Goal: Task Accomplishment & Management: Manage account settings

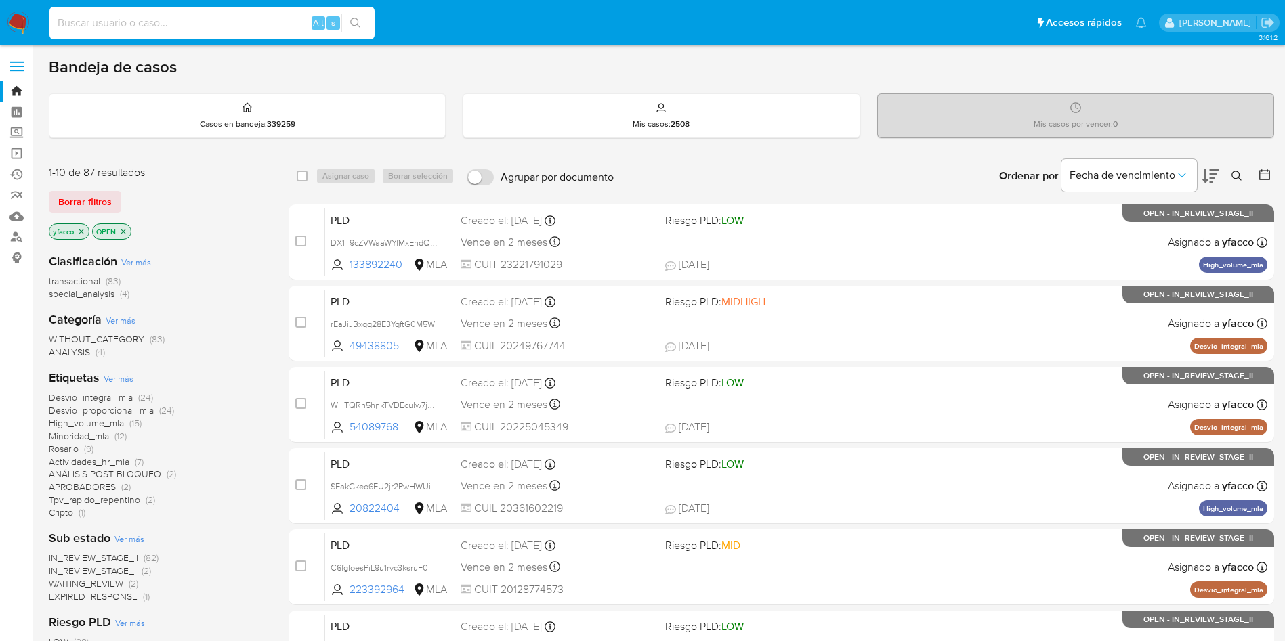
click at [280, 27] on input at bounding box center [211, 23] width 325 height 18
paste input "kkXfG6YSYU9YdwUKkkOc3bYY"
type input "kkXfG6YSYU9YdwUKkkOc3bYY"
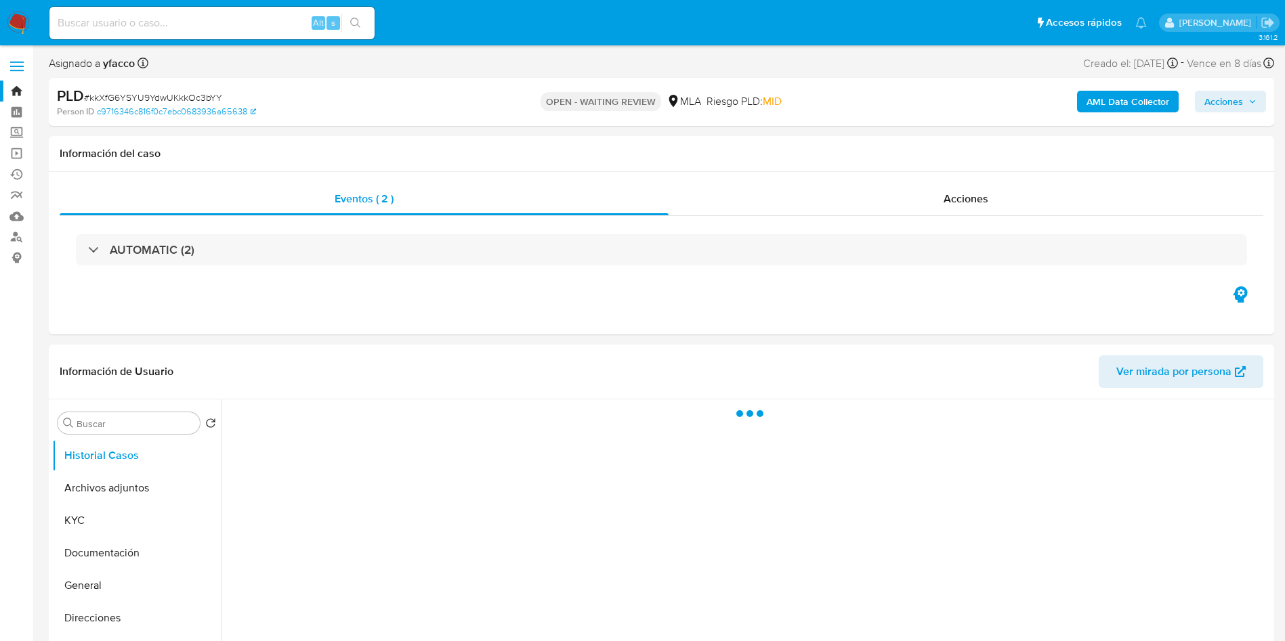
select select "10"
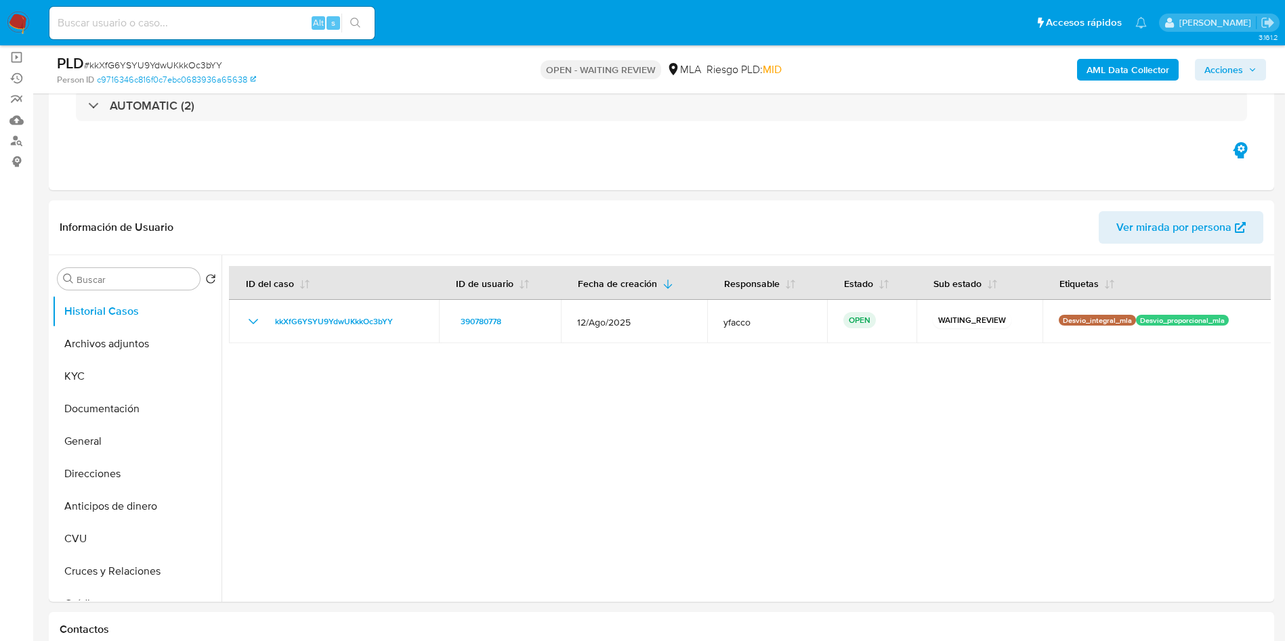
scroll to position [114, 0]
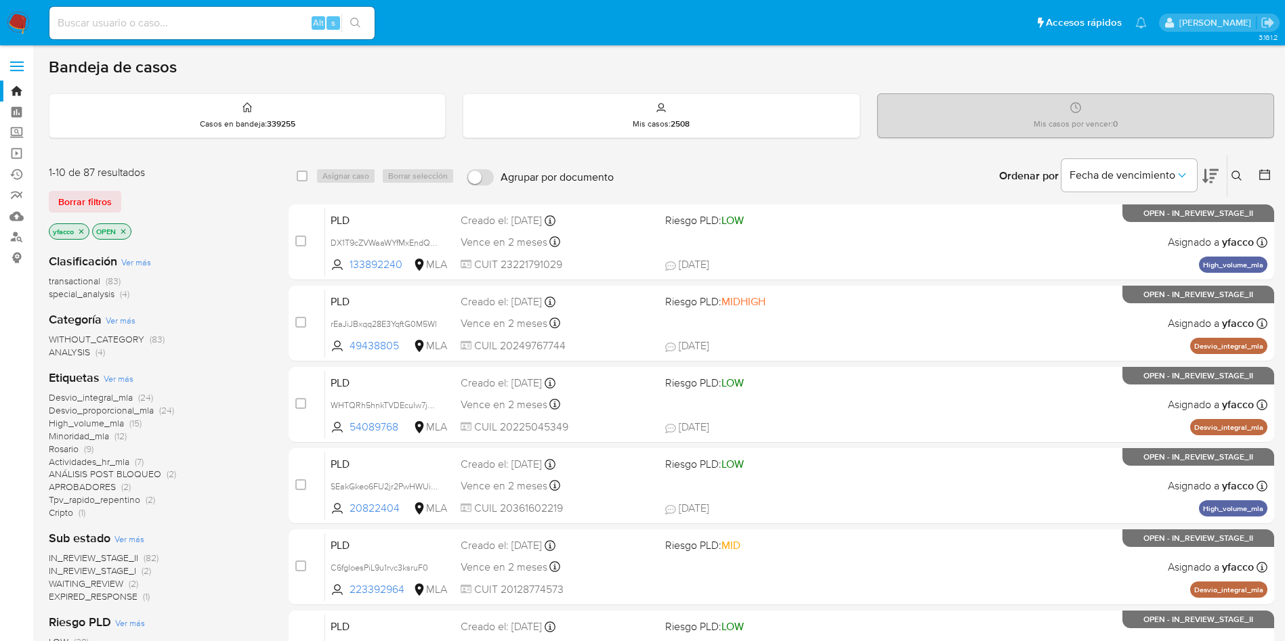
click at [1241, 180] on icon at bounding box center [1236, 176] width 10 height 10
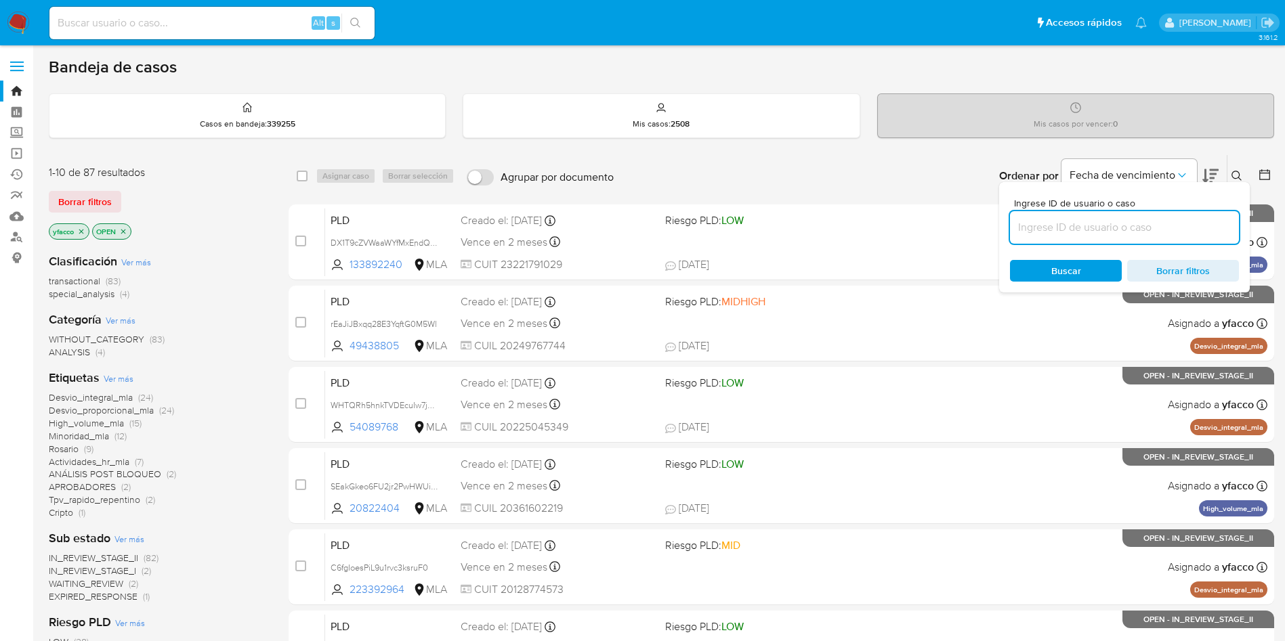
click at [1128, 229] on input at bounding box center [1124, 228] width 229 height 18
type input "kkXfG6YSYU9YdwUKkkOc3bYY"
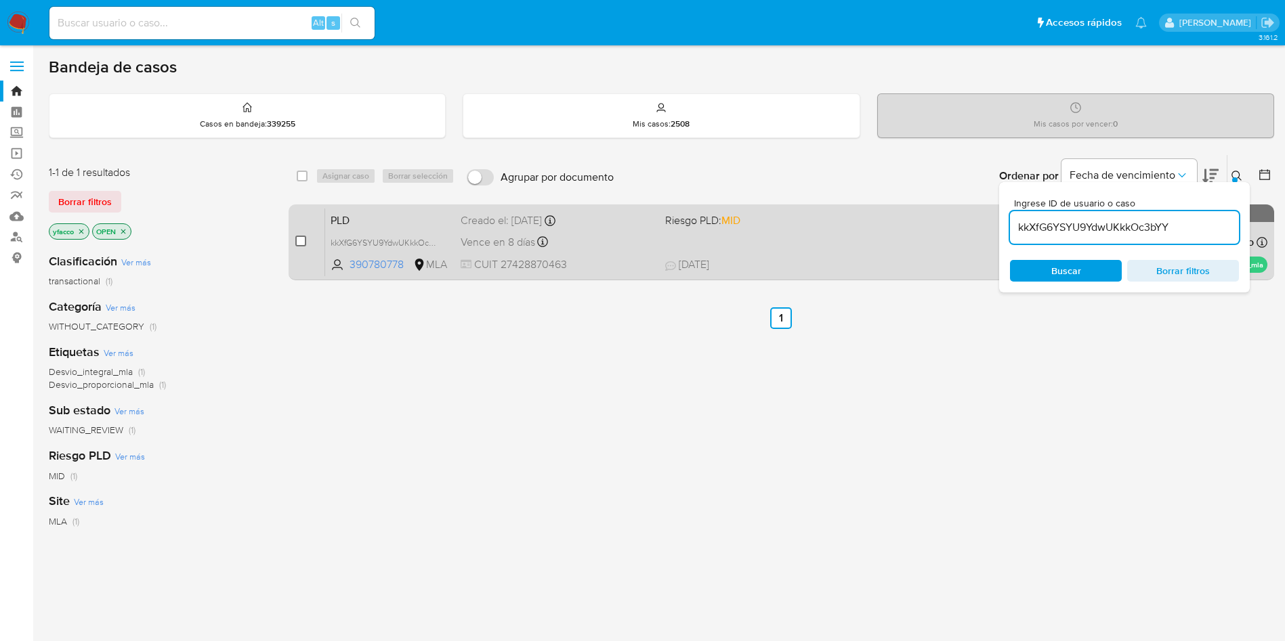
click at [297, 244] on input "checkbox" at bounding box center [300, 241] width 11 height 11
checkbox input "true"
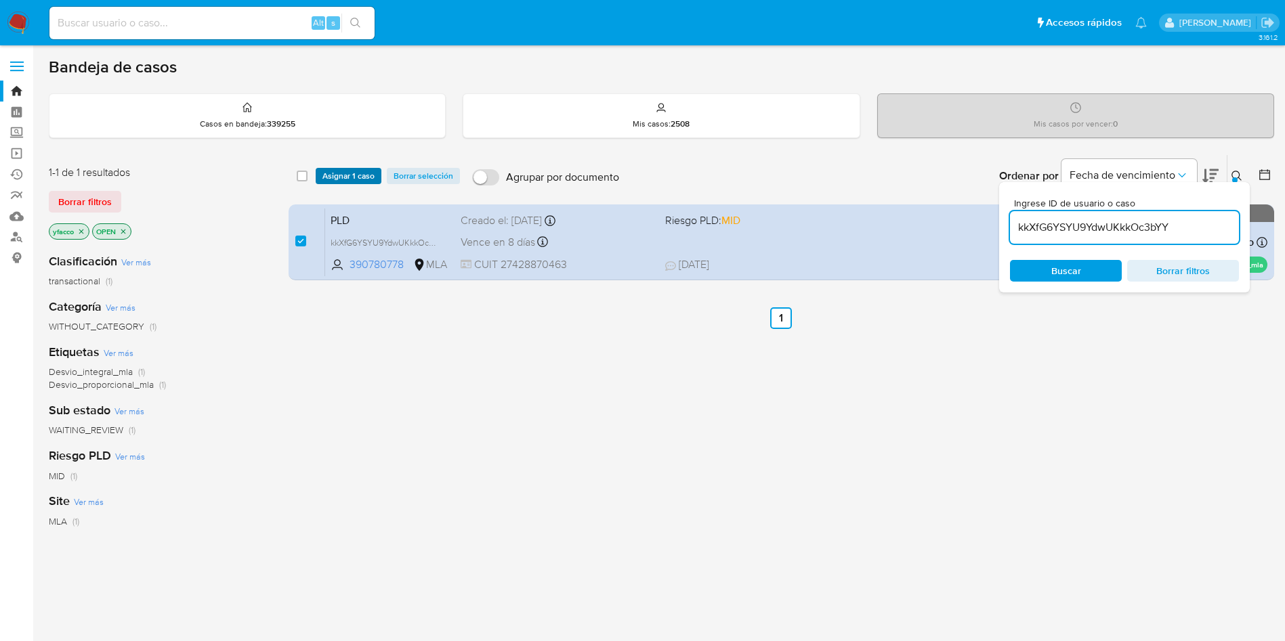
click at [337, 180] on span "Asignar 1 caso" at bounding box center [348, 176] width 52 height 14
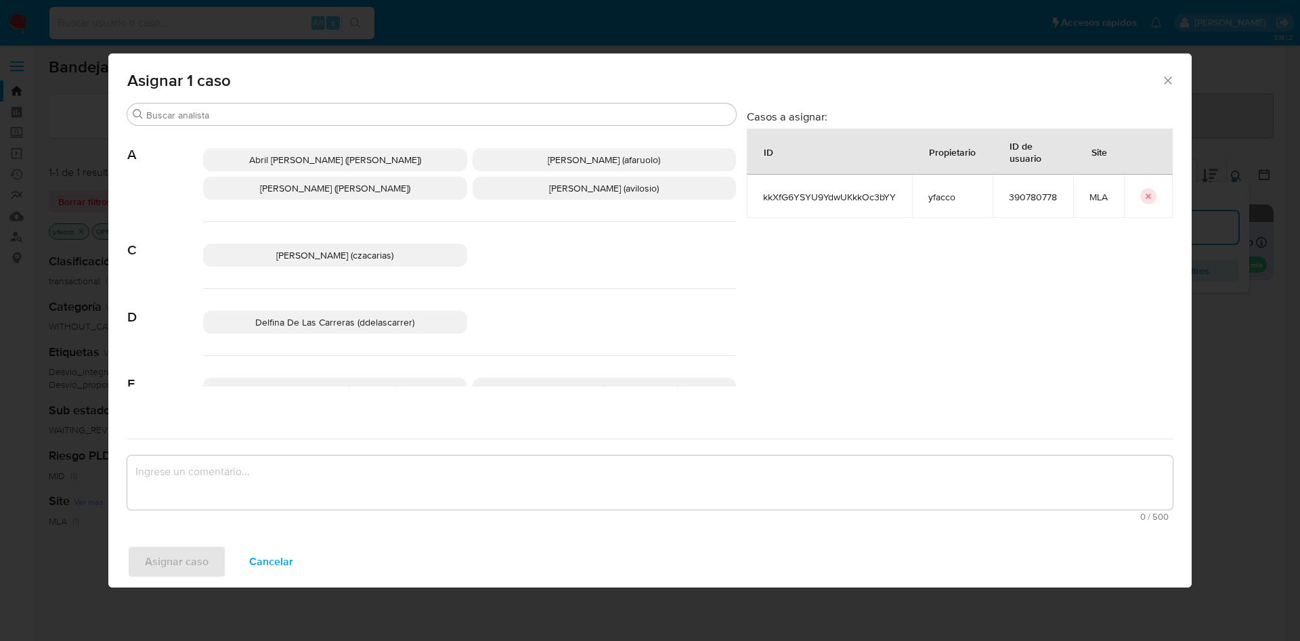
scroll to position [1182, 0]
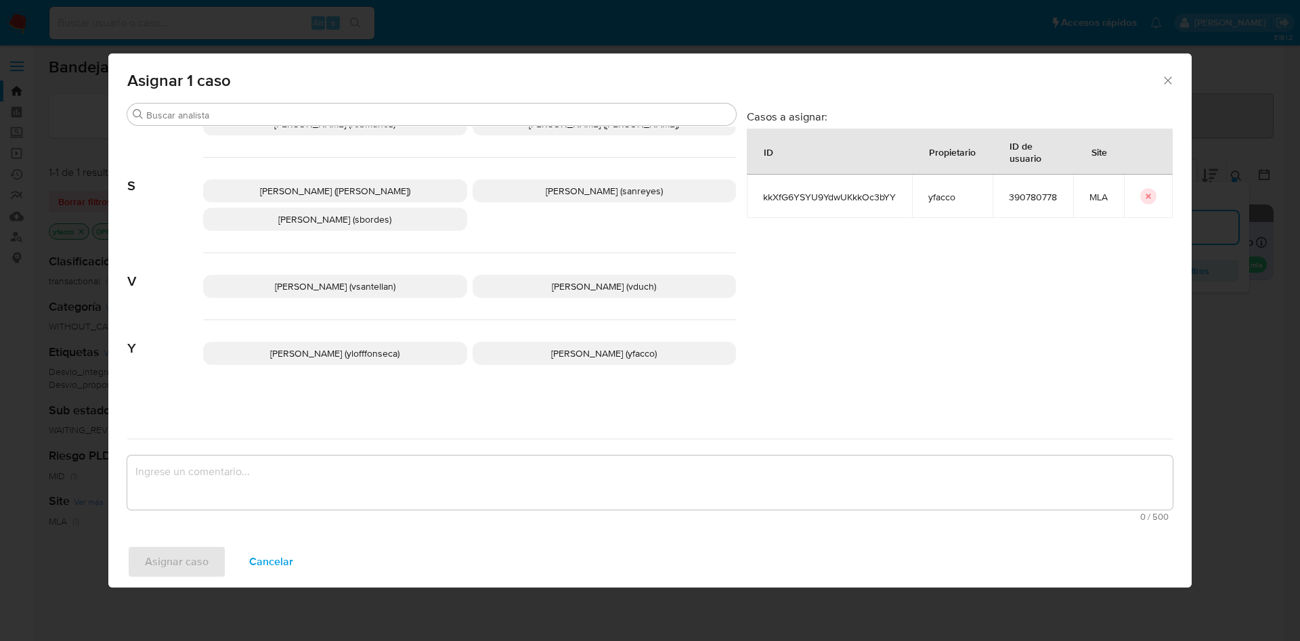
click at [622, 358] on span "Yesica Paola Facco (yfacco)" at bounding box center [604, 354] width 106 height 14
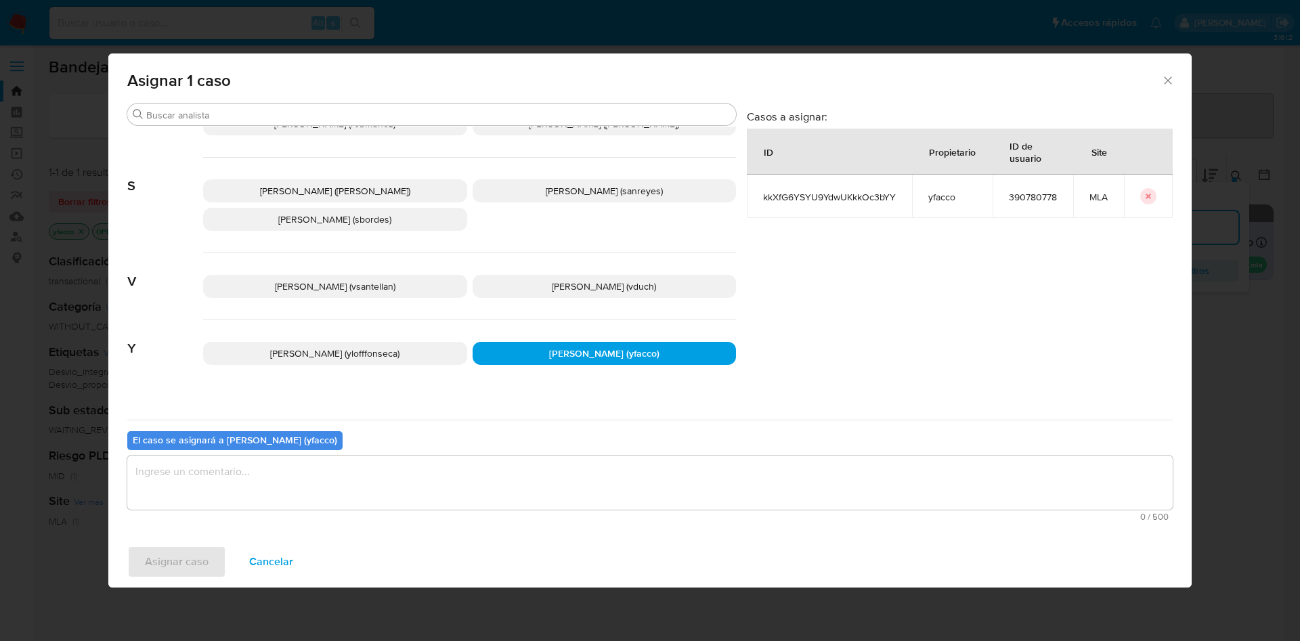
click at [494, 471] on textarea "assign-modal" at bounding box center [650, 483] width 1046 height 54
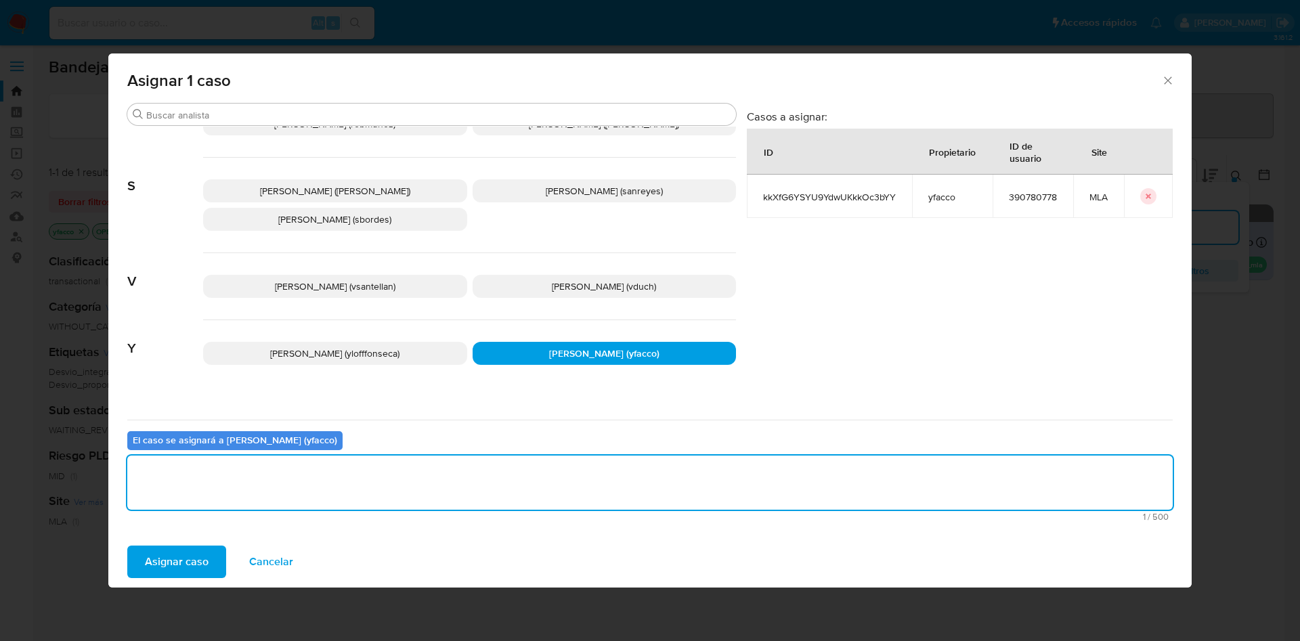
click at [186, 570] on span "Asignar caso" at bounding box center [177, 562] width 64 height 30
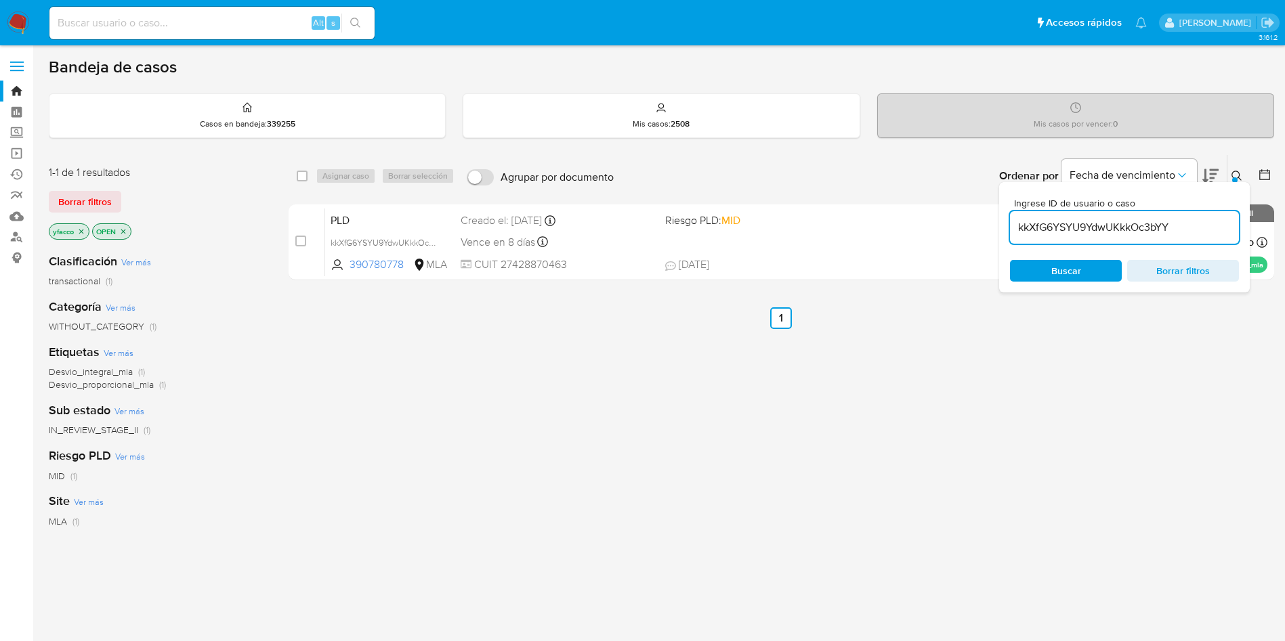
click at [1198, 230] on input "kkXfG6YSYU9YdwUKkkOc3bYY" at bounding box center [1124, 228] width 229 height 18
paste input "dzHOlu0FBEOc15rsJH1VVbSH"
type input "dzHOlu0FBEOc15rsJH1VVbSH"
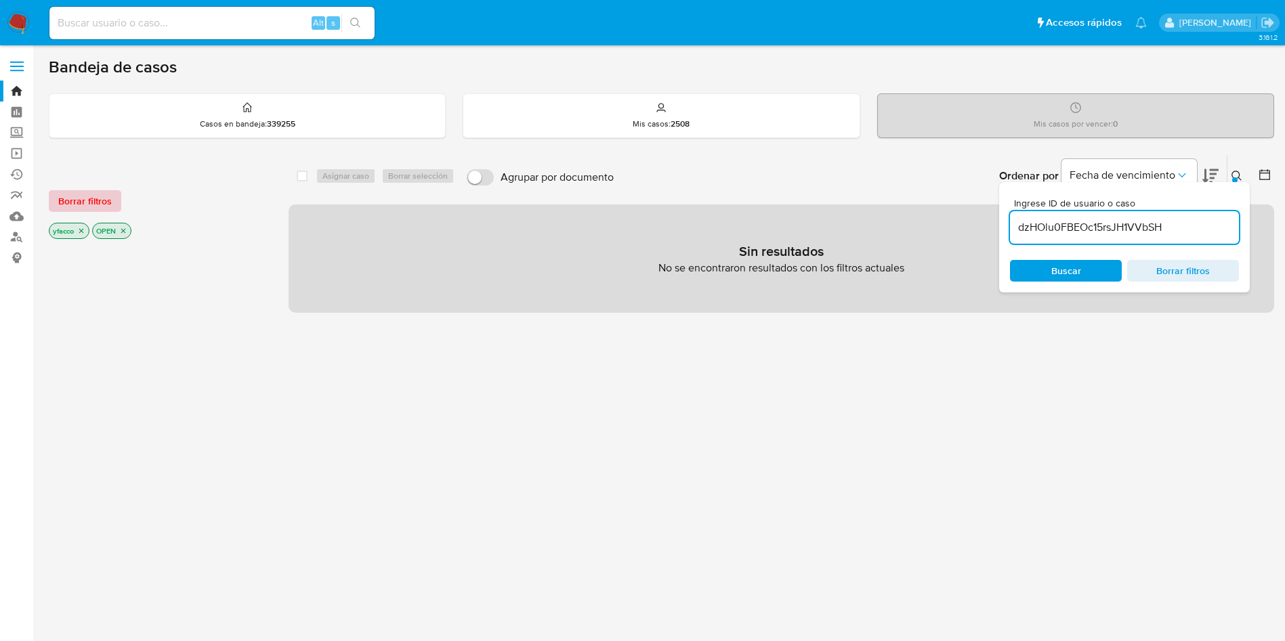
click at [89, 193] on span "Borrar filtros" at bounding box center [85, 201] width 54 height 19
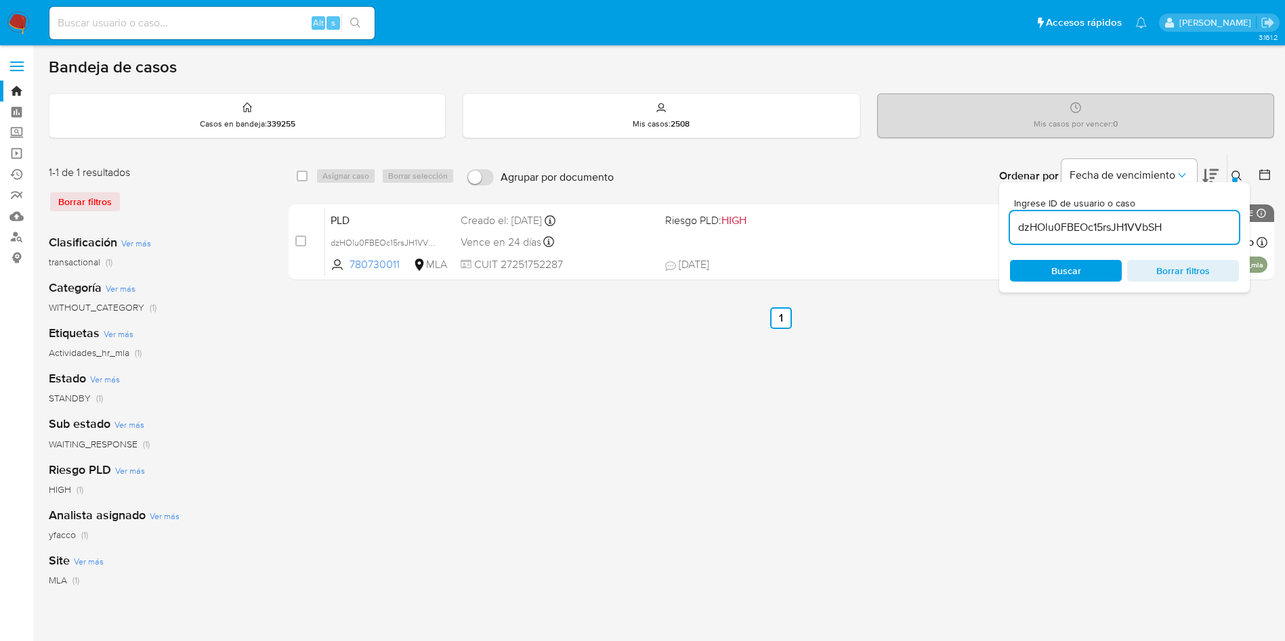
click at [1186, 221] on input "dzHOlu0FBEOc15rsJH1VVbSH" at bounding box center [1124, 228] width 229 height 18
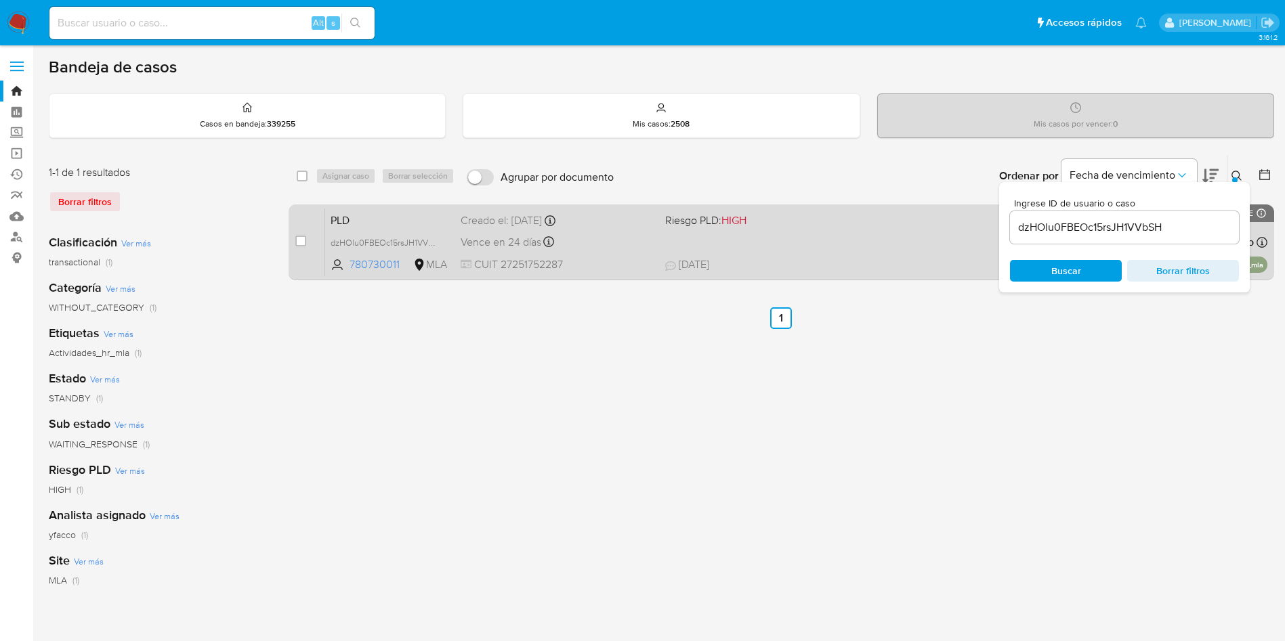
click at [299, 247] on div "case-item-checkbox" at bounding box center [300, 241] width 11 height 14
click at [303, 242] on input "checkbox" at bounding box center [300, 241] width 11 height 11
checkbox input "true"
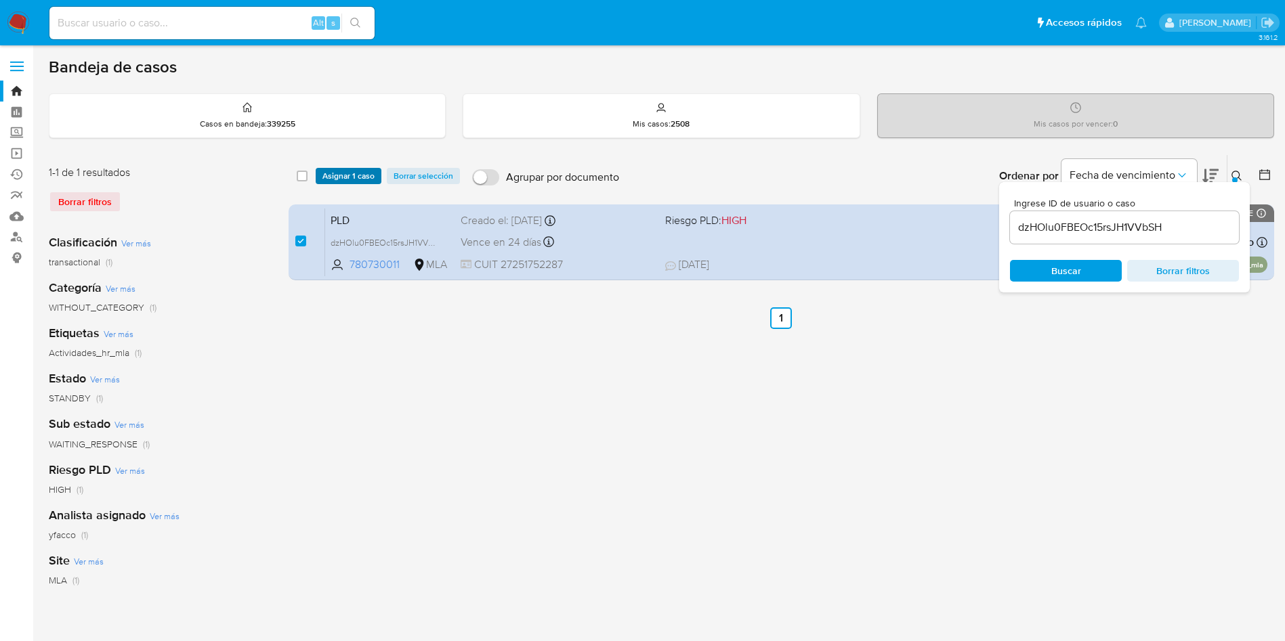
click at [357, 181] on span "Asignar 1 caso" at bounding box center [348, 176] width 52 height 14
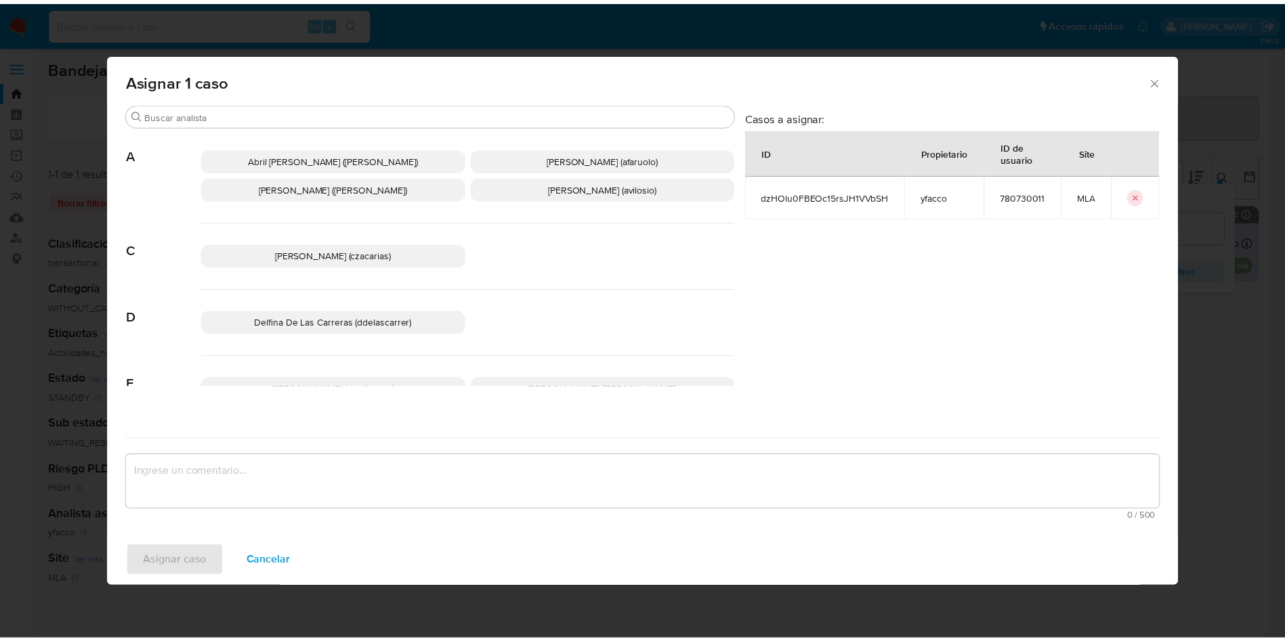
scroll to position [1182, 0]
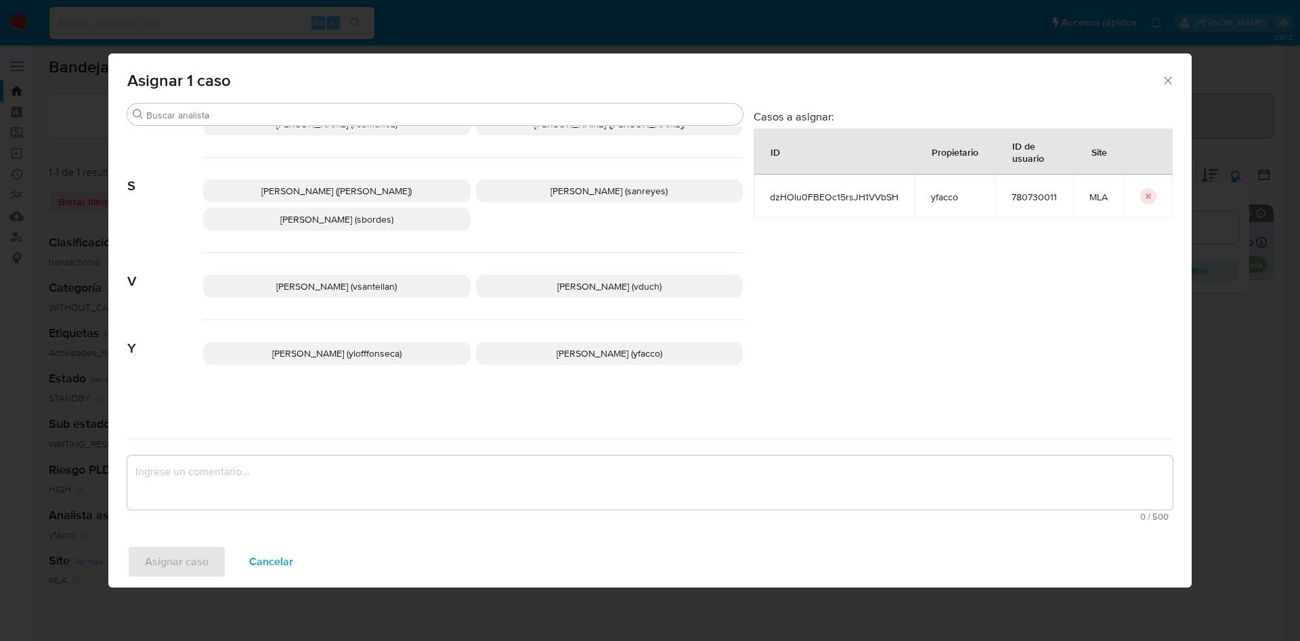
click at [553, 343] on p "Yesica Paola Facco (yfacco)" at bounding box center [610, 353] width 268 height 23
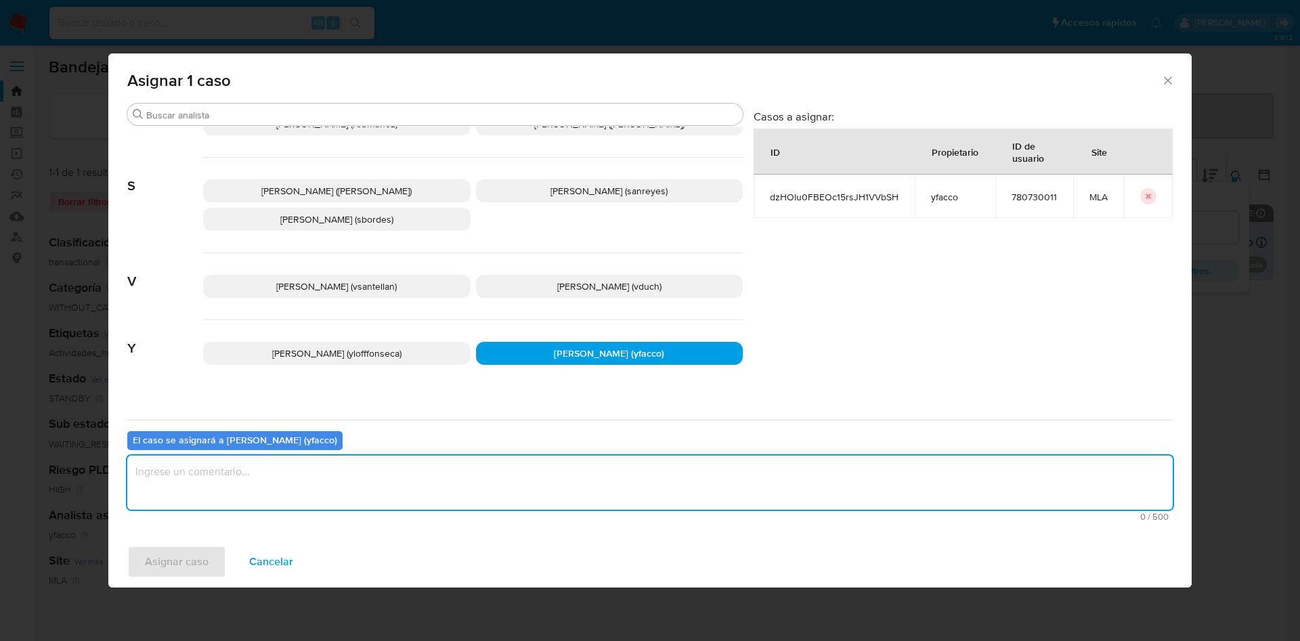
click at [429, 458] on textarea "assign-modal" at bounding box center [650, 483] width 1046 height 54
click at [198, 562] on span "Asignar caso" at bounding box center [177, 562] width 64 height 30
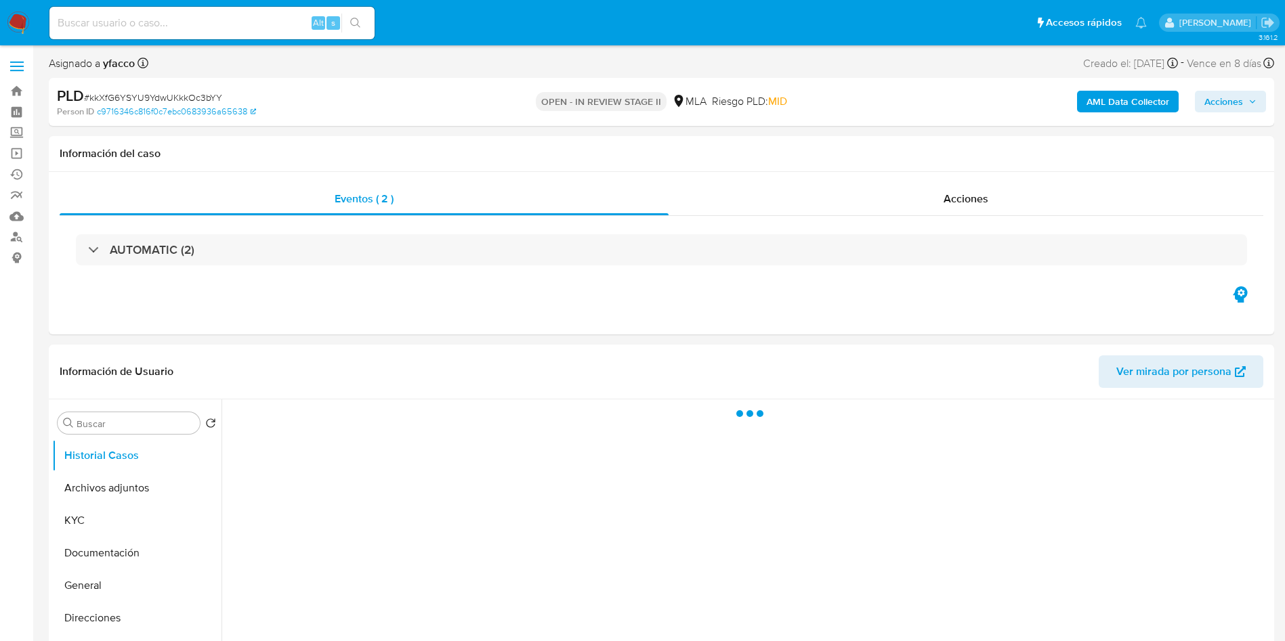
select select "10"
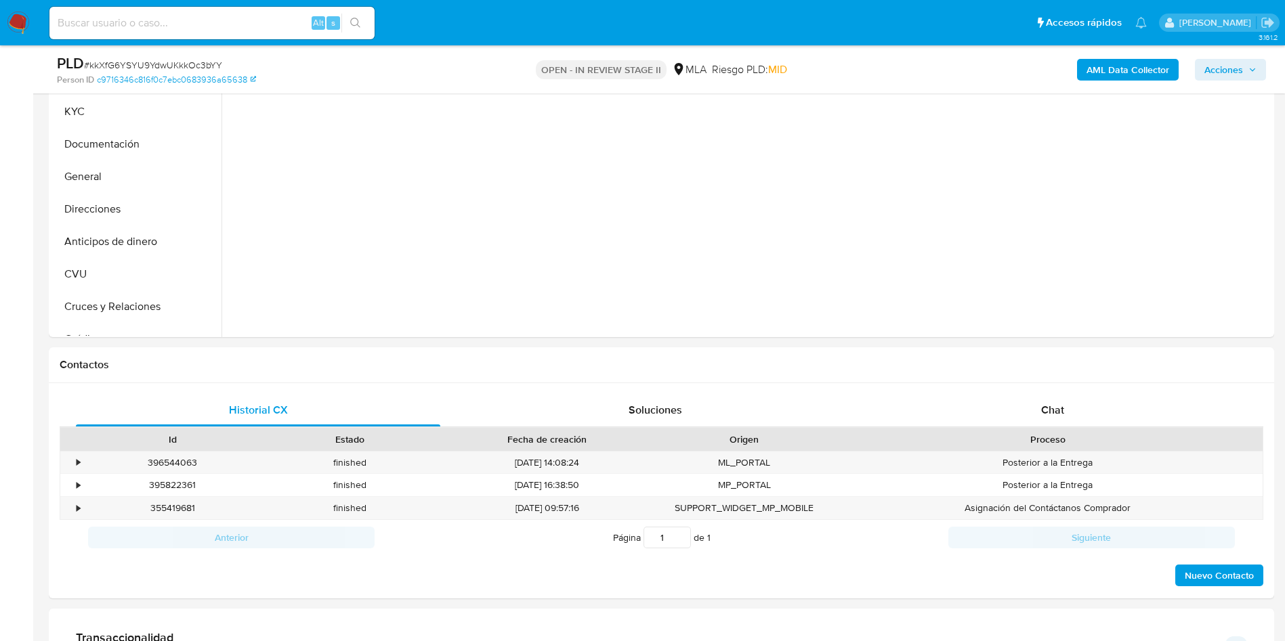
scroll to position [366, 0]
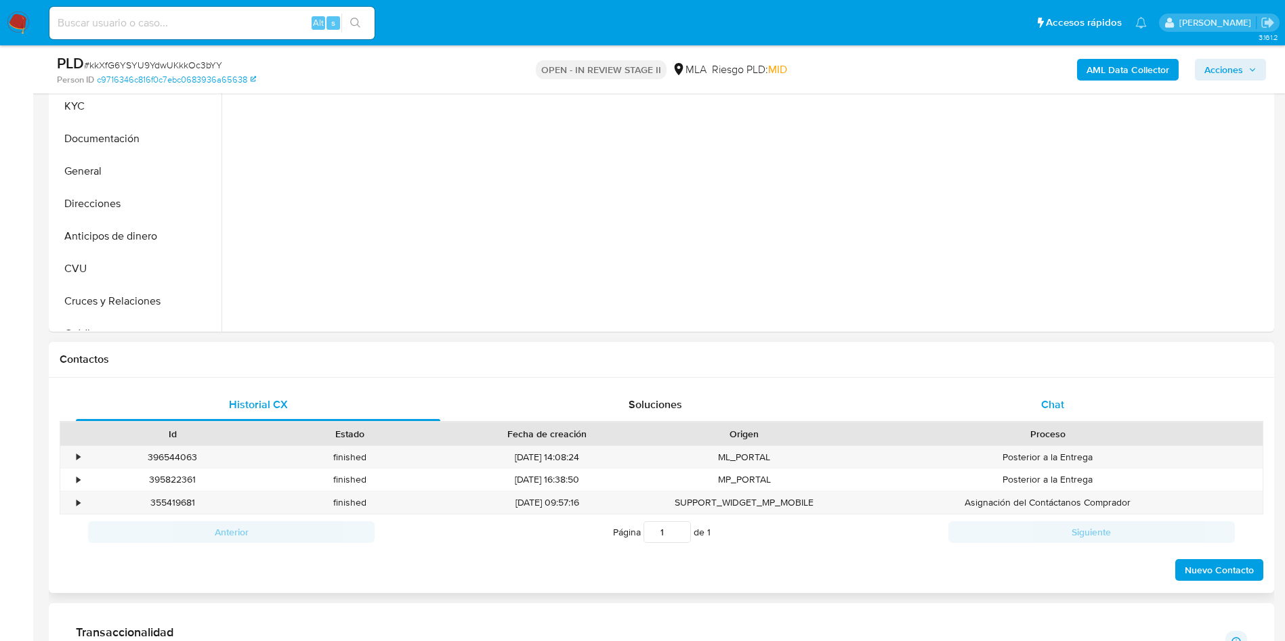
click at [1043, 400] on span "Chat" at bounding box center [1052, 405] width 23 height 16
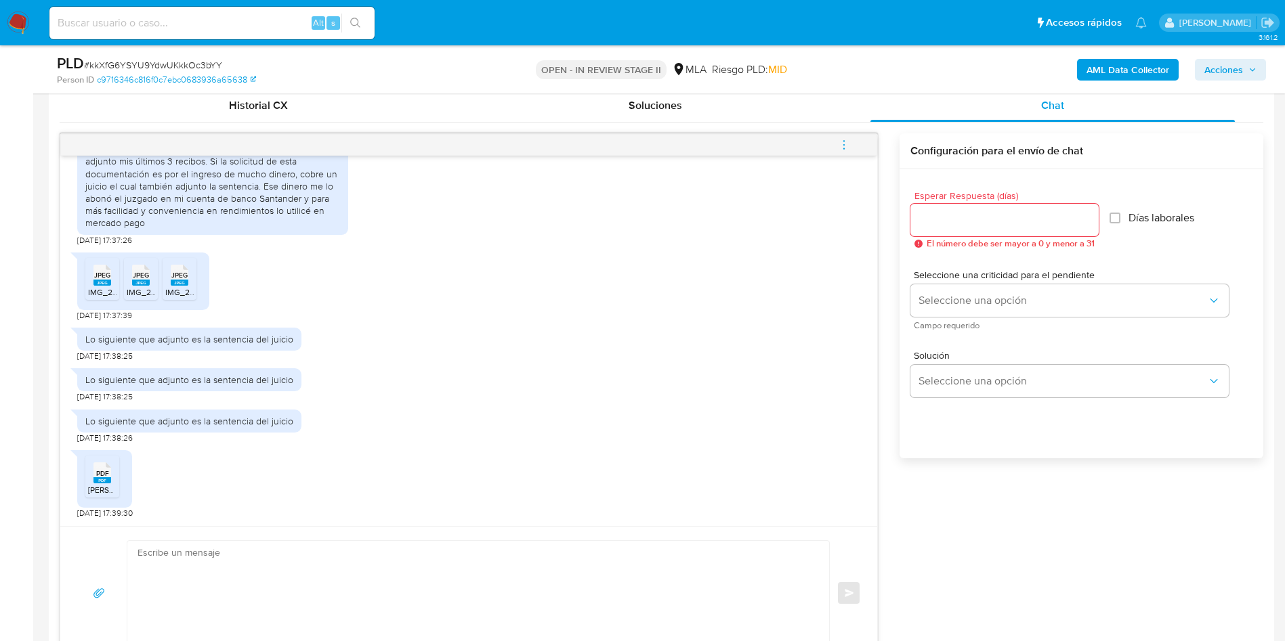
scroll to position [669, 0]
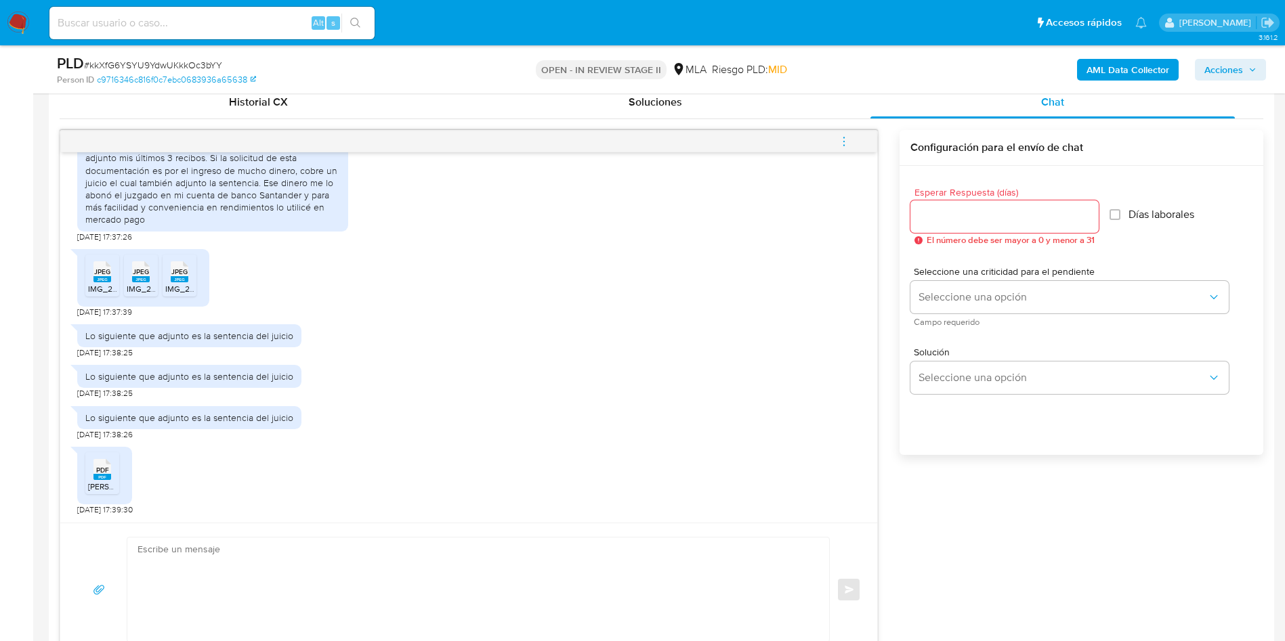
click at [334, 544] on textarea at bounding box center [474, 590] width 675 height 104
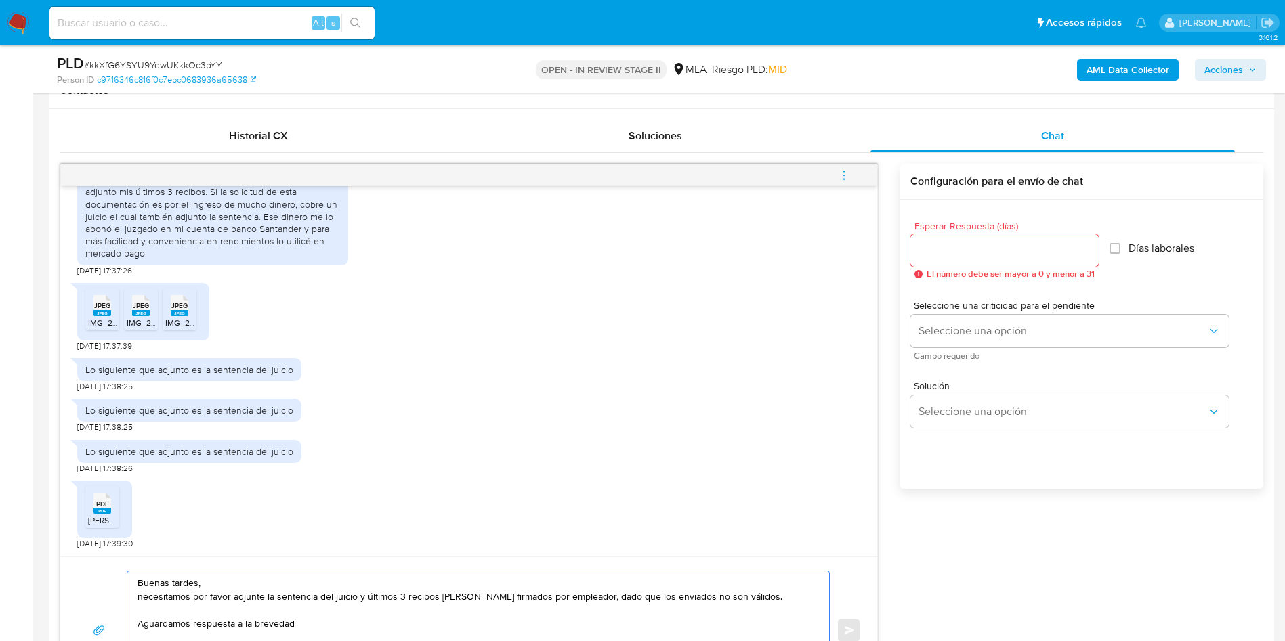
scroll to position [633, 0]
type textarea "Buenas tardes, necesitamos por favor adjunte la sentencia del juicio y últimos …"
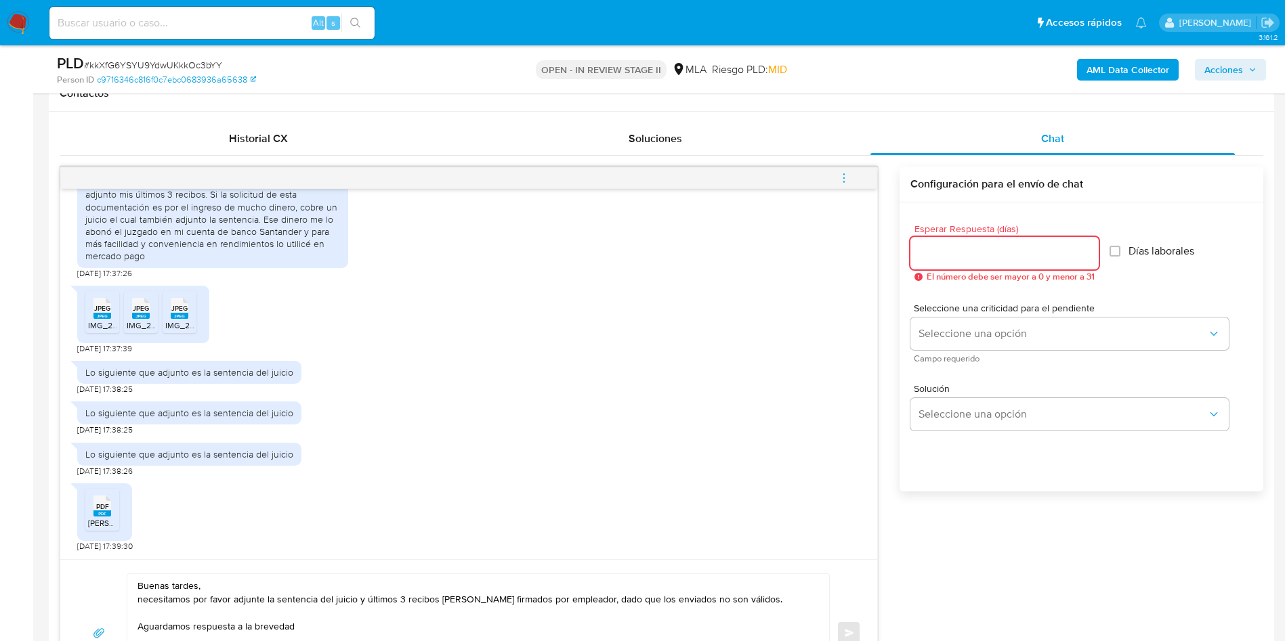
click at [933, 253] on input "Esperar Respuesta (días)" at bounding box center [1004, 253] width 188 height 18
type input "2"
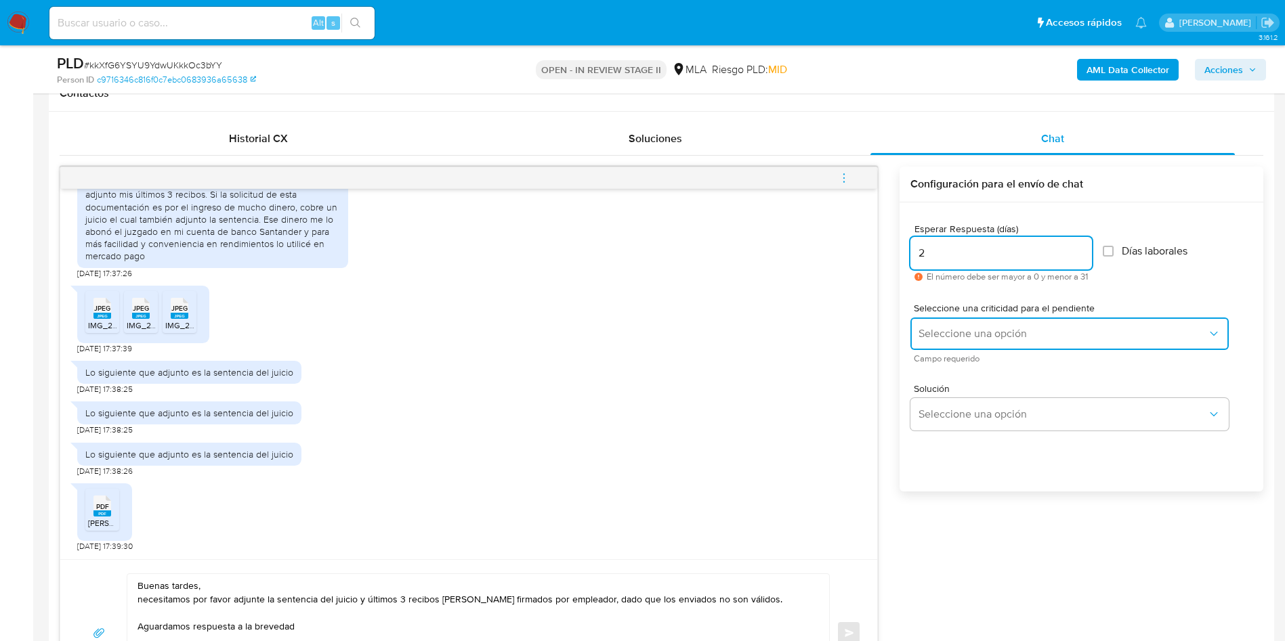
click at [973, 324] on button "Seleccione una opción" at bounding box center [1069, 334] width 318 height 33
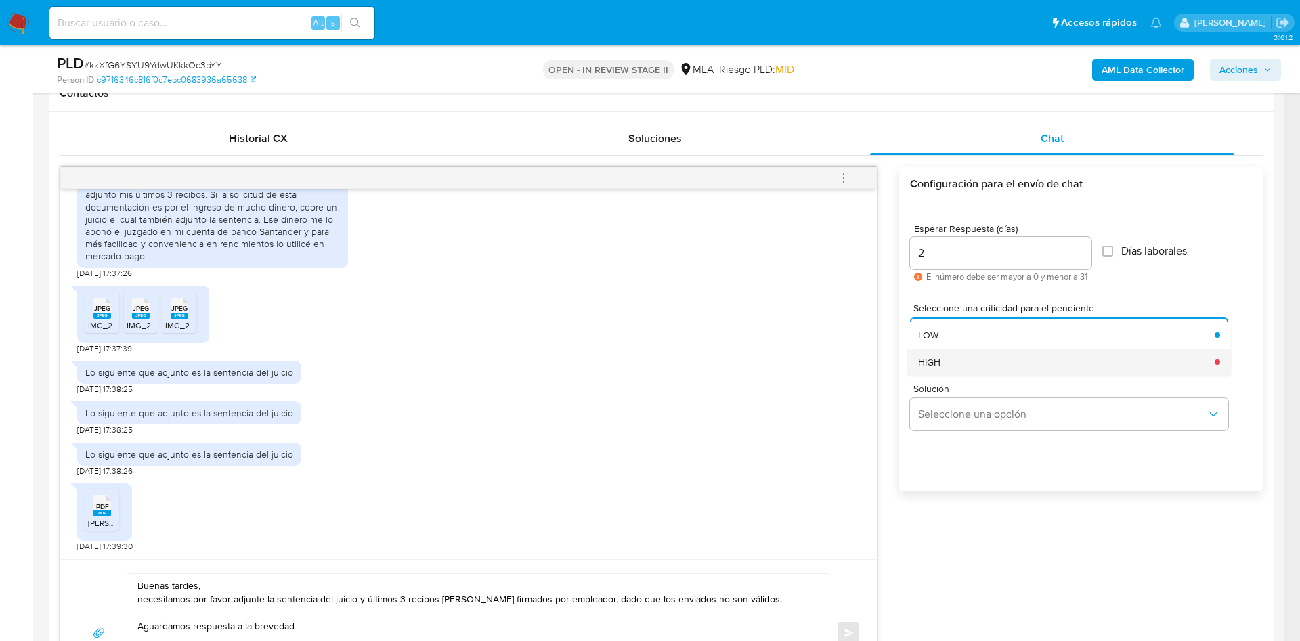
click at [935, 364] on span "HIGH" at bounding box center [929, 362] width 22 height 12
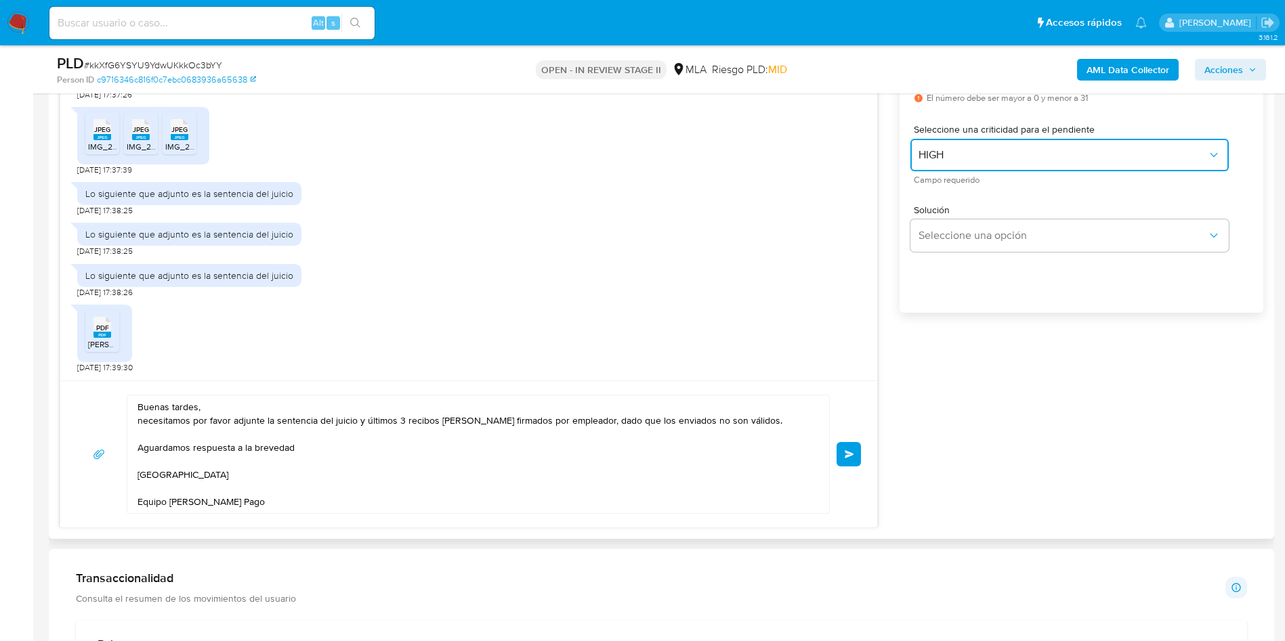
scroll to position [817, 0]
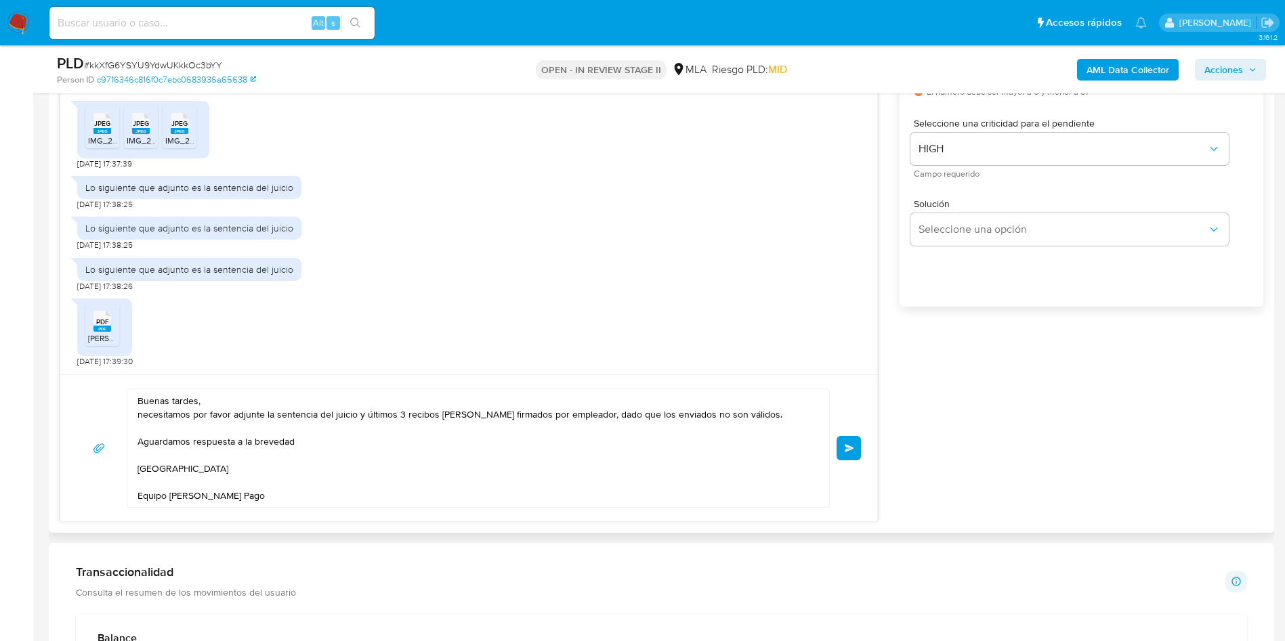
click at [841, 444] on button "Enviar" at bounding box center [848, 448] width 24 height 24
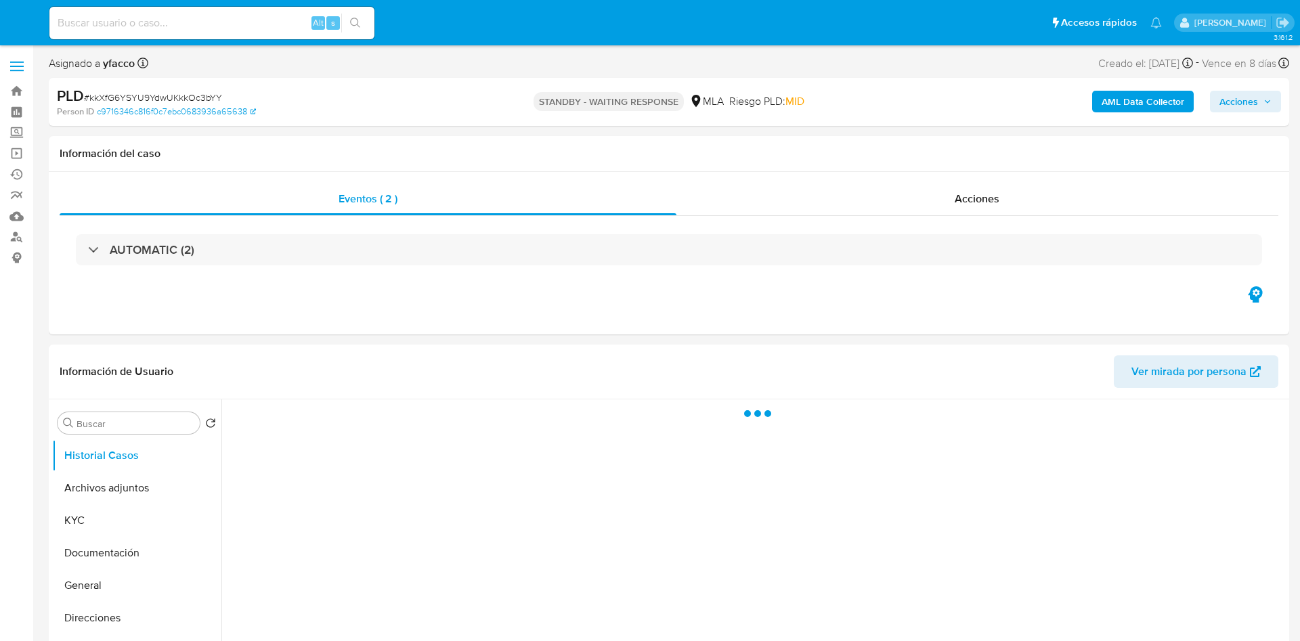
select select "10"
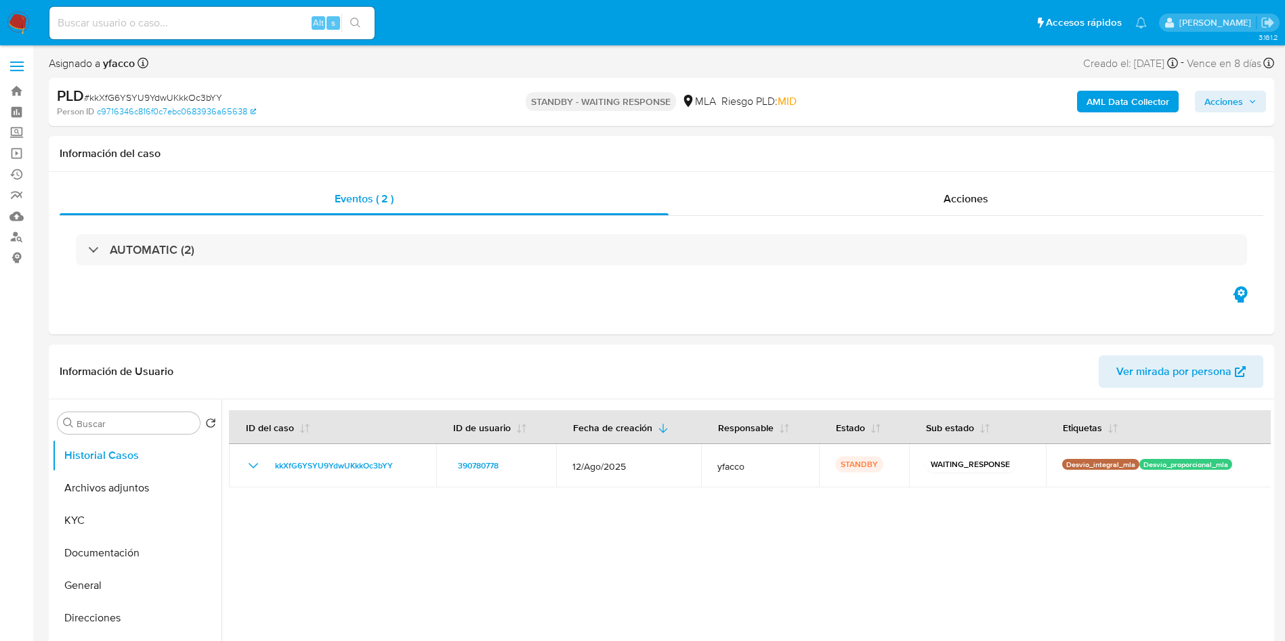
click at [290, 12] on div "Alt s" at bounding box center [211, 23] width 325 height 33
click at [271, 19] on input at bounding box center [211, 23] width 325 height 18
paste input "pmNgnRQPAr4ovUS3WP3ICD9D"
type input "pmNgnRQPAr4ovUS3WP3ICD9D"
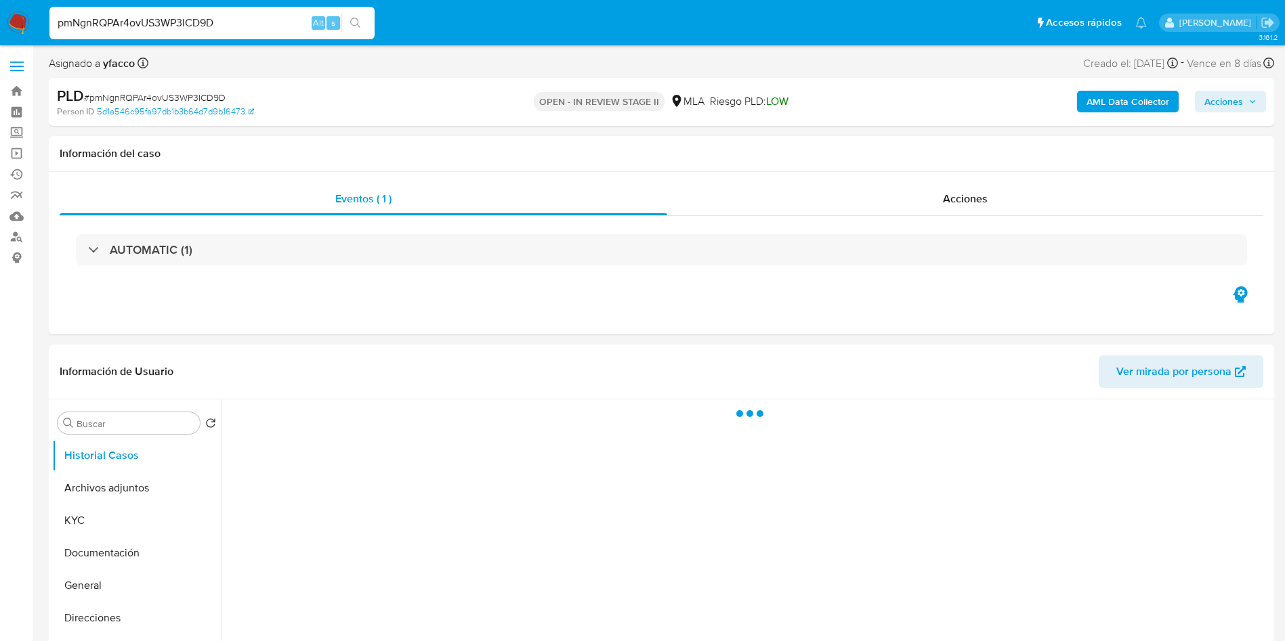
select select "10"
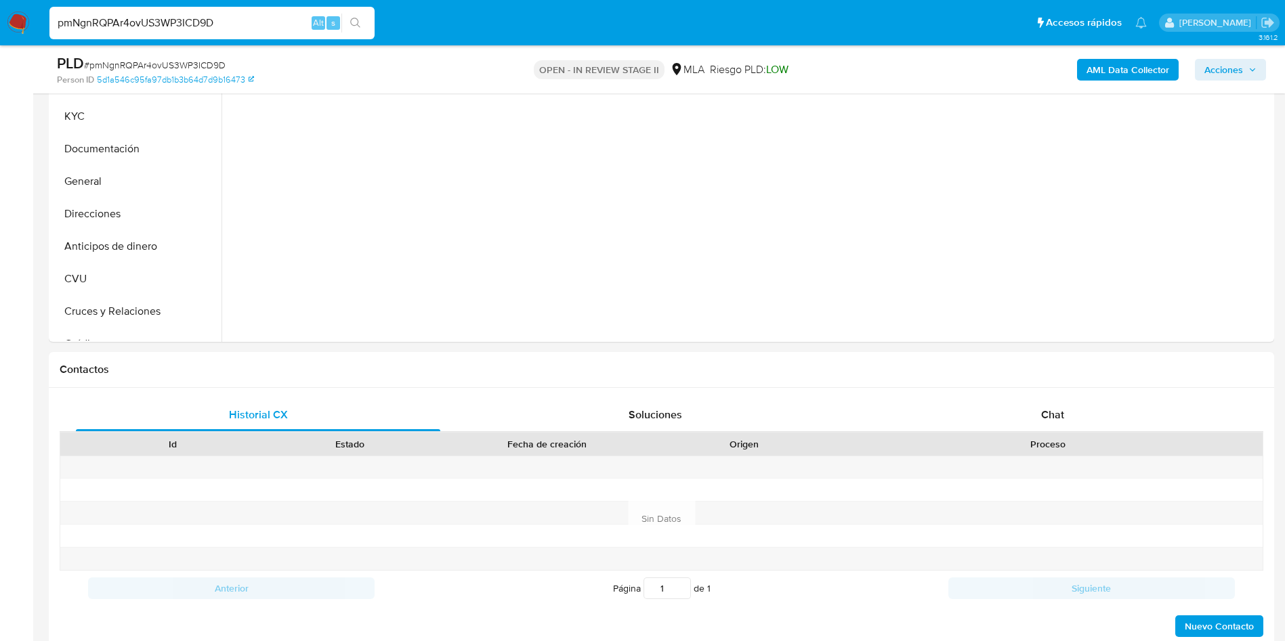
scroll to position [362, 0]
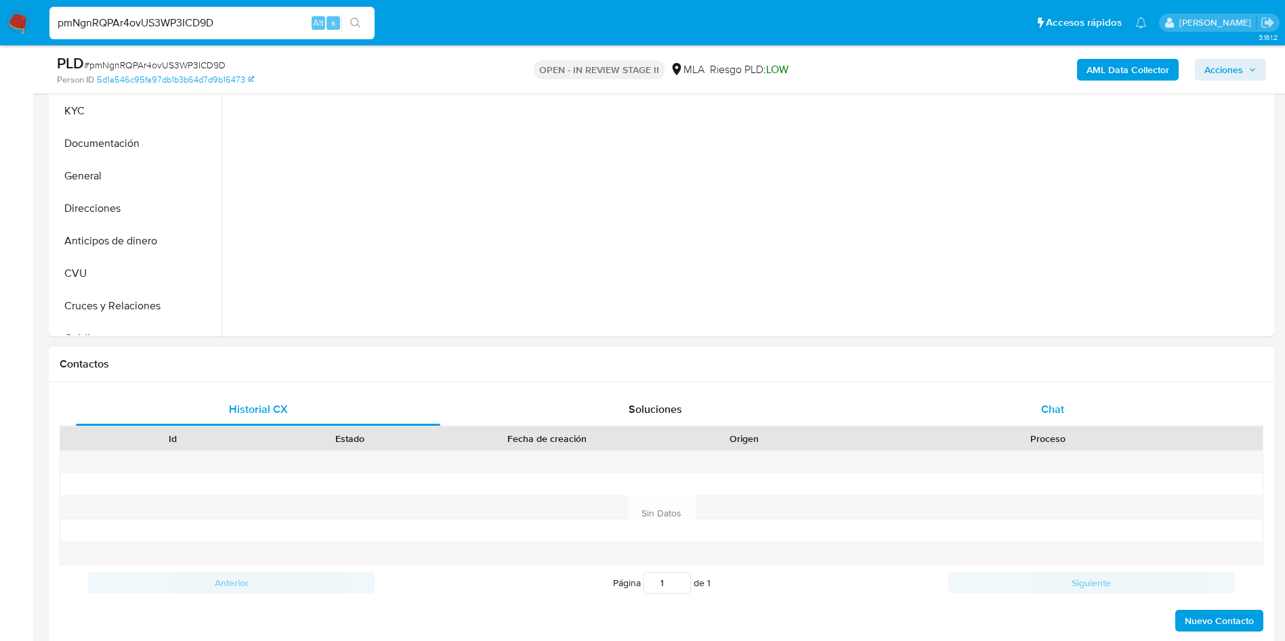
click at [1062, 411] on span "Chat" at bounding box center [1052, 410] width 23 height 16
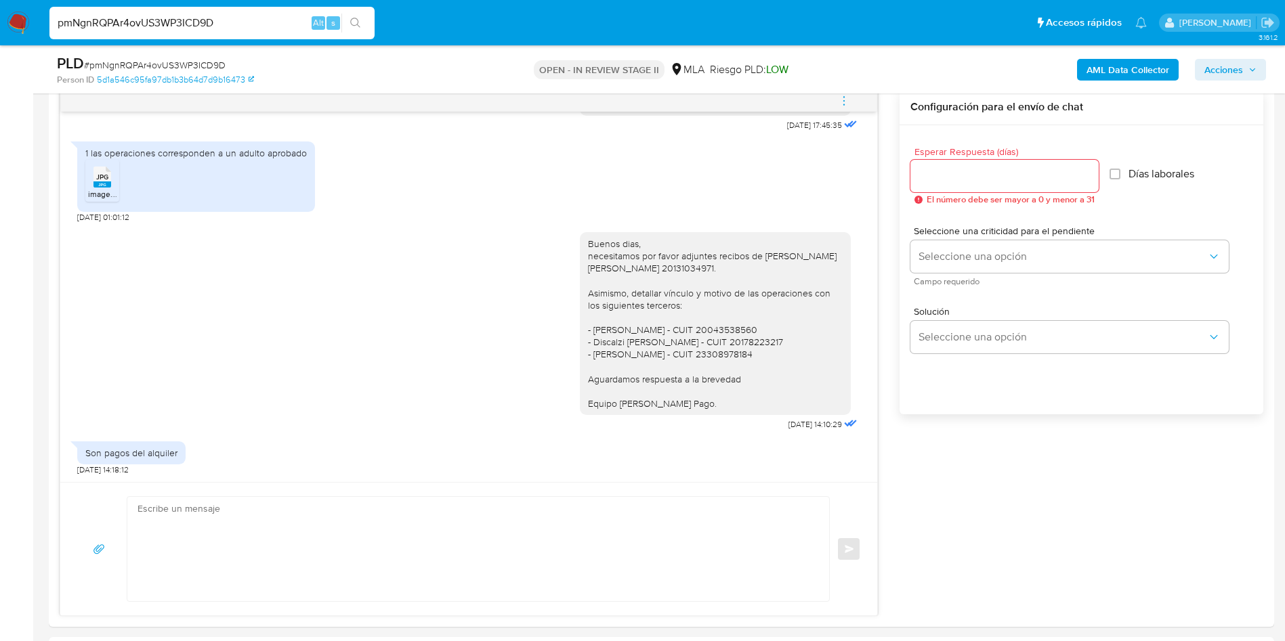
scroll to position [707, 0]
click at [441, 536] on textarea at bounding box center [474, 552] width 675 height 104
drag, startPoint x: 765, startPoint y: 257, endPoint x: 572, endPoint y: 250, distance: 193.2
click at [580, 250] on div "Buenos dias, necesitamos por favor adjuntes recibos de sueldo de CARRIZO LUIS A…" at bounding box center [715, 327] width 271 height 184
copy div "necesitamos por favor adjuntes recibos de sueldo de CARRIZO LUIS ALBERTO CUIT 2…"
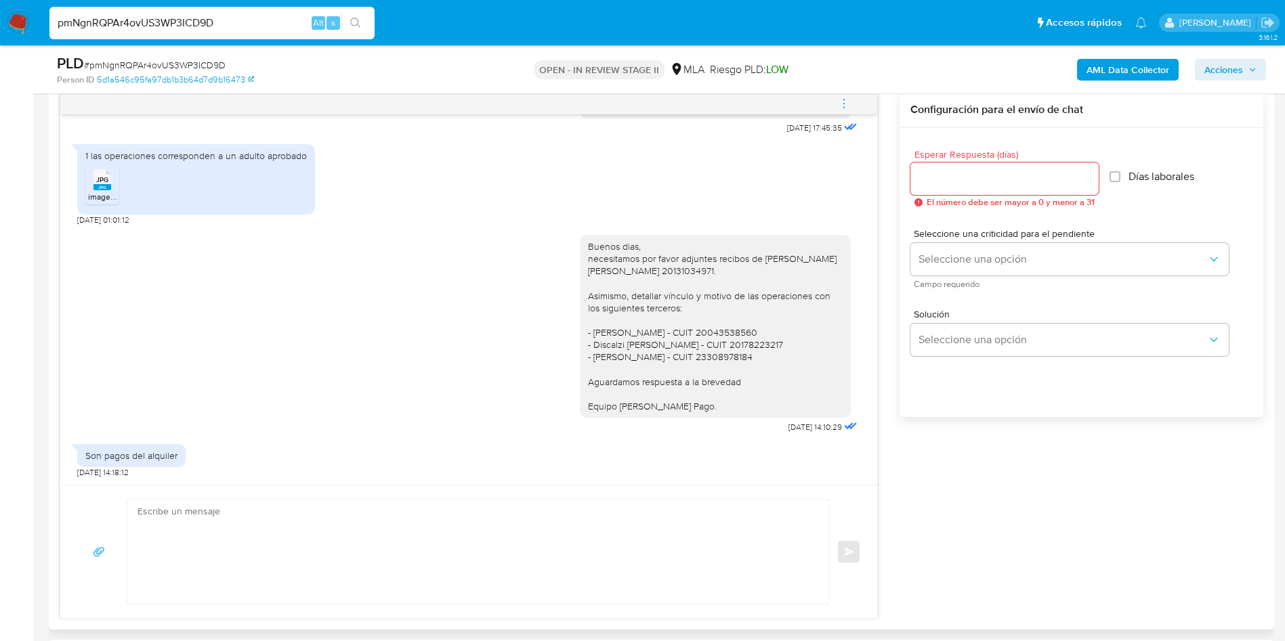
click at [167, 542] on textarea at bounding box center [474, 552] width 675 height 104
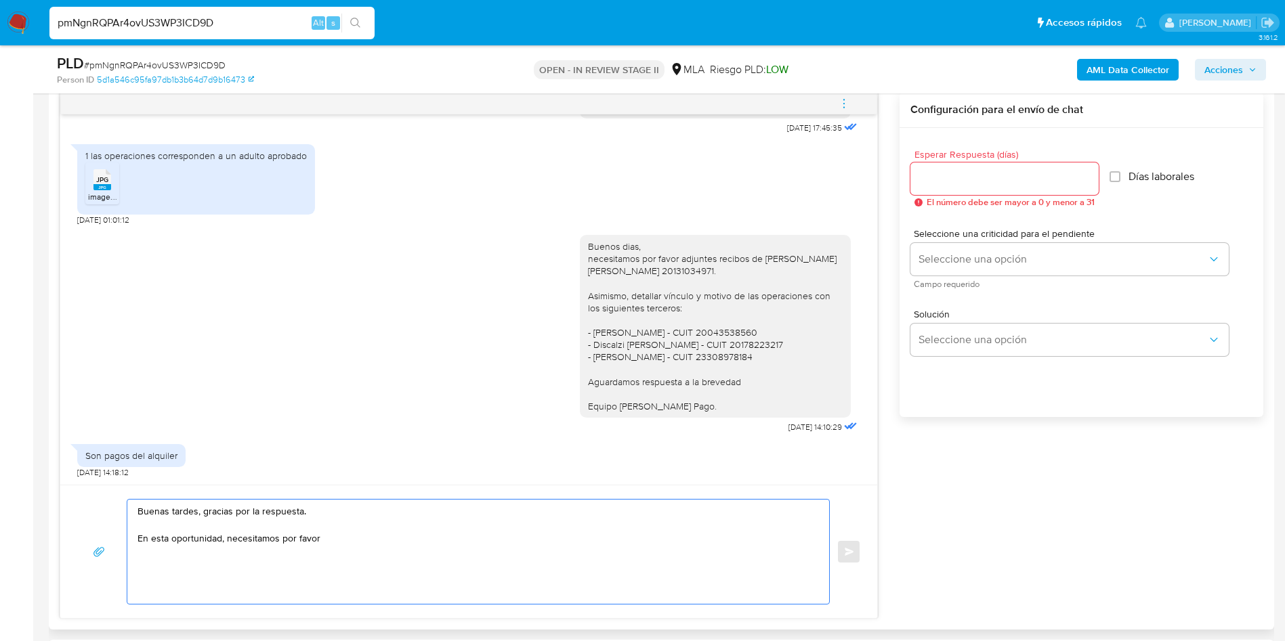
paste textarea "necesitamos por favor adjuntes recibos de sueldo de CARRIZO LUIS ALBERTO CUIT 2…"
click at [326, 540] on textarea "Buenas tardes, gracias por la respuesta. En esta oportunidad, necesitamos por f…" at bounding box center [474, 552] width 675 height 104
click at [649, 539] on textarea "Buenas tardes, gracias por la respuesta. En esta oportunidad, necesitamos por f…" at bounding box center [474, 552] width 675 height 104
type textarea "Buenas tardes, gracias por la respuesta. En esta oportunidad, necesitamos por f…"
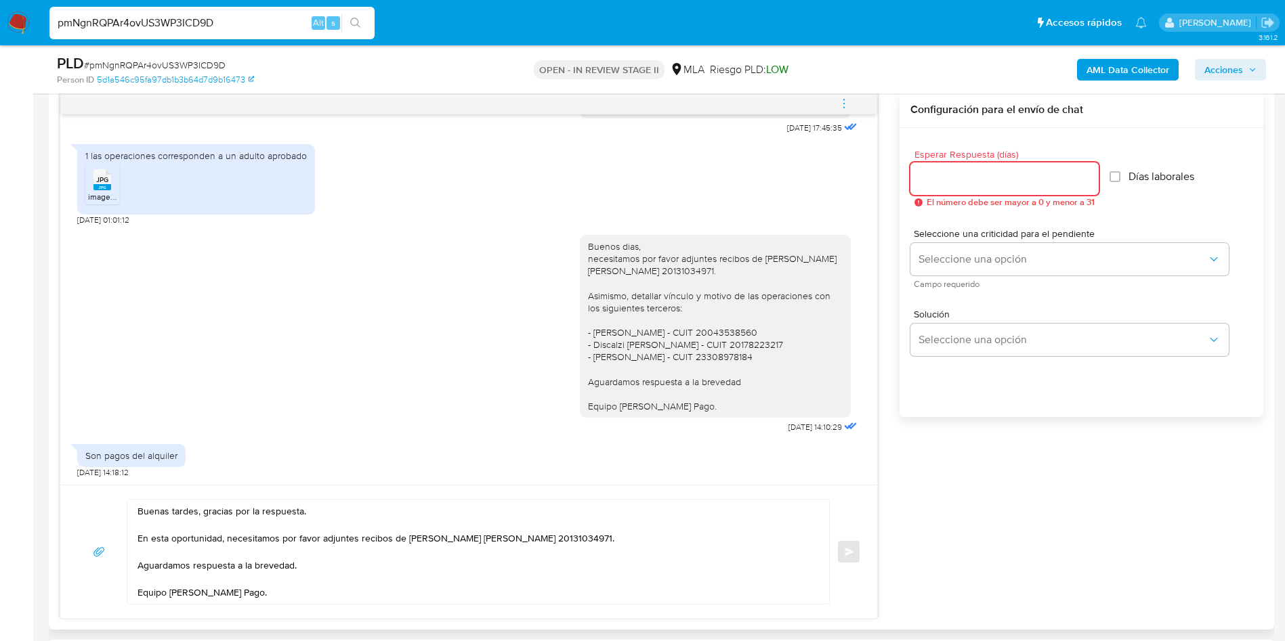
click at [931, 177] on input "Esperar Respuesta (días)" at bounding box center [1004, 179] width 188 height 18
type input "2"
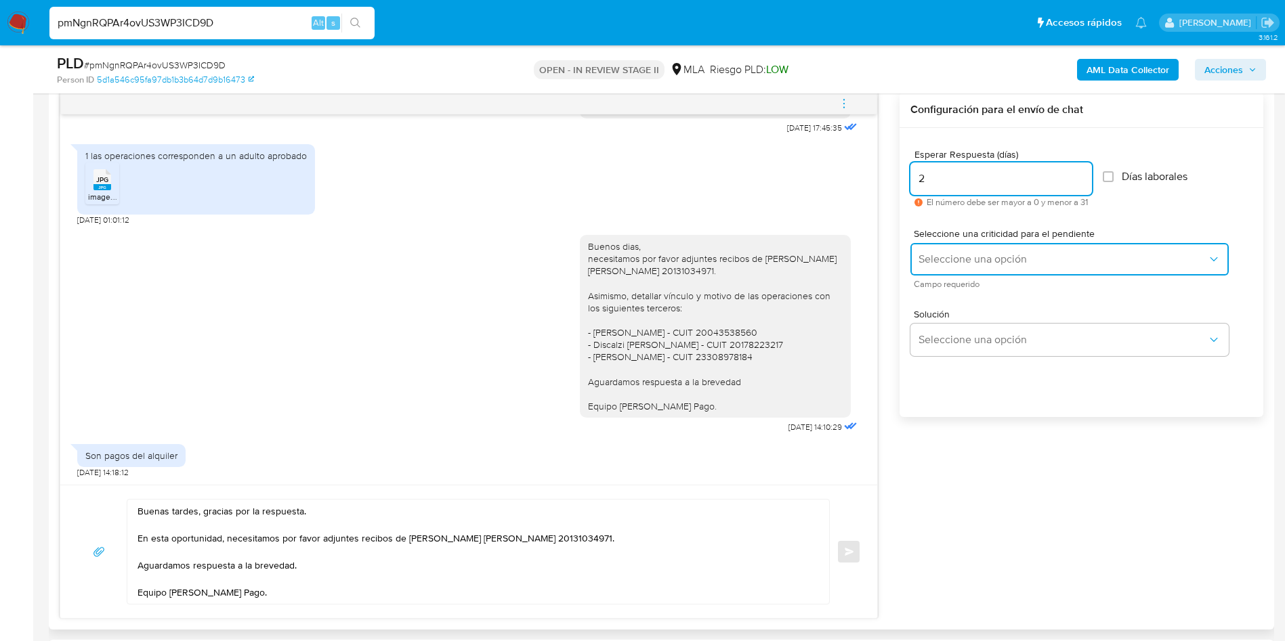
click at [973, 266] on button "Seleccione una opción" at bounding box center [1069, 259] width 318 height 33
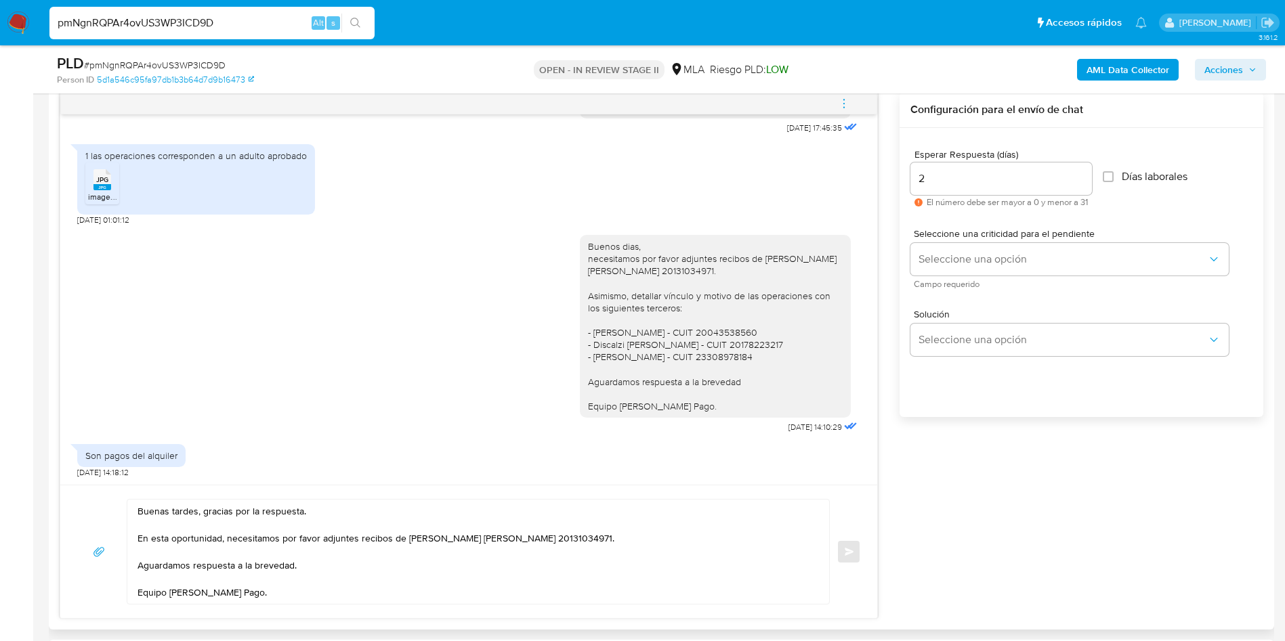
click at [949, 303] on div "Solución Seleccione una opción" at bounding box center [1081, 336] width 342 height 74
click at [977, 260] on span "Seleccione una opción" at bounding box center [1062, 260] width 289 height 14
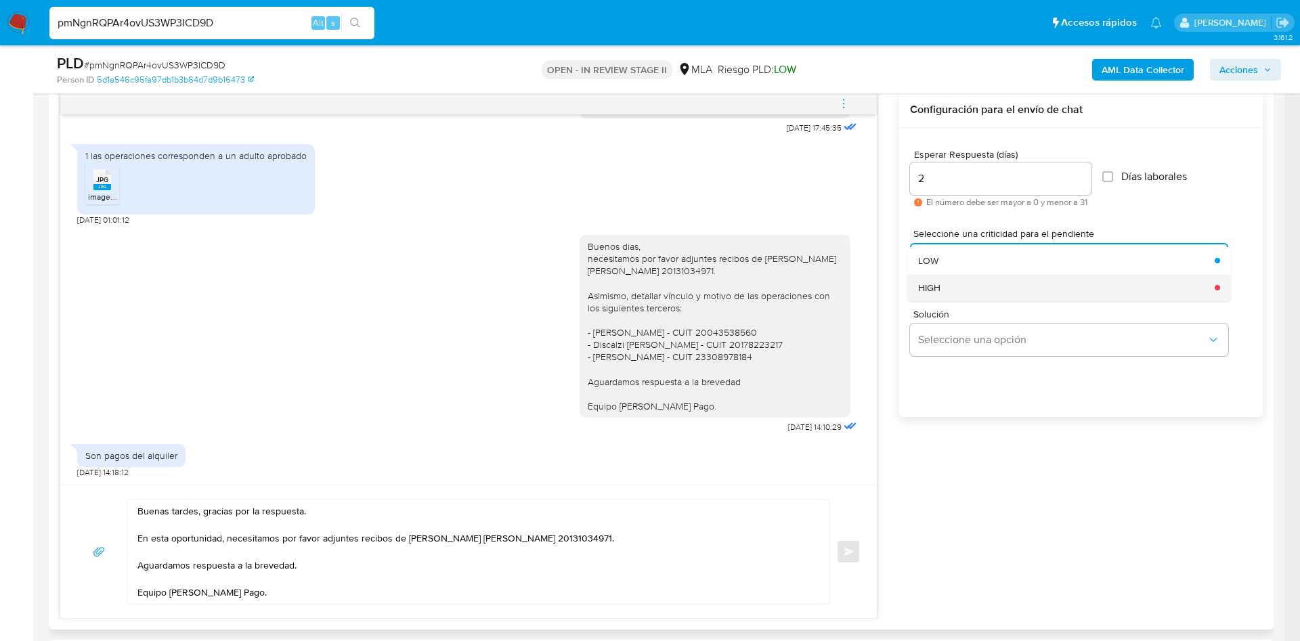
click at [952, 285] on div "HIGH" at bounding box center [1062, 287] width 289 height 27
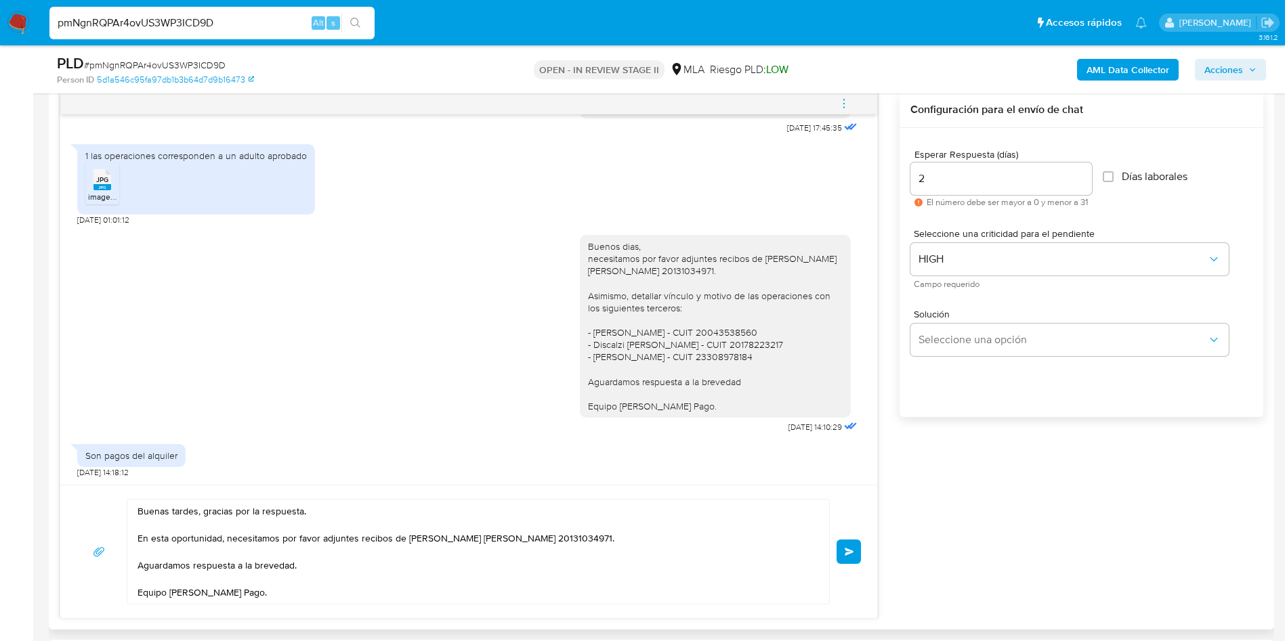
click at [859, 550] on button "Enviar" at bounding box center [848, 552] width 24 height 24
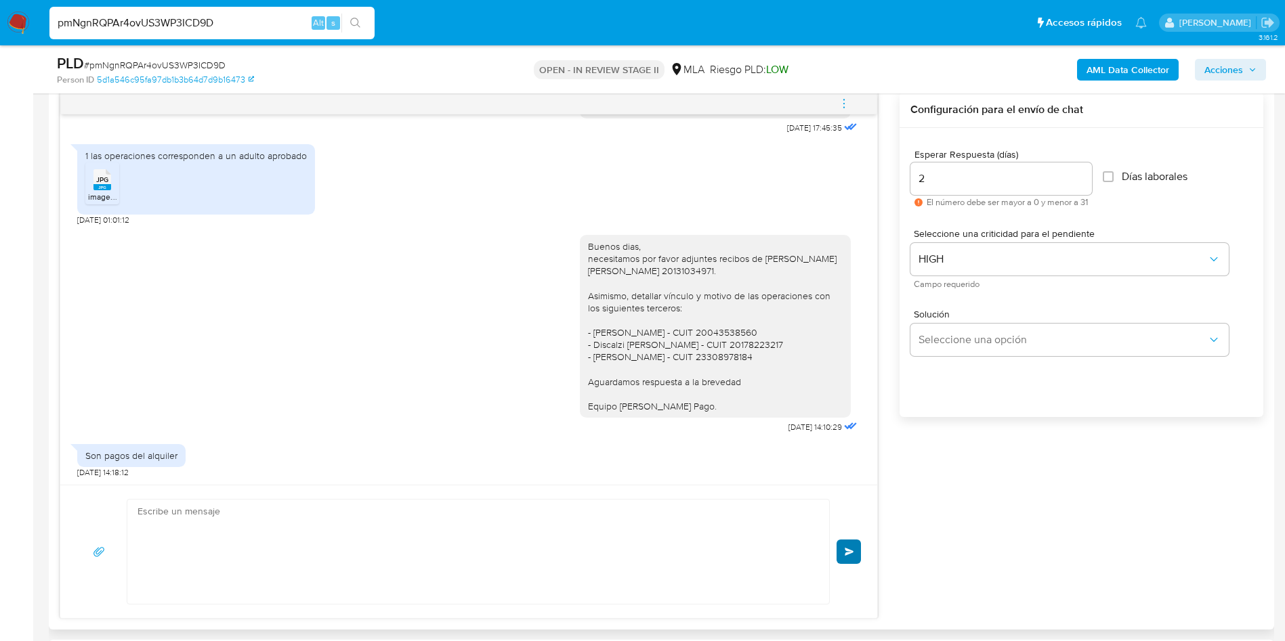
scroll to position [752, 0]
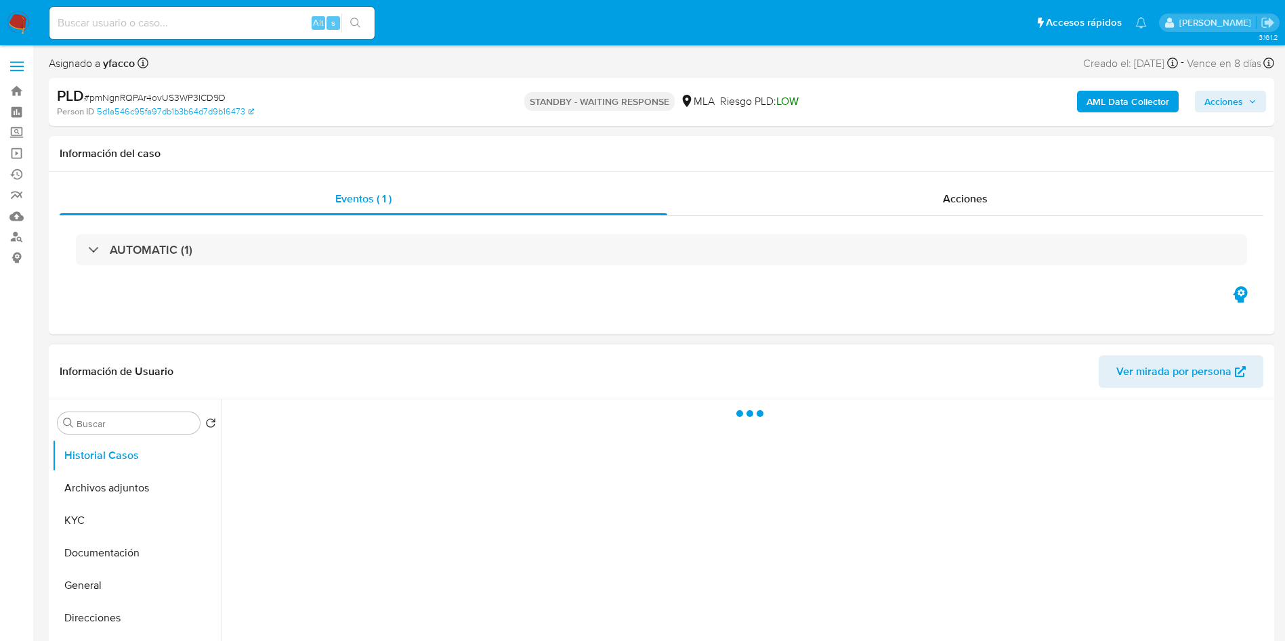
select select "10"
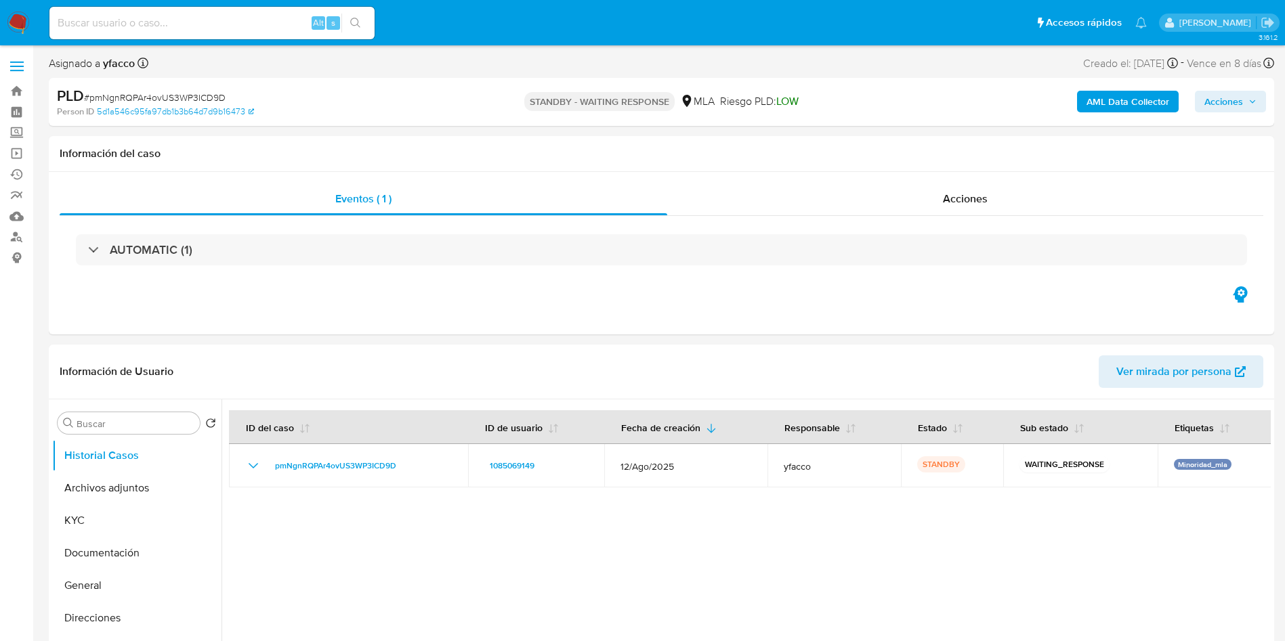
click at [284, 19] on input at bounding box center [211, 23] width 325 height 18
paste input "9SuAbWMz878QlgzdHoH8kSB2"
type input "9SuAbWMz878QlgzdHoH8kSB2"
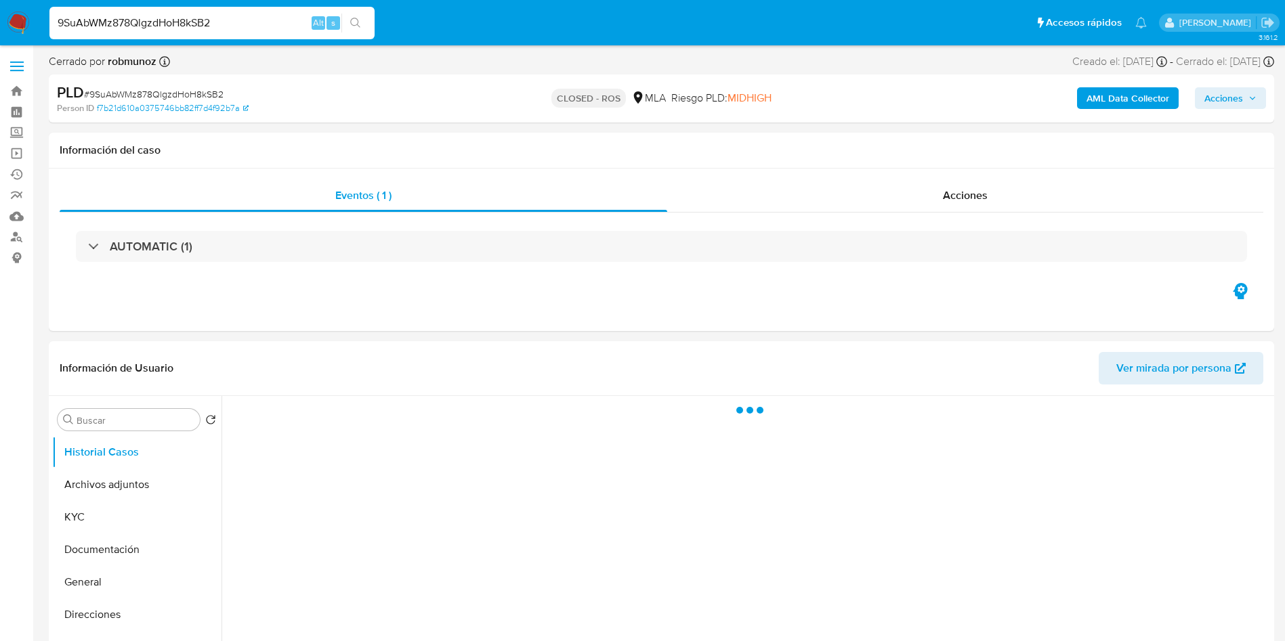
select select "10"
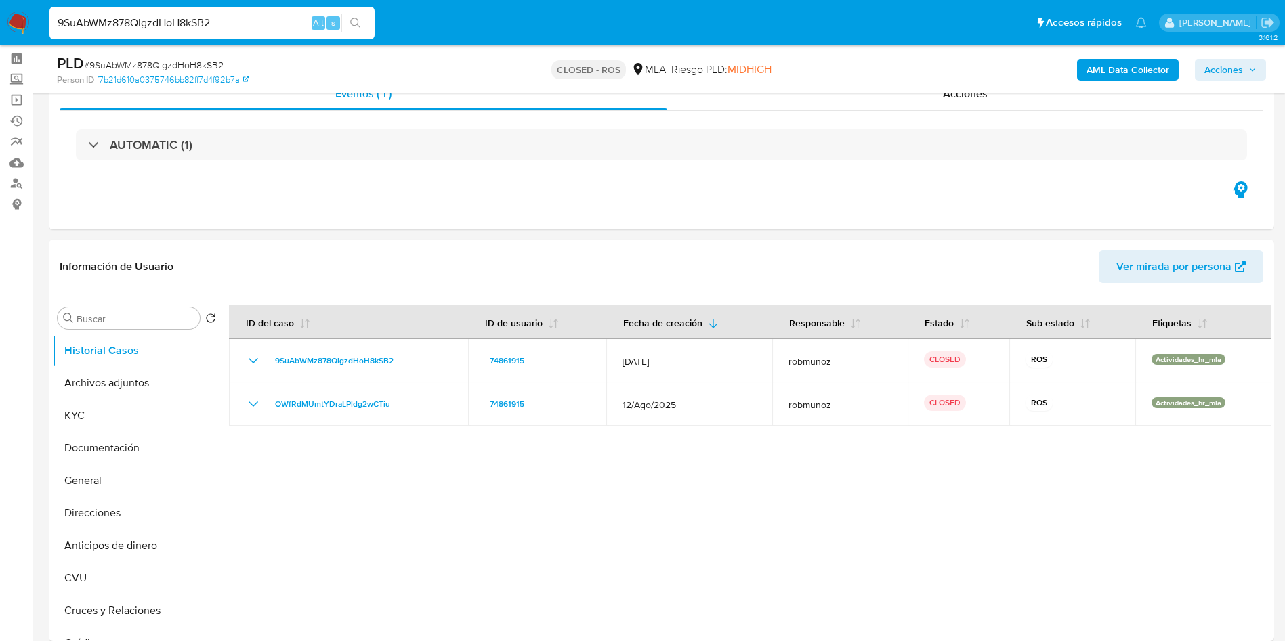
scroll to position [104, 0]
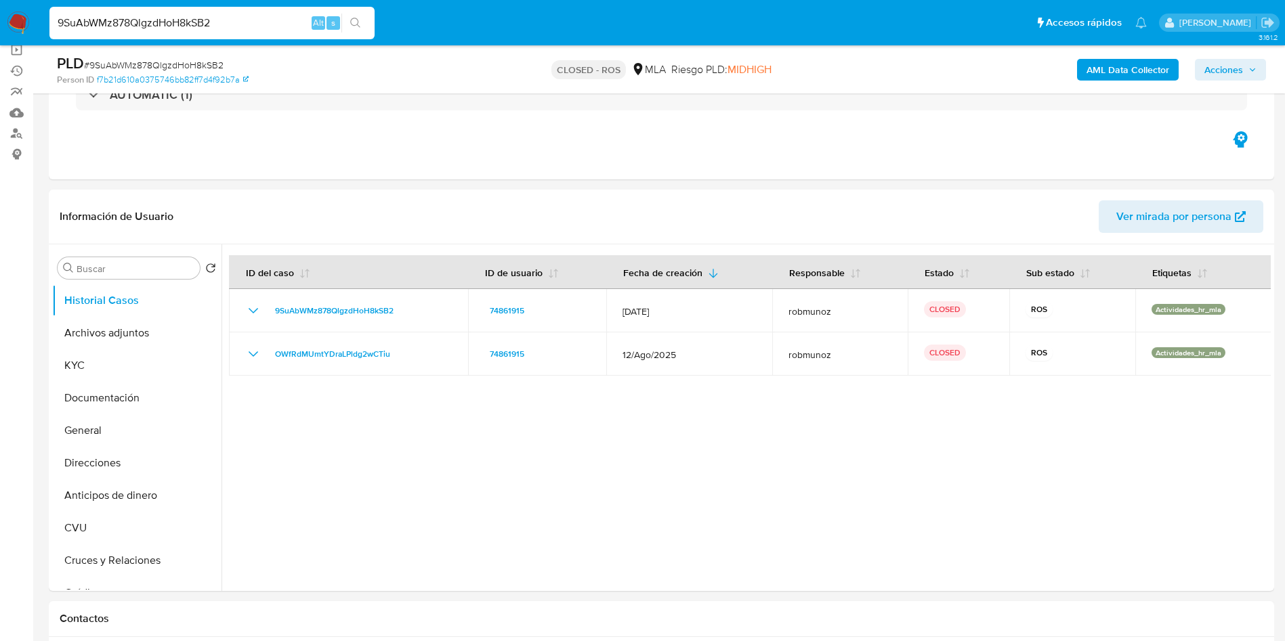
click at [232, 26] on input "9SuAbWMz878QlgzdHoH8kSB2" at bounding box center [211, 23] width 325 height 18
paste input "PtdjChAxpTicTN90yKpQlHgb"
type input "PtdjChAxpTicTN90yKpQlHgb"
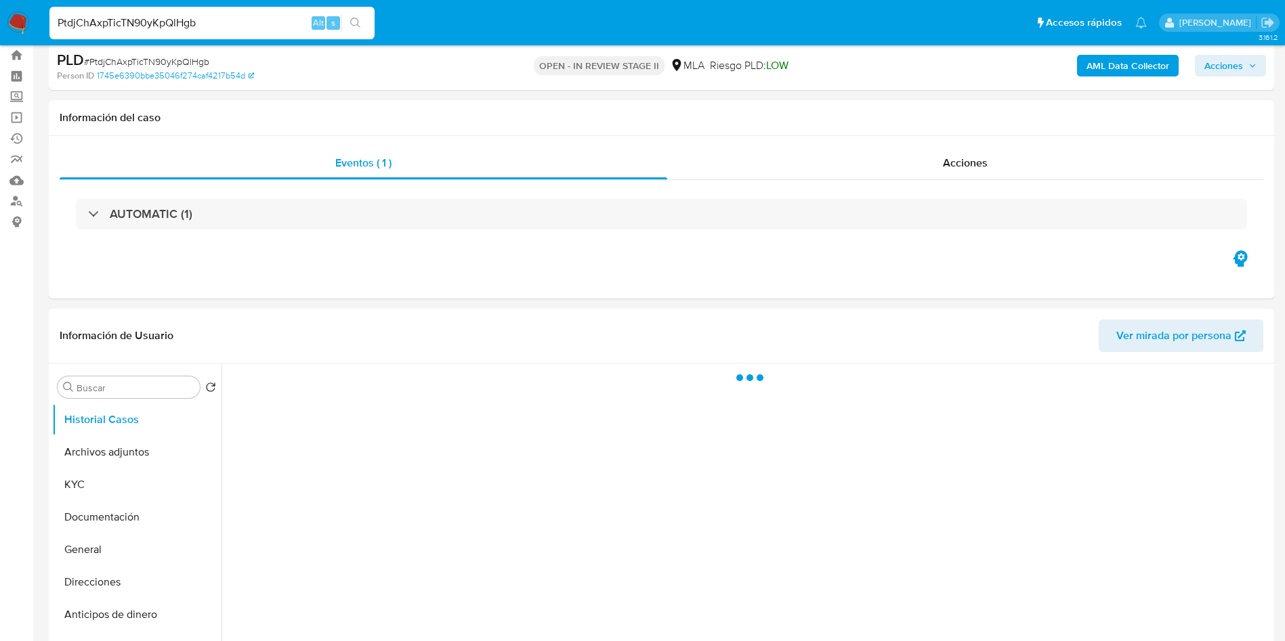
scroll to position [41, 0]
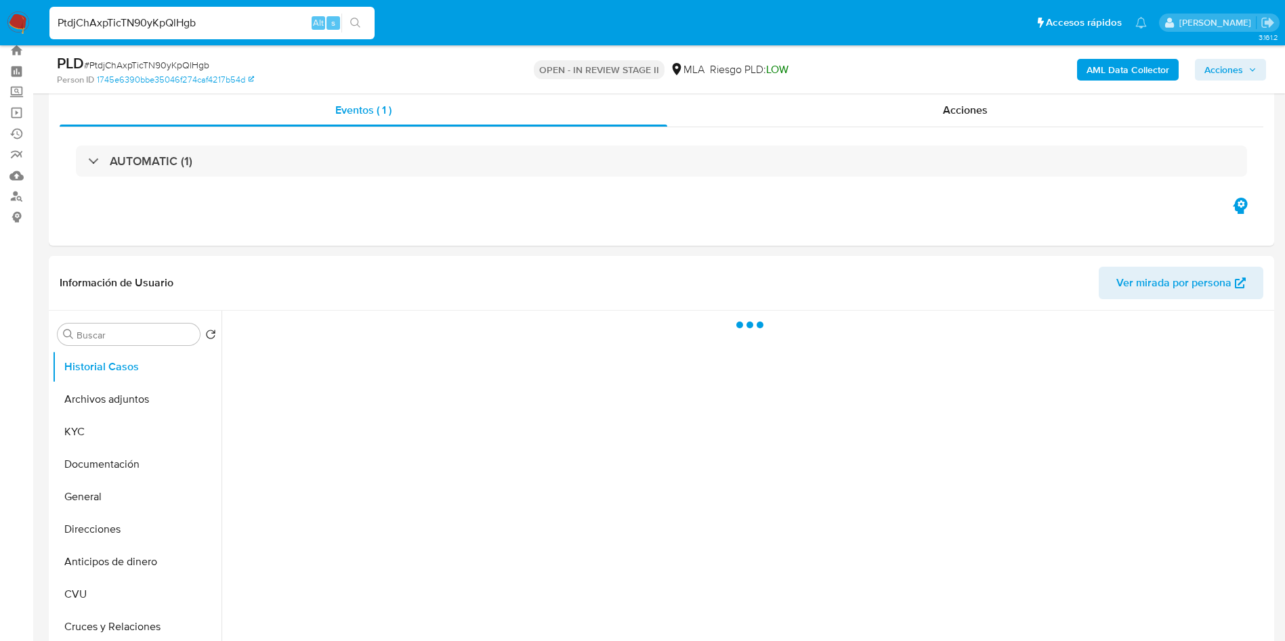
select select "10"
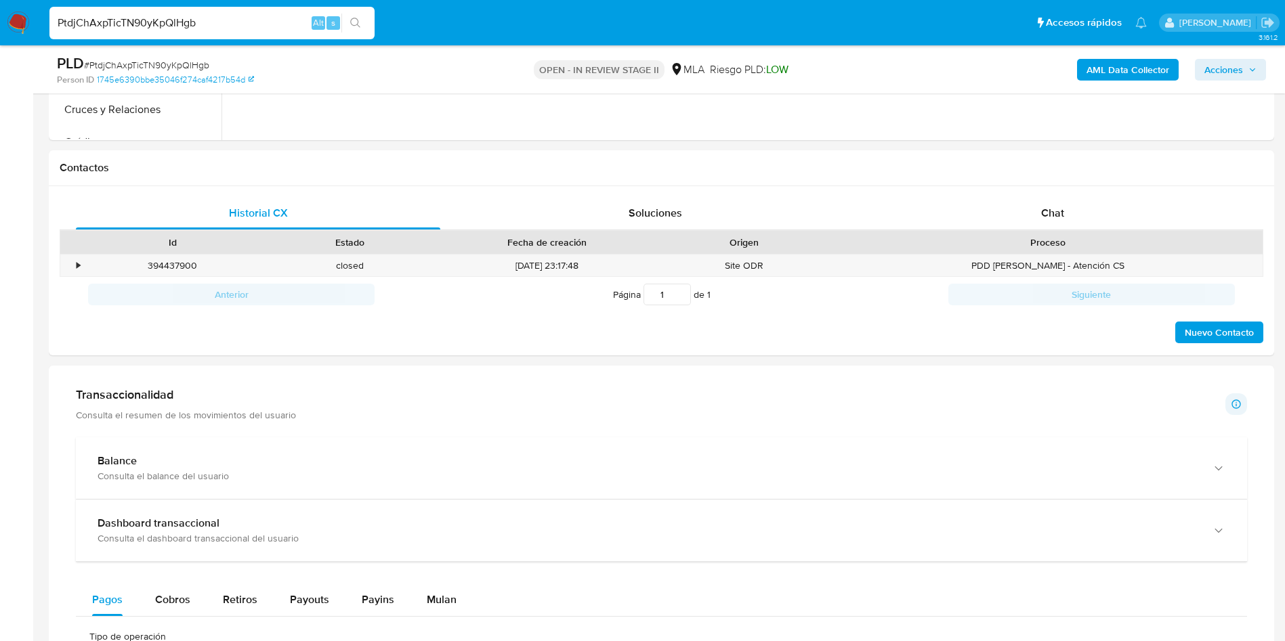
scroll to position [560, 0]
click at [1078, 215] on div "Chat" at bounding box center [1052, 211] width 364 height 33
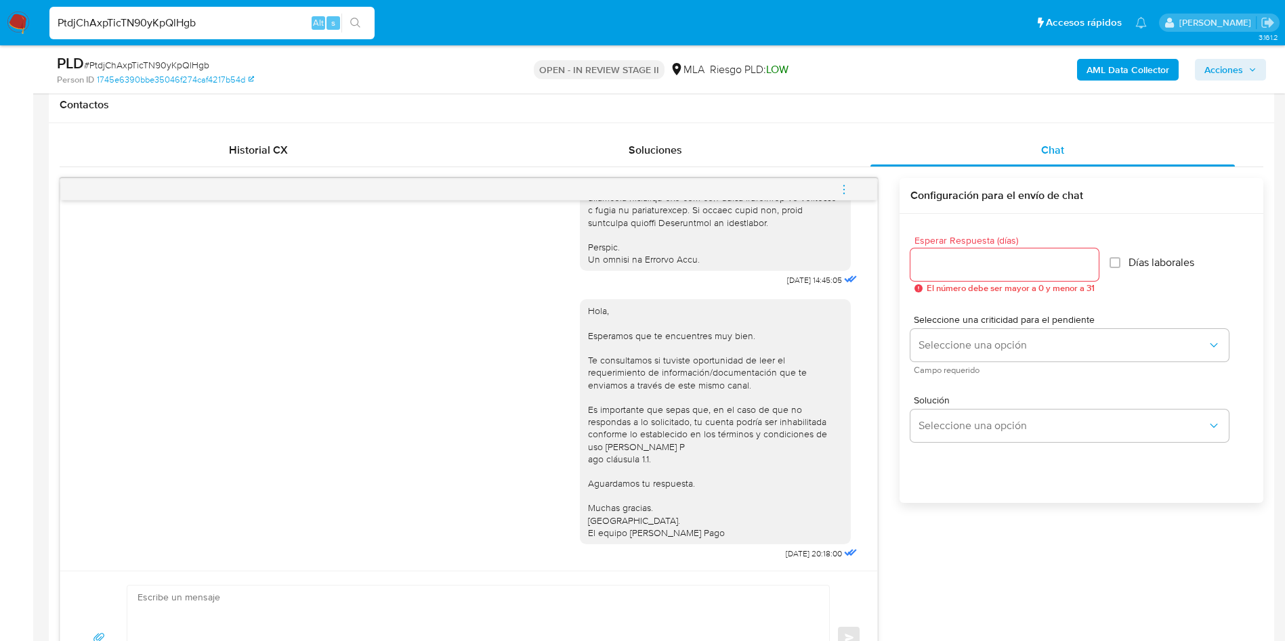
scroll to position [631, 0]
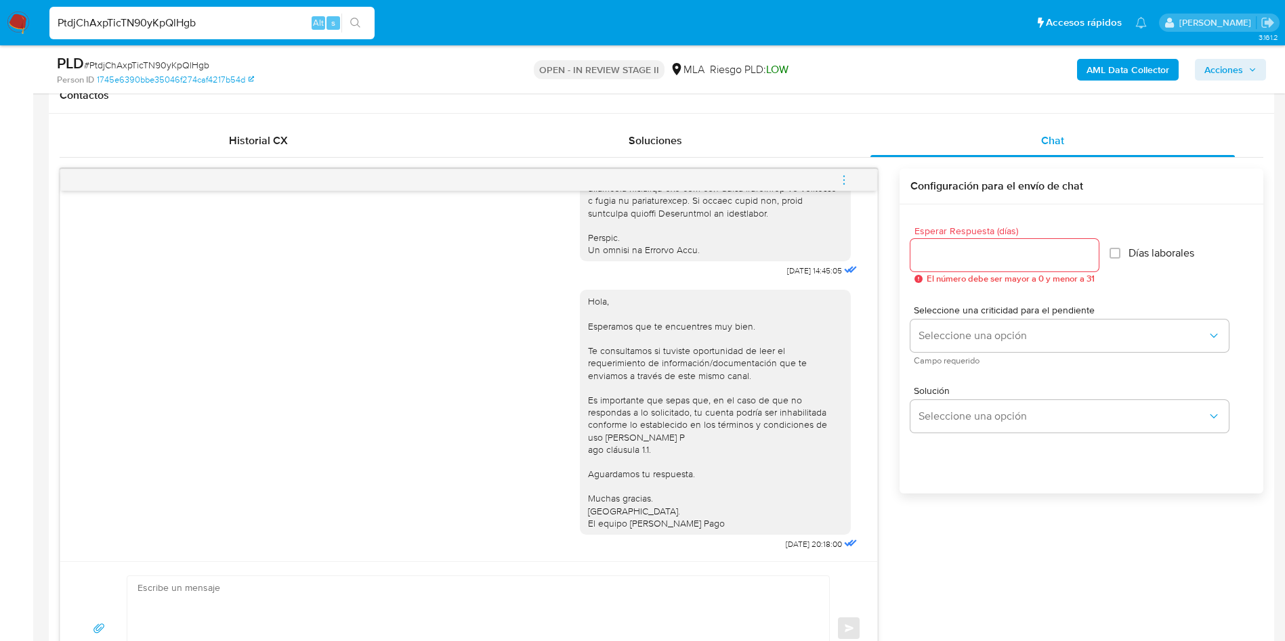
click at [842, 176] on icon "menu-action" at bounding box center [844, 180] width 12 height 12
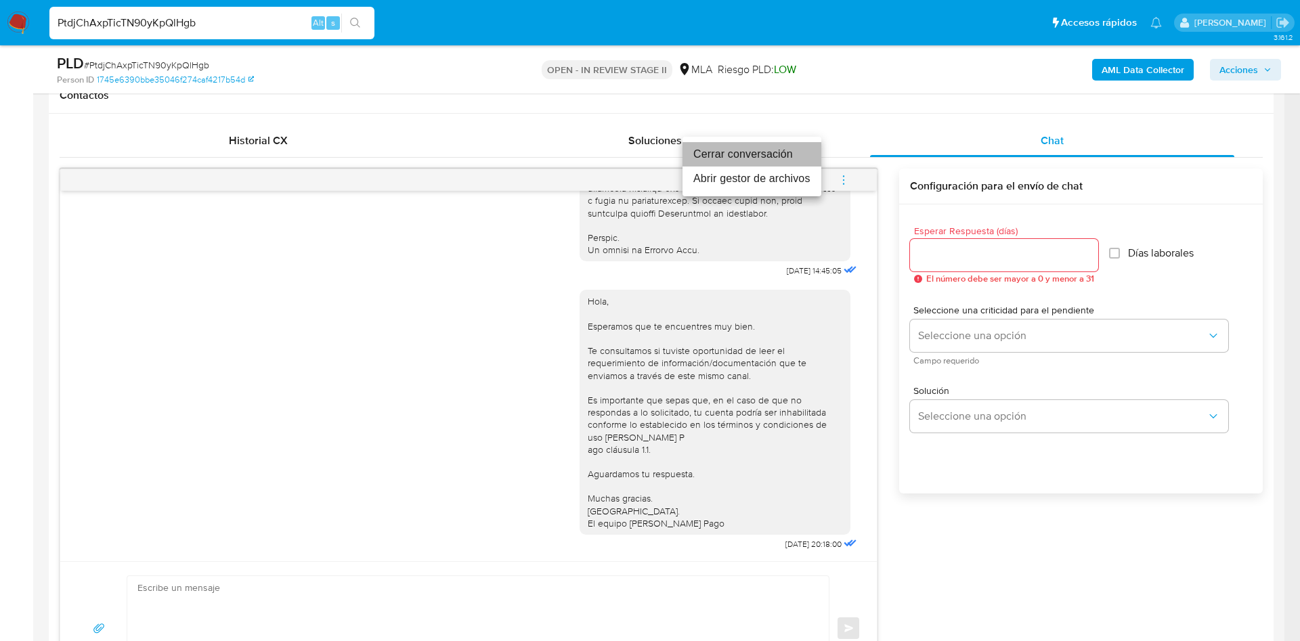
click at [740, 150] on li "Cerrar conversación" at bounding box center [752, 154] width 139 height 24
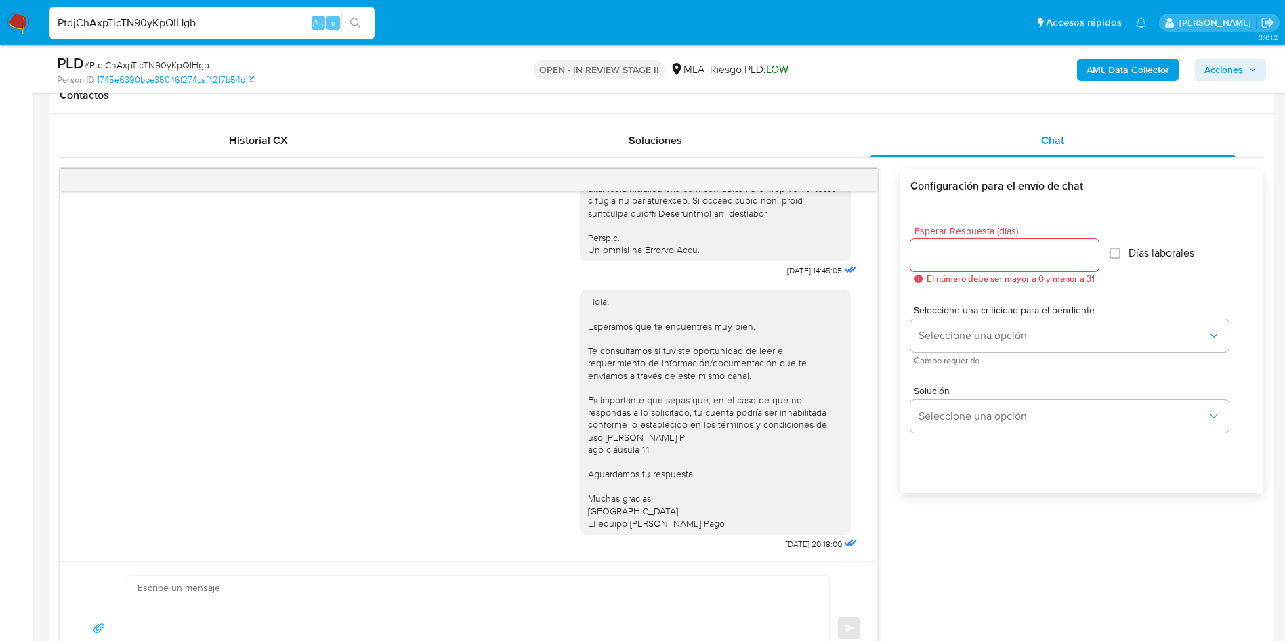
click at [1113, 71] on b "AML Data Collector" at bounding box center [1127, 70] width 83 height 22
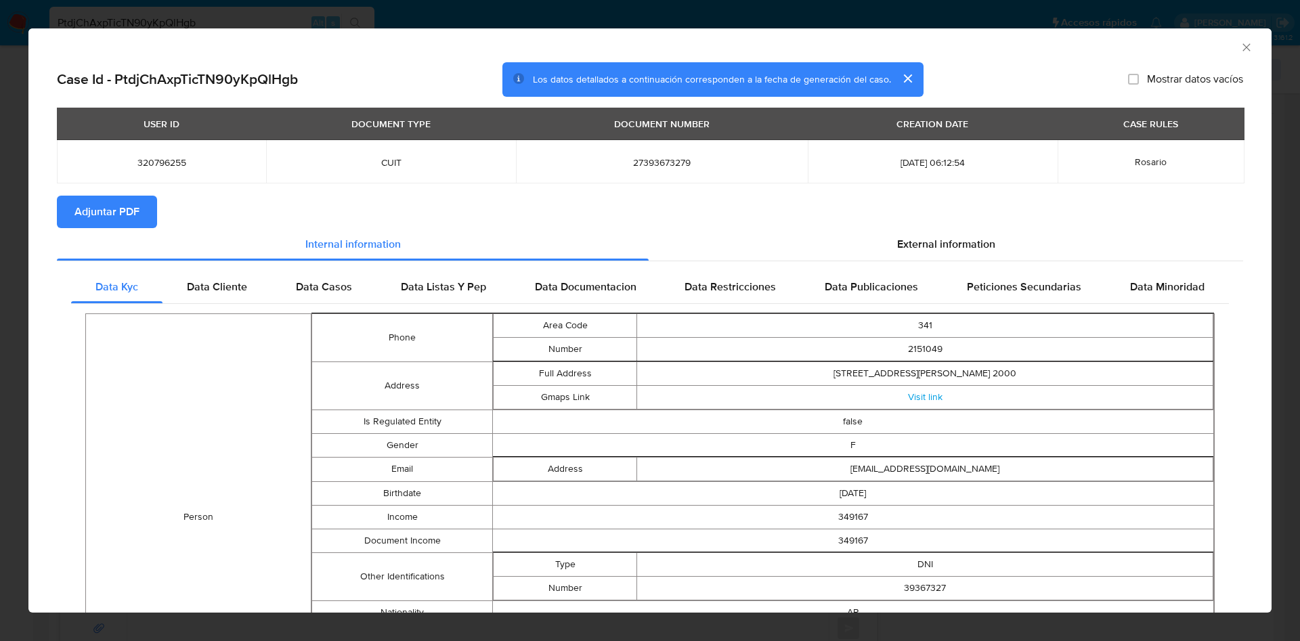
click at [110, 202] on span "Adjuntar PDF" at bounding box center [106, 212] width 65 height 30
click at [1240, 42] on icon "Cerrar ventana" at bounding box center [1247, 48] width 14 height 14
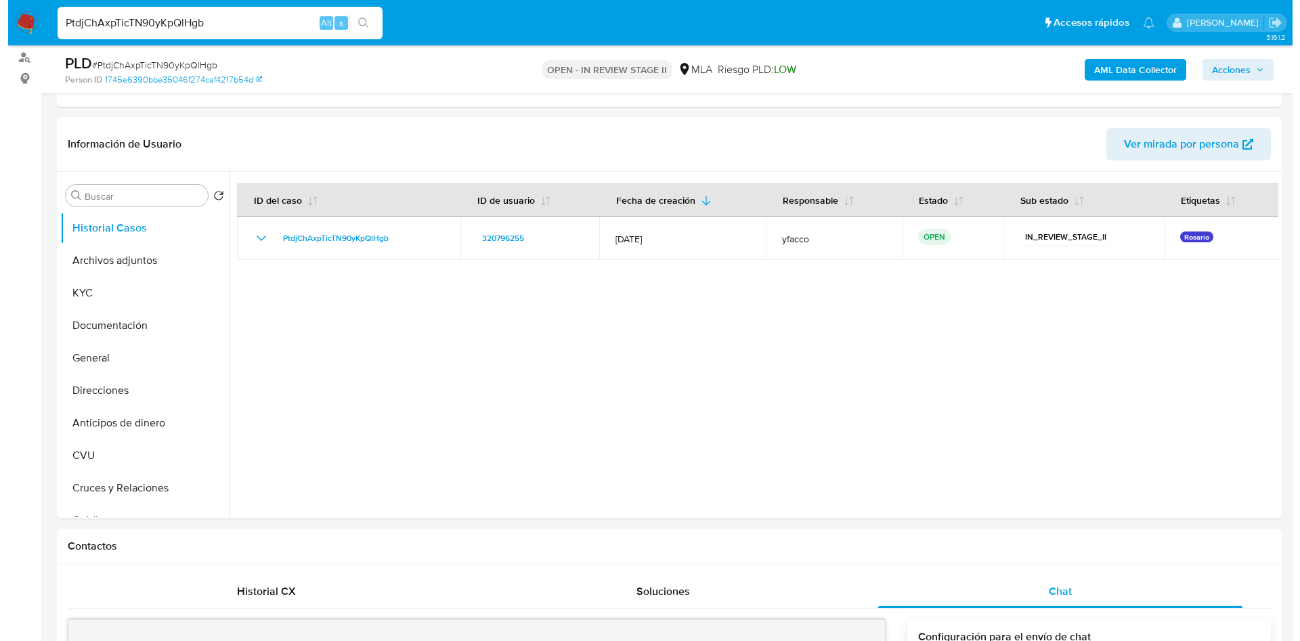
scroll to position [164, 0]
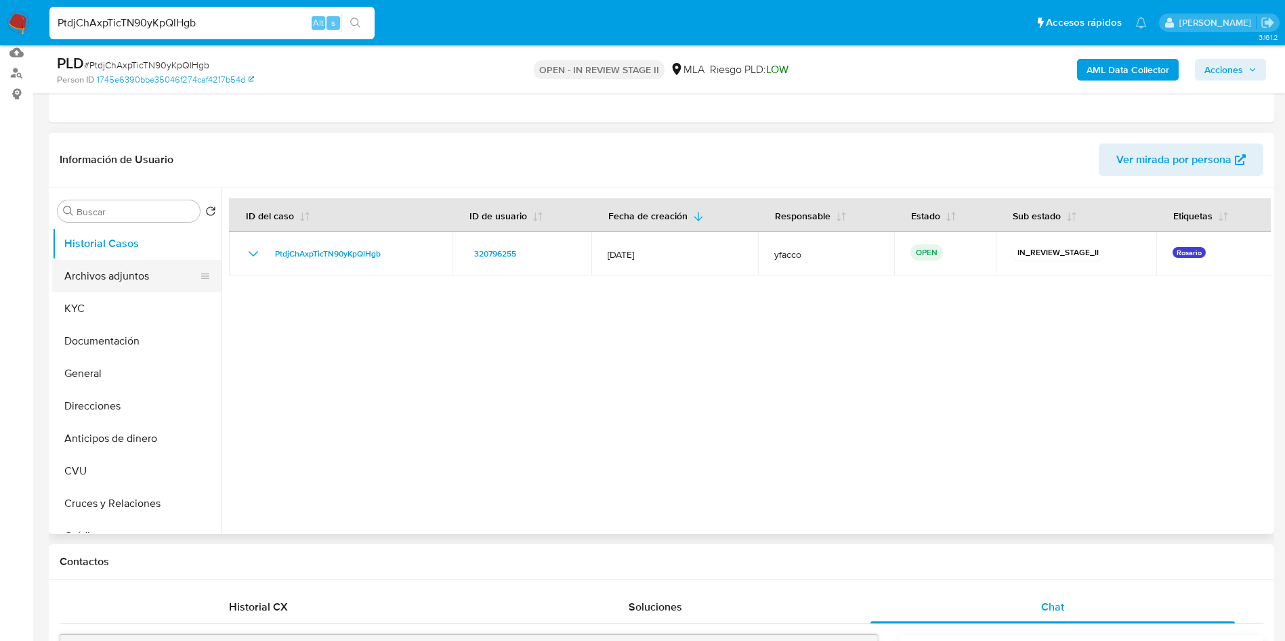
click at [115, 276] on button "Archivos adjuntos" at bounding box center [131, 276] width 158 height 33
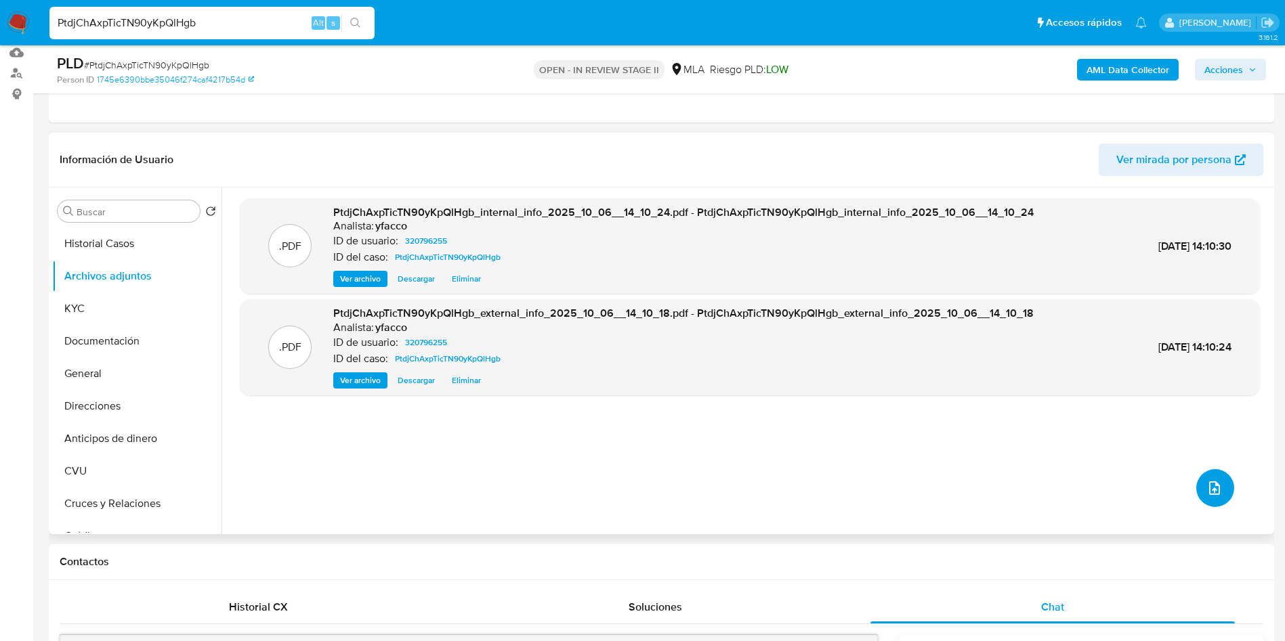
click at [1206, 492] on icon "upload-file" at bounding box center [1214, 488] width 16 height 16
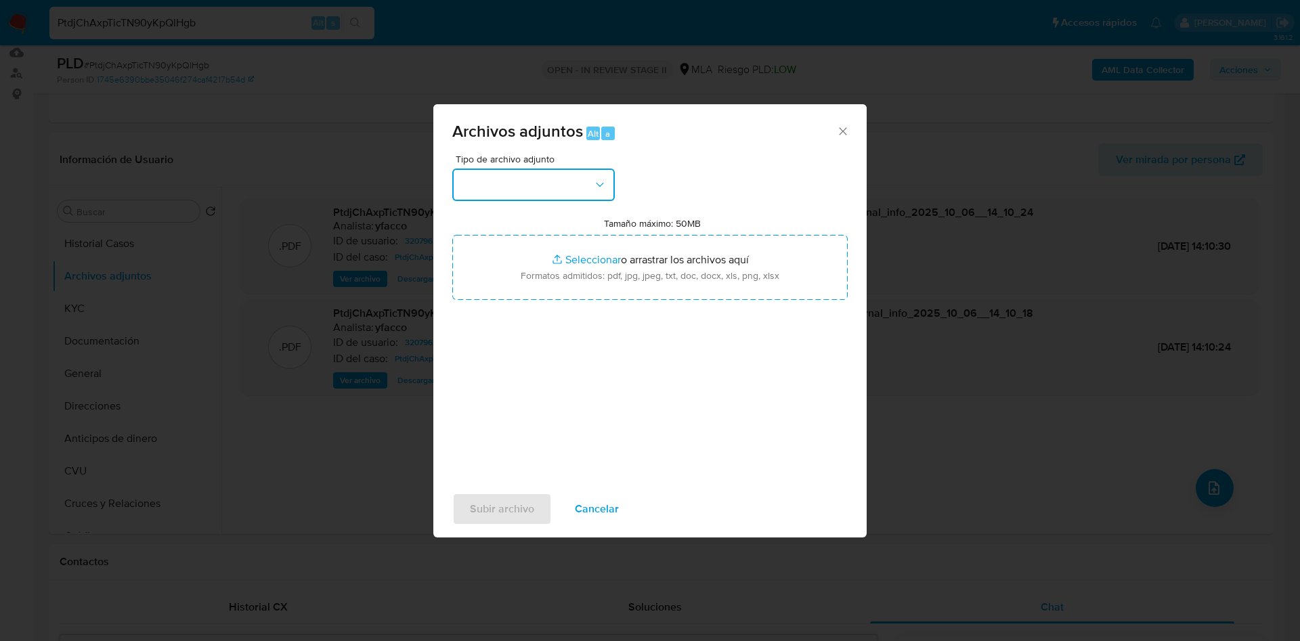
click at [559, 198] on button "button" at bounding box center [533, 185] width 163 height 33
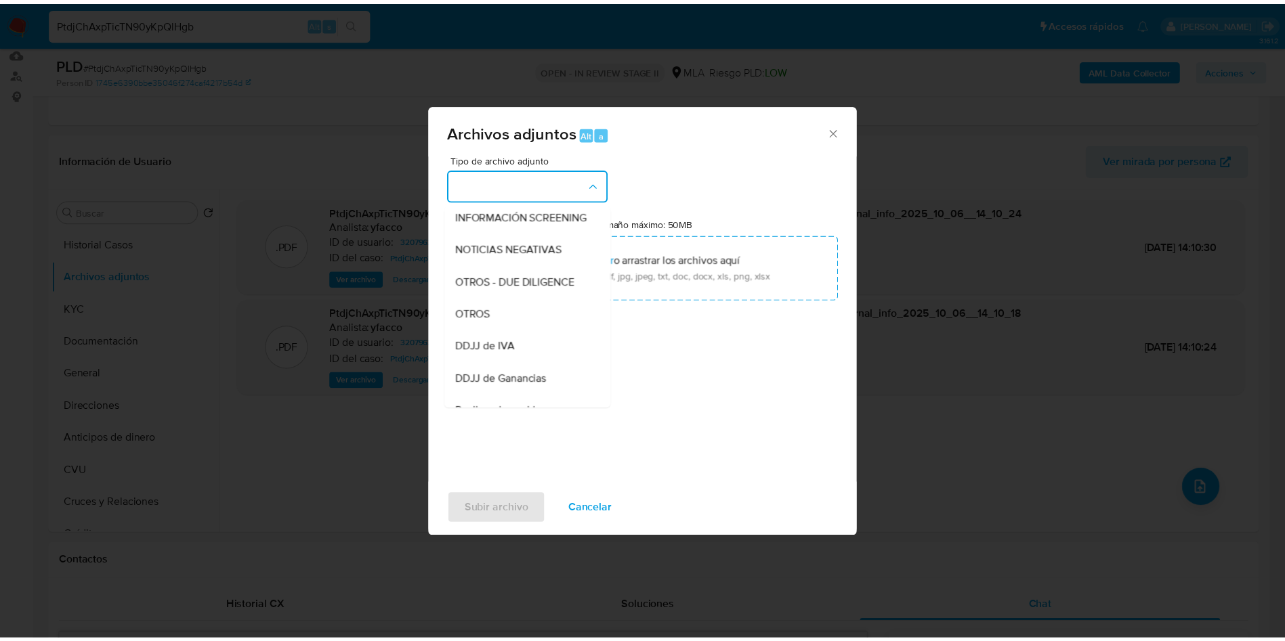
scroll to position [180, 0]
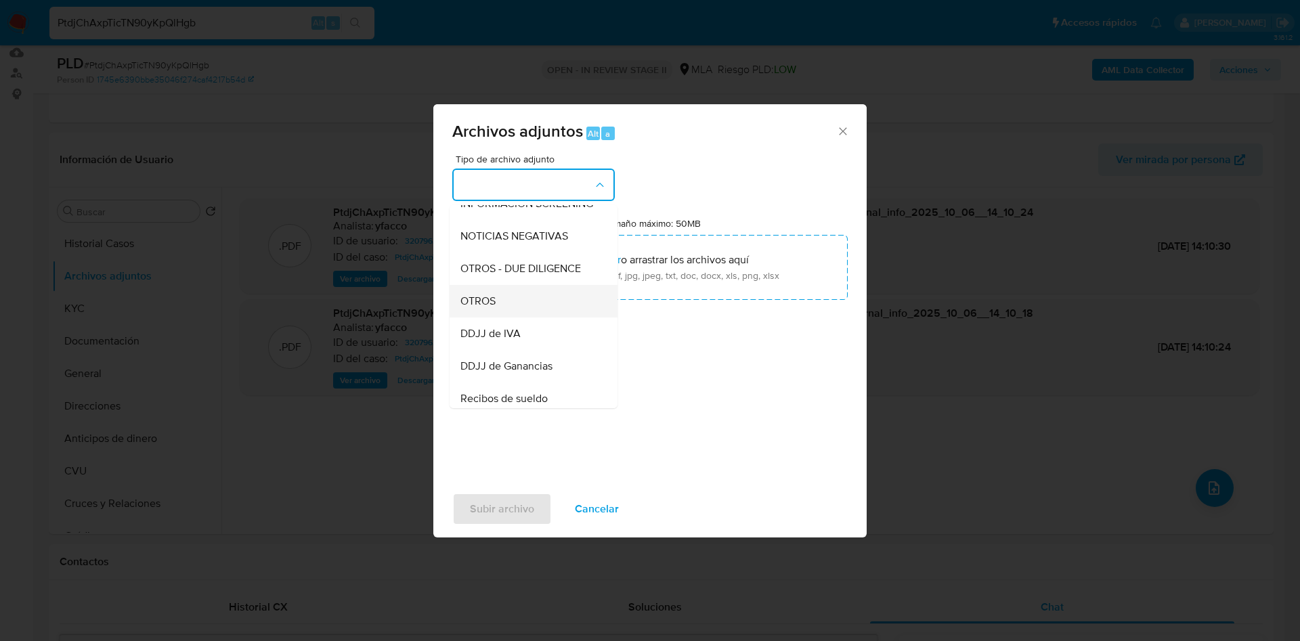
click at [489, 318] on div "OTROS" at bounding box center [530, 301] width 138 height 33
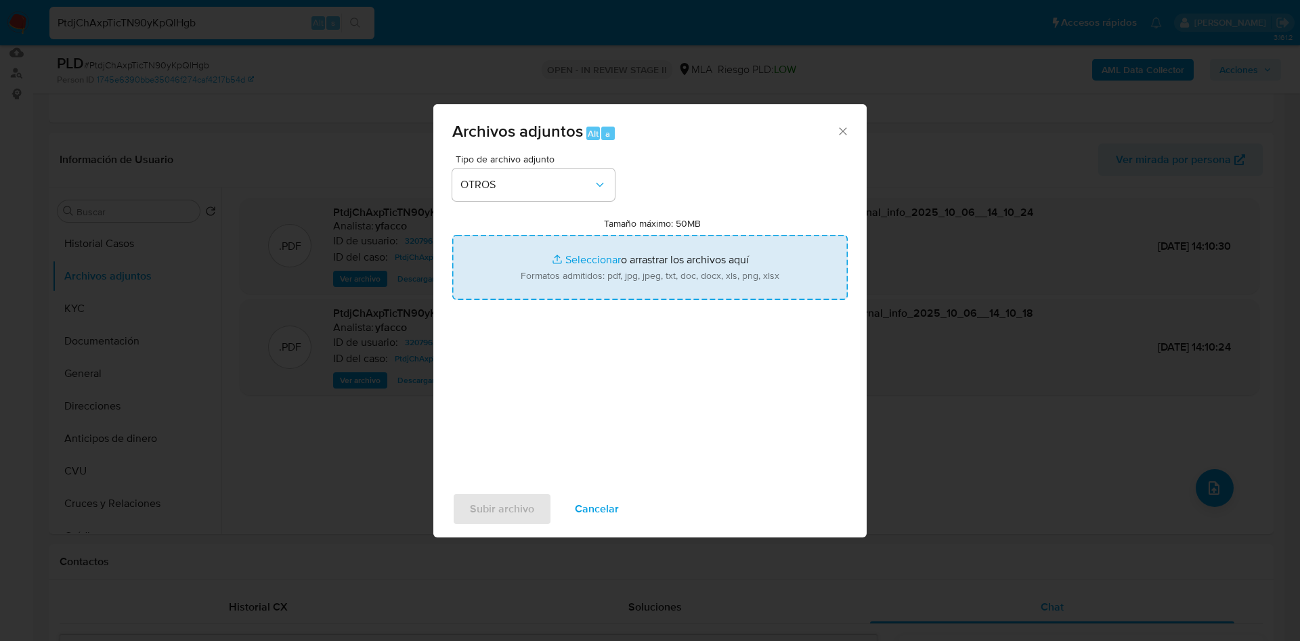
click at [591, 256] on input "Tamaño máximo: 50MB Seleccionar archivos" at bounding box center [650, 267] width 396 height 65
type input "C:\fakepath\Caselog PtdjChAxpTicTN90yKpQlHgb_2025_09_18_06_11_19.docx"
click at [558, 274] on input "Tamaño máximo: 50MB Seleccionar archivos" at bounding box center [650, 267] width 396 height 65
type input "C:\fakepath\Movimientos 320796255.xlsx"
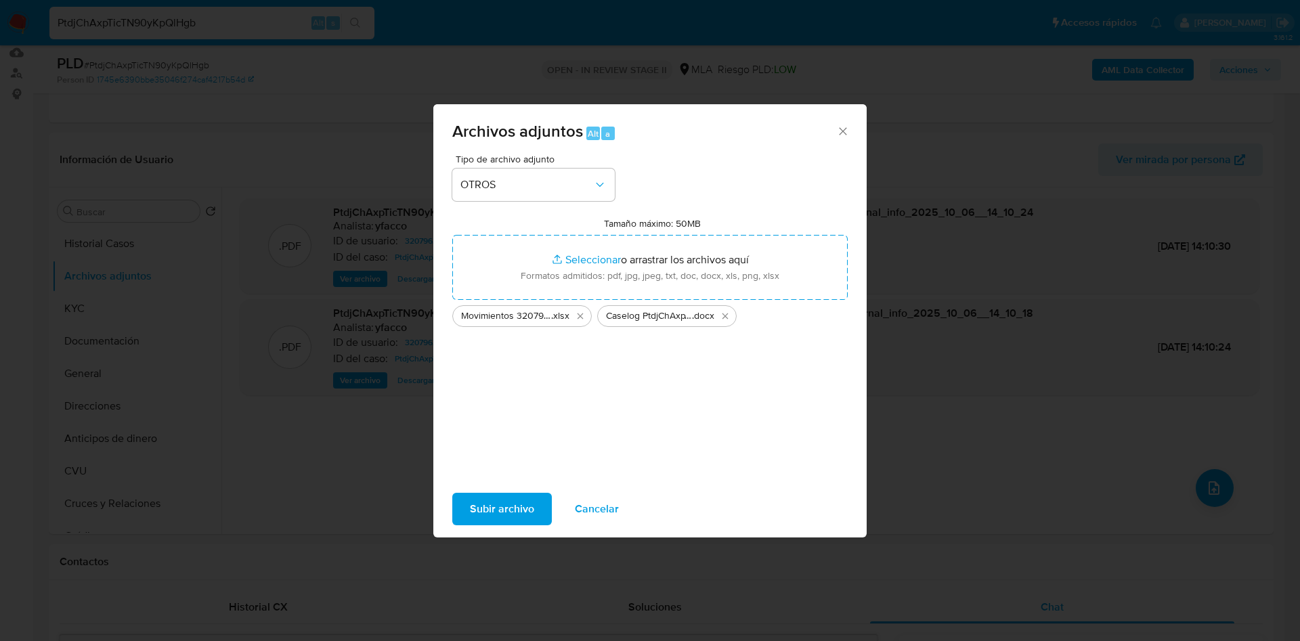
click at [503, 503] on span "Subir archivo" at bounding box center [502, 509] width 64 height 30
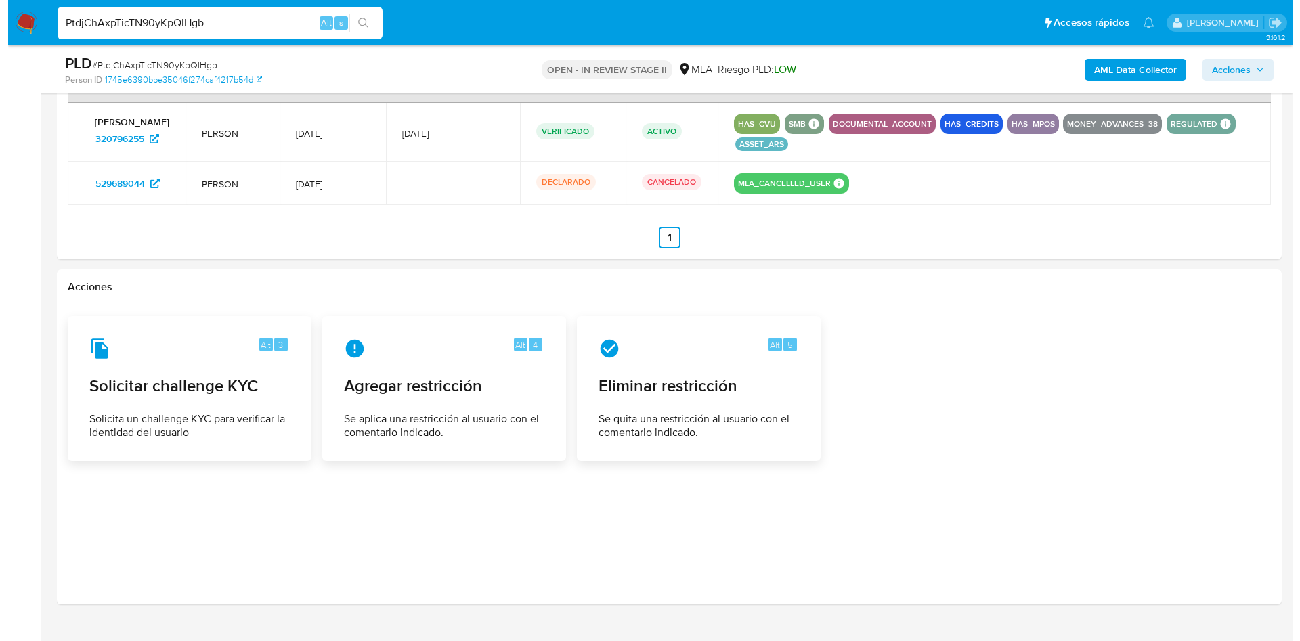
scroll to position [2143, 0]
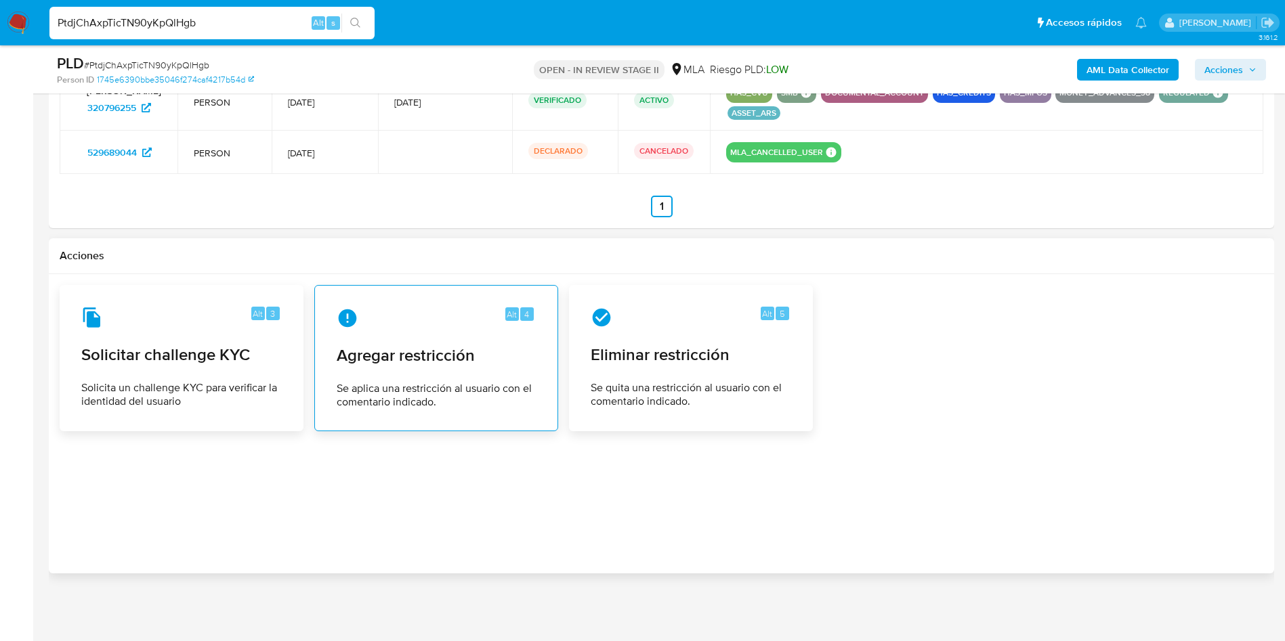
click at [499, 372] on div "Alt 4 Agregar restricción Se aplica una restricción al usuario con el comentari…" at bounding box center [436, 358] width 221 height 123
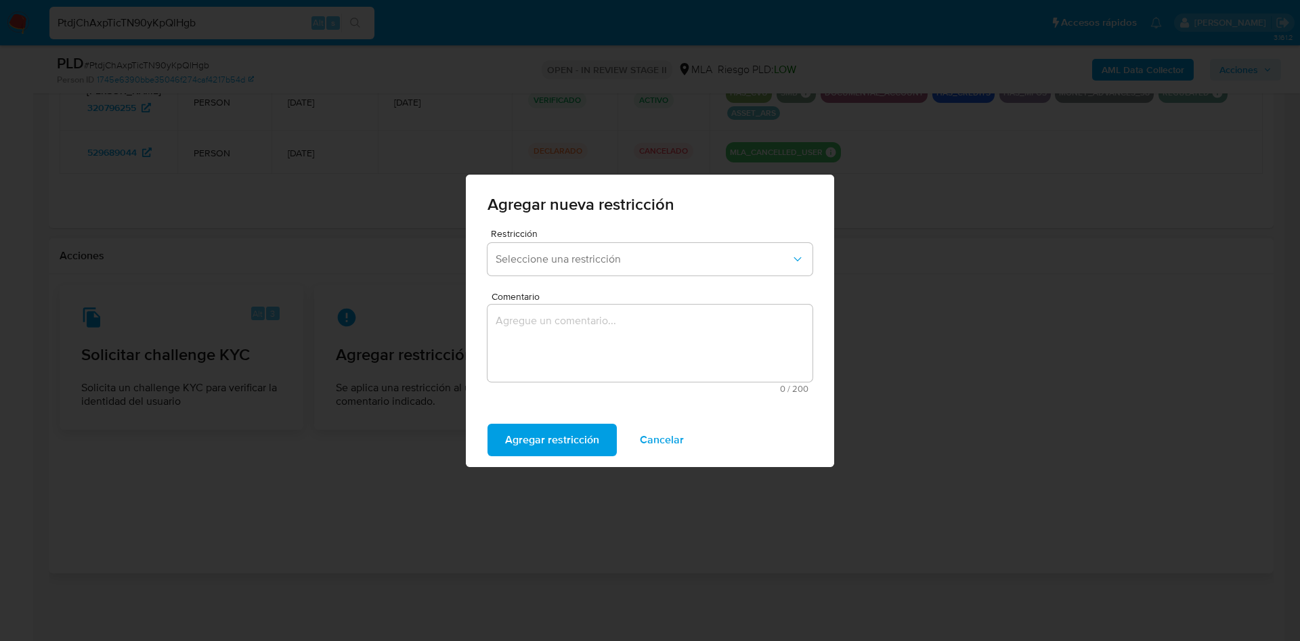
click at [620, 276] on div "Restricción Seleccione una restricción" at bounding box center [650, 255] width 325 height 52
click at [637, 272] on button "Seleccione una restricción" at bounding box center [650, 259] width 325 height 33
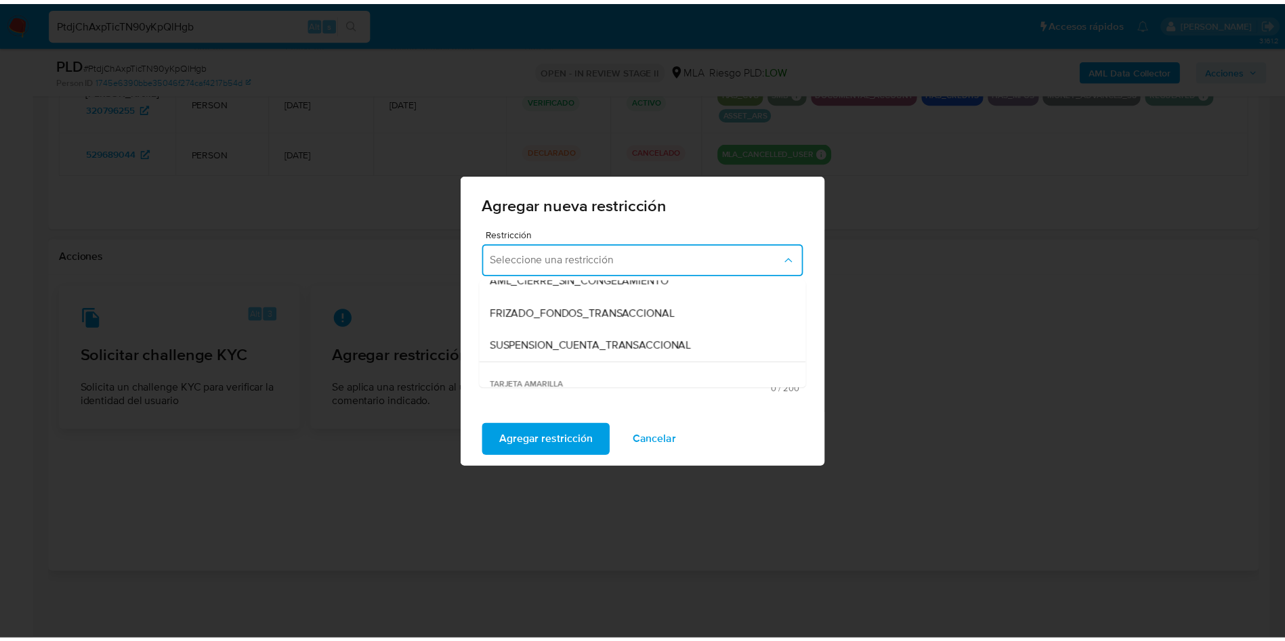
scroll to position [150, 0]
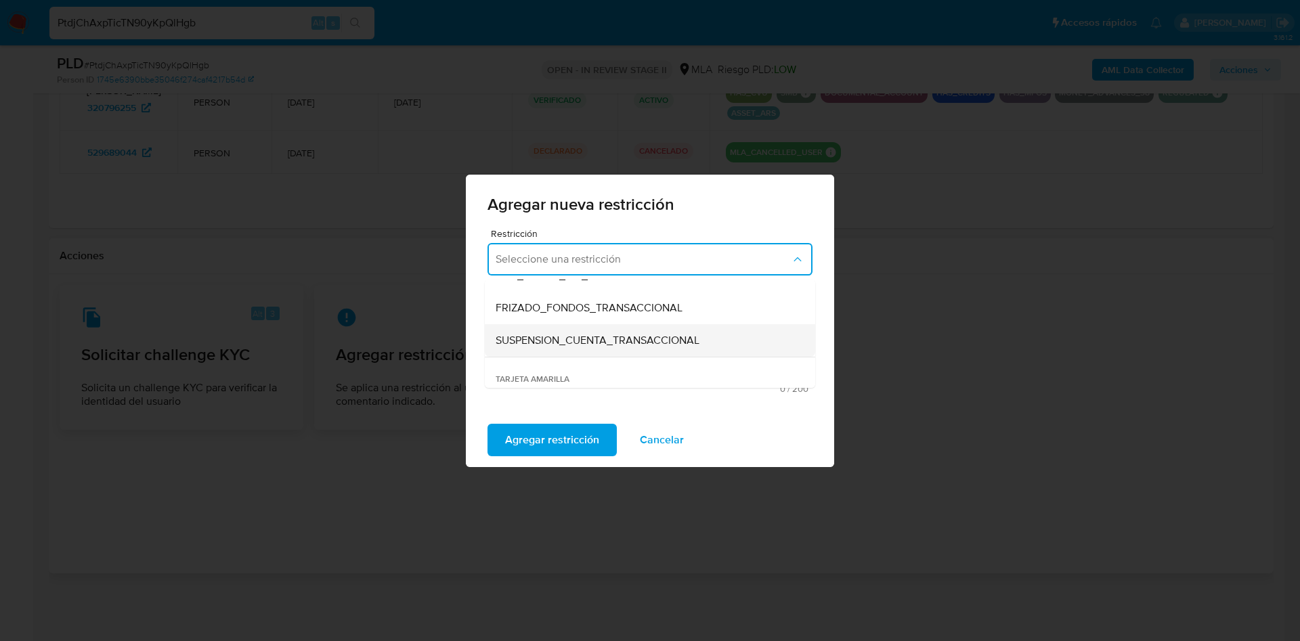
click at [669, 346] on span "SUSPENSION_CUENTA_TRANSACCIONAL" at bounding box center [598, 341] width 204 height 14
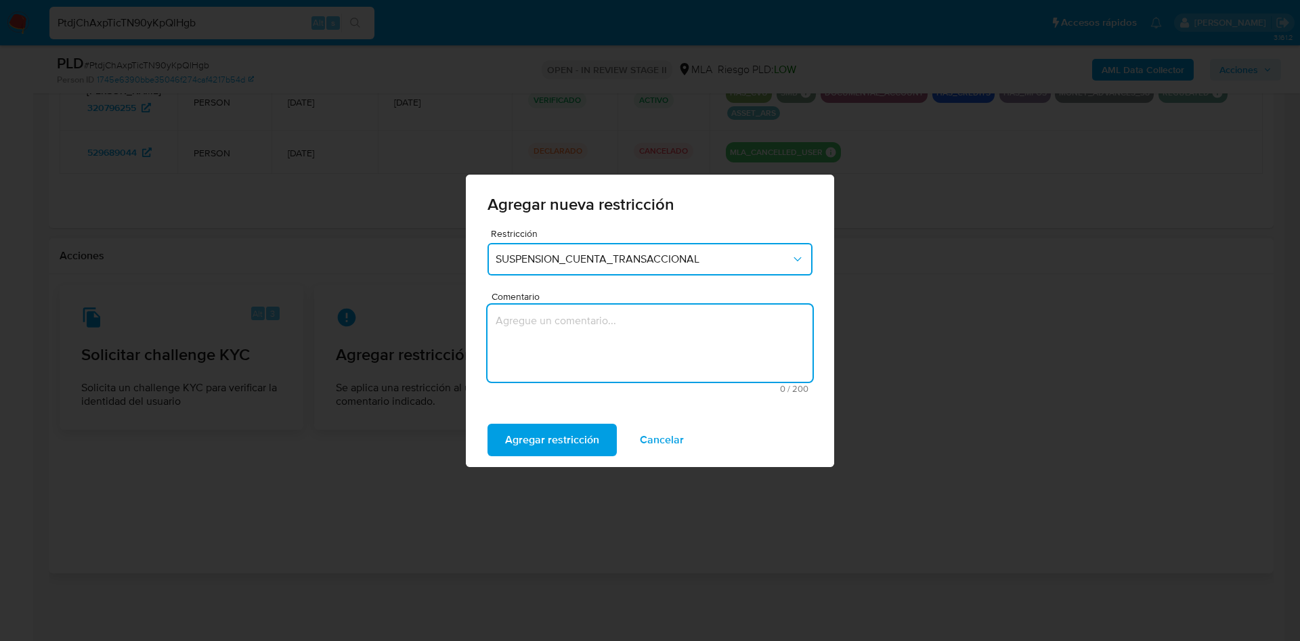
click at [619, 351] on textarea "Comentario" at bounding box center [650, 343] width 325 height 77
type textarea "AML"
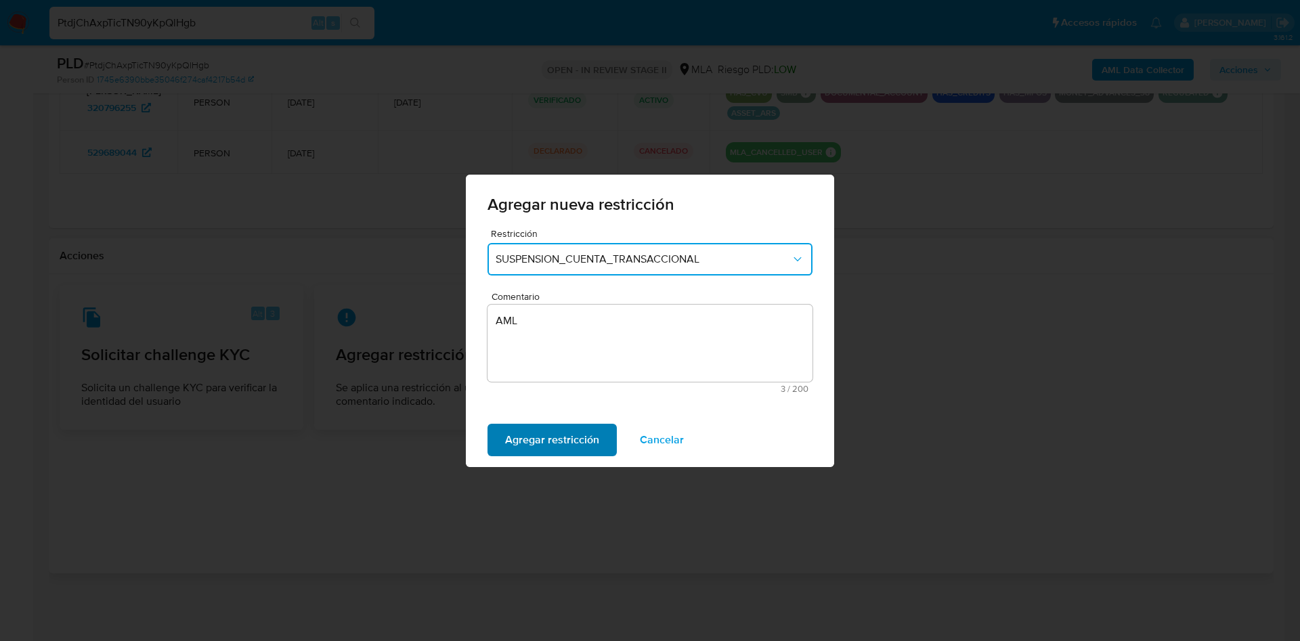
click at [568, 436] on span "Agregar restricción" at bounding box center [552, 440] width 94 height 30
click at [527, 440] on span "Confirmar" at bounding box center [529, 440] width 49 height 30
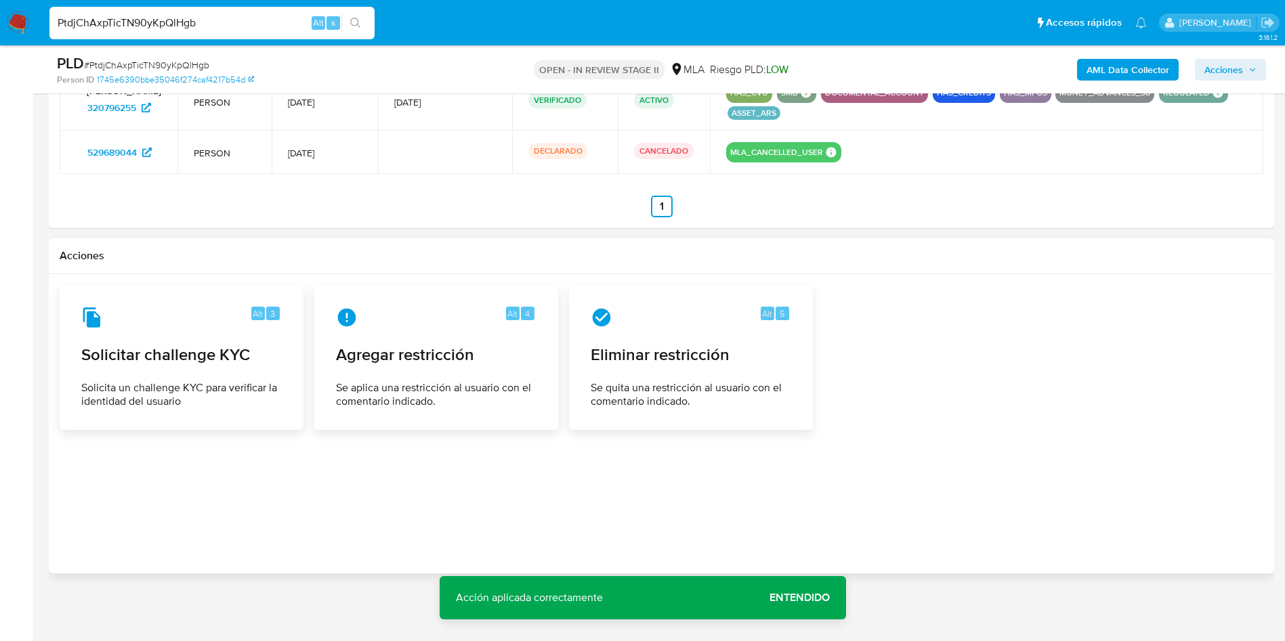
click at [1212, 64] on span "Acciones" at bounding box center [1223, 70] width 39 height 22
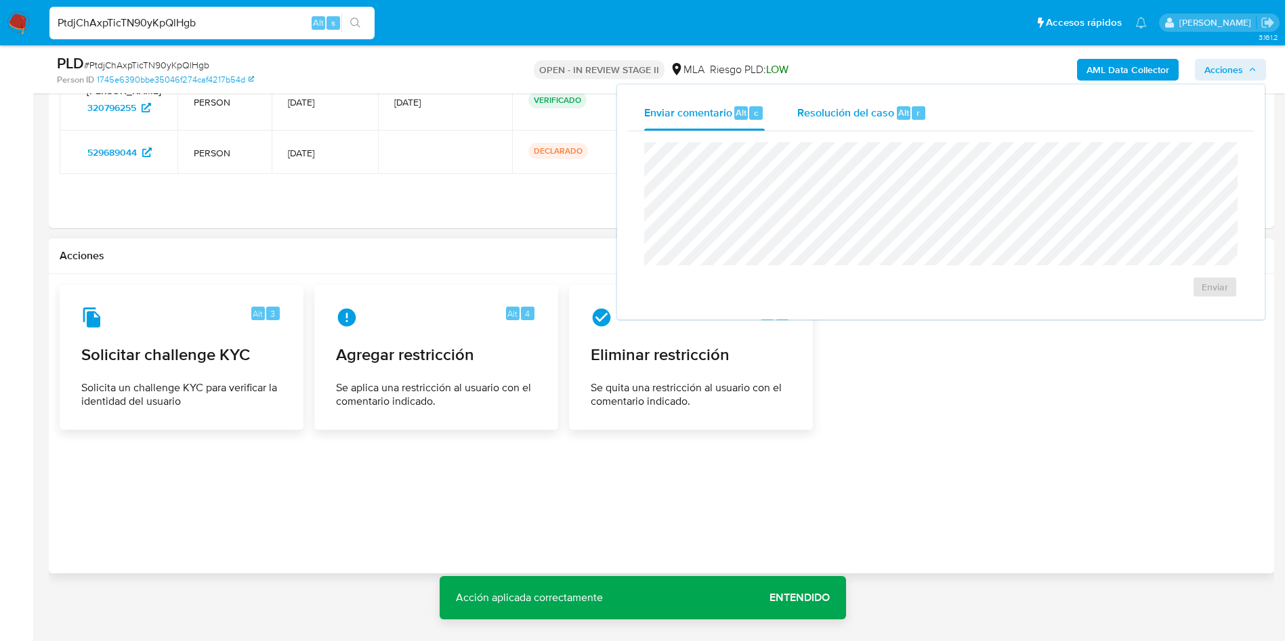
click at [897, 116] on div "Alt" at bounding box center [904, 113] width 14 height 14
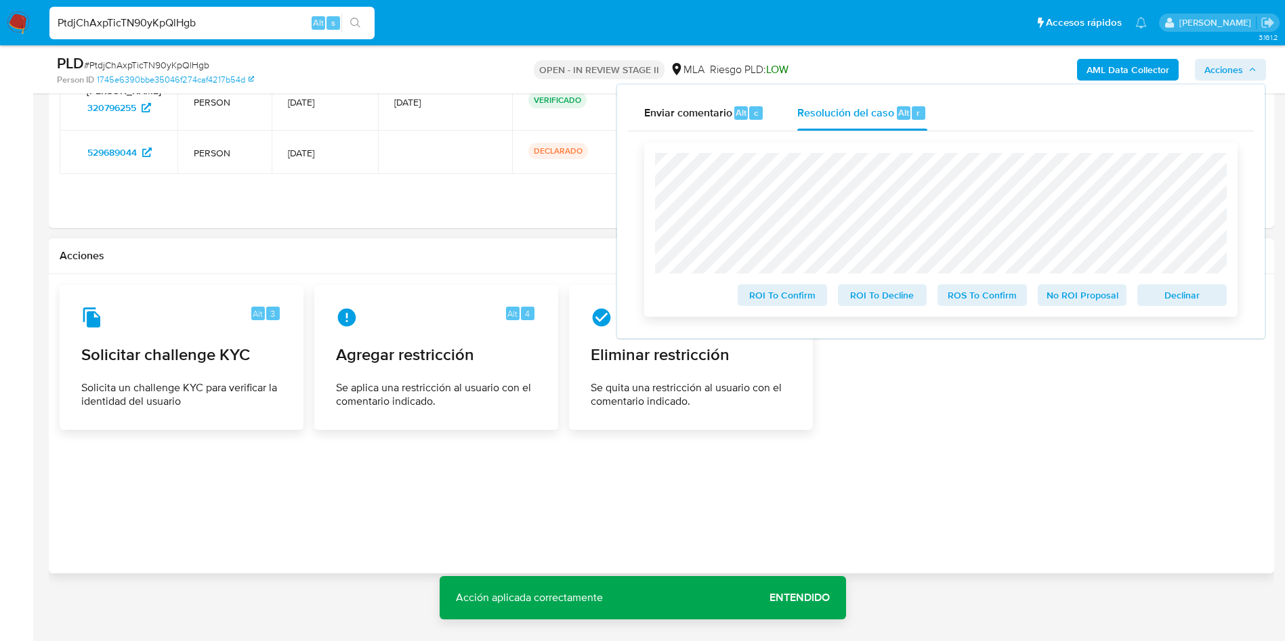
click at [966, 299] on span "ROS To Confirm" at bounding box center [982, 295] width 70 height 19
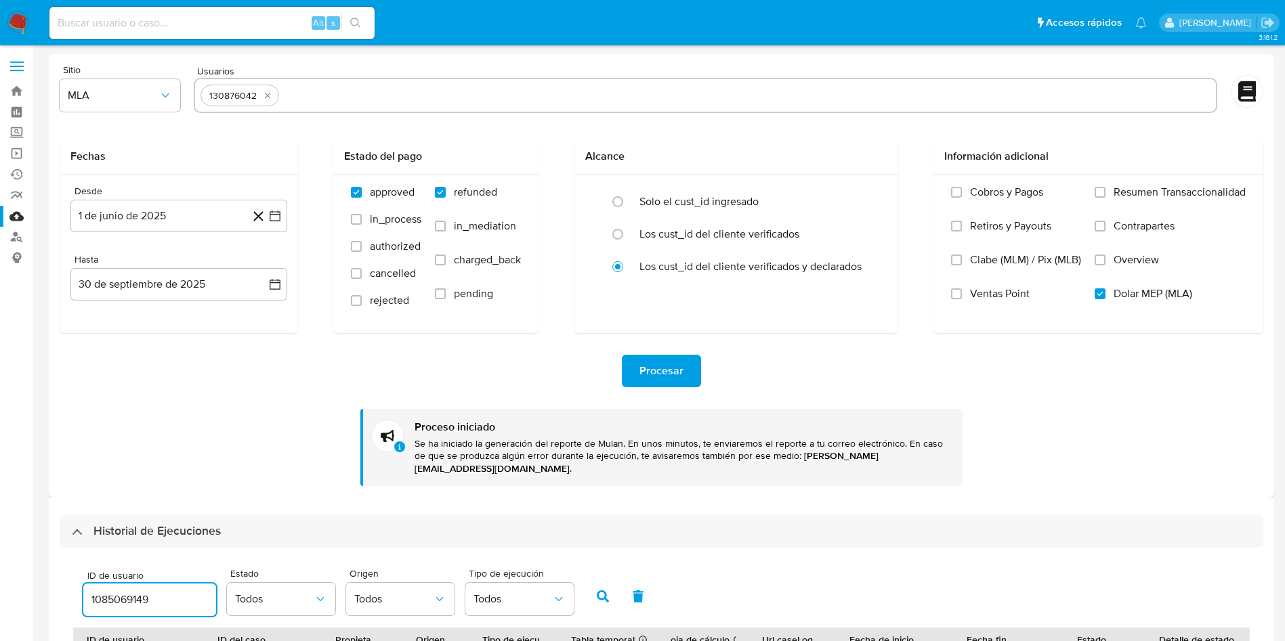
select select "10"
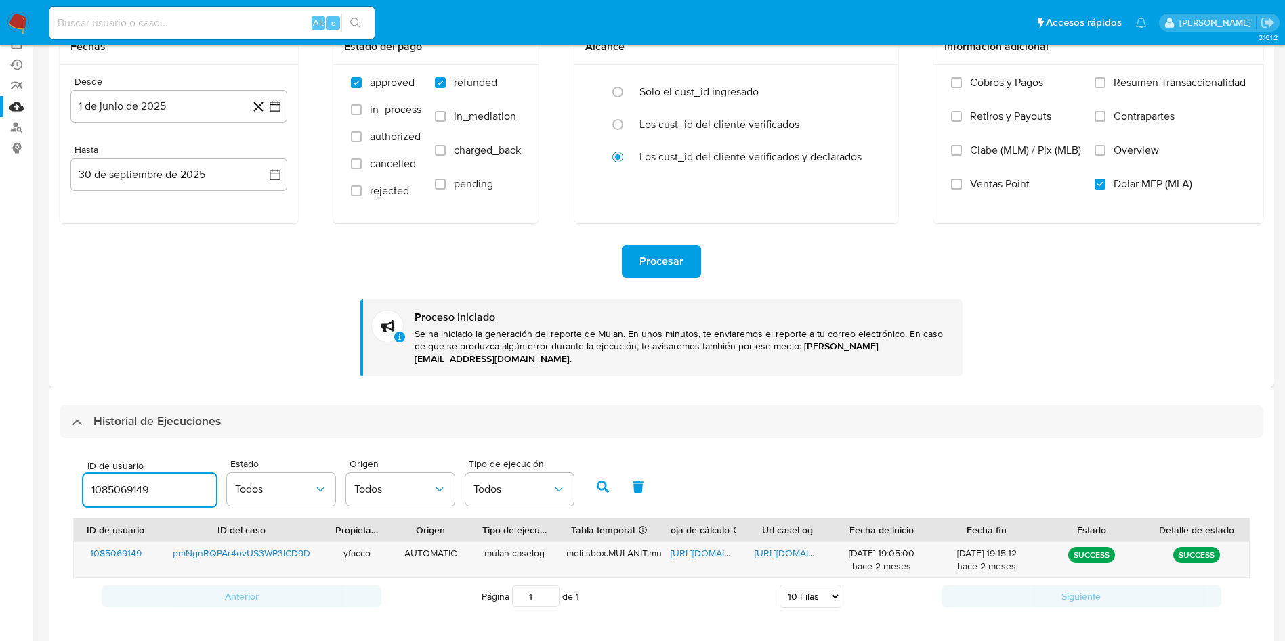
scroll to position [122, 0]
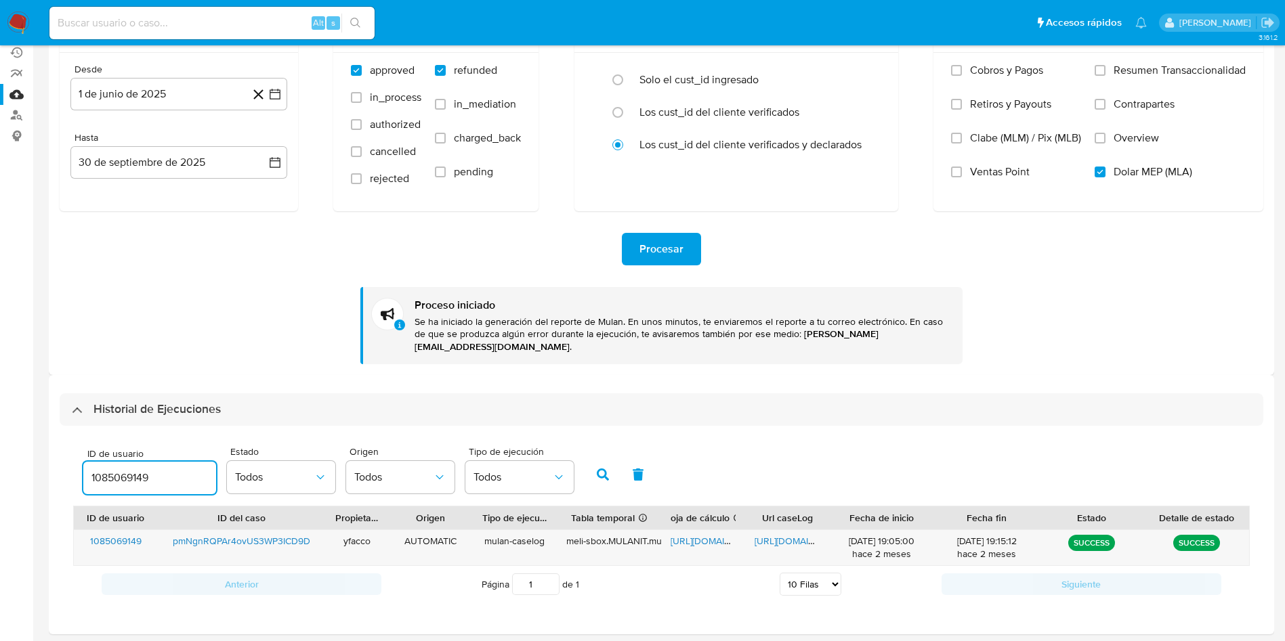
click at [164, 469] on input "1085069149" at bounding box center [149, 478] width 133 height 18
type input "1"
type input "320796255"
click at [597, 469] on icon "button" at bounding box center [603, 475] width 12 height 12
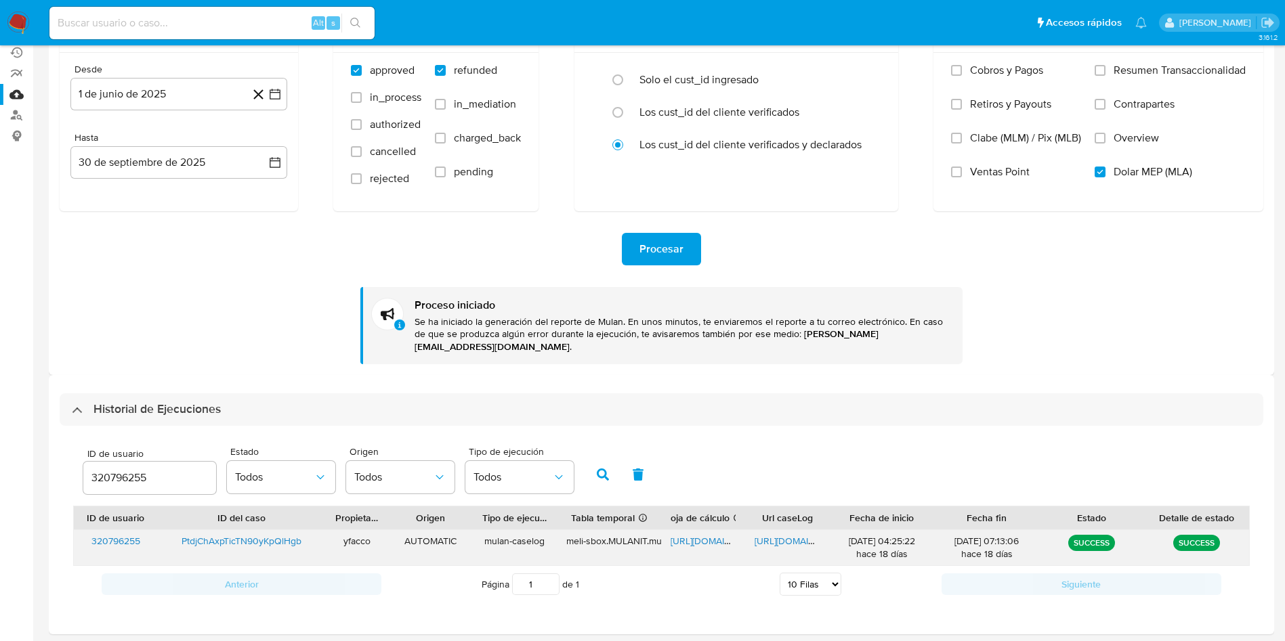
click at [698, 534] on span "https://docs.google.com/spreadsheets/d/1zwSShtt2EkjivgRkC3opHP7Qt5y7u0SKBkoSnKQ…" at bounding box center [716, 541] width 93 height 14
click at [776, 534] on span "https://docs.google.com/document/d/1Utk-UA4ay1mtGUHdj0h5KERAKVvjgi91DP19y5lVCvI…" at bounding box center [800, 541] width 93 height 14
drag, startPoint x: 170, startPoint y: 472, endPoint x: 77, endPoint y: 469, distance: 93.5
click at [77, 469] on div "ID de usuario 320796255 Estado Todos Origen Todos Tipo de ejecución Todos" at bounding box center [329, 473] width 504 height 52
click at [594, 458] on button "button" at bounding box center [602, 474] width 35 height 33
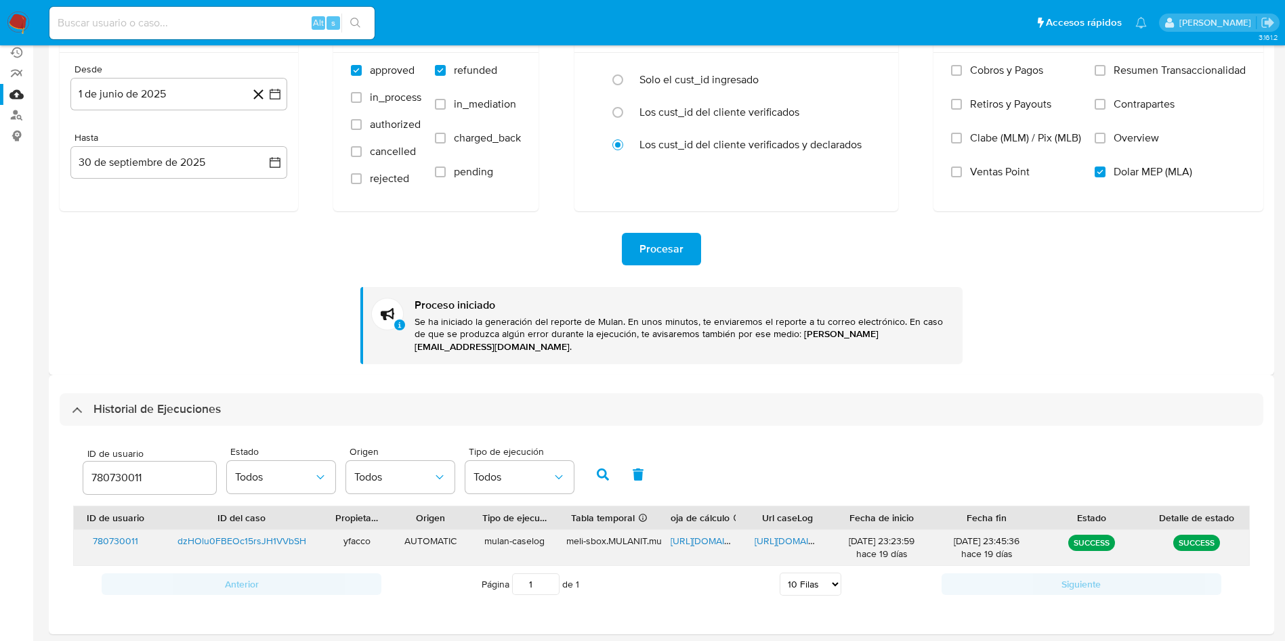
click at [696, 534] on span "https://docs.google.com/spreadsheets/d/1gWSDRZLQQUO8asQcp8oEwVdFLNmgkNXJGZ4AjSR…" at bounding box center [716, 541] width 93 height 14
click at [777, 530] on div "https://docs.google.com/document/d/1Nr_TF4R-UcZ4KtUexQS1u8psTV92aJJSd9GFS3cZXf4…" at bounding box center [787, 547] width 84 height 35
click at [776, 534] on span "https://docs.google.com/document/d/1Nr_TF4R-UcZ4KtUexQS1u8psTV92aJJSd9GFS3cZXf4…" at bounding box center [800, 541] width 93 height 14
click at [160, 472] on input "780730011" at bounding box center [149, 478] width 133 height 18
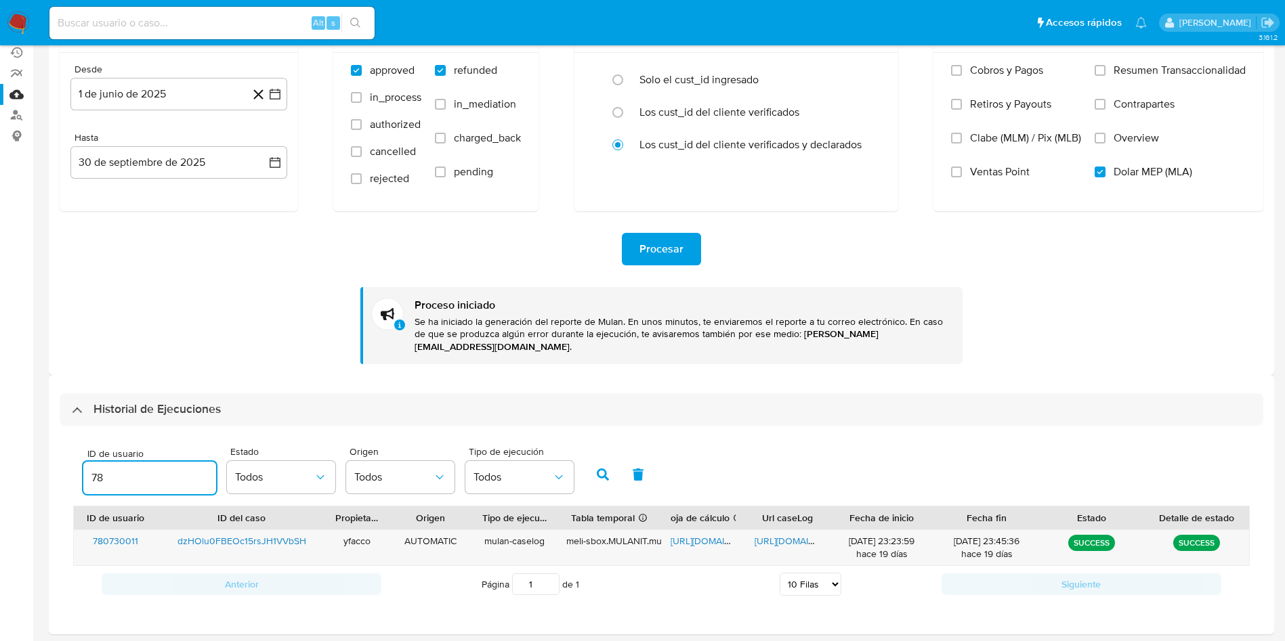
type input "7"
type input "428133312"
click at [603, 469] on icon "button" at bounding box center [603, 475] width 12 height 12
click at [704, 534] on span "https://docs.google.com/spreadsheets/d/1gWSDRZLQQUO8asQcp8oEwVdFLNmgkNXJGZ4AjSR…" at bounding box center [716, 541] width 93 height 14
click at [776, 534] on span "https://docs.google.com/document/d/1Nr_TF4R-UcZ4KtUexQS1u8psTV92aJJSd9GFS3cZXf4…" at bounding box center [800, 541] width 93 height 14
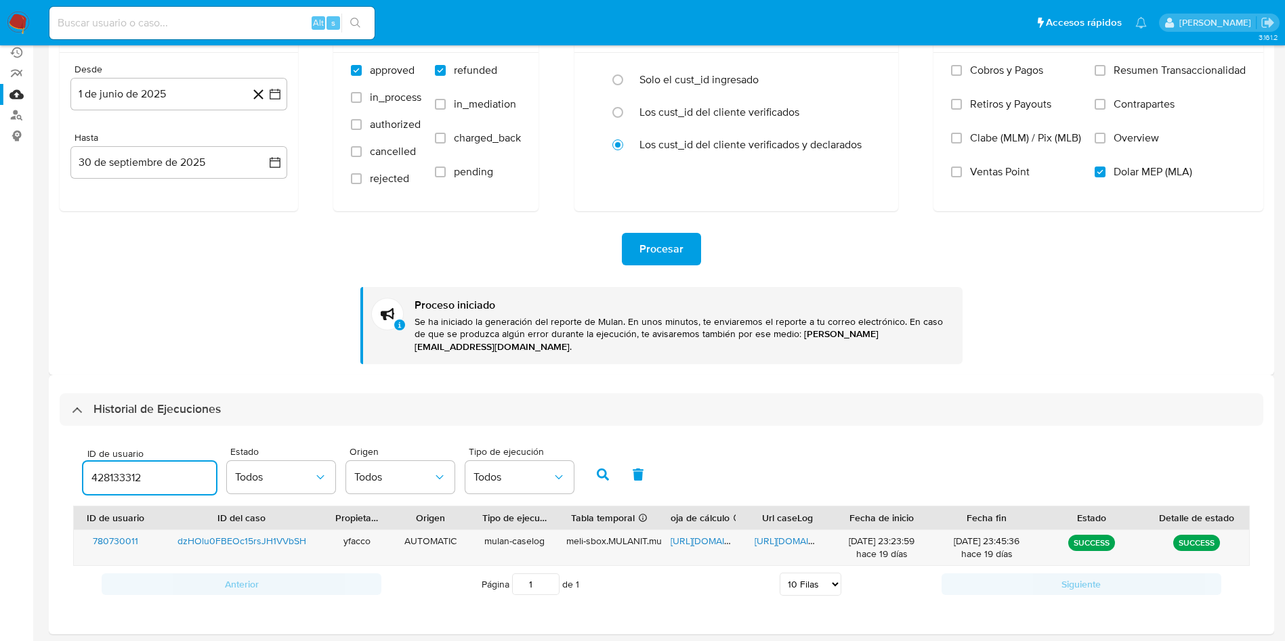
click at [180, 469] on input "428133312" at bounding box center [149, 478] width 133 height 18
click at [606, 469] on icon "button" at bounding box center [603, 475] width 12 height 12
click at [703, 534] on span "https://docs.google.com/spreadsheets/d/1NaLSBCg10eN1UqHEEq8bJjV1MlnsrvfZMlinelG…" at bounding box center [716, 541] width 93 height 14
click at [787, 534] on span "https://docs.google.com/document/d/1rRseIMWMYnqPbJmjPOXny3-6AiHaM3shvJ6PsHIdMMQ…" at bounding box center [800, 541] width 93 height 14
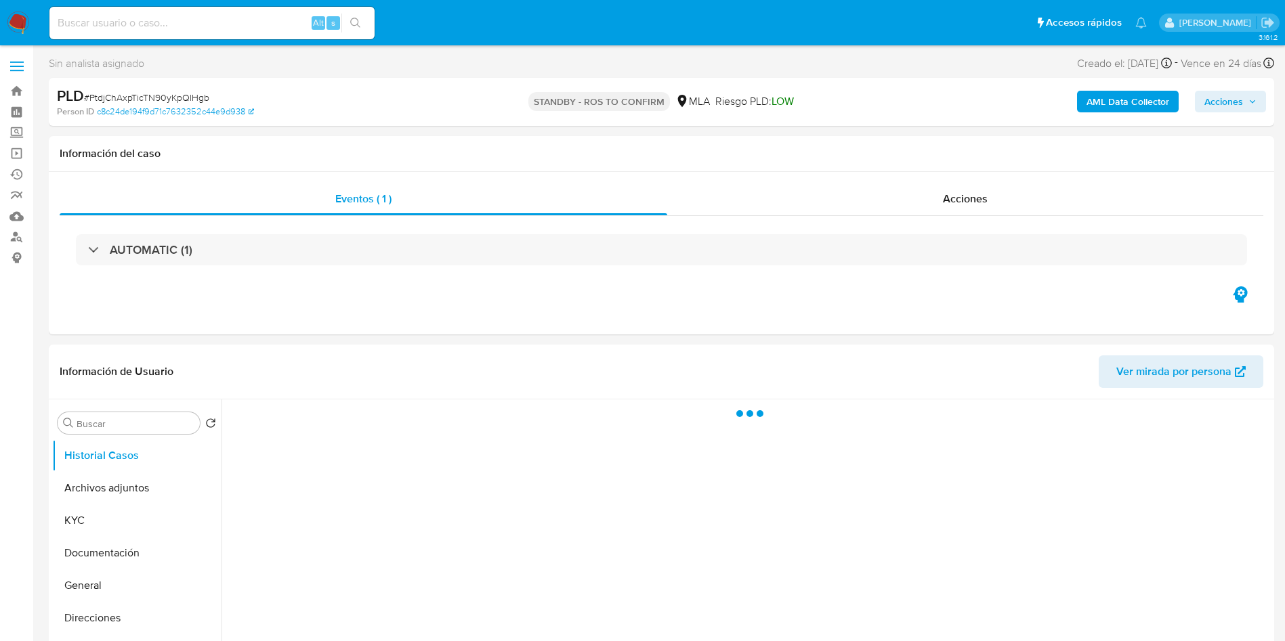
select select "10"
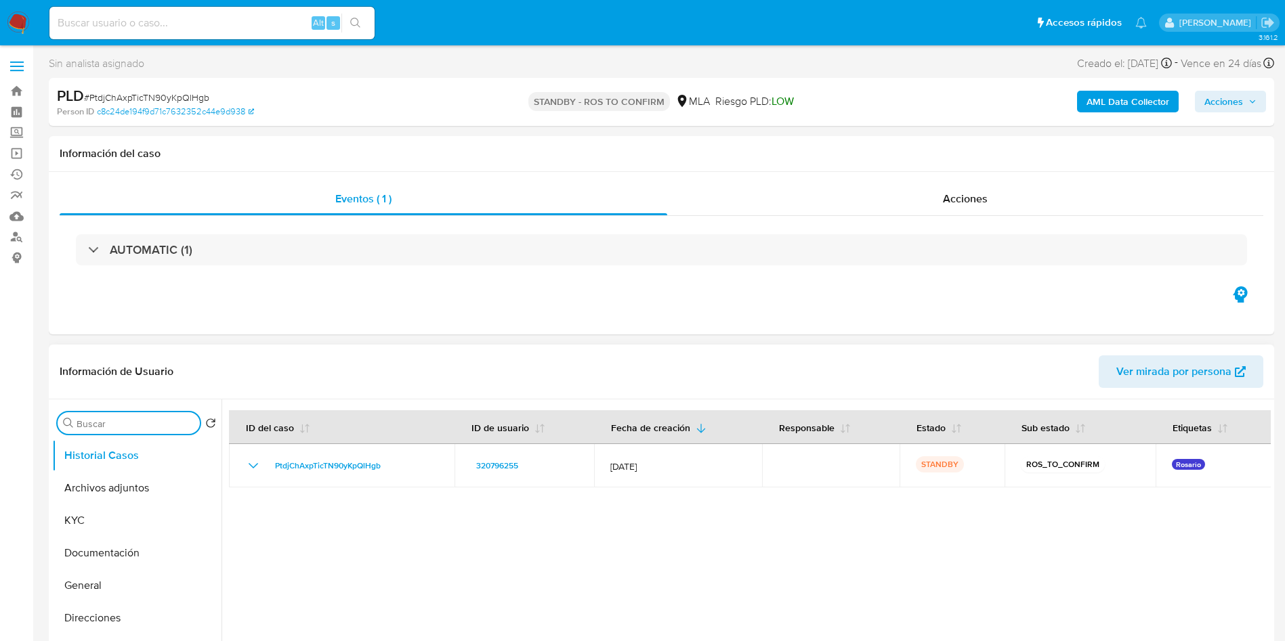
click at [123, 419] on input "Buscar" at bounding box center [136, 424] width 118 height 12
type input "CONV"
click at [132, 479] on button "Historial de conversaciones" at bounding box center [131, 488] width 158 height 33
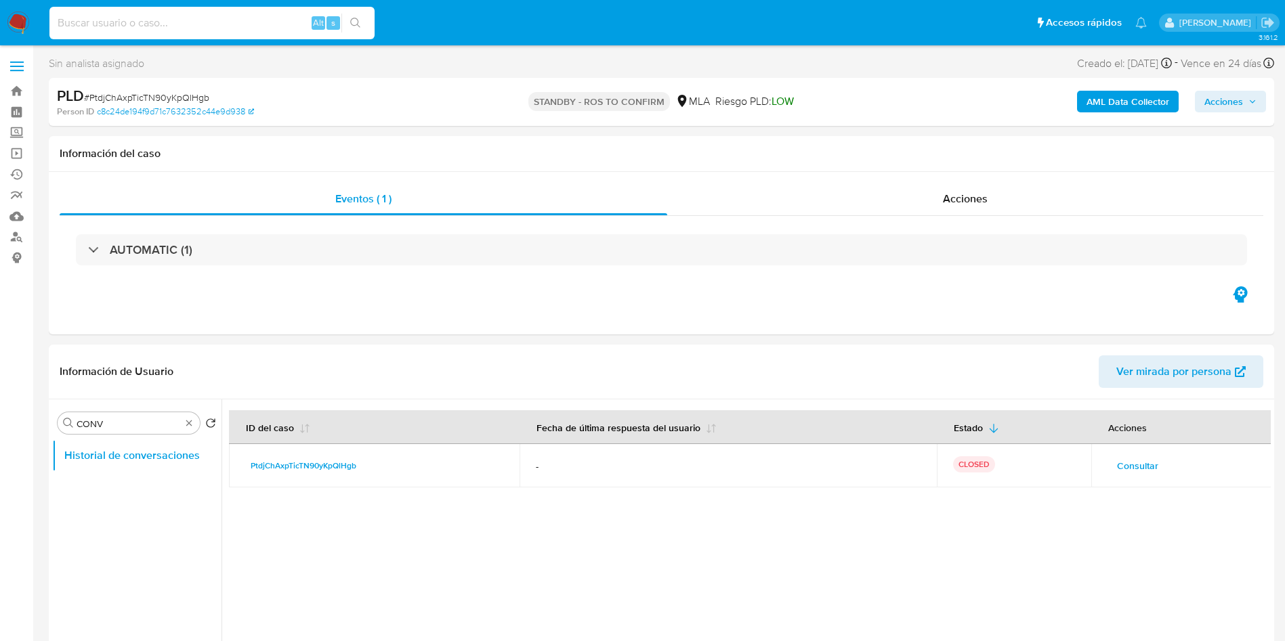
click at [260, 23] on input at bounding box center [211, 23] width 325 height 18
paste input "dzHOlu0FBEOc15rsJH1VVbSH"
type input "dzHOlu0FBEOc15rsJH1VVbSH"
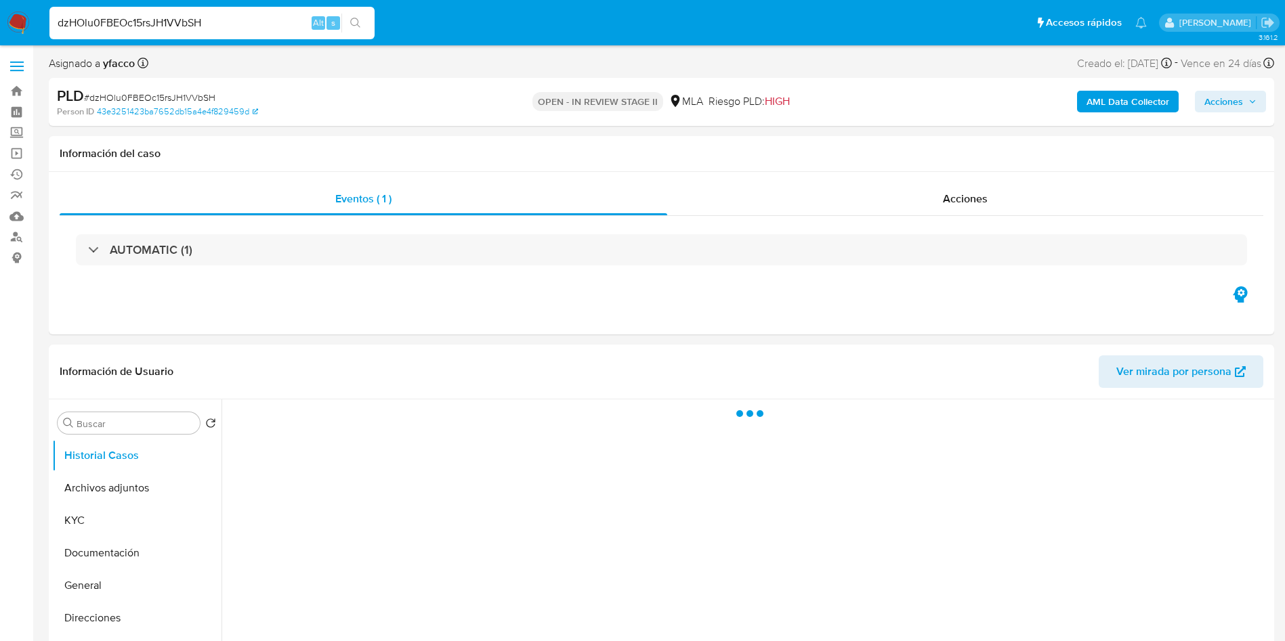
select select "10"
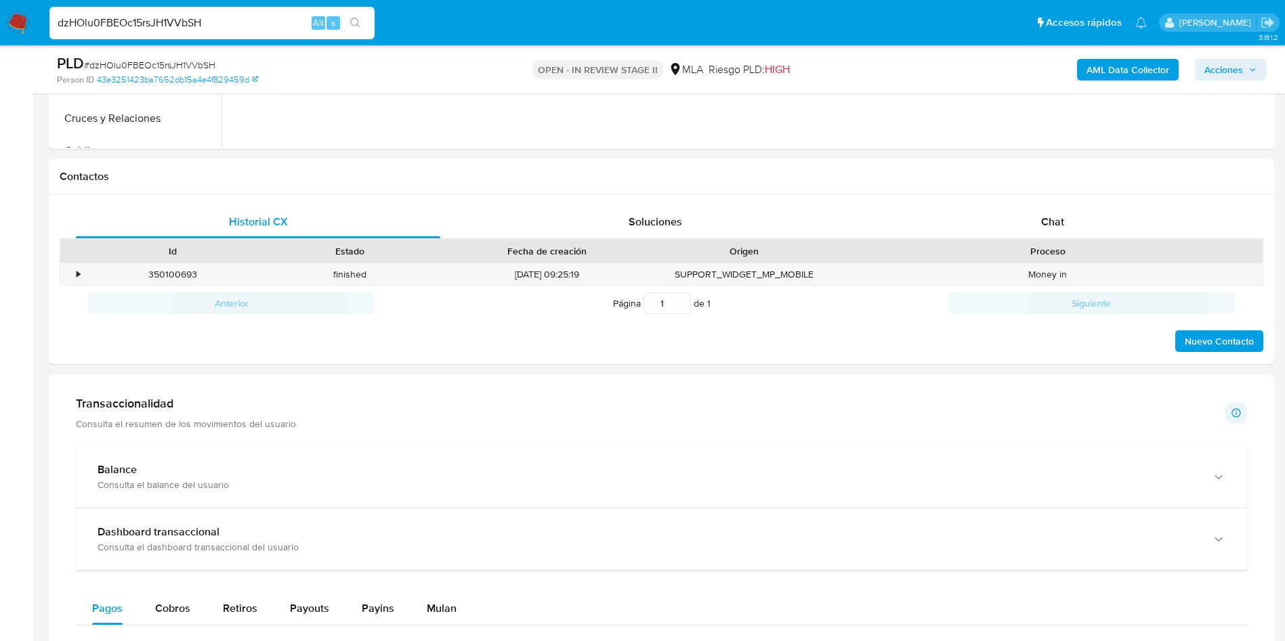
scroll to position [570, 0]
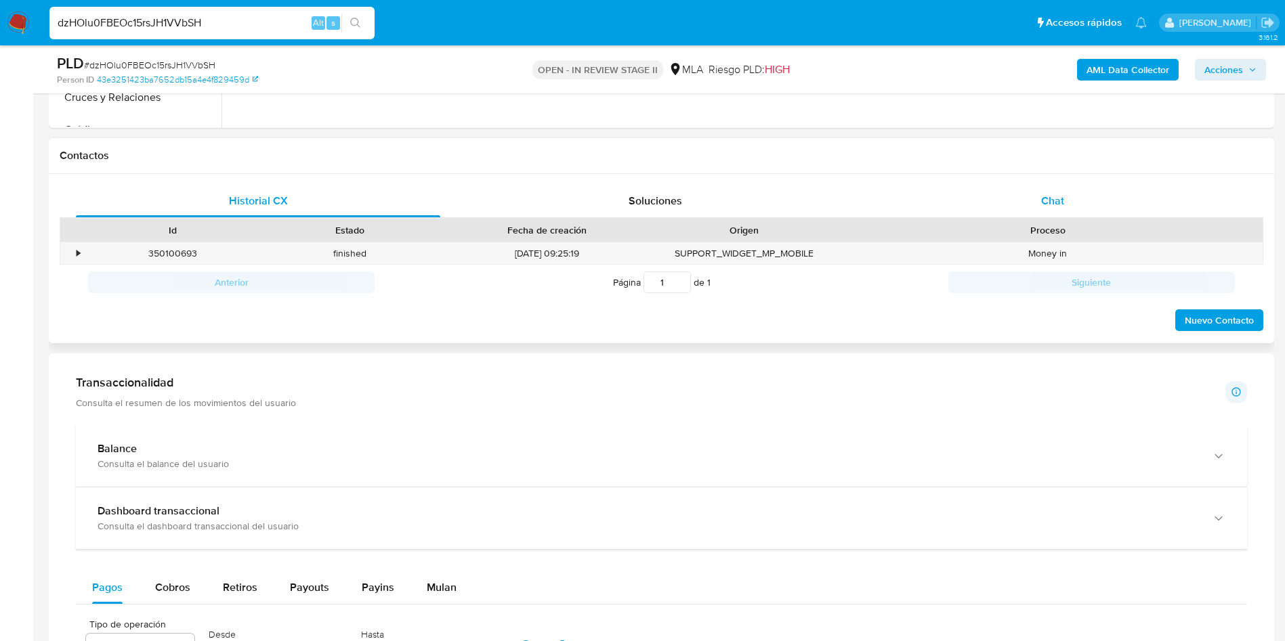
click at [1075, 196] on div "Chat" at bounding box center [1052, 201] width 364 height 33
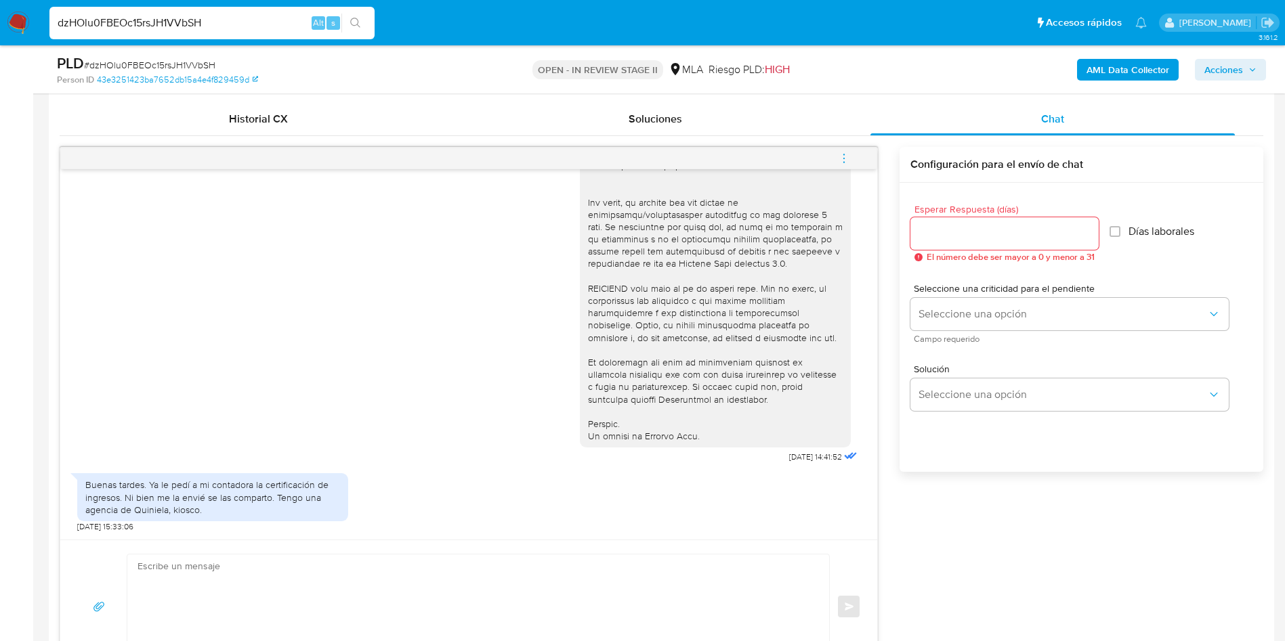
scroll to position [664, 0]
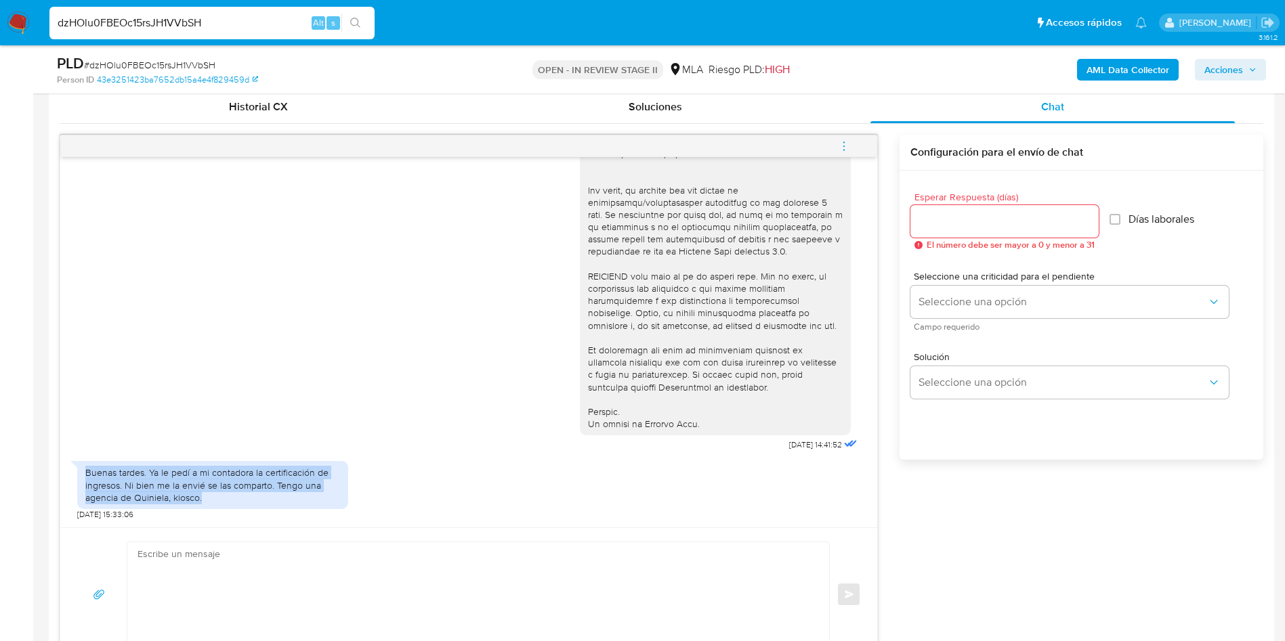
drag, startPoint x: 85, startPoint y: 477, endPoint x: 217, endPoint y: 497, distance: 133.6
click at [217, 497] on div "Buenas tardes. Ya le pedí a mi contadora la certificación de ingresos. Ni bien …" at bounding box center [212, 485] width 255 height 37
copy div "Buenas tardes. Ya le pedí a mi contadora la certificación de ingresos. Ni bien …"
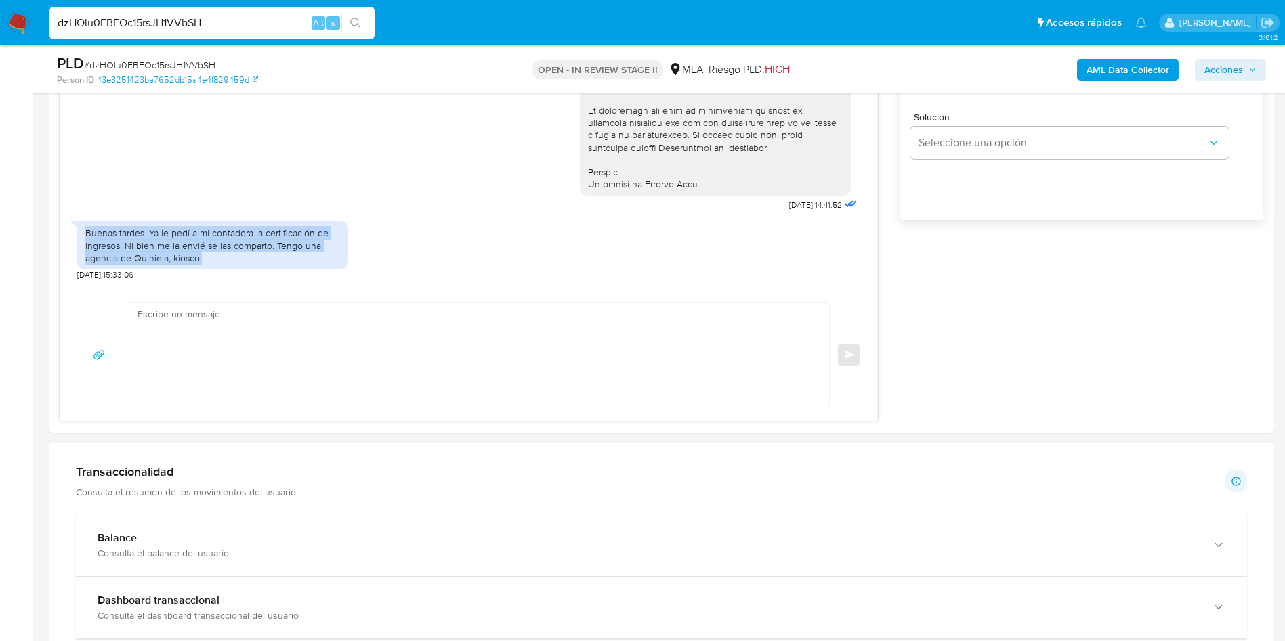
scroll to position [922, 0]
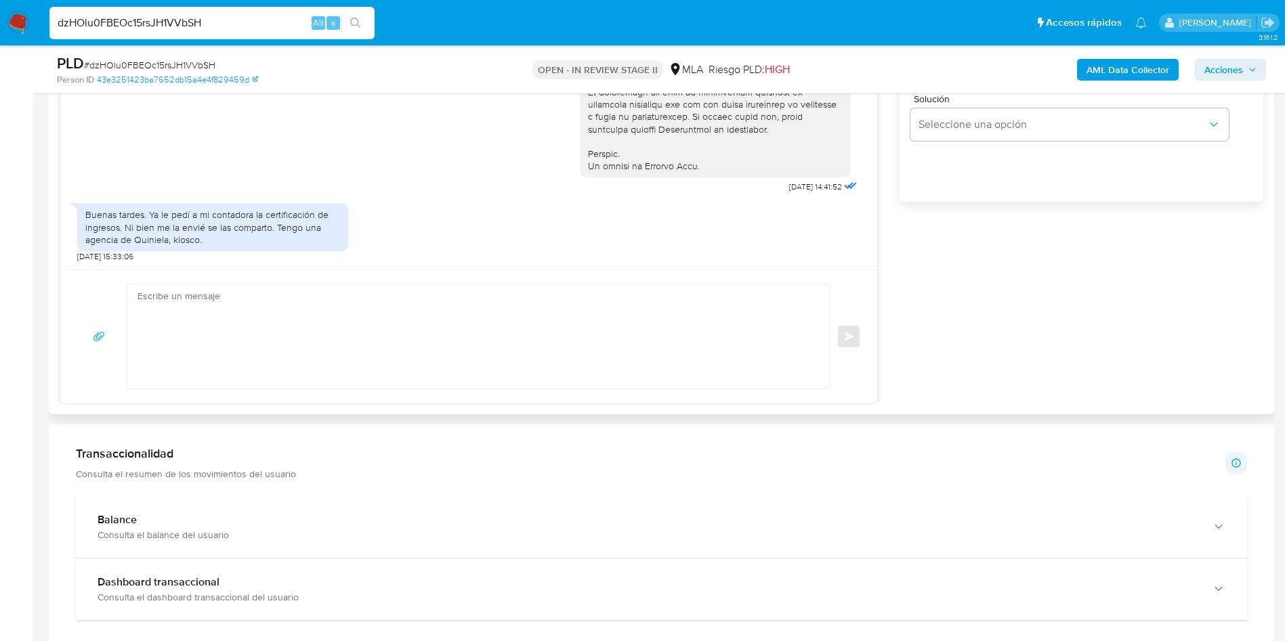
click at [263, 304] on textarea at bounding box center [474, 336] width 675 height 104
paste textarea "Hola, Muchas gracias por la respuesta. Analizamos tu caso y verificamos que la …"
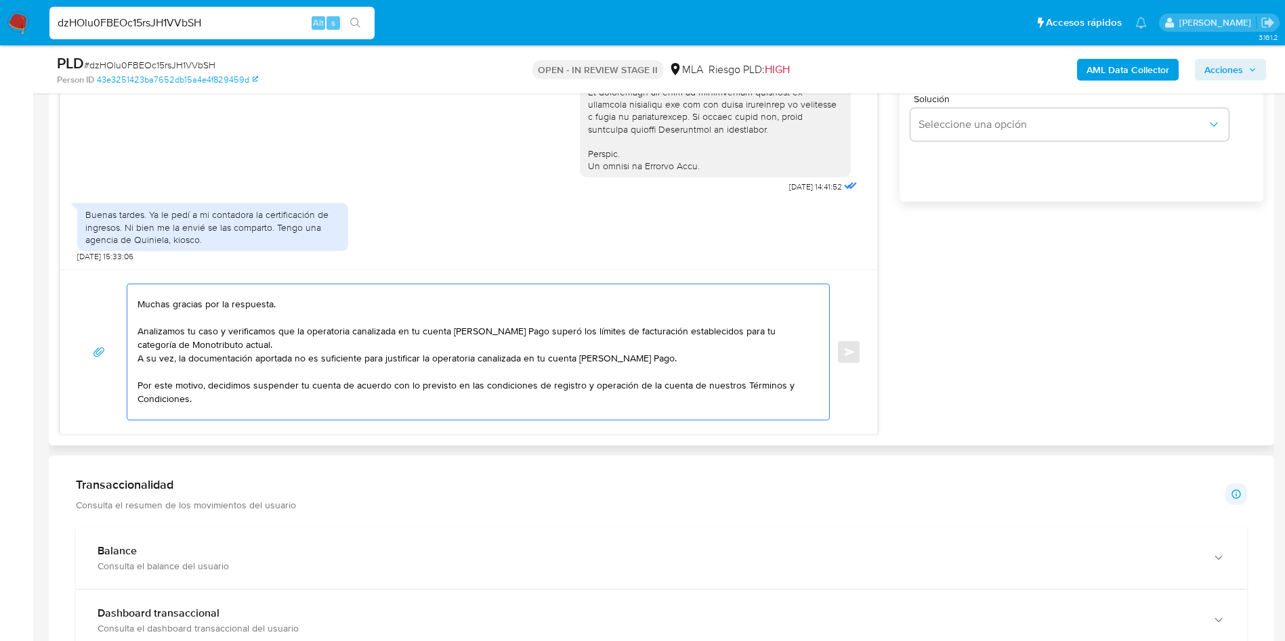
scroll to position [0, 0]
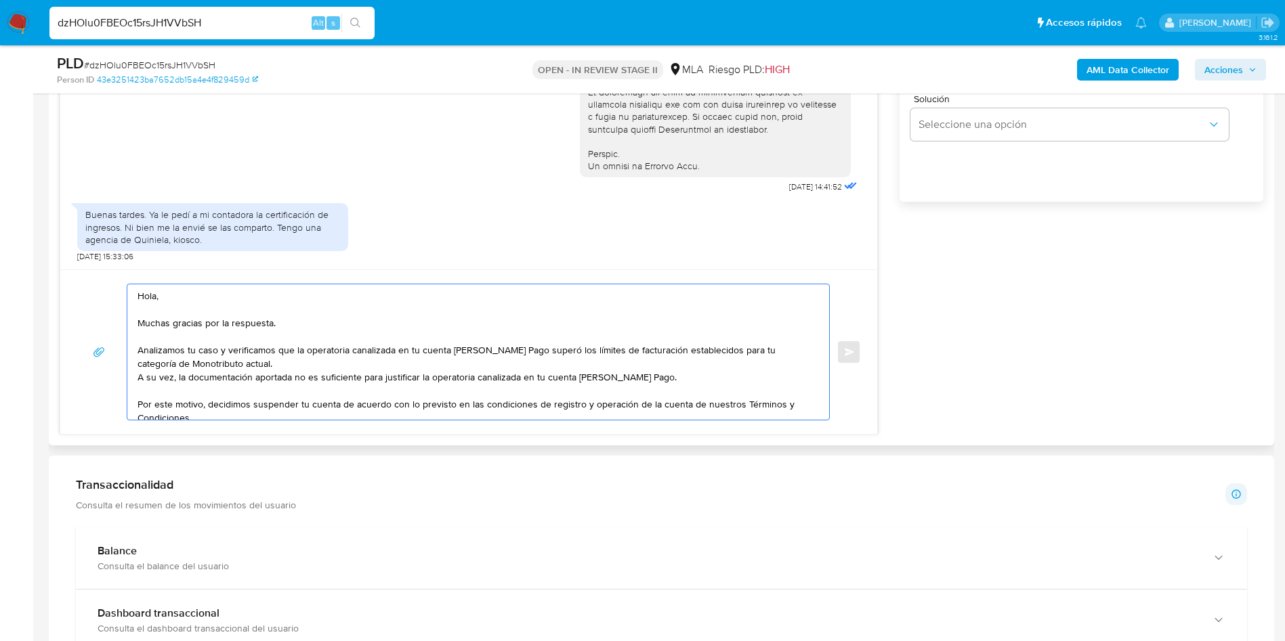
click at [272, 377] on textarea "Hola, Muchas gracias por la respuesta. Analizamos tu caso y verificamos que la …" at bounding box center [474, 351] width 675 height 135
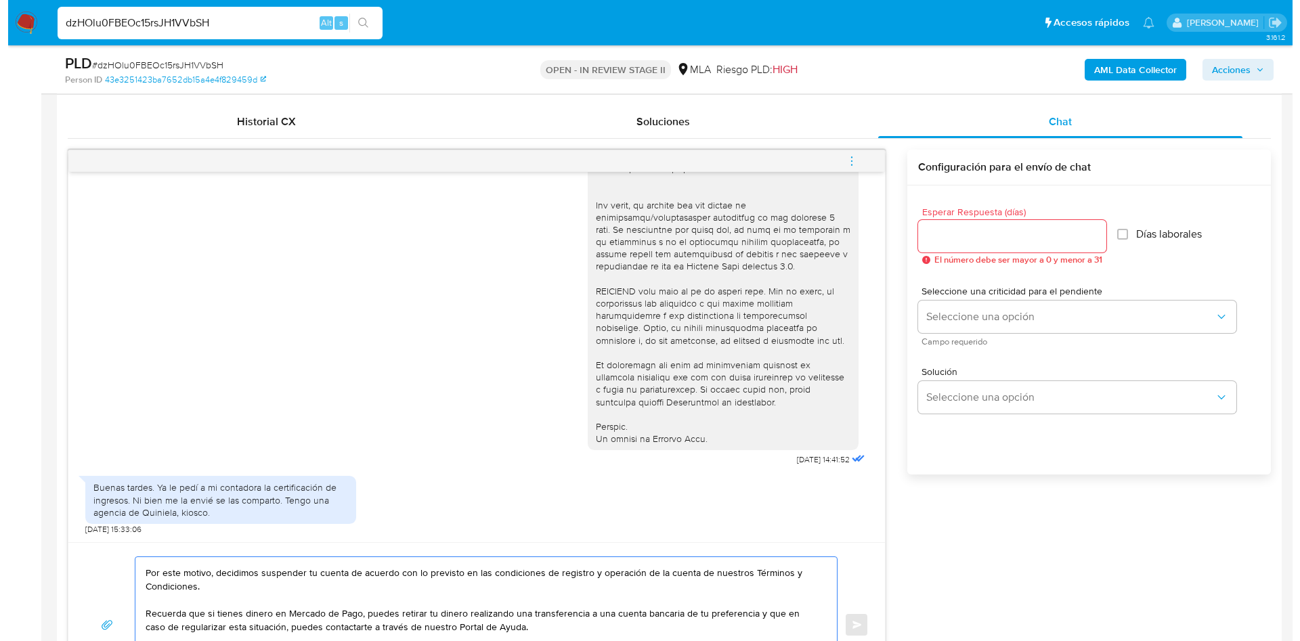
scroll to position [643, 0]
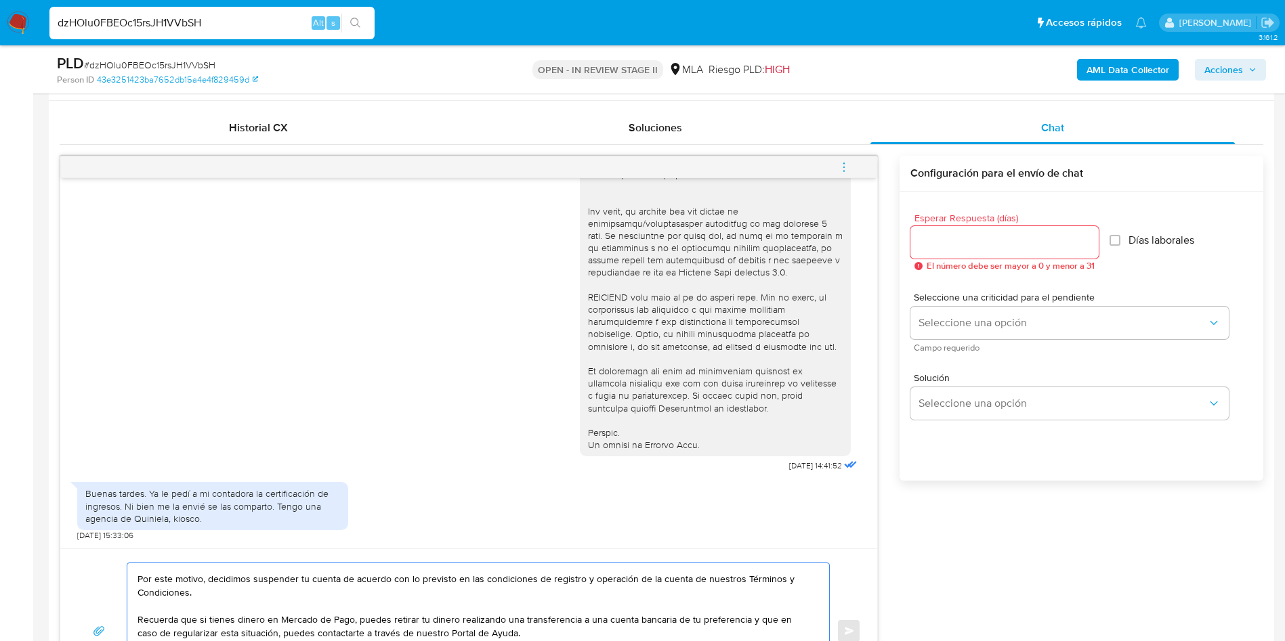
type textarea "Hola, Muchas gracias por la respuesta. Analizamos tu caso y verificamos que la …"
click at [984, 235] on input "Esperar Respuesta (días)" at bounding box center [1004, 243] width 188 height 18
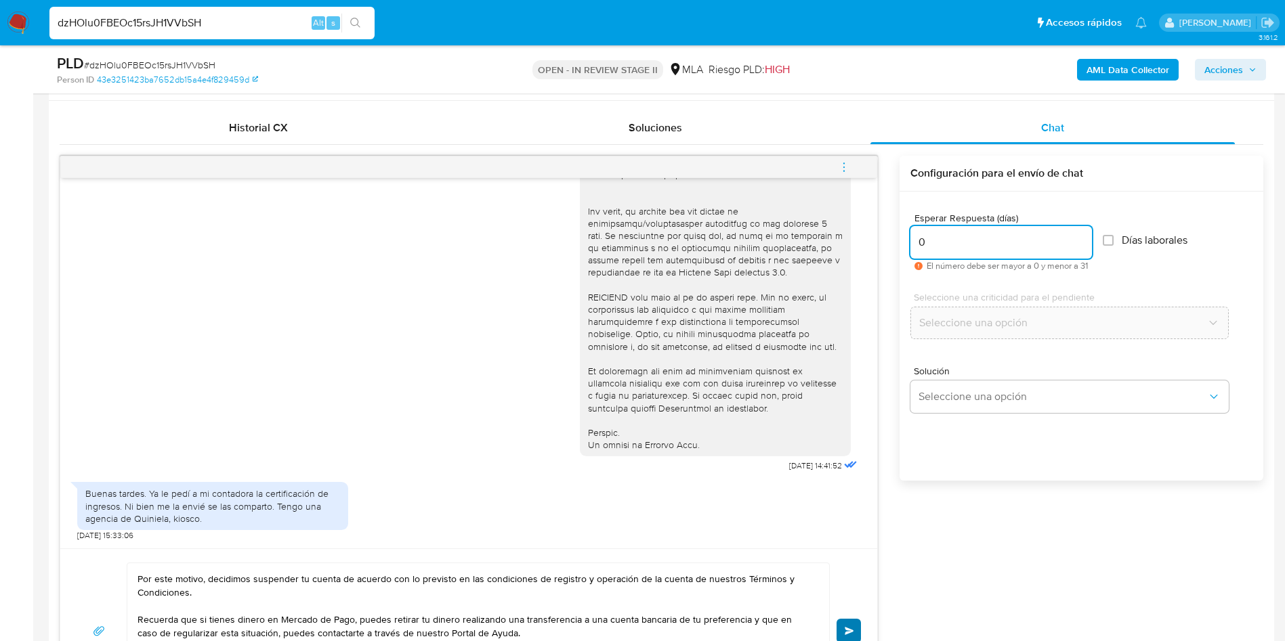
type input "0"
click at [850, 626] on button "Enviar" at bounding box center [848, 631] width 24 height 24
click at [841, 161] on icon "menu-action" at bounding box center [844, 167] width 12 height 12
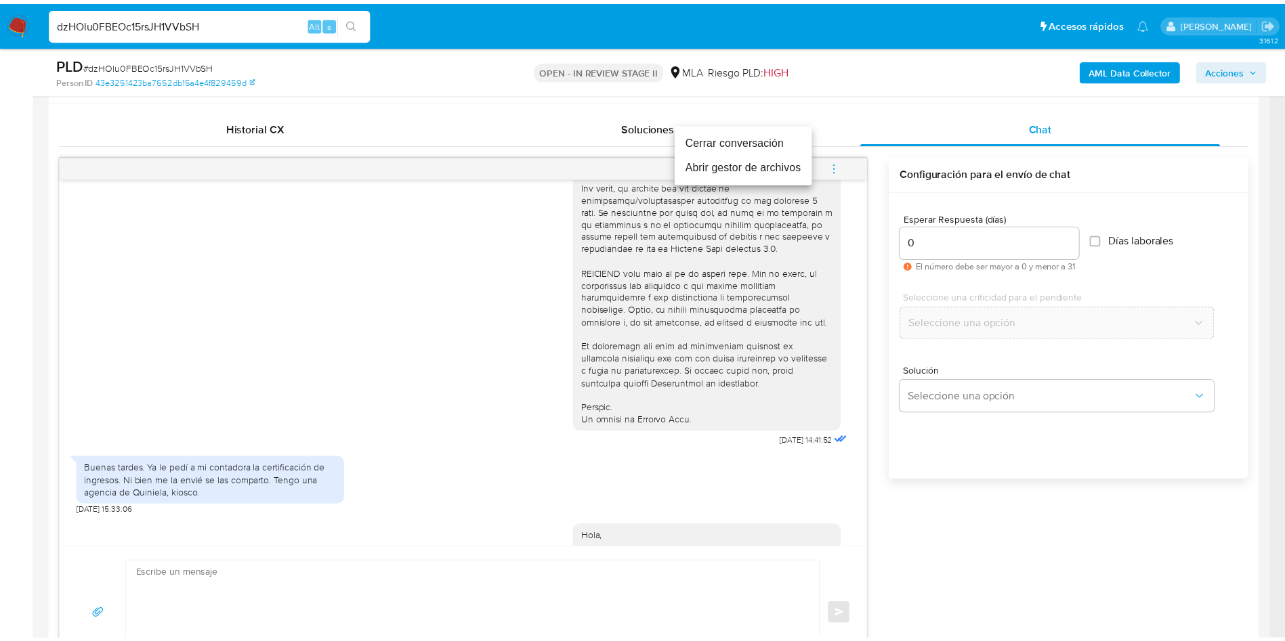
scroll to position [785, 0]
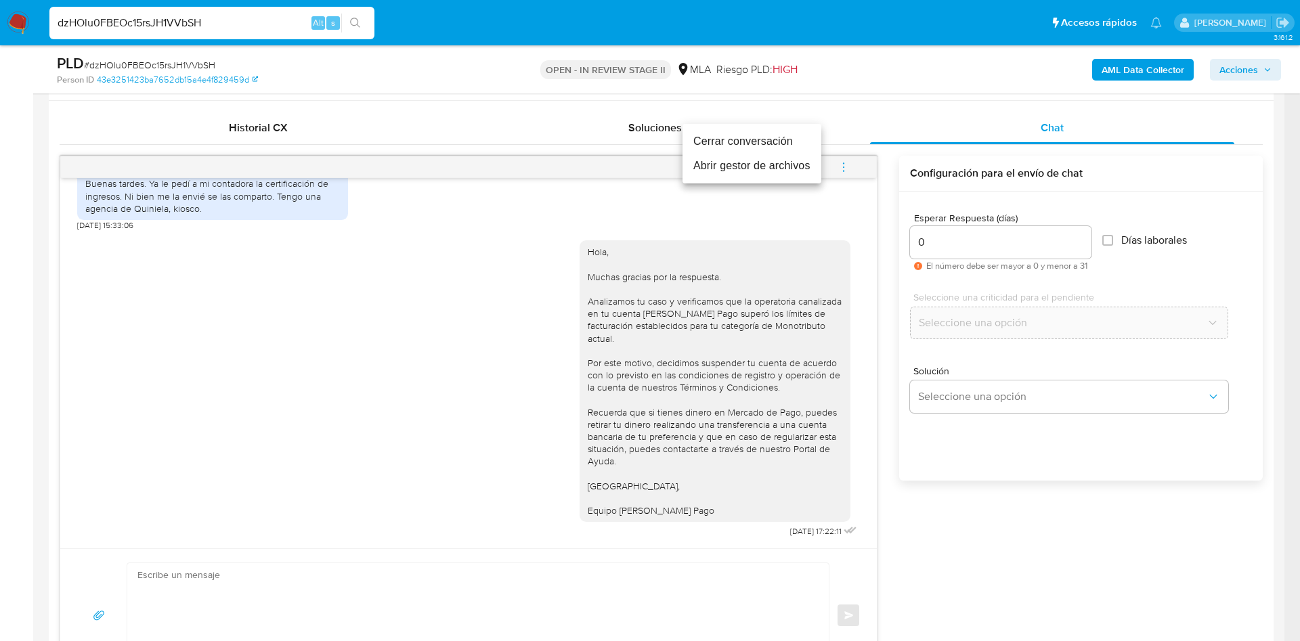
click at [753, 130] on li "Cerrar conversación" at bounding box center [752, 141] width 139 height 24
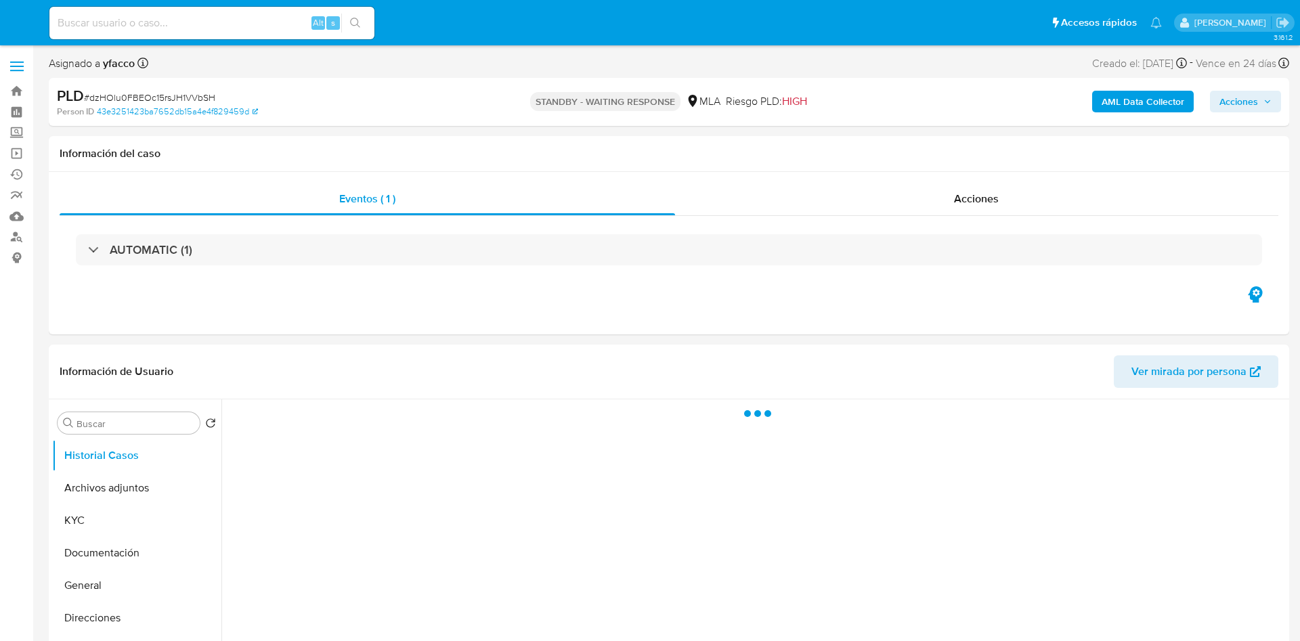
select select "10"
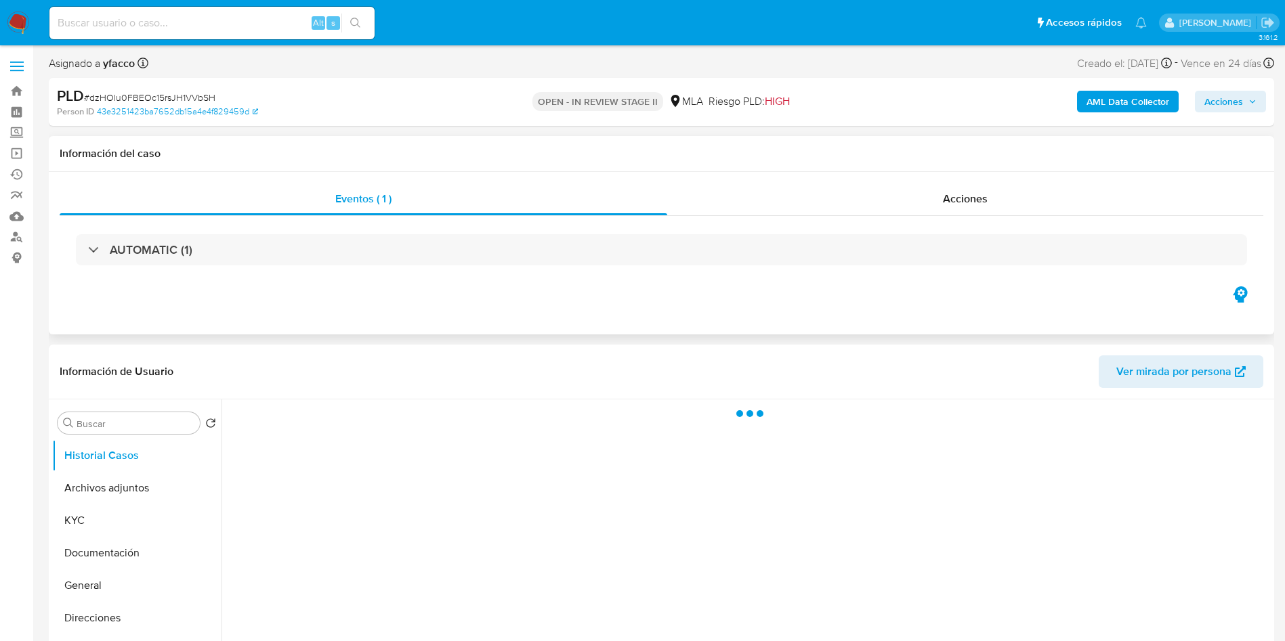
select select "10"
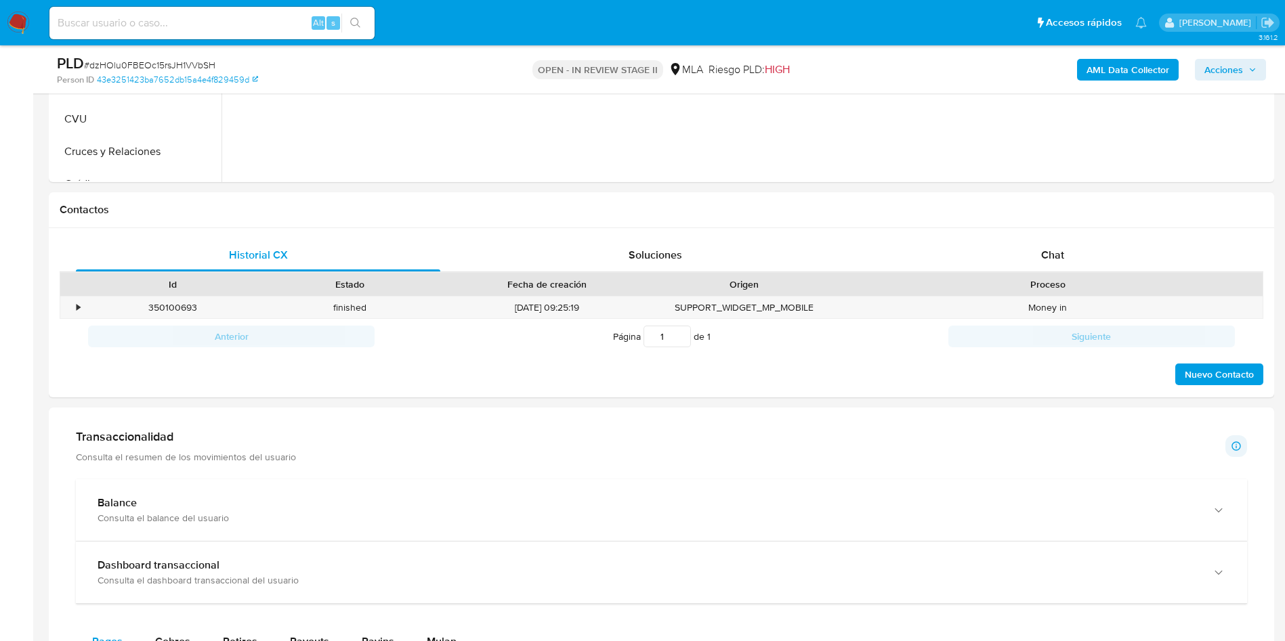
scroll to position [532, 0]
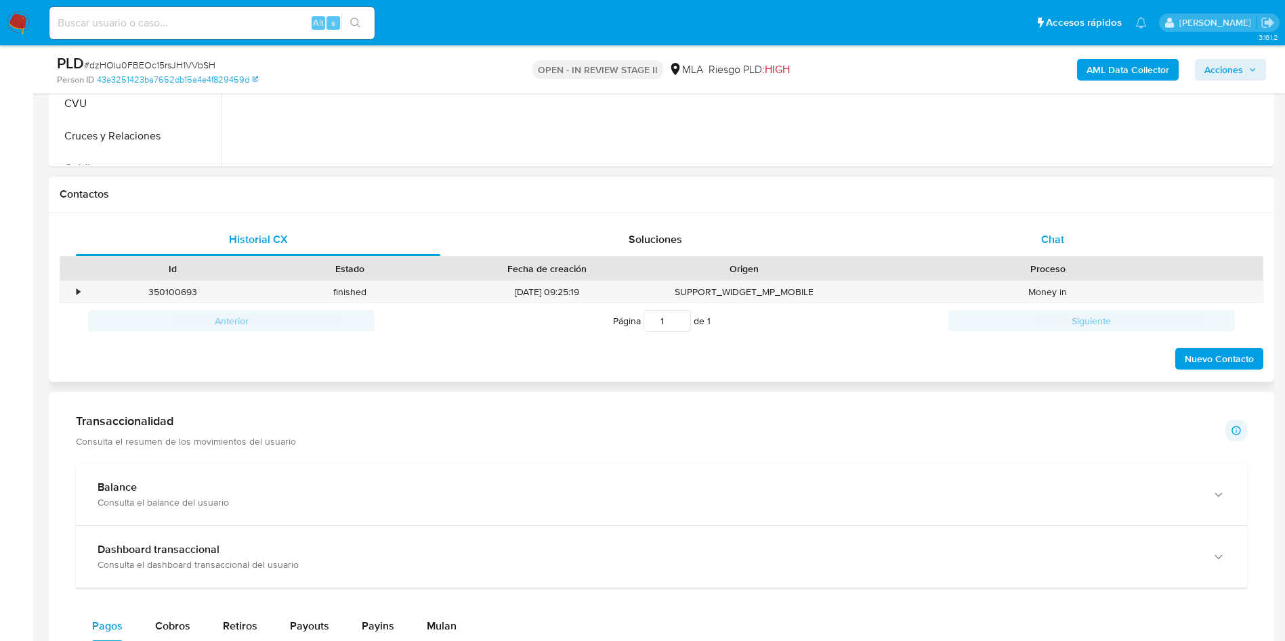
click at [1097, 238] on div "Chat" at bounding box center [1052, 239] width 364 height 33
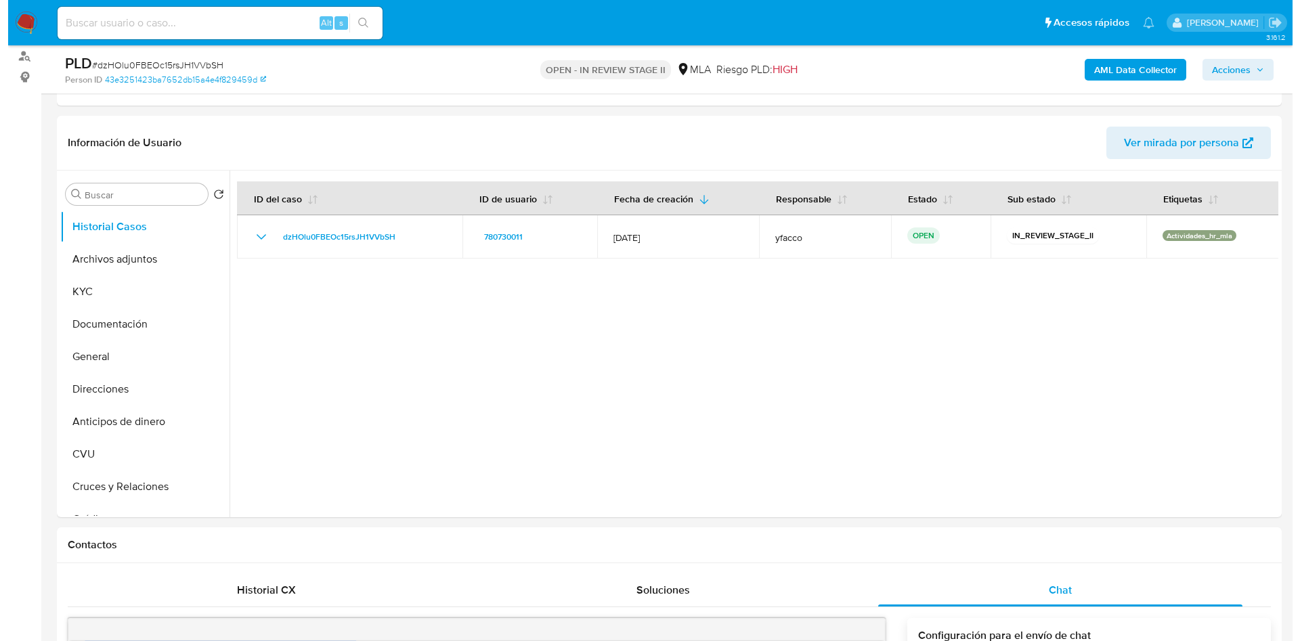
scroll to position [178, 0]
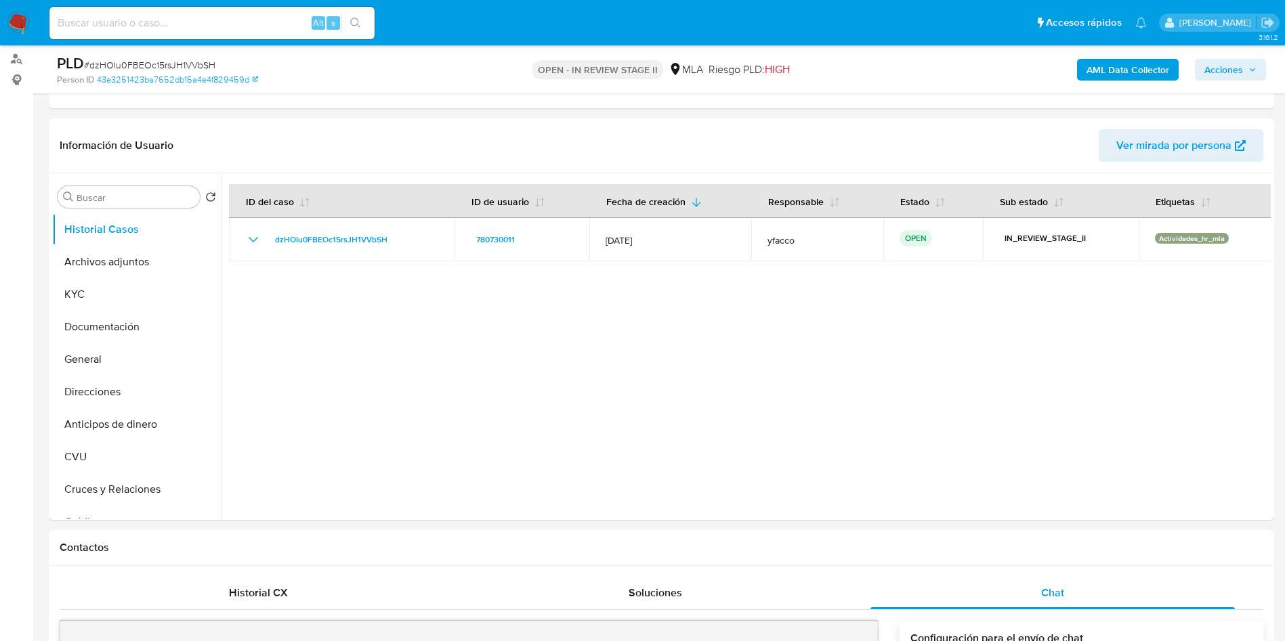
click at [1097, 72] on b "AML Data Collector" at bounding box center [1127, 70] width 83 height 22
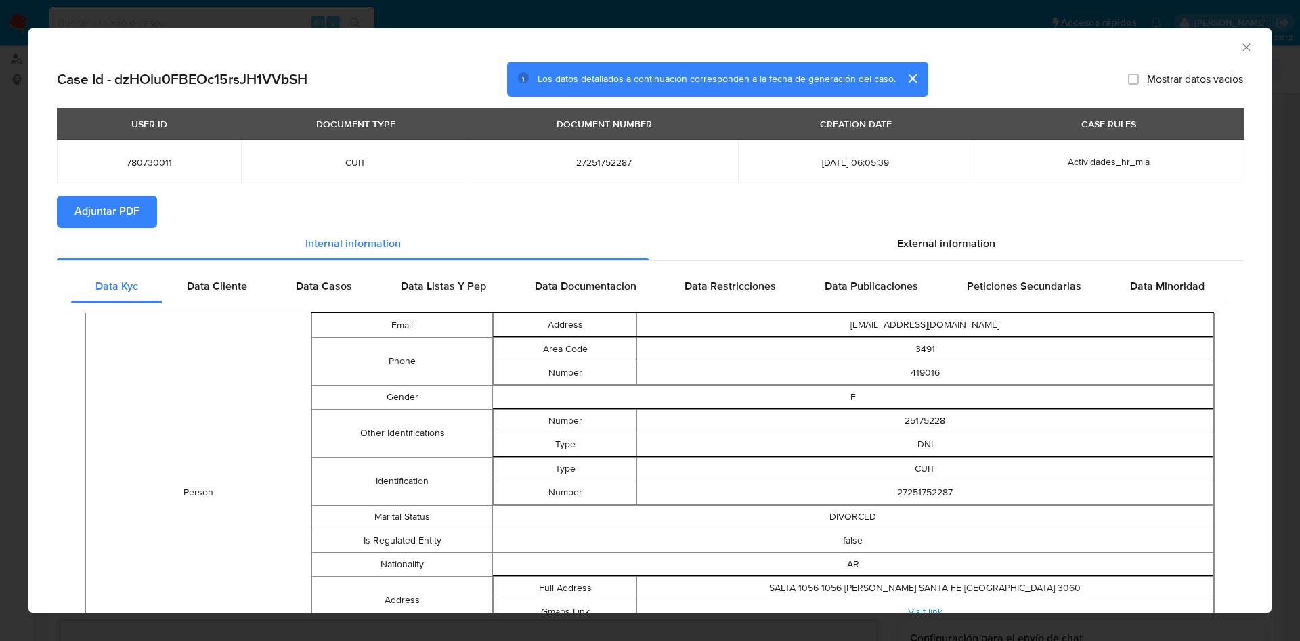
click at [110, 221] on span "Adjuntar PDF" at bounding box center [106, 212] width 65 height 30
click at [1240, 49] on icon "Cerrar ventana" at bounding box center [1247, 48] width 14 height 14
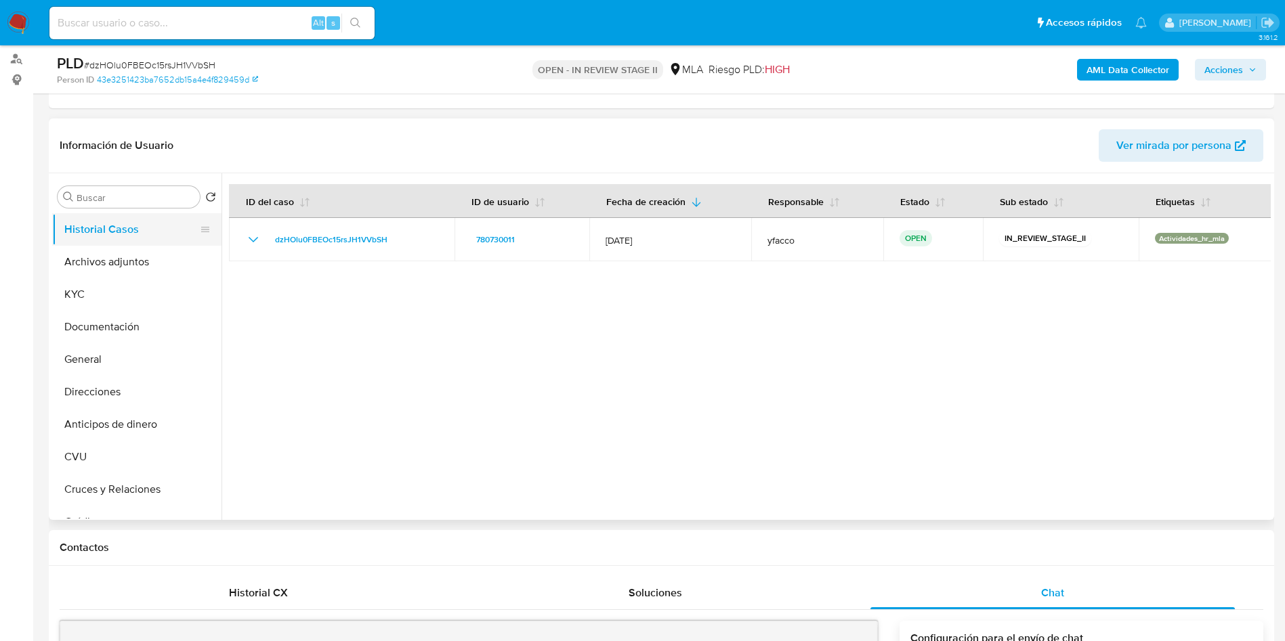
click at [135, 244] on button "Historial Casos" at bounding box center [131, 229] width 158 height 33
click at [117, 272] on button "Archivos adjuntos" at bounding box center [131, 262] width 158 height 33
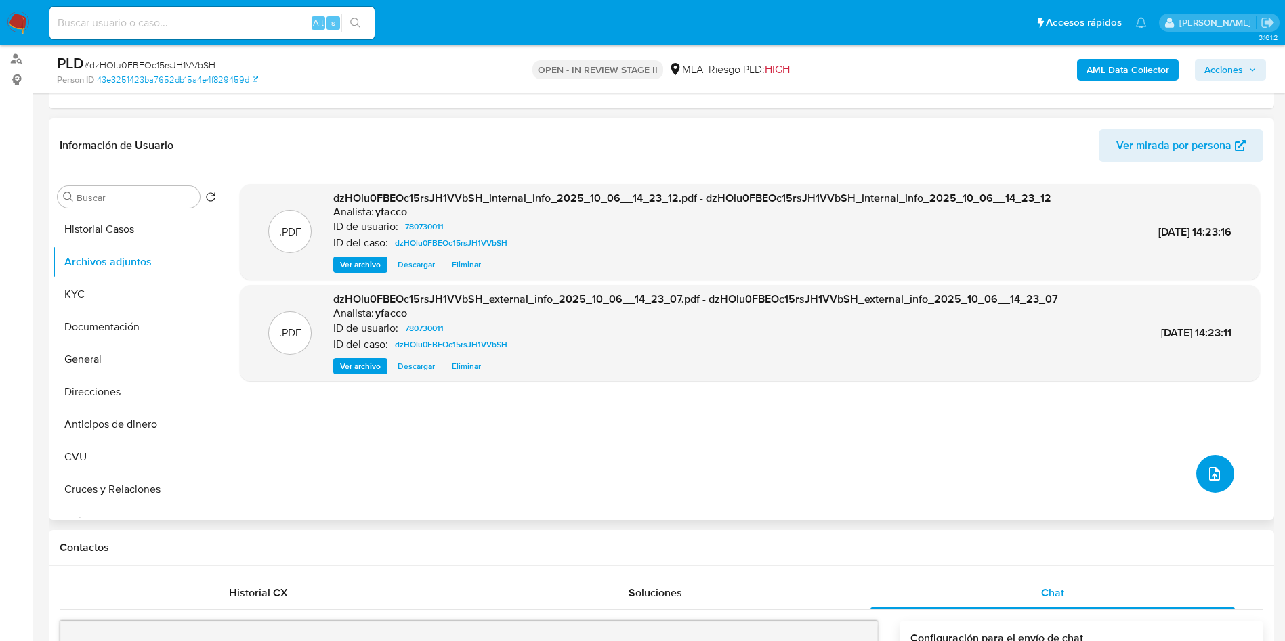
click at [1211, 475] on icon "upload-file" at bounding box center [1214, 474] width 16 height 16
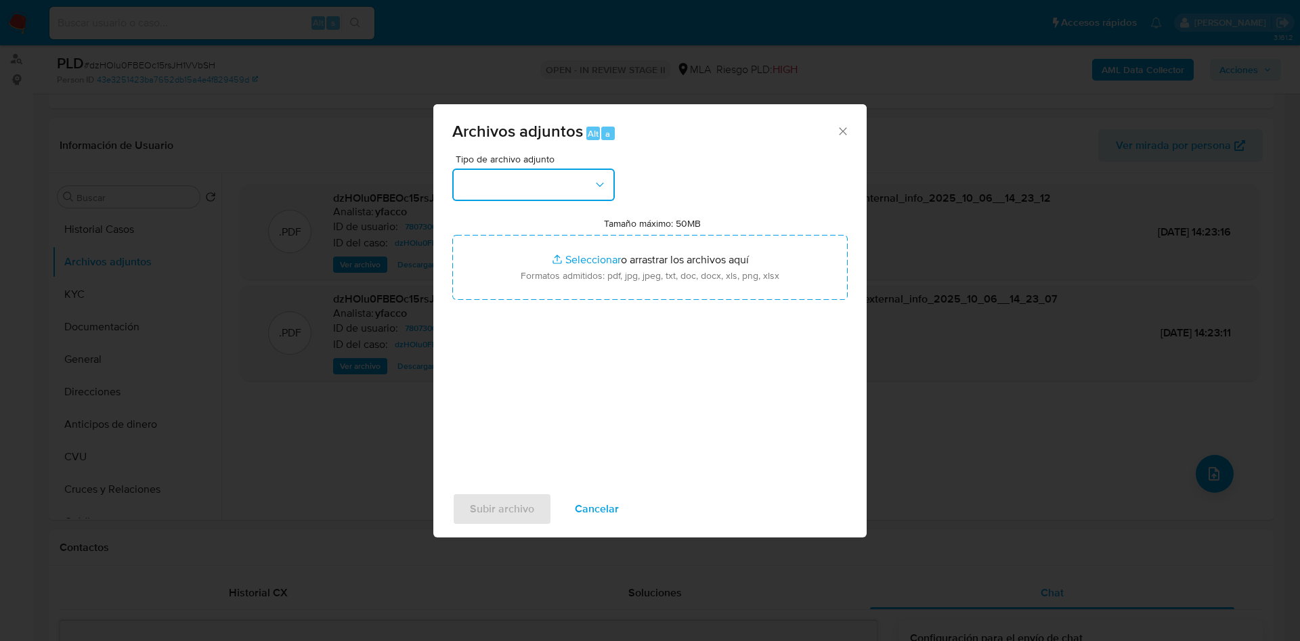
click at [572, 188] on button "button" at bounding box center [533, 185] width 163 height 33
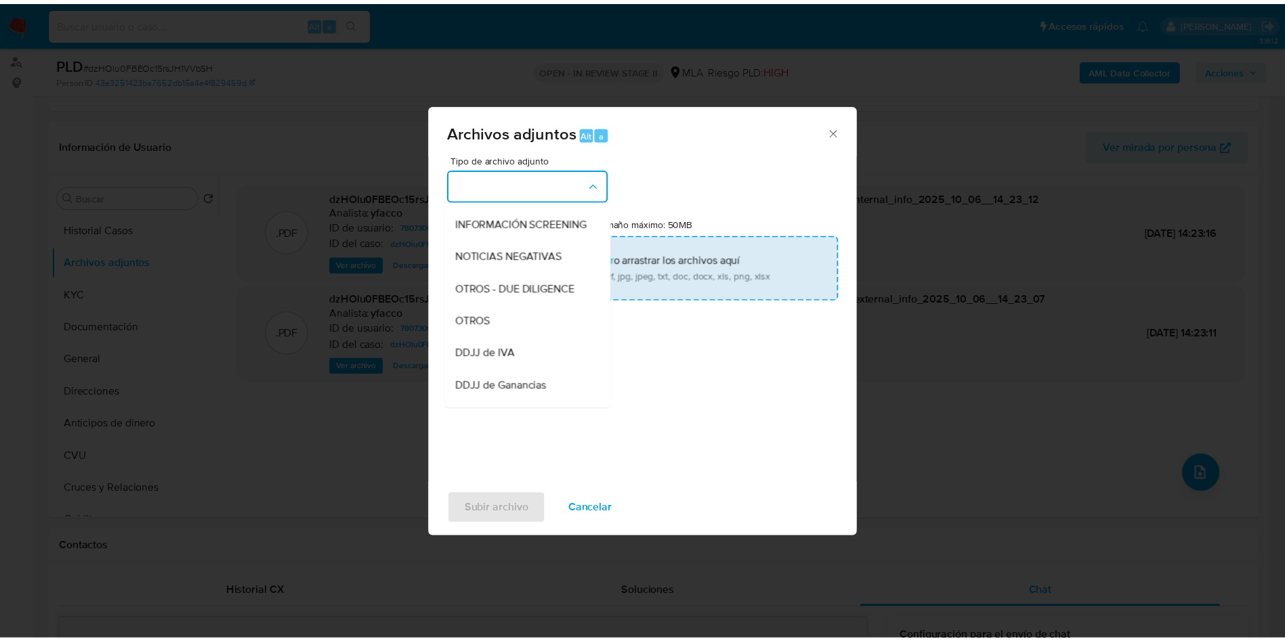
scroll to position [167, 0]
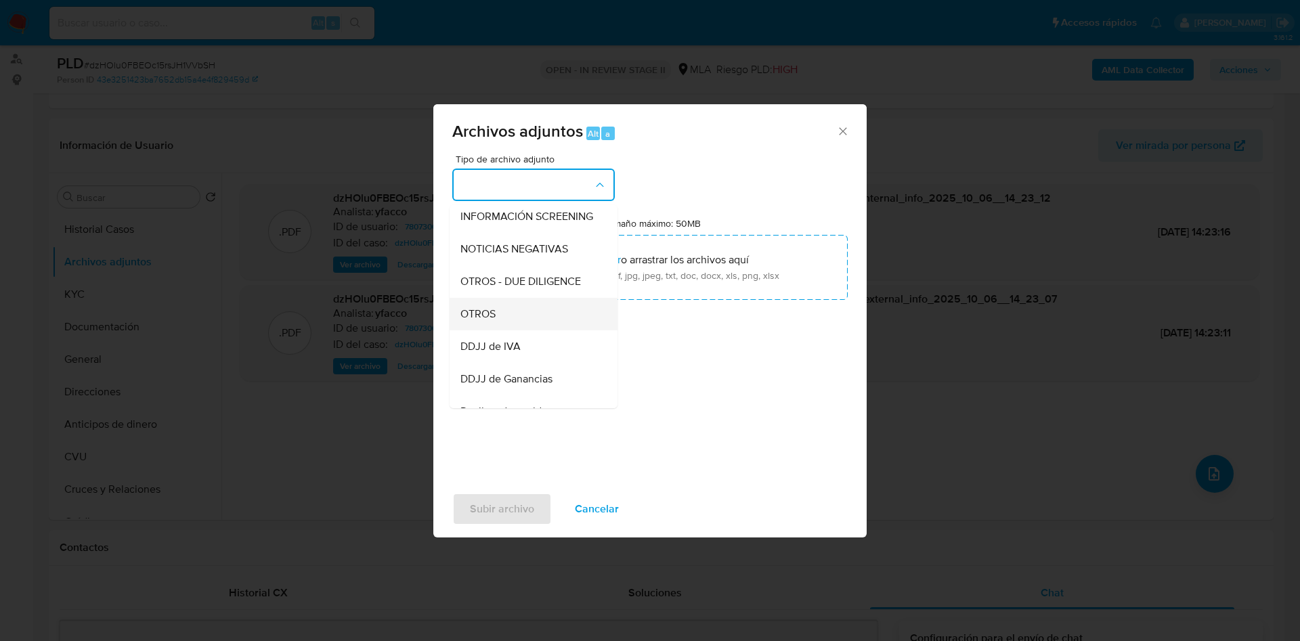
click at [524, 330] on div "OTROS" at bounding box center [530, 314] width 138 height 33
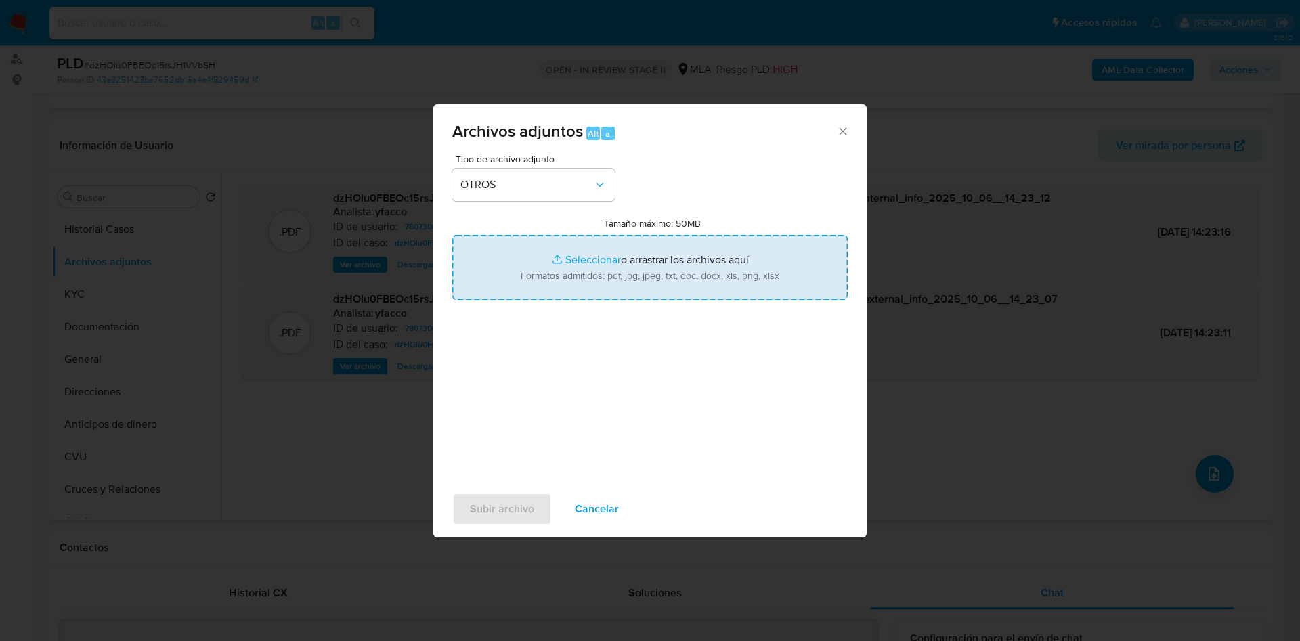
click at [591, 258] on input "Tamaño máximo: 50MB Seleccionar archivos" at bounding box center [650, 267] width 396 height 65
type input "C:\fakepath\Caselog dzHOlu0FBEOc15rsJH1VVbSH_2025_09_17_22_44_47.docx"
click at [579, 260] on input "Tamaño máximo: 50MB Seleccionar archivos" at bounding box center [650, 267] width 396 height 65
type input "C:\fakepath\Movimientos 780730011.xlsx"
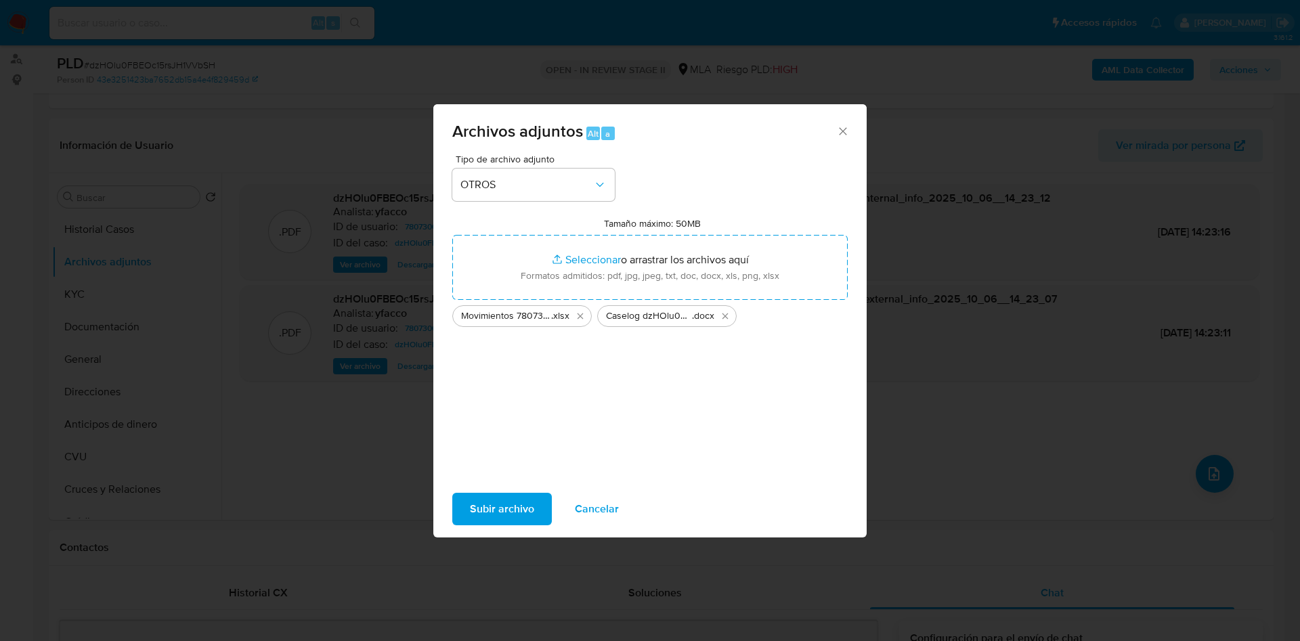
click at [497, 514] on span "Subir archivo" at bounding box center [502, 509] width 64 height 30
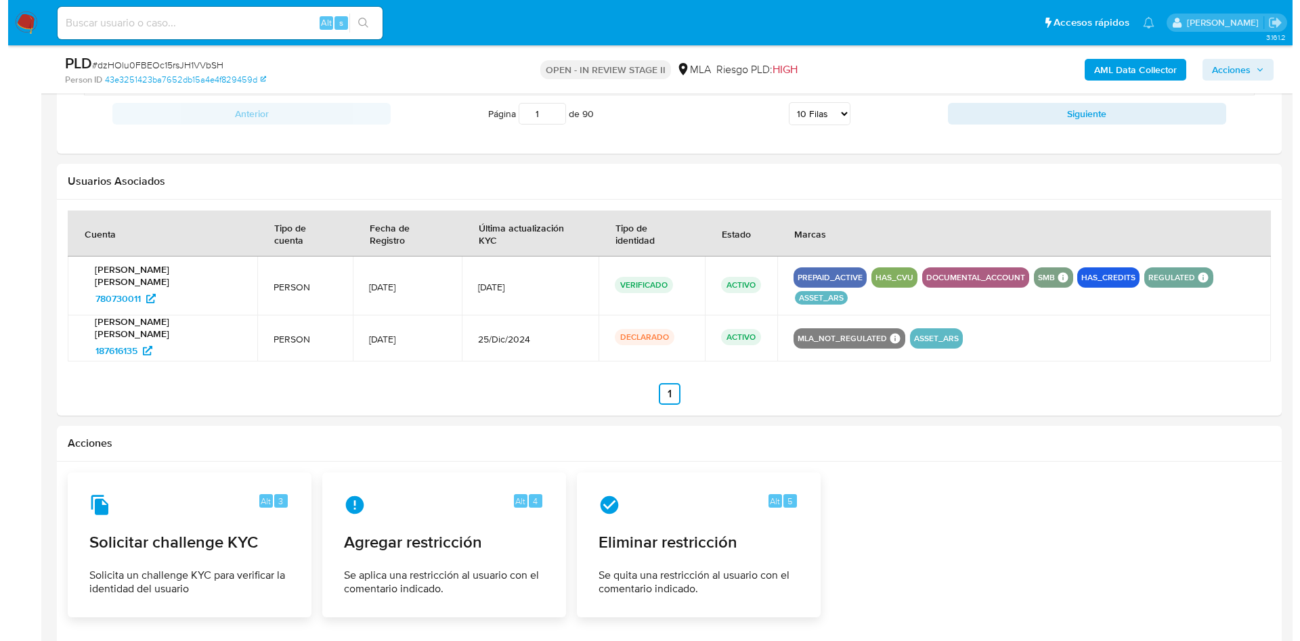
scroll to position [2020, 0]
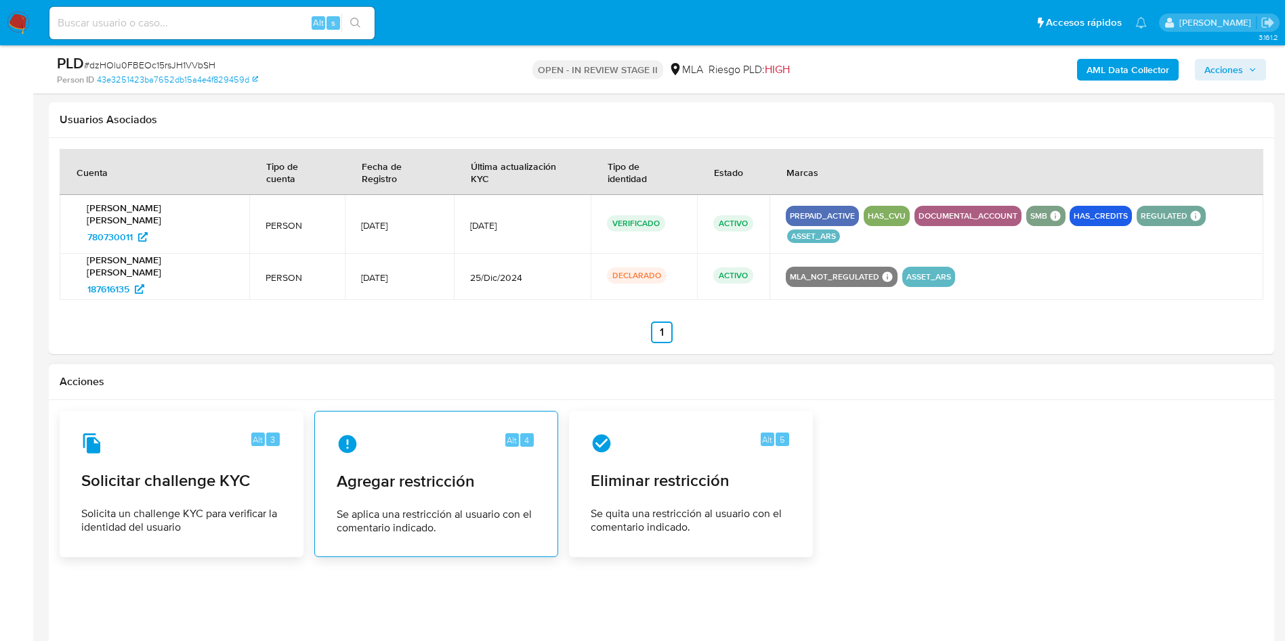
click at [427, 471] on span "Agregar restricción" at bounding box center [436, 481] width 199 height 20
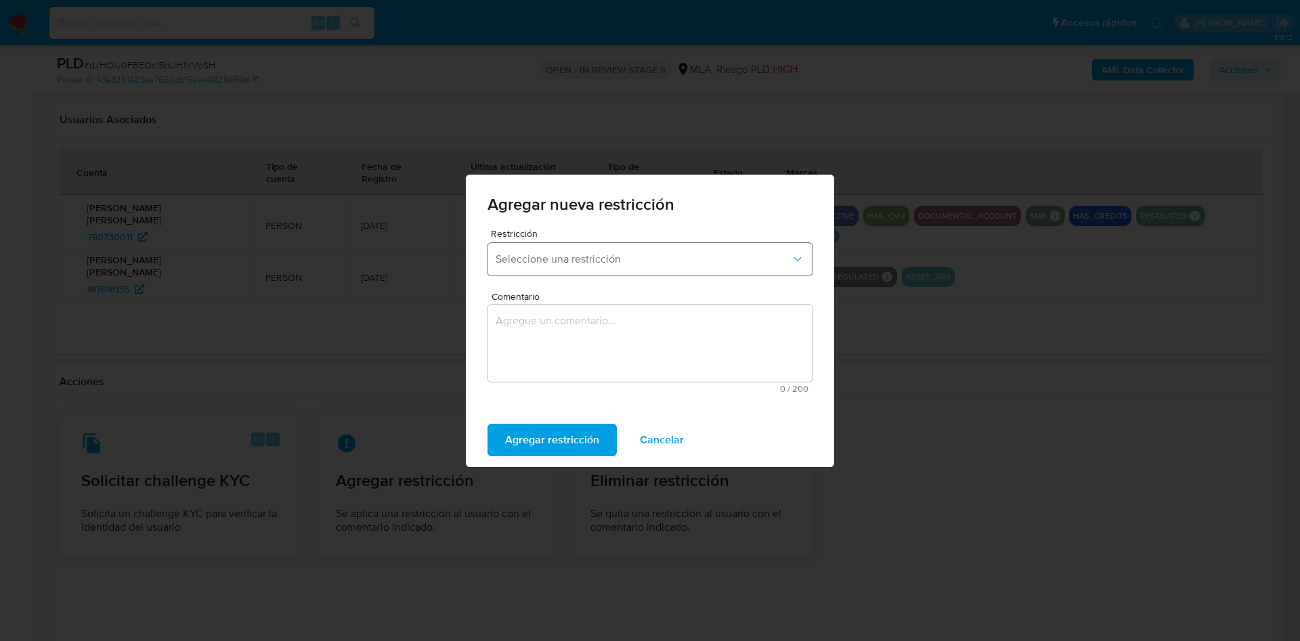
click at [643, 270] on button "Seleccione una restricción" at bounding box center [650, 259] width 325 height 33
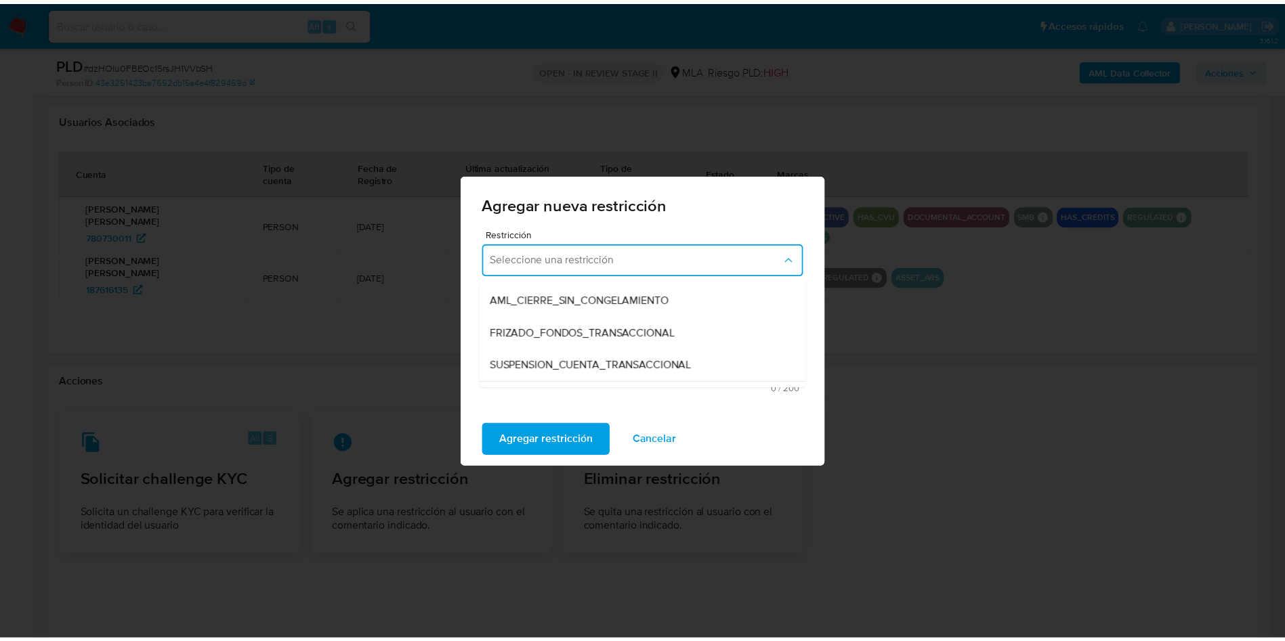
scroll to position [140, 0]
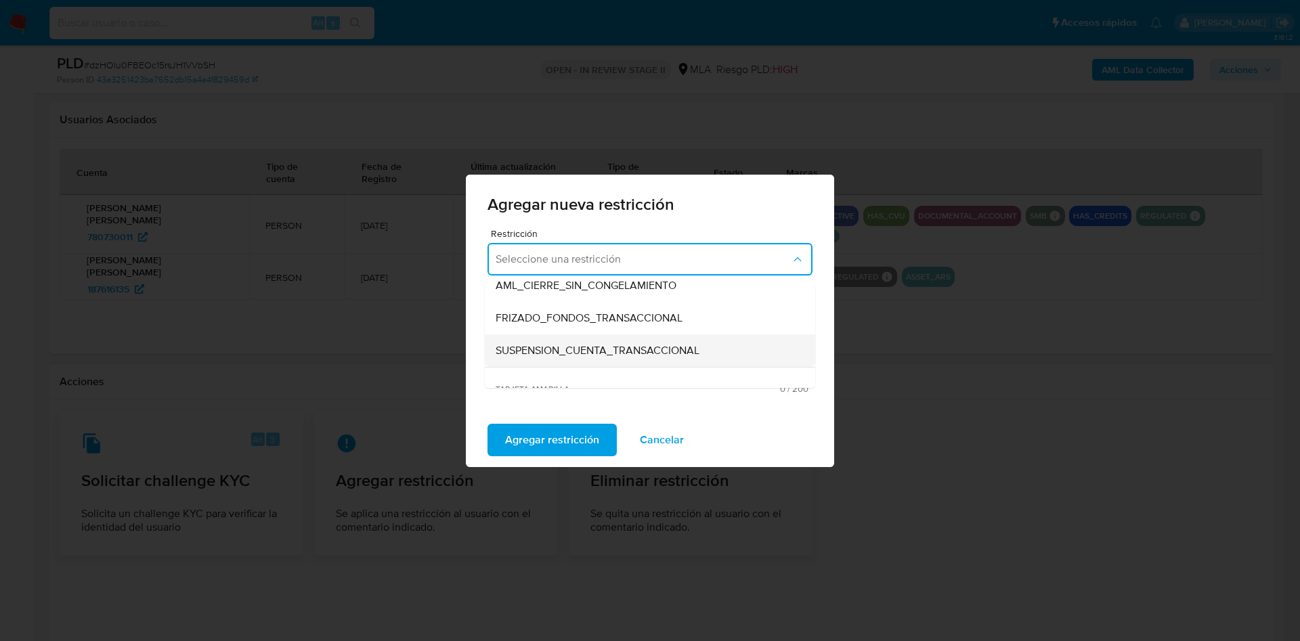
click at [702, 337] on div "SUSPENSION_CUENTA_TRANSACCIONAL" at bounding box center [646, 351] width 301 height 33
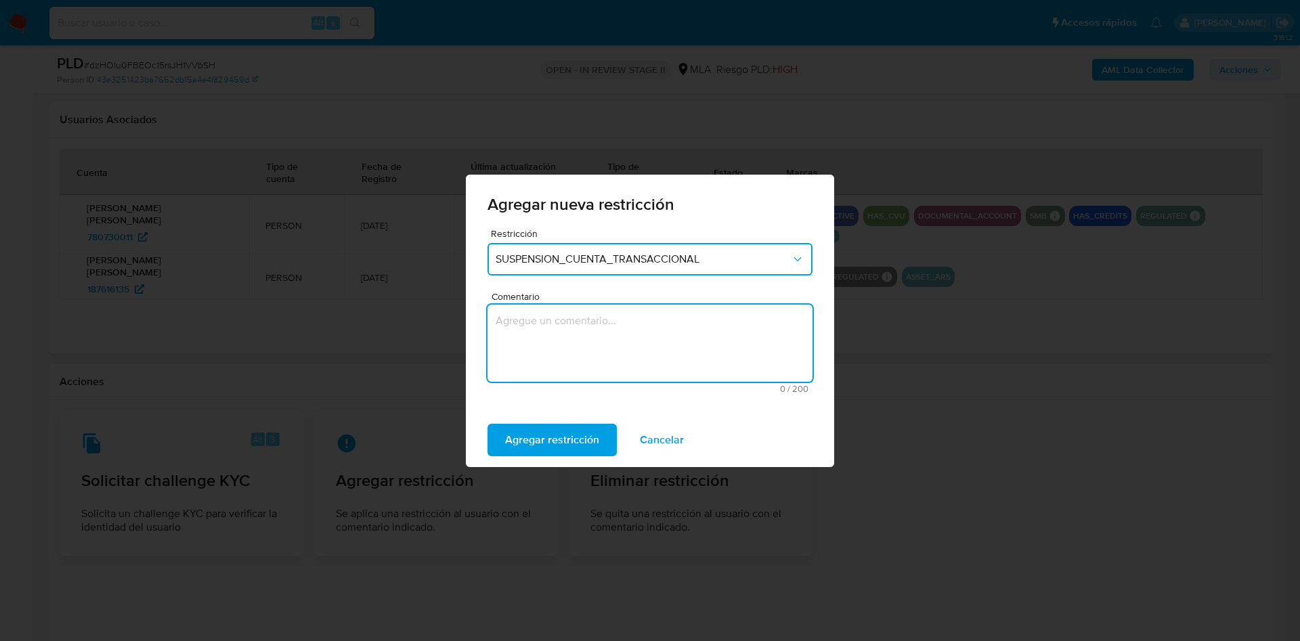
click at [633, 330] on textarea "Comentario" at bounding box center [650, 343] width 325 height 77
type textarea "AML"
click at [555, 444] on span "Agregar restricción" at bounding box center [552, 440] width 94 height 30
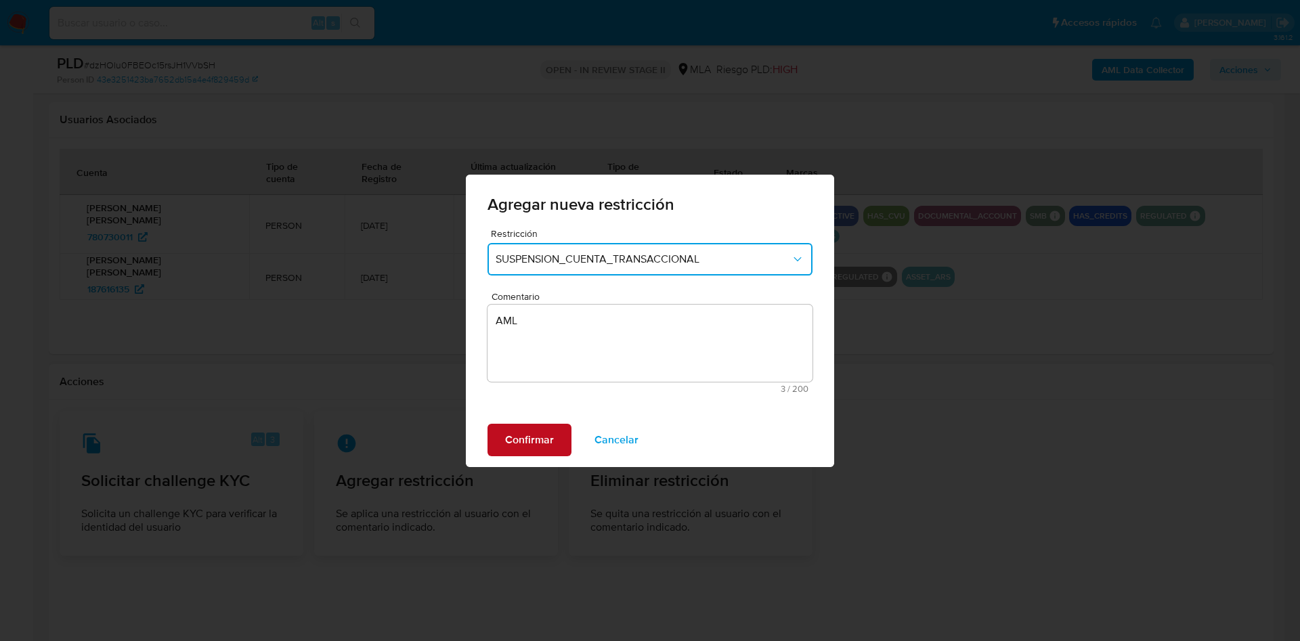
click at [540, 444] on span "Confirmar" at bounding box center [529, 440] width 49 height 30
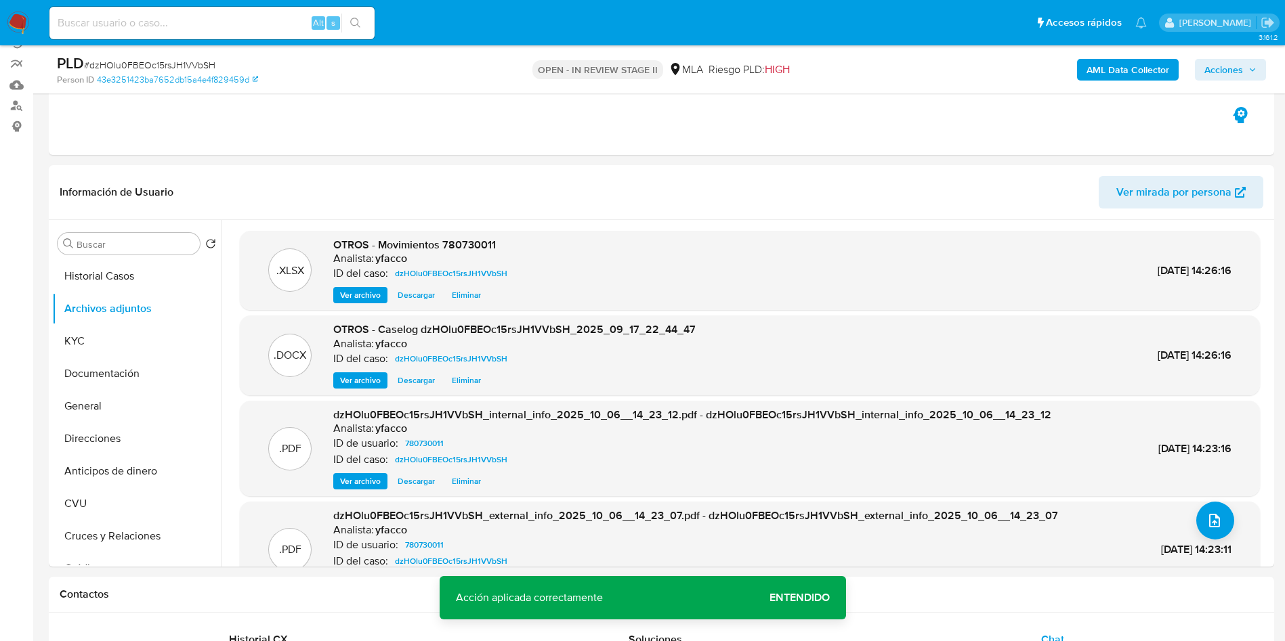
scroll to position [125, 0]
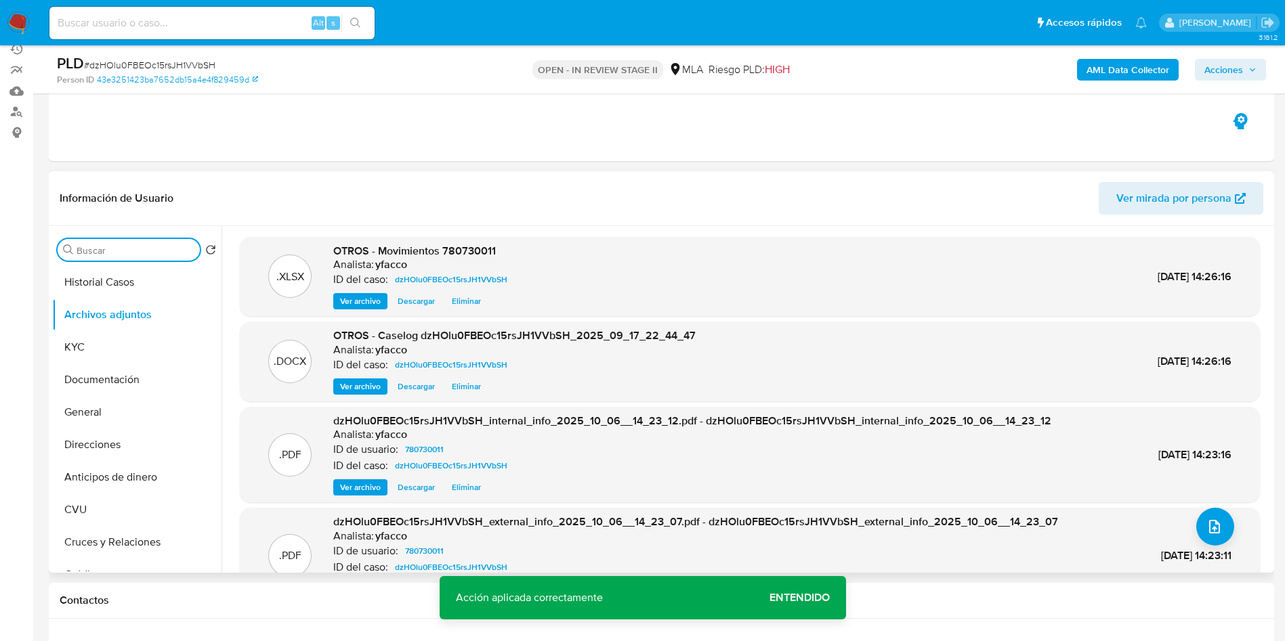
click at [150, 253] on input "Buscar" at bounding box center [136, 250] width 118 height 12
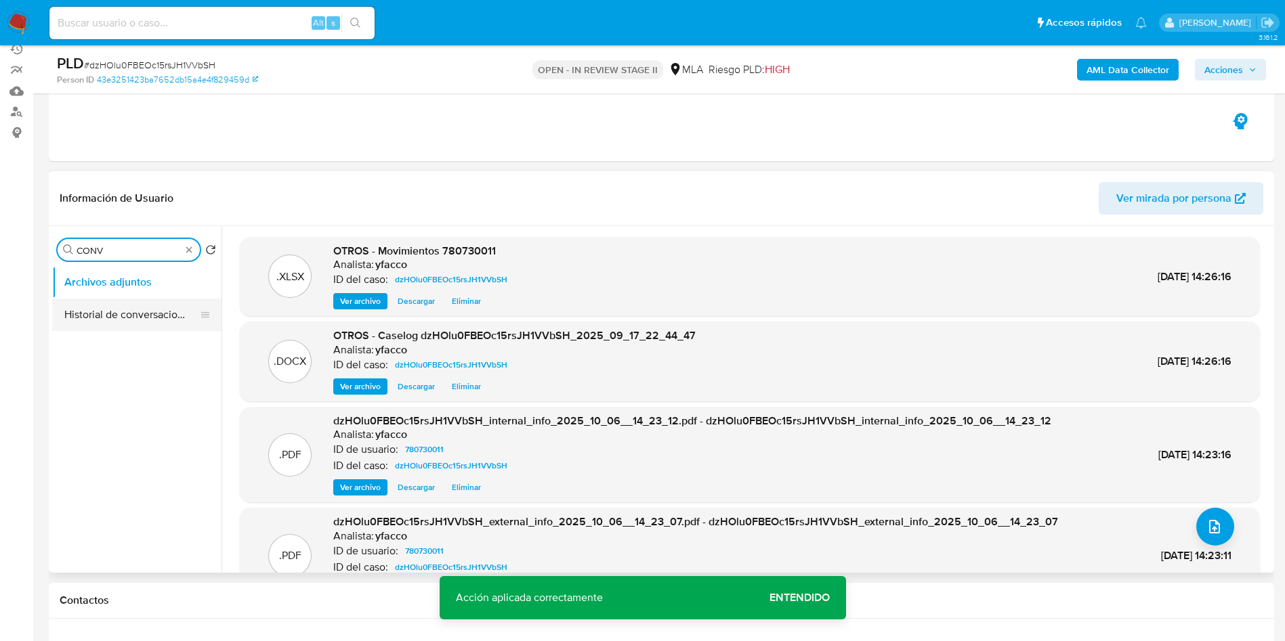
type input "CONV"
click at [119, 305] on button "Historial de conversaciones" at bounding box center [131, 315] width 158 height 33
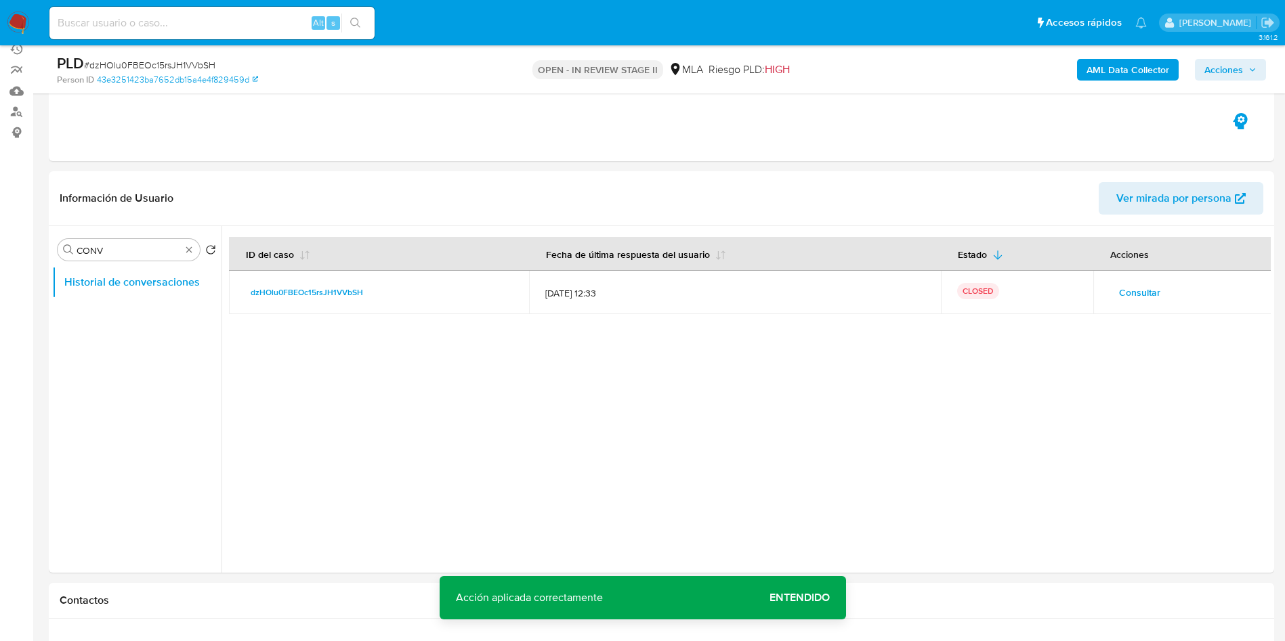
click at [1231, 72] on span "Acciones" at bounding box center [1223, 70] width 39 height 22
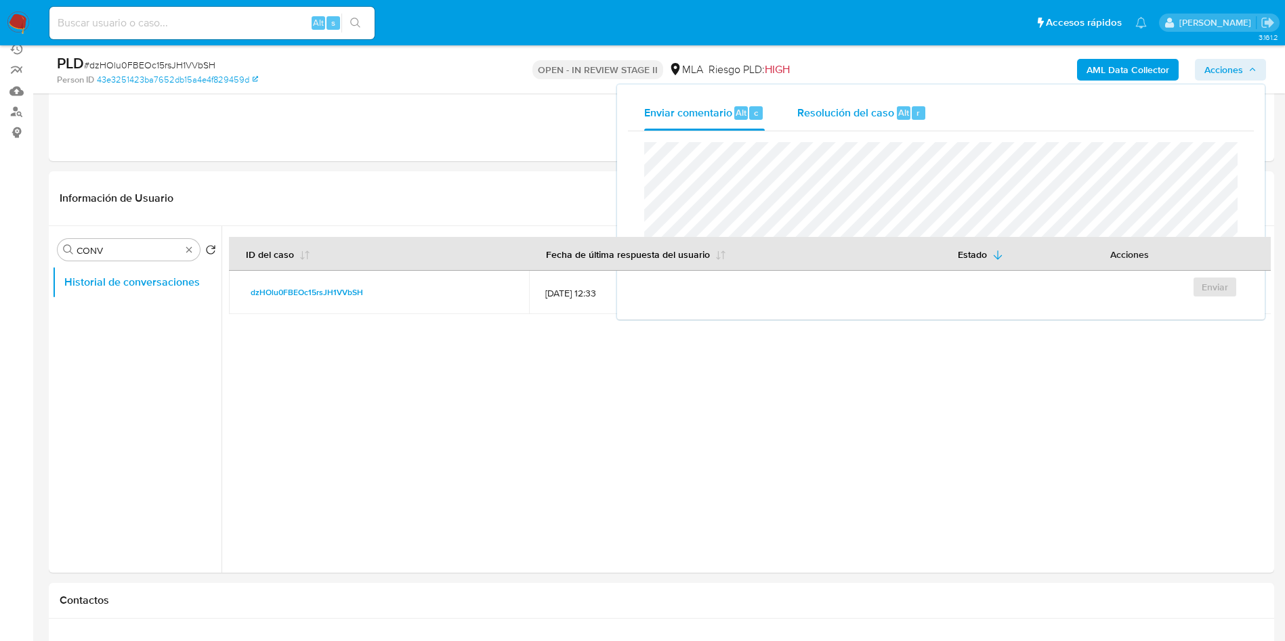
click at [889, 123] on div "Resolución del caso Alt r" at bounding box center [861, 112] width 129 height 35
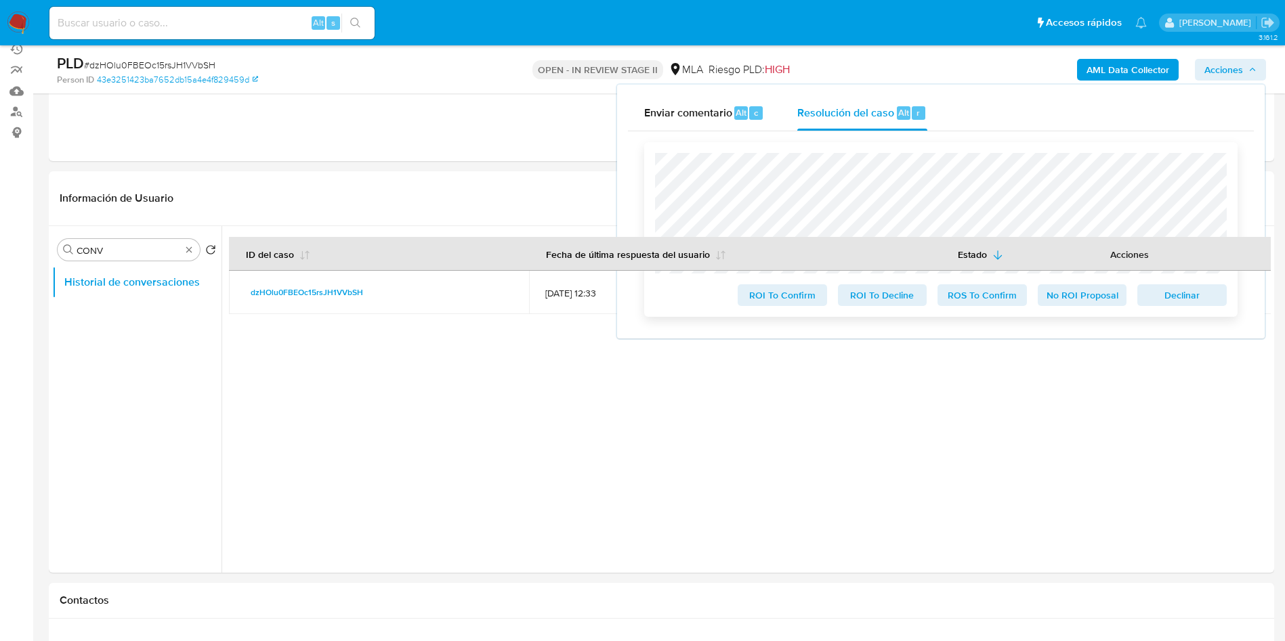
click at [985, 305] on span "ROS To Confirm" at bounding box center [982, 295] width 70 height 19
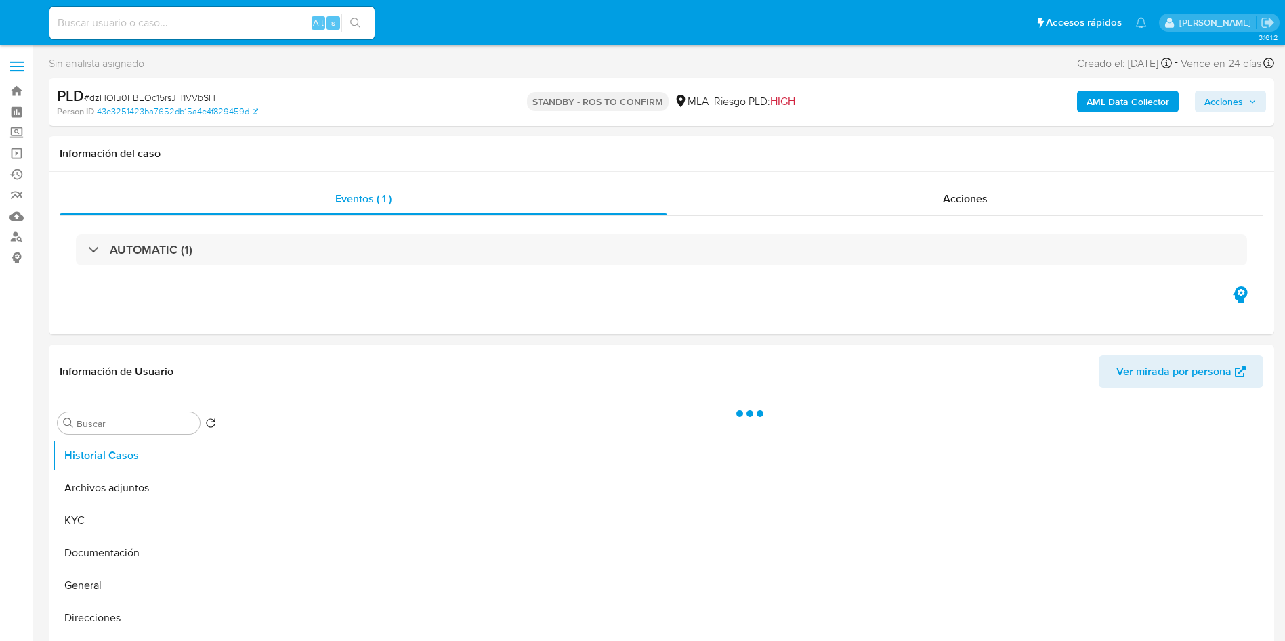
select select "10"
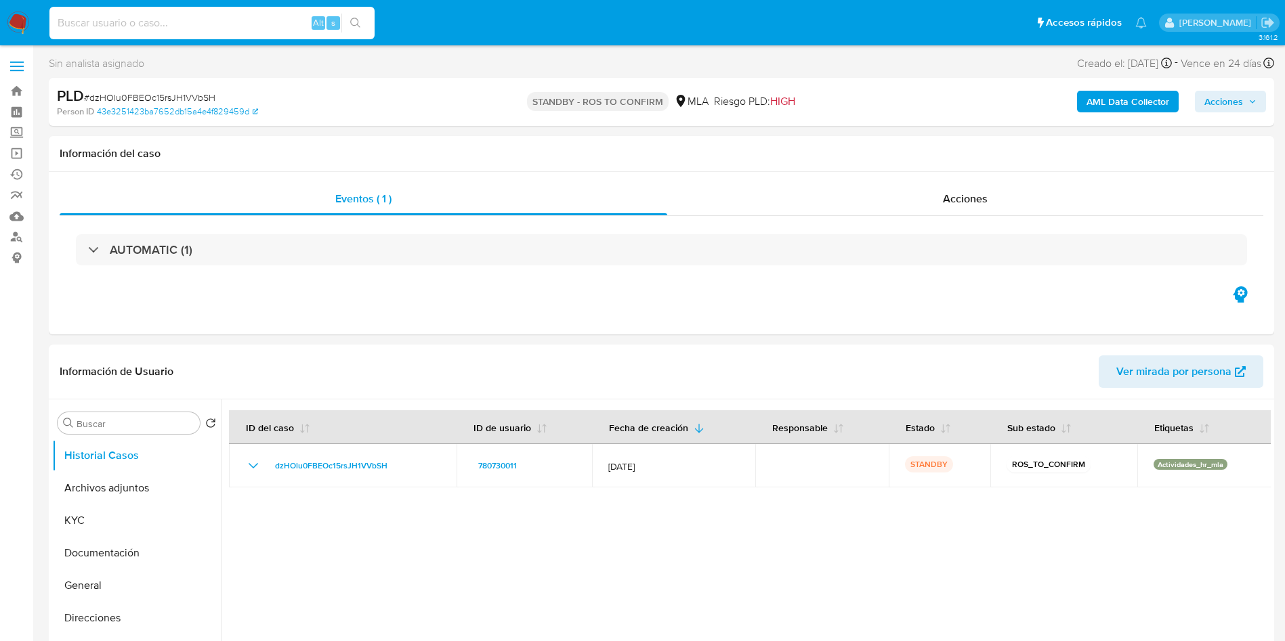
click at [240, 24] on input at bounding box center [211, 23] width 325 height 18
paste input "qQVmoz4l2WEO8W9YxVGJQ1H1"
type input "qQVmoz4l2WEO8W9YxVGJQ1H1"
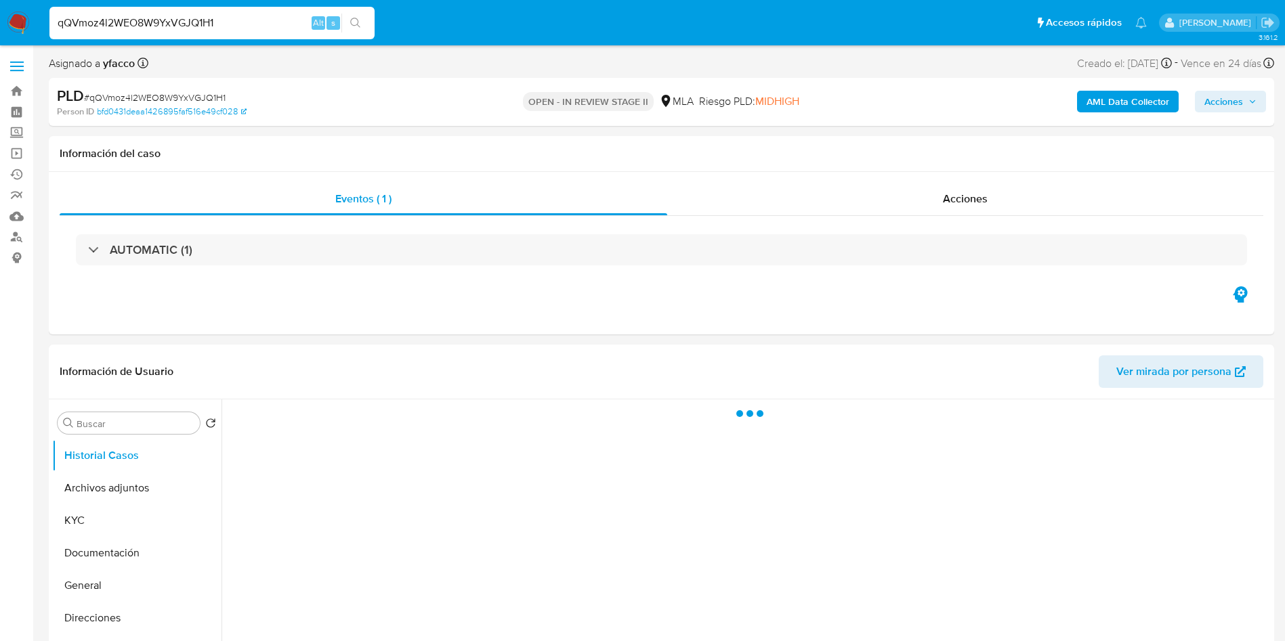
select select "10"
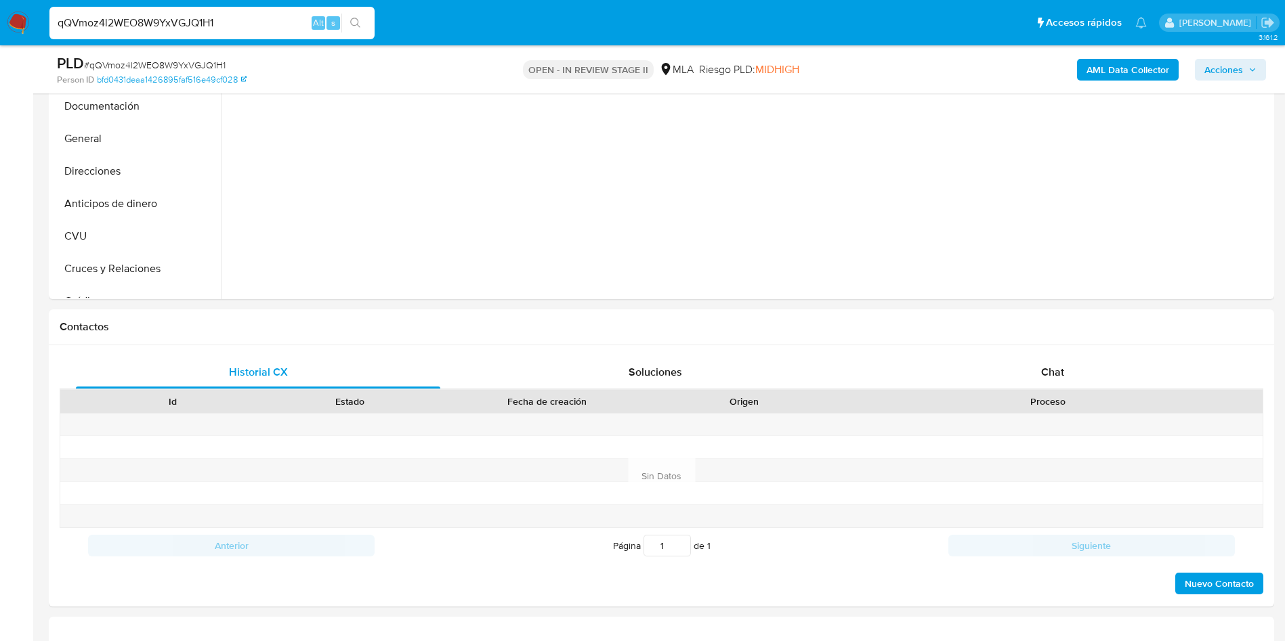
scroll to position [515, 0]
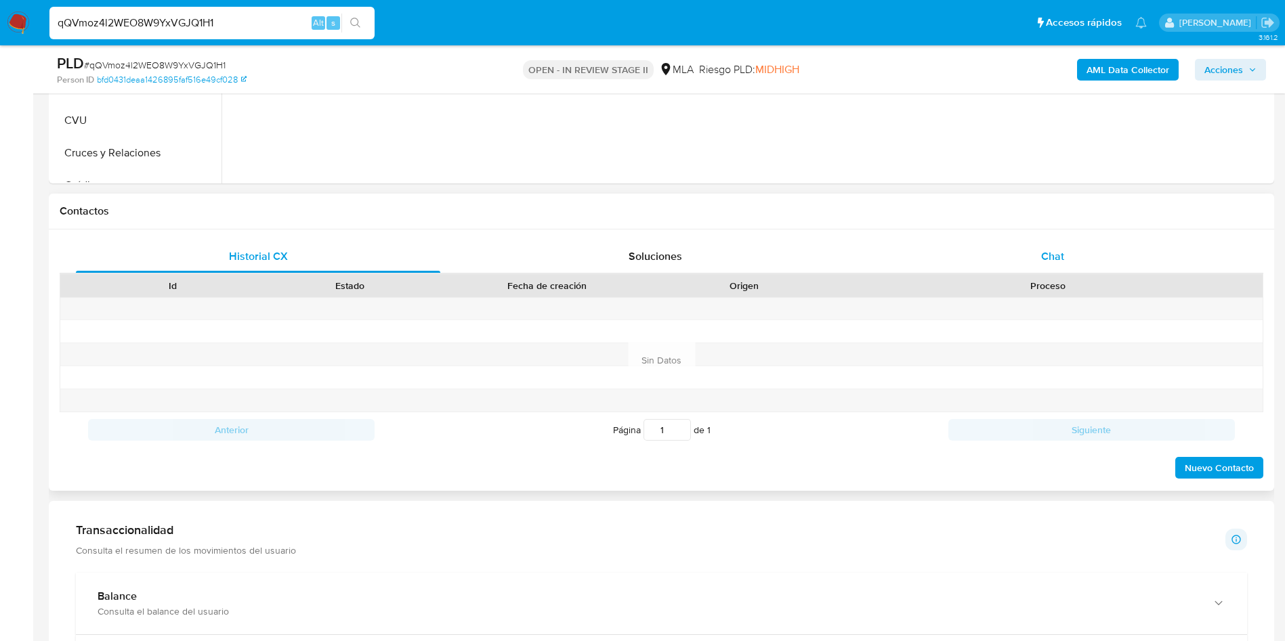
click at [1051, 258] on span "Chat" at bounding box center [1052, 257] width 23 height 16
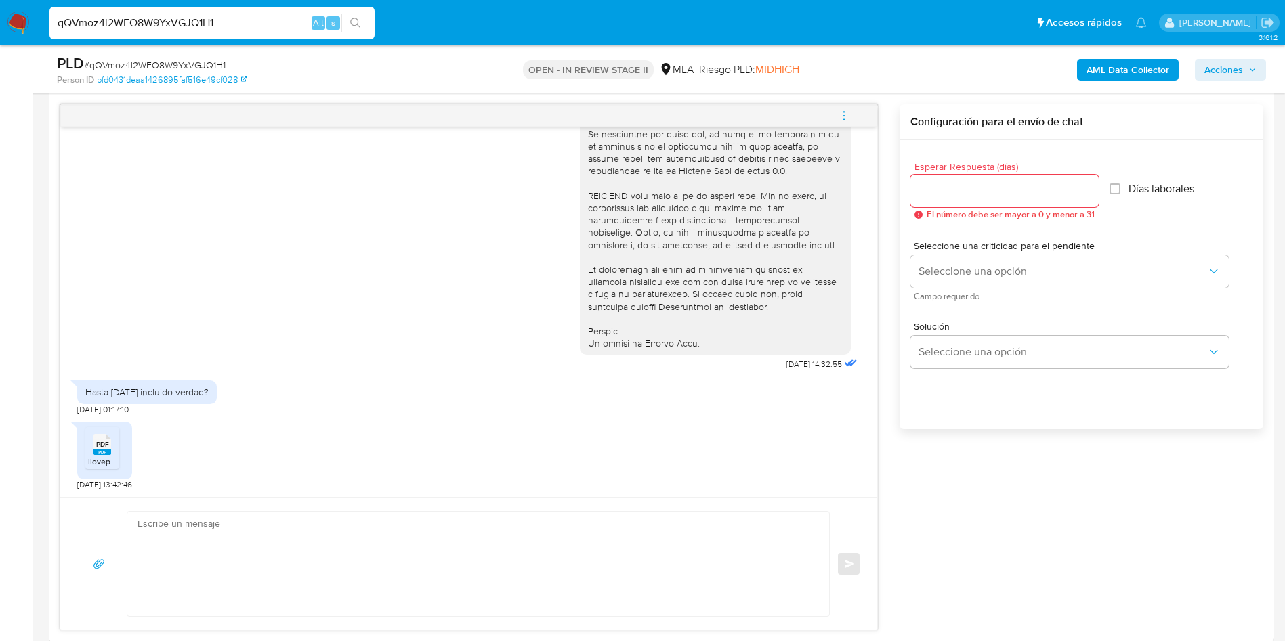
scroll to position [767, 0]
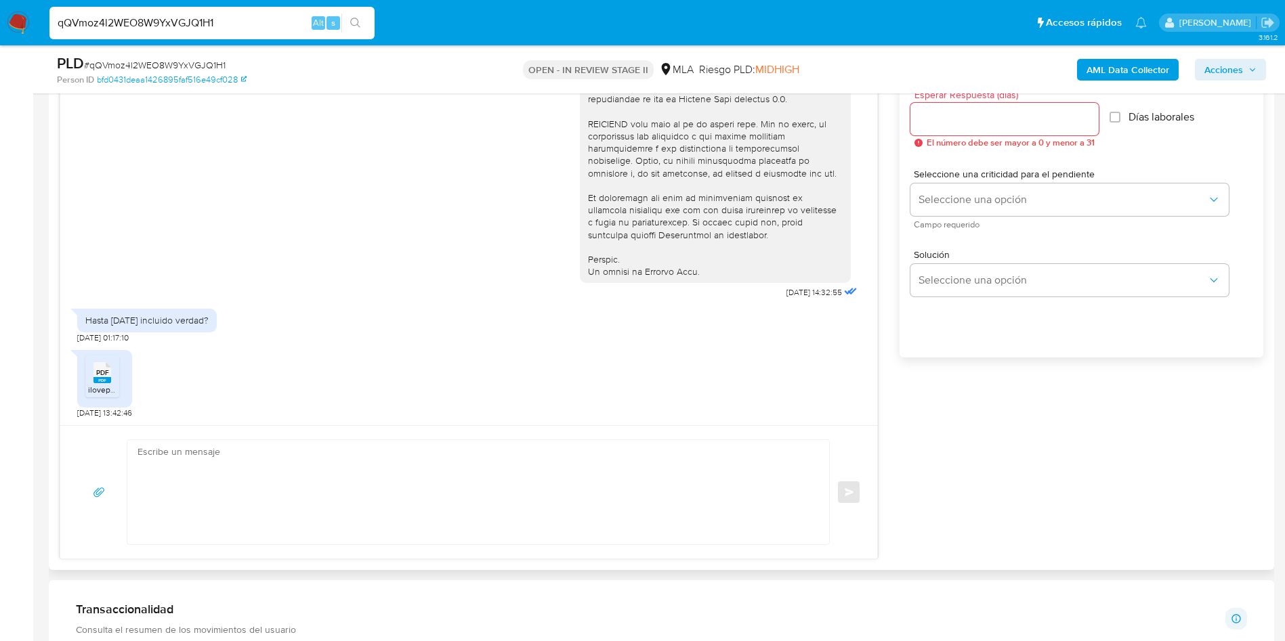
click at [84, 384] on div "PDF PDF ilovepdf_merged (6).pdf" at bounding box center [104, 379] width 55 height 58
click at [95, 383] on icon "PDF" at bounding box center [102, 373] width 18 height 24
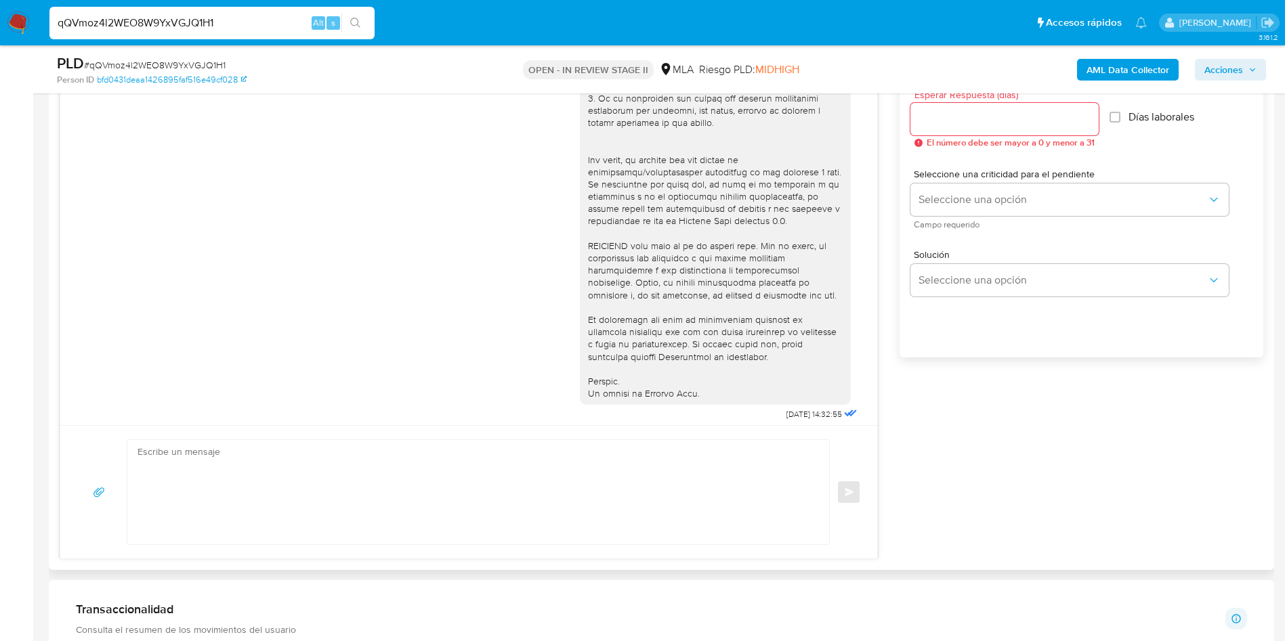
scroll to position [525, 0]
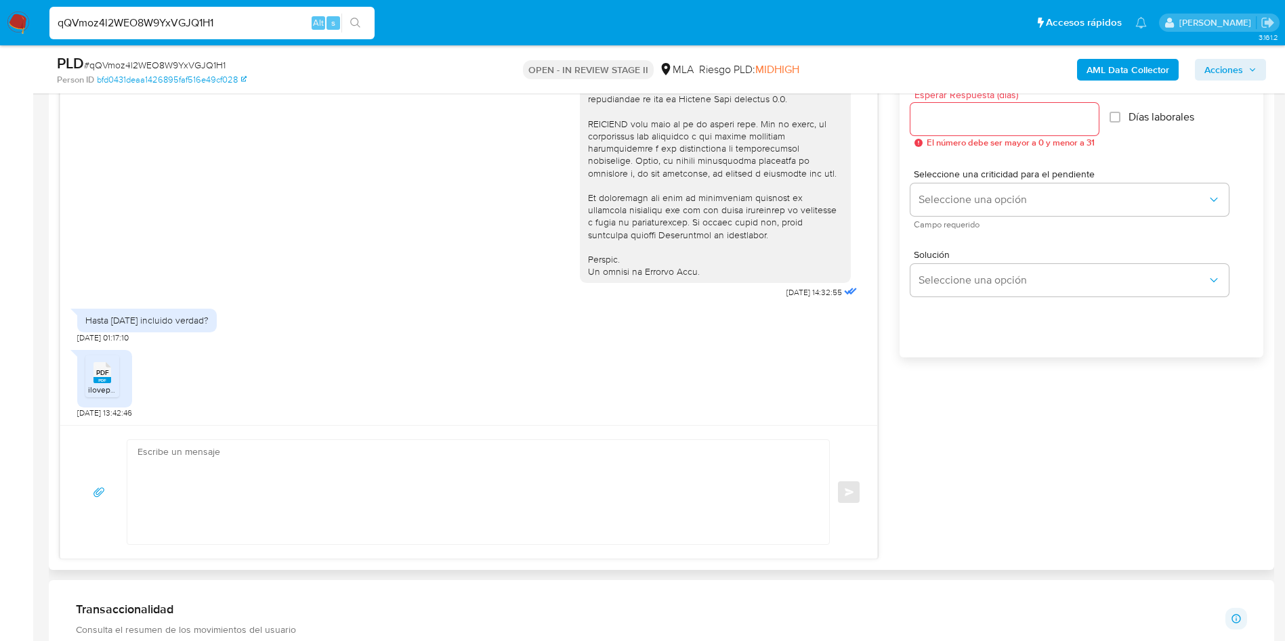
click at [330, 469] on textarea at bounding box center [474, 492] width 675 height 104
paste textarea "Hola XXX, Muchas gracias por la respuesta. Analizamos tu caso y notamos que la …"
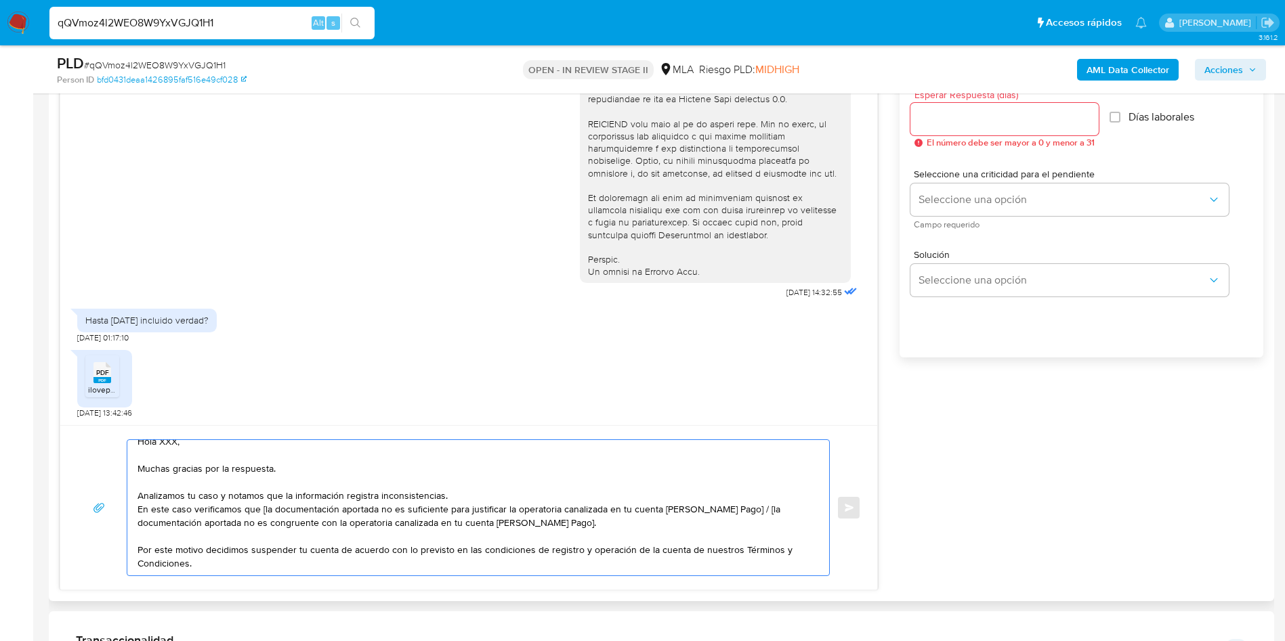
scroll to position [0, 0]
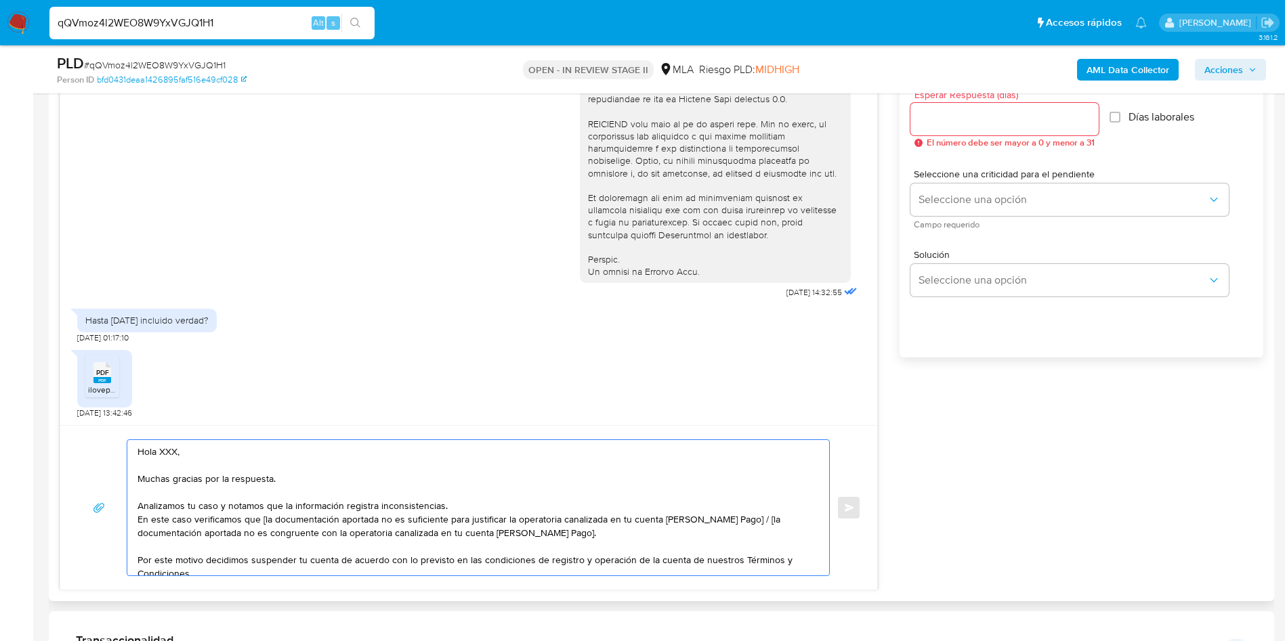
click at [174, 455] on textarea "Hola XXX, Muchas gracias por la respuesta. Analizamos tu caso y notamos que la …" at bounding box center [474, 507] width 675 height 135
click at [734, 521] on textarea "Hola, Muchas gracias por la respuesta. Analizamos tu caso y notamos que la info…" at bounding box center [474, 507] width 675 height 135
click at [430, 582] on div "Hola, Muchas gracias por la respuesta. Analizamos tu caso y notamos que la info…" at bounding box center [468, 507] width 817 height 165
click at [452, 560] on textarea "Hola, Muchas gracias por la respuesta. Analizamos tu caso y notamos que la info…" at bounding box center [474, 507] width 675 height 135
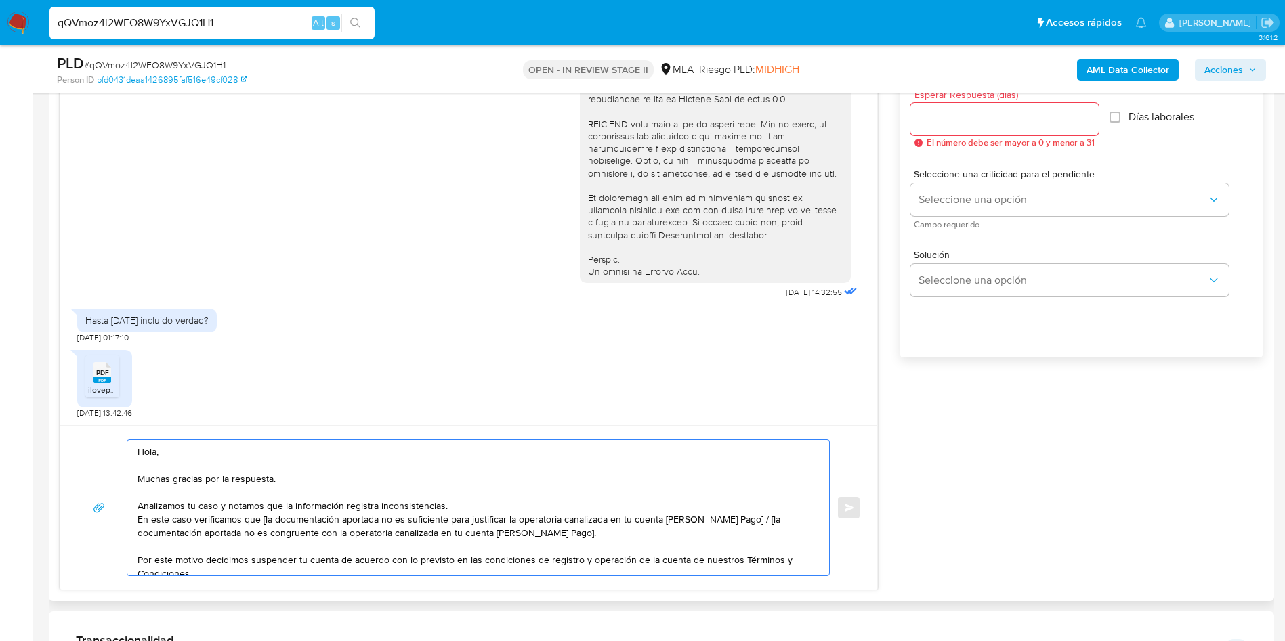
click at [452, 560] on textarea "Hola, Muchas gracias por la respuesta. Analizamos tu caso y notamos que la info…" at bounding box center [474, 507] width 675 height 135
click at [473, 536] on textarea "Hola, Muchas gracias por la respuesta. Analizamos tu caso y notamos que la info…" at bounding box center [474, 507] width 675 height 135
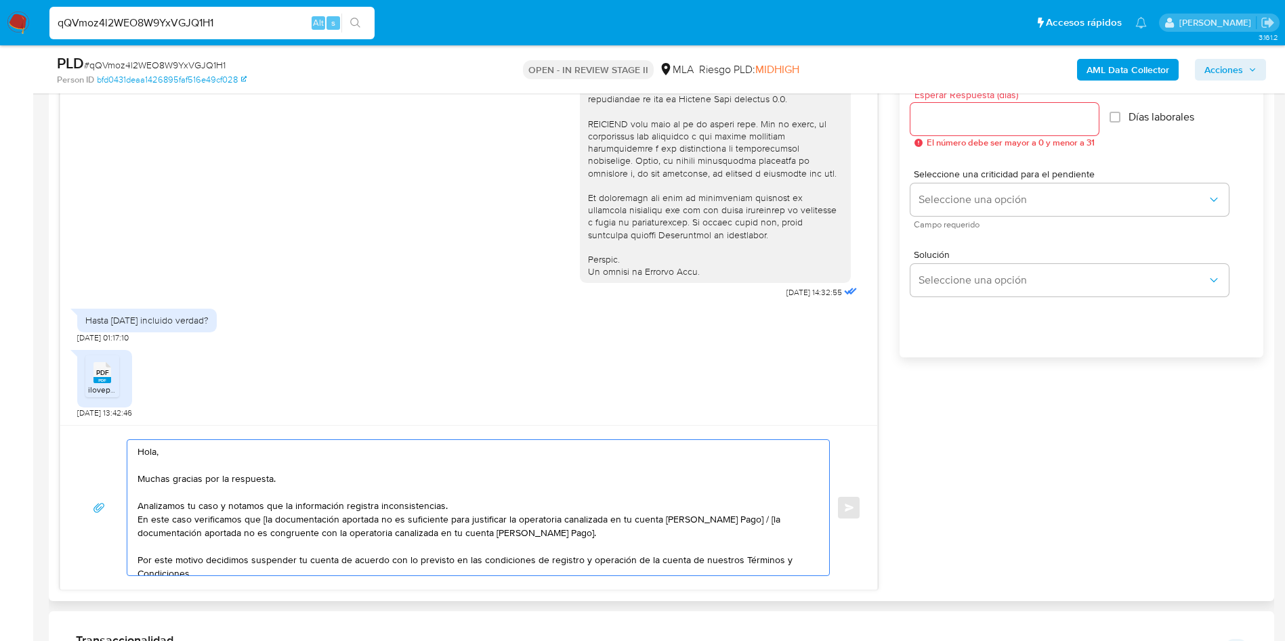
click at [473, 536] on textarea "Hola, Muchas gracias por la respuesta. Analizamos tu caso y notamos que la info…" at bounding box center [474, 507] width 675 height 135
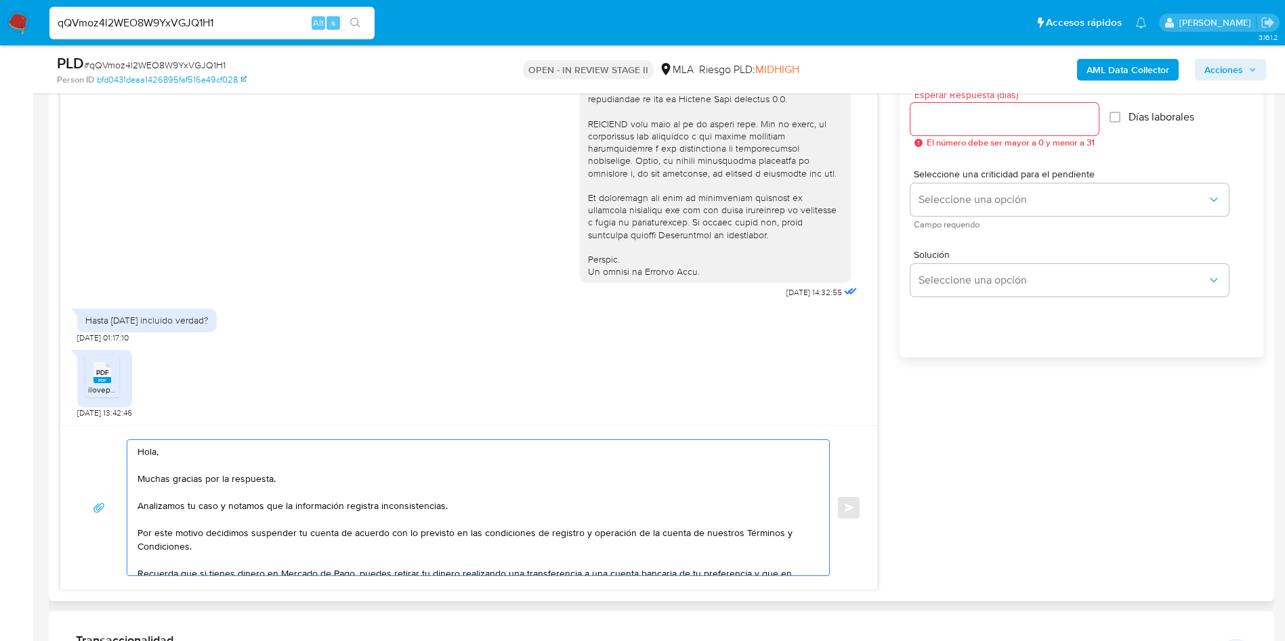
drag, startPoint x: 385, startPoint y: 534, endPoint x: 115, endPoint y: 421, distance: 292.3
click at [115, 421] on div "17/09/2025 14:32:55 Hasta mañana incluido verdad? 19/09/2025 01:17:10 PDF PDF i…" at bounding box center [469, 312] width 818 height 558
type textarea "con lo previsto en las condiciones de registro y operación de la cuenta de nues…"
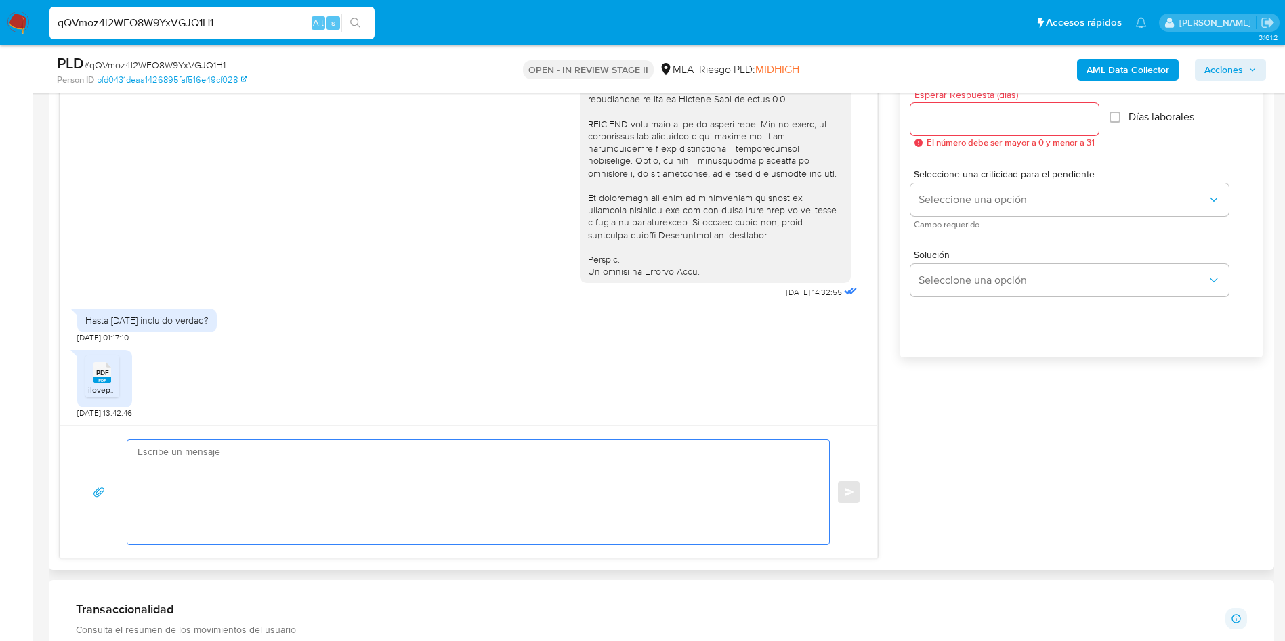
click at [260, 498] on textarea at bounding box center [474, 492] width 675 height 104
paste textarea "Hola, Muchas gracias por la respuesta. Analizamos tu caso y verificamos que la …"
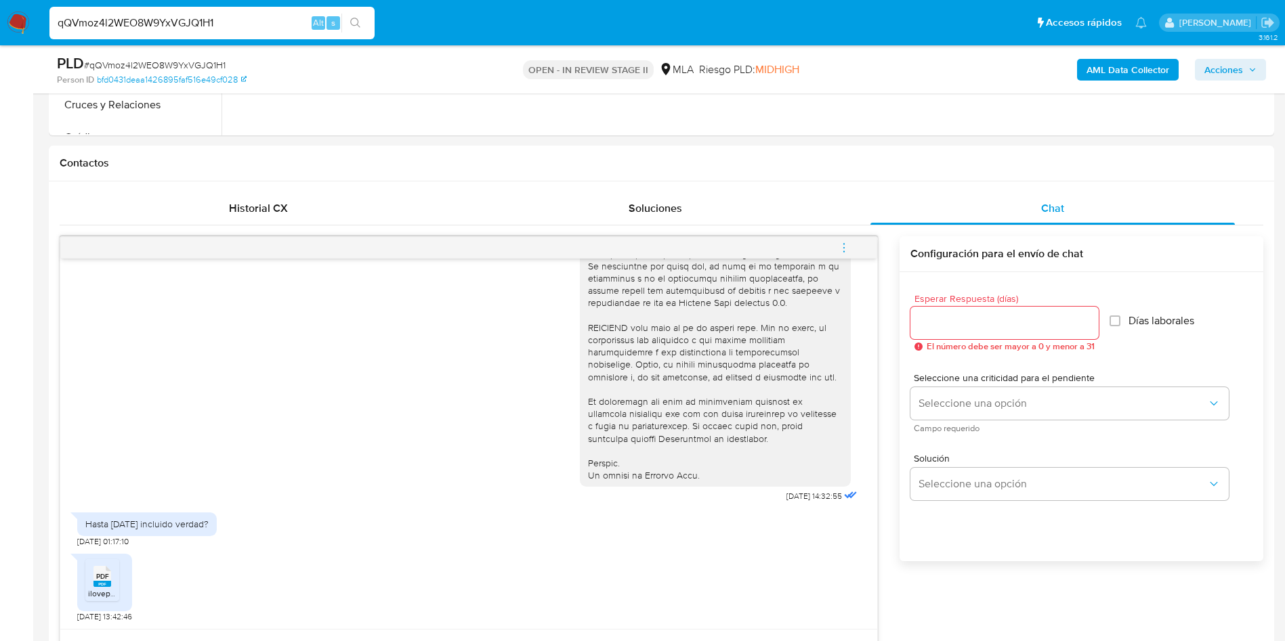
scroll to position [569, 0]
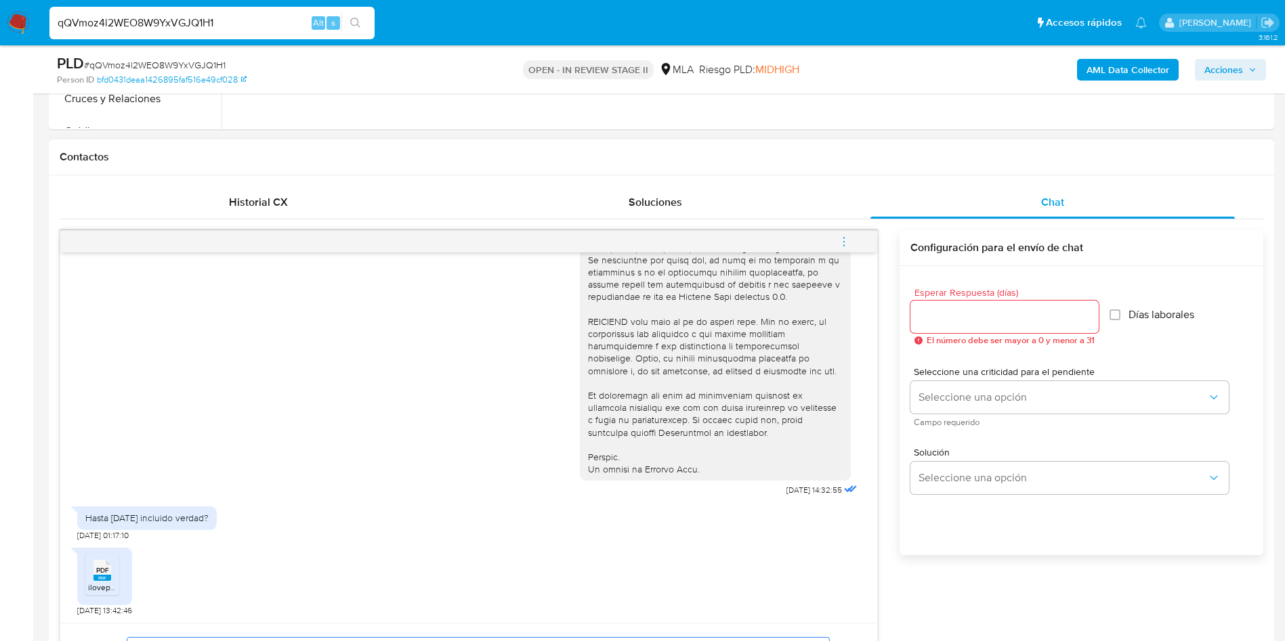
type textarea "Hola, Muchas gracias por la respuesta. Analizamos tu caso y verificamos que la …"
click at [996, 316] on input "Esperar Respuesta (días)" at bounding box center [1004, 317] width 188 height 18
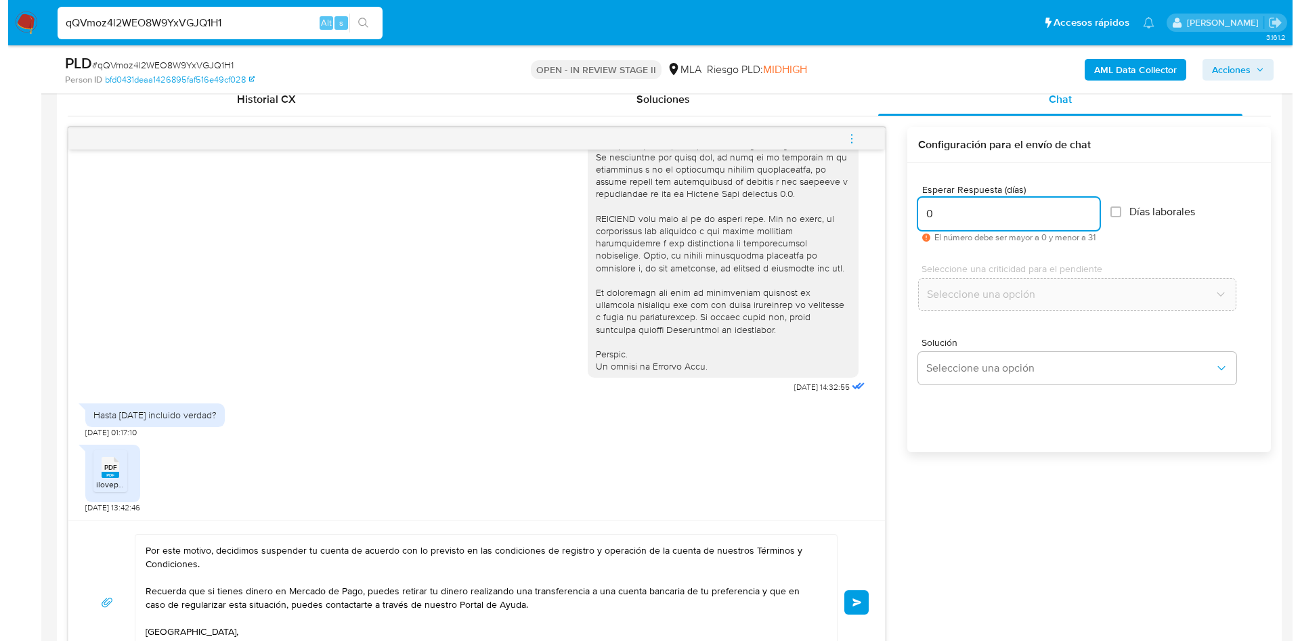
scroll to position [668, 0]
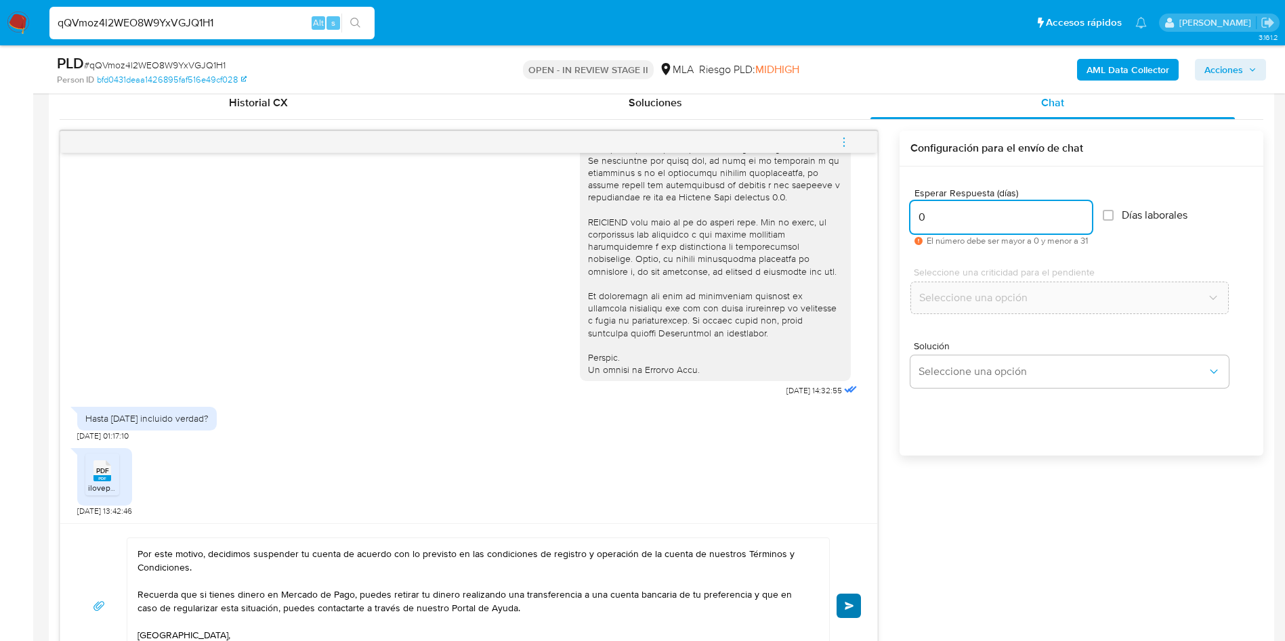
type input "0"
click at [857, 608] on button "Enviar" at bounding box center [848, 606] width 24 height 24
click at [840, 137] on icon "menu-action" at bounding box center [844, 142] width 12 height 12
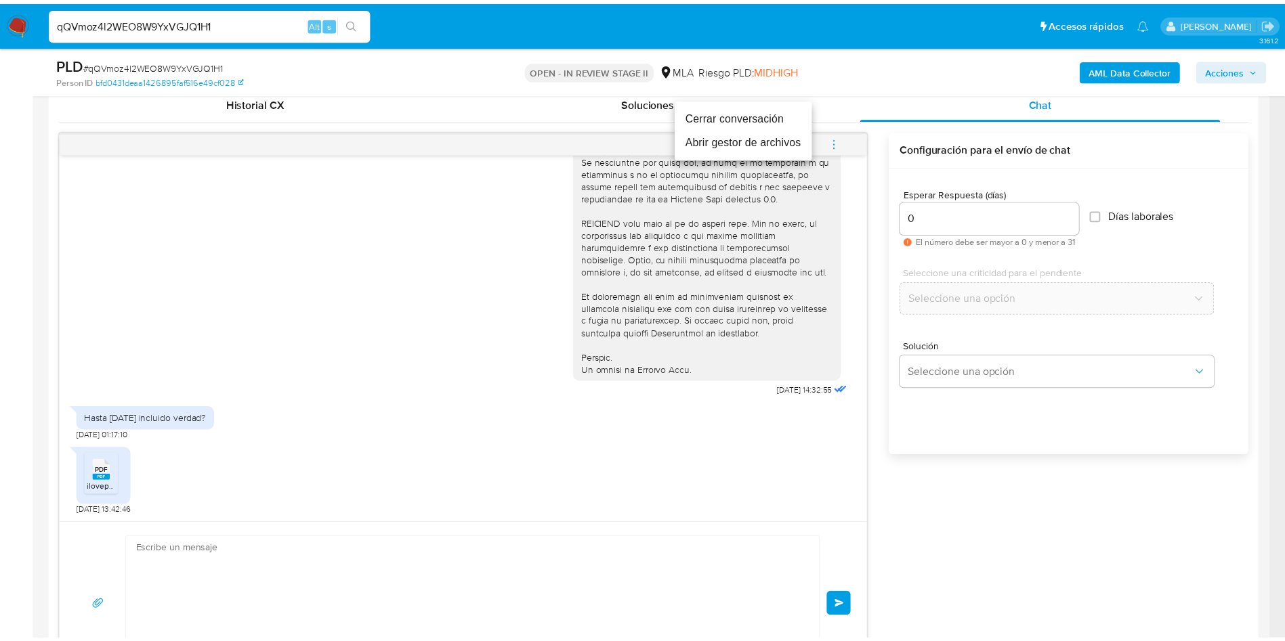
scroll to position [0, 0]
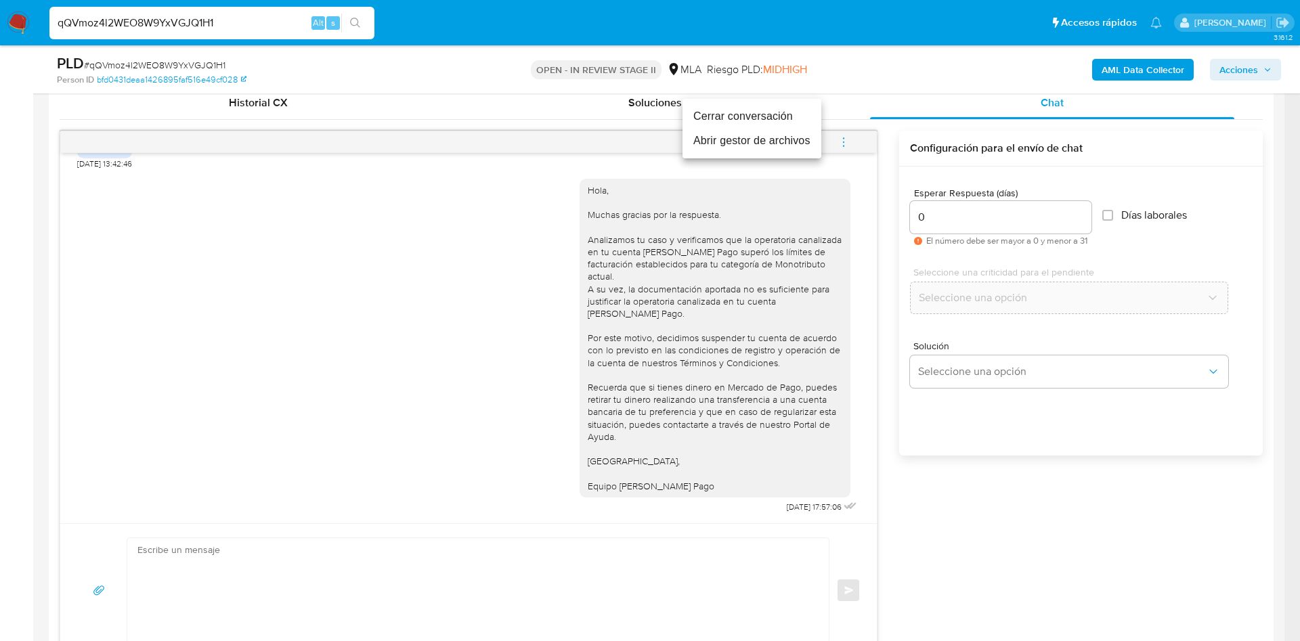
click at [742, 110] on li "Cerrar conversación" at bounding box center [752, 116] width 139 height 24
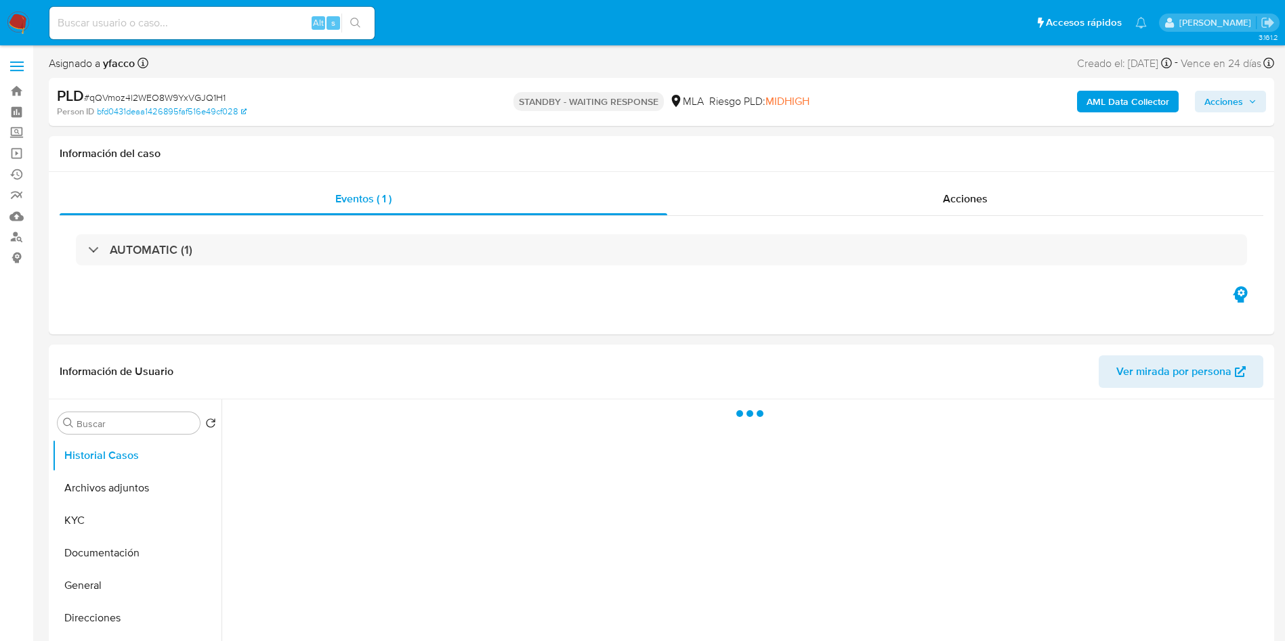
select select "10"
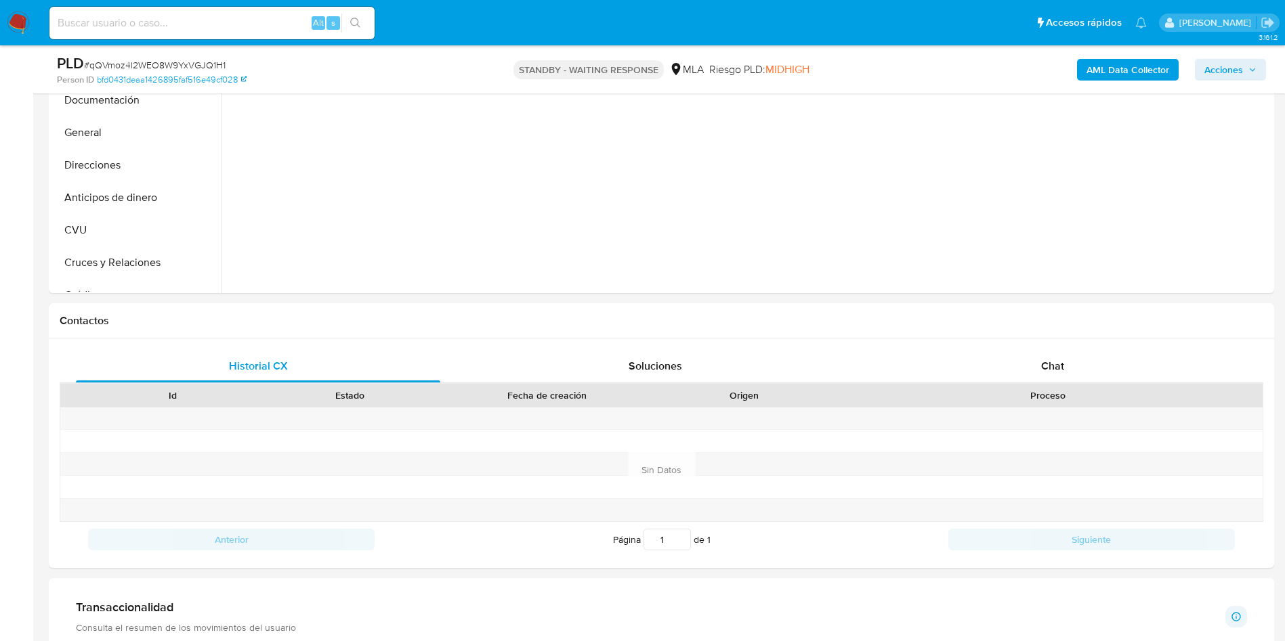
scroll to position [412, 0]
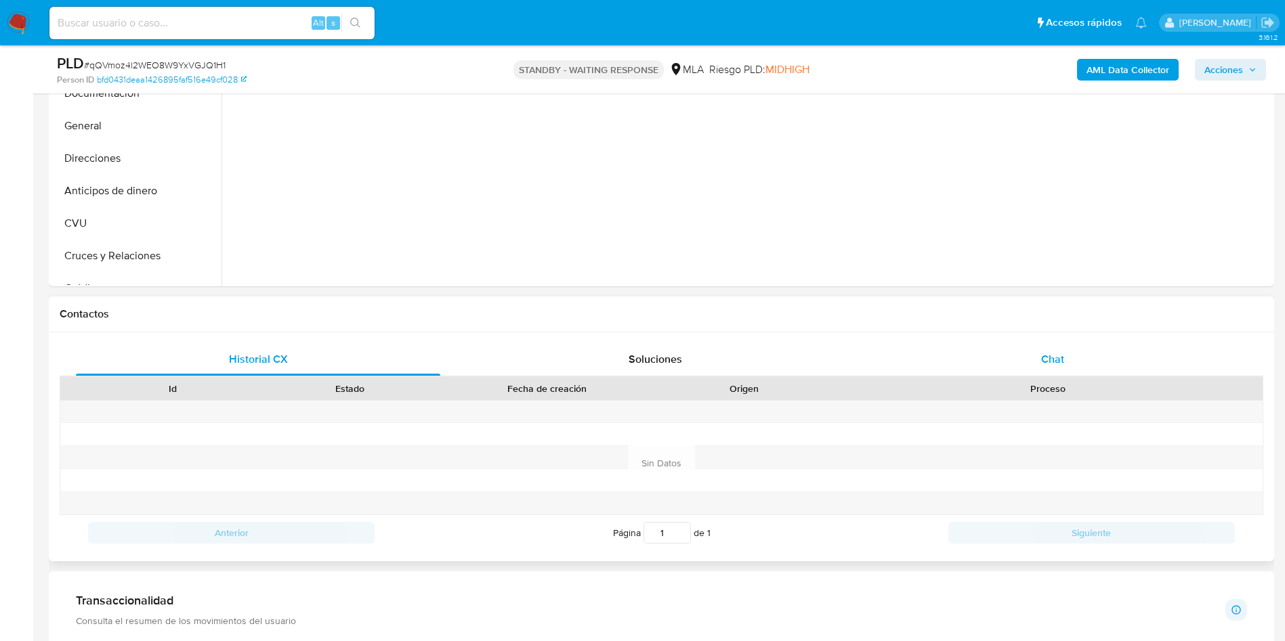
click at [1078, 360] on div "Chat" at bounding box center [1052, 359] width 364 height 33
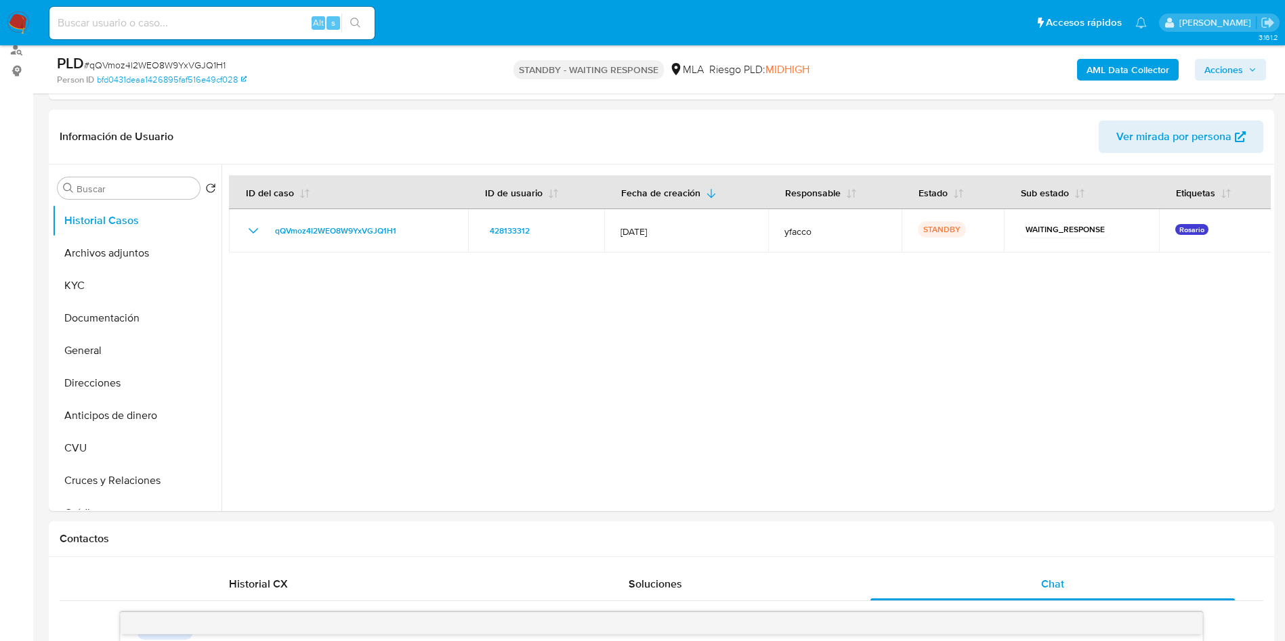
scroll to position [179, 0]
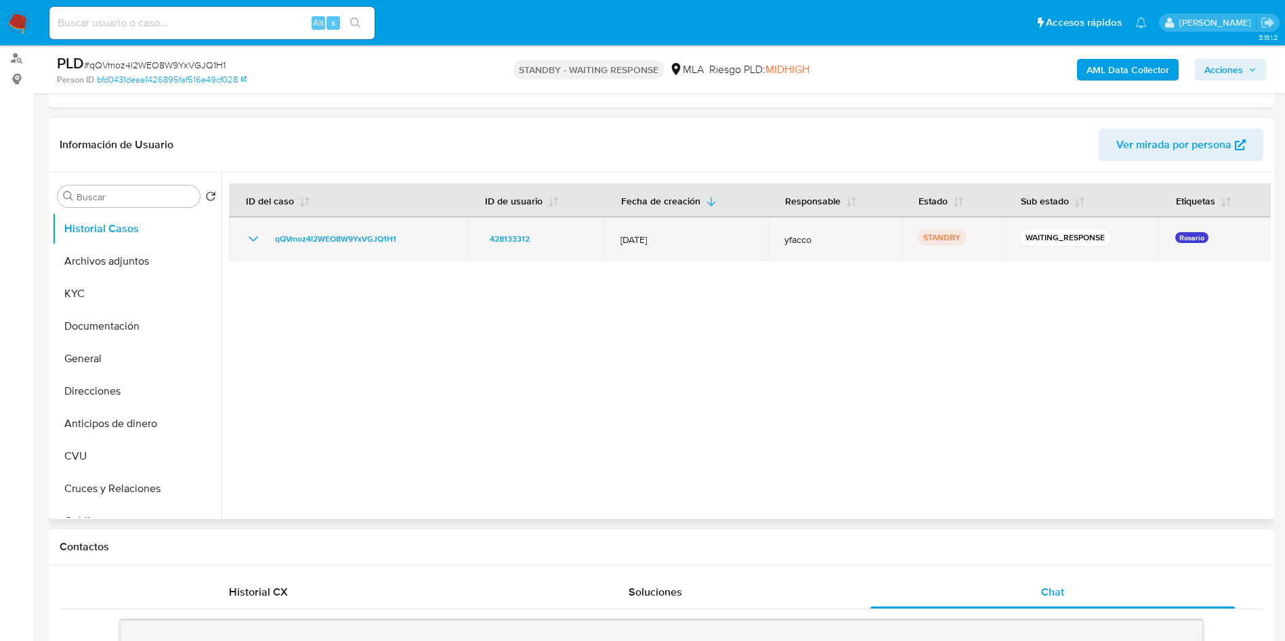
drag, startPoint x: 263, startPoint y: 242, endPoint x: 404, endPoint y: 238, distance: 140.3
click at [404, 238] on div "qQVmoz4l2WEO8W9YxVGJQ1H1" at bounding box center [348, 239] width 207 height 16
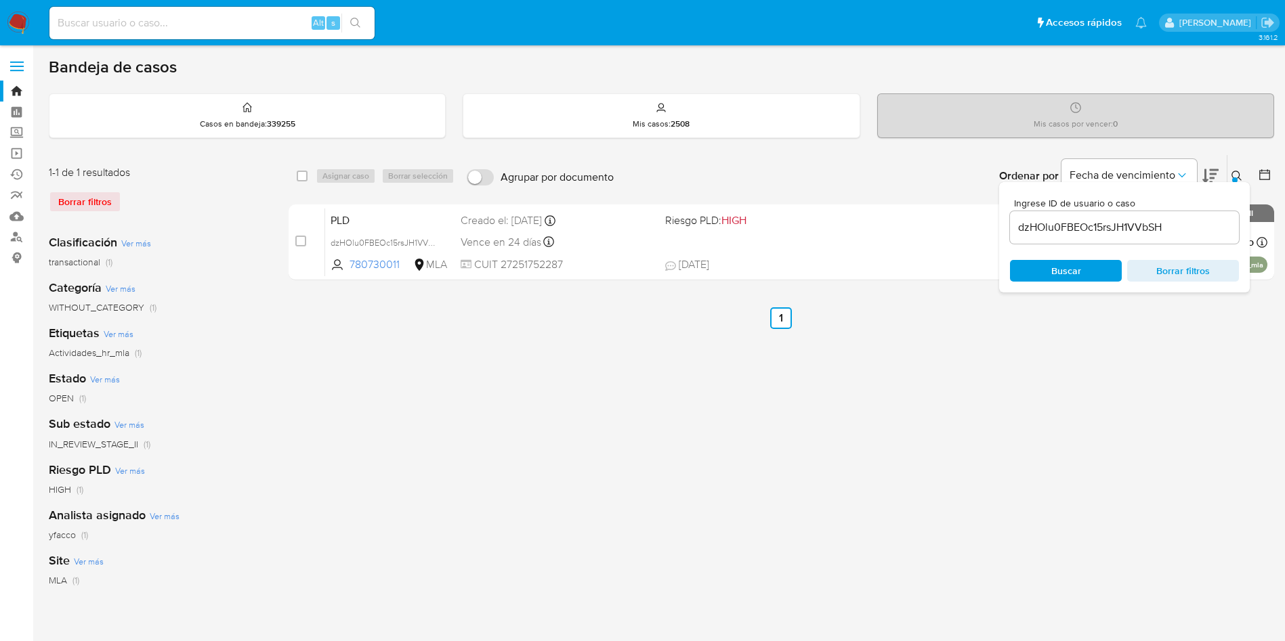
click at [1188, 222] on input "dzHOlu0FBEOc15rsJH1VVbSH" at bounding box center [1124, 228] width 229 height 18
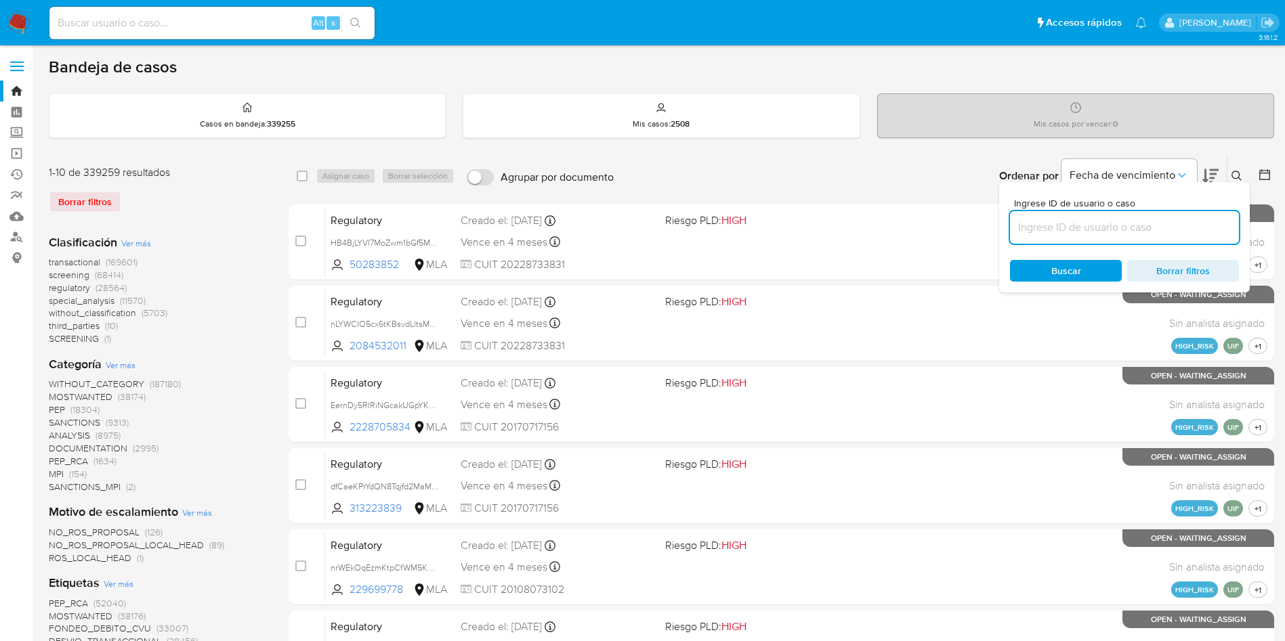
click at [1182, 208] on span "Ingrese ID de usuario o caso" at bounding box center [1128, 203] width 229 height 10
click at [1182, 219] on input at bounding box center [1124, 228] width 229 height 18
paste input "qQVmoz4l2WEO8W9YxVGJQ1H1"
type input "qQVmoz4l2WEO8W9YxVGJQ1H1"
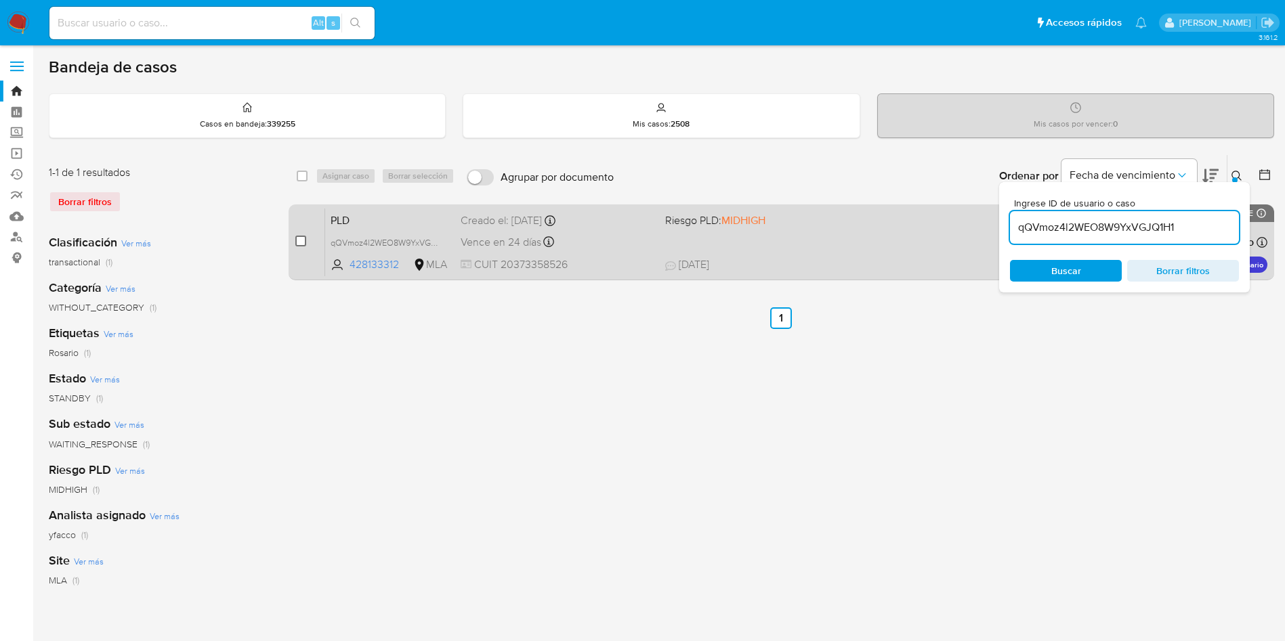
click at [301, 238] on input "checkbox" at bounding box center [300, 241] width 11 height 11
checkbox input "true"
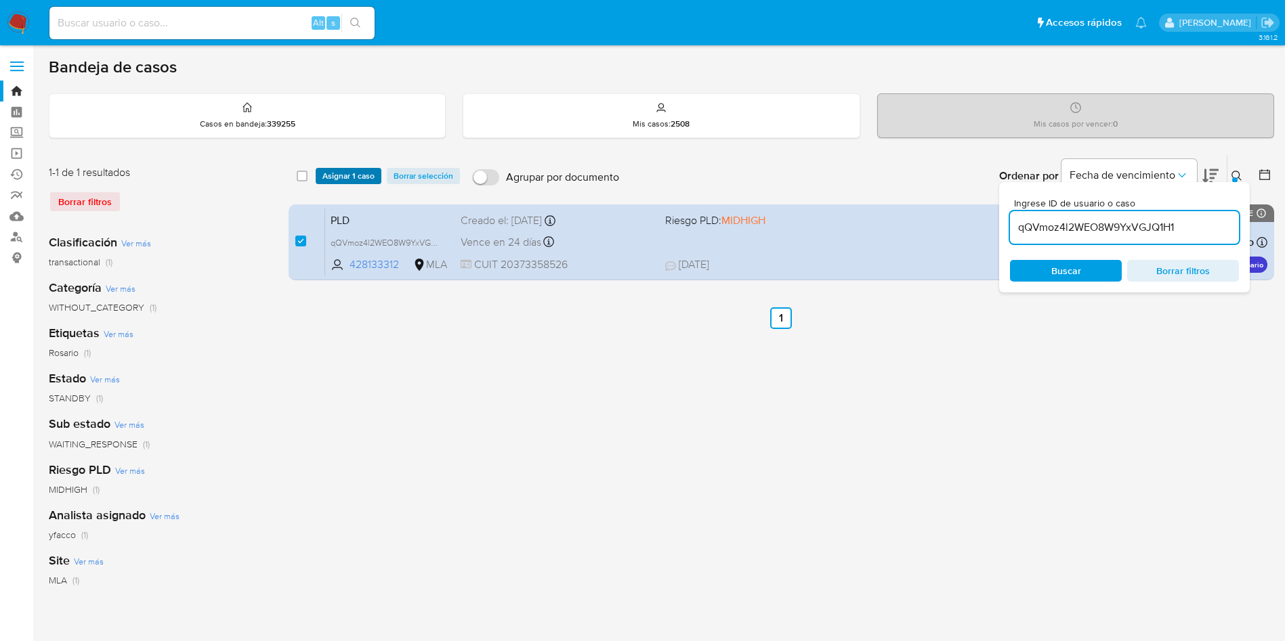
click at [355, 177] on span "Asignar 1 caso" at bounding box center [348, 176] width 52 height 14
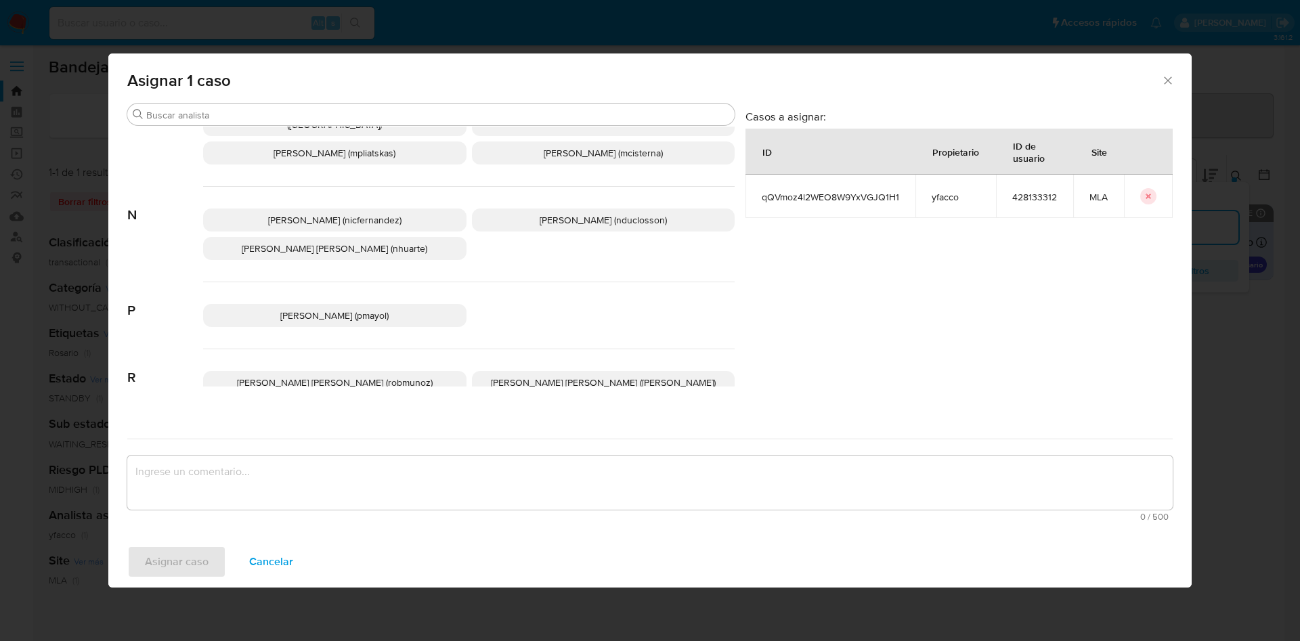
scroll to position [1182, 0]
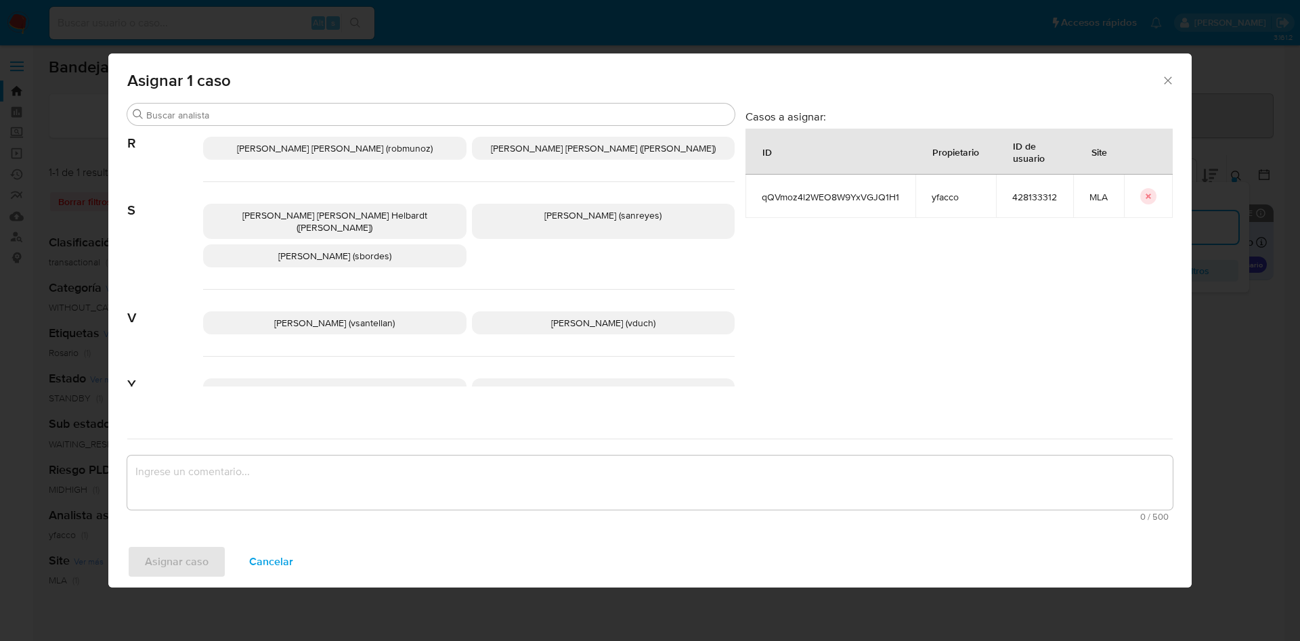
click at [635, 379] on p "[PERSON_NAME] (yfacco)" at bounding box center [603, 390] width 263 height 23
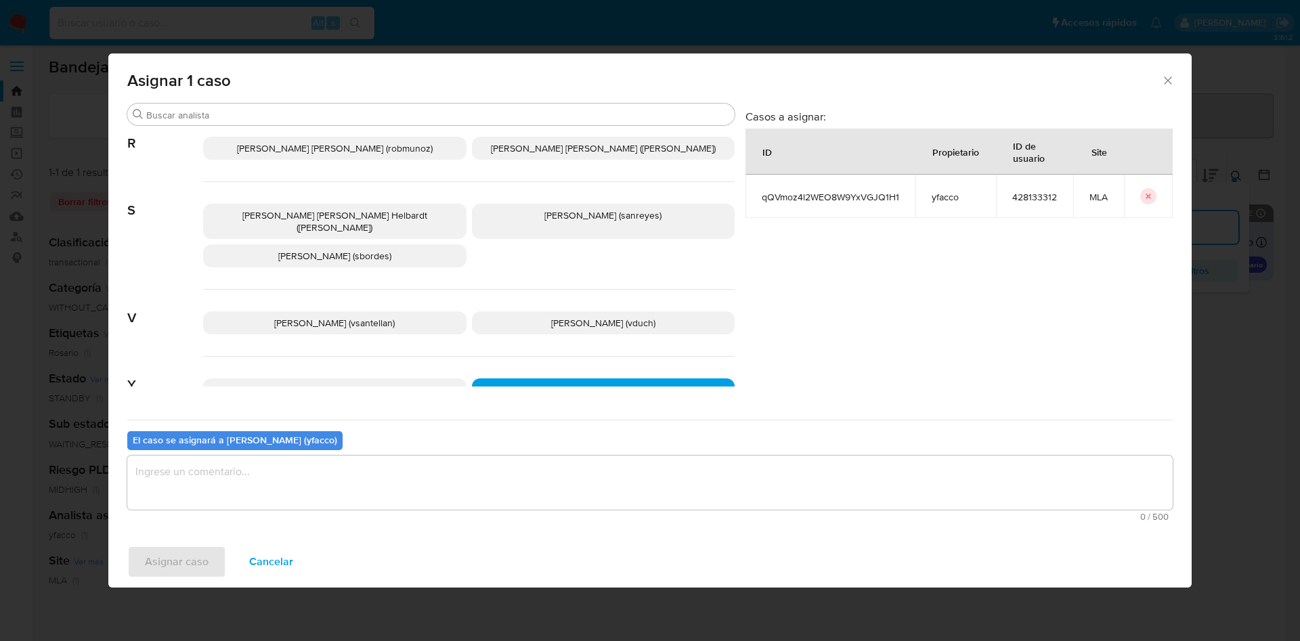
click at [498, 474] on textarea "assign-modal" at bounding box center [650, 483] width 1046 height 54
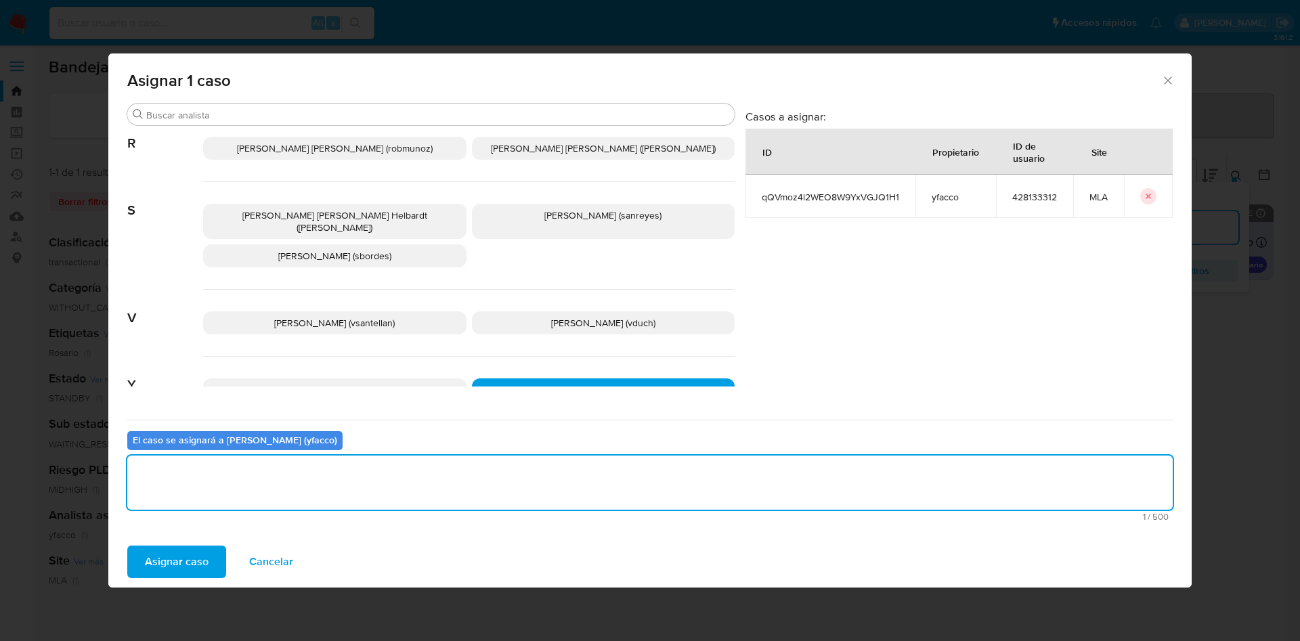
click at [154, 577] on span "Asignar caso" at bounding box center [177, 562] width 64 height 30
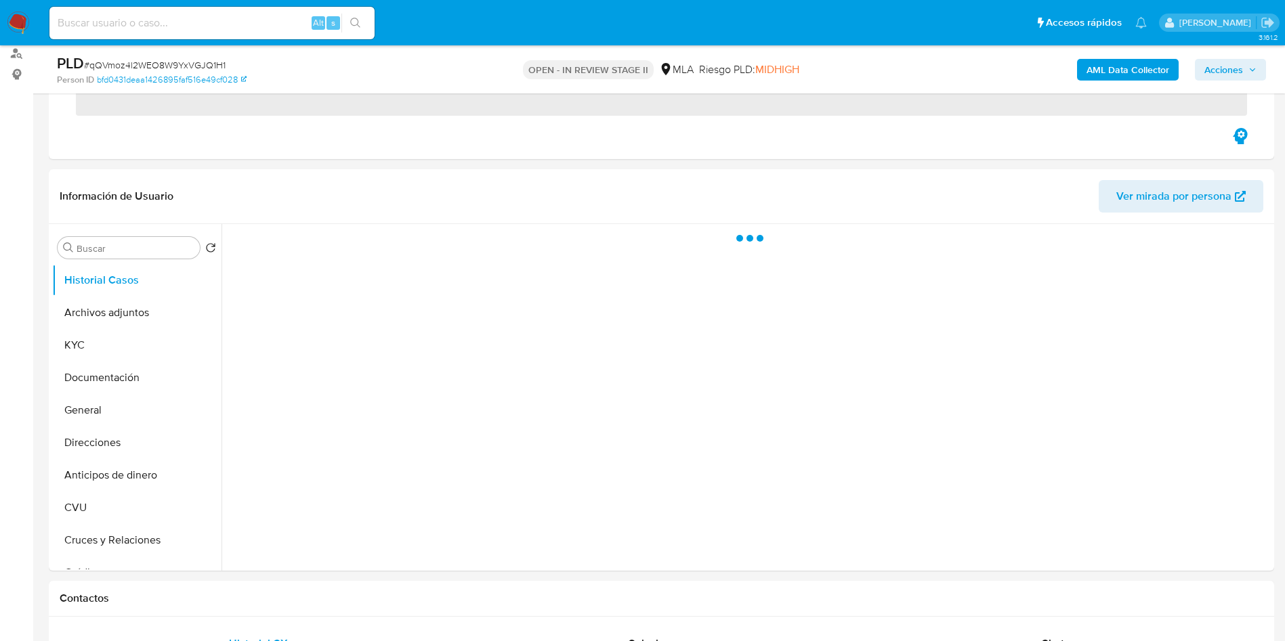
scroll to position [191, 0]
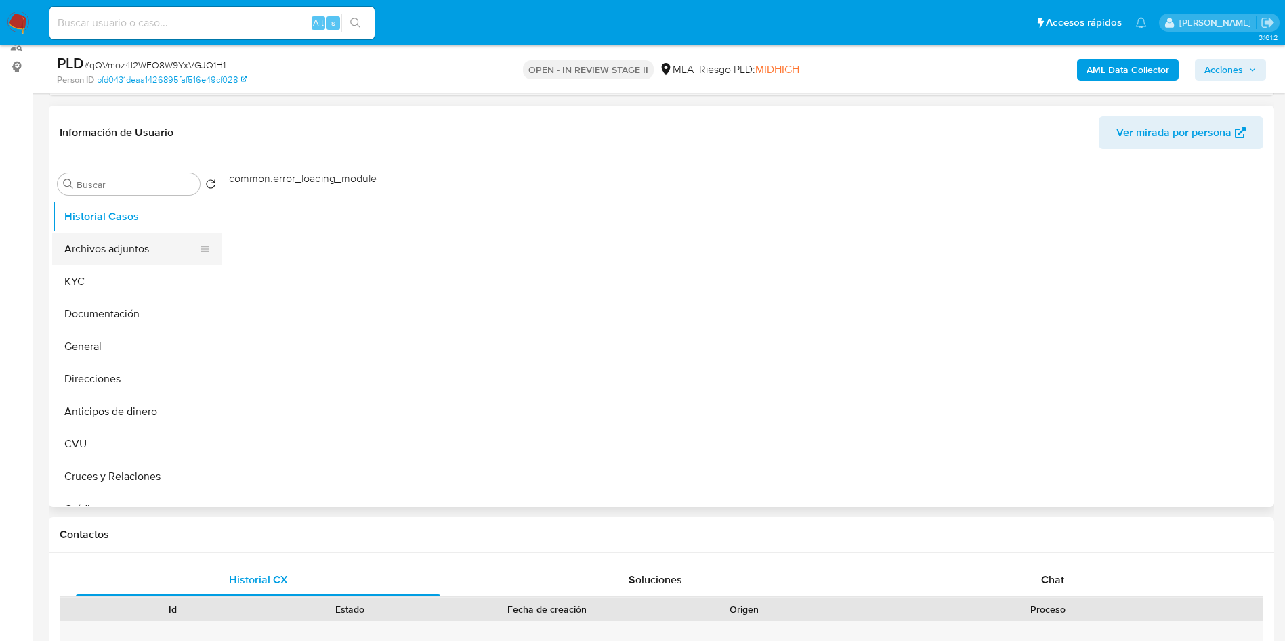
click at [101, 262] on button "Archivos adjuntos" at bounding box center [131, 249] width 158 height 33
click at [121, 226] on button "Historial Casos" at bounding box center [131, 216] width 158 height 33
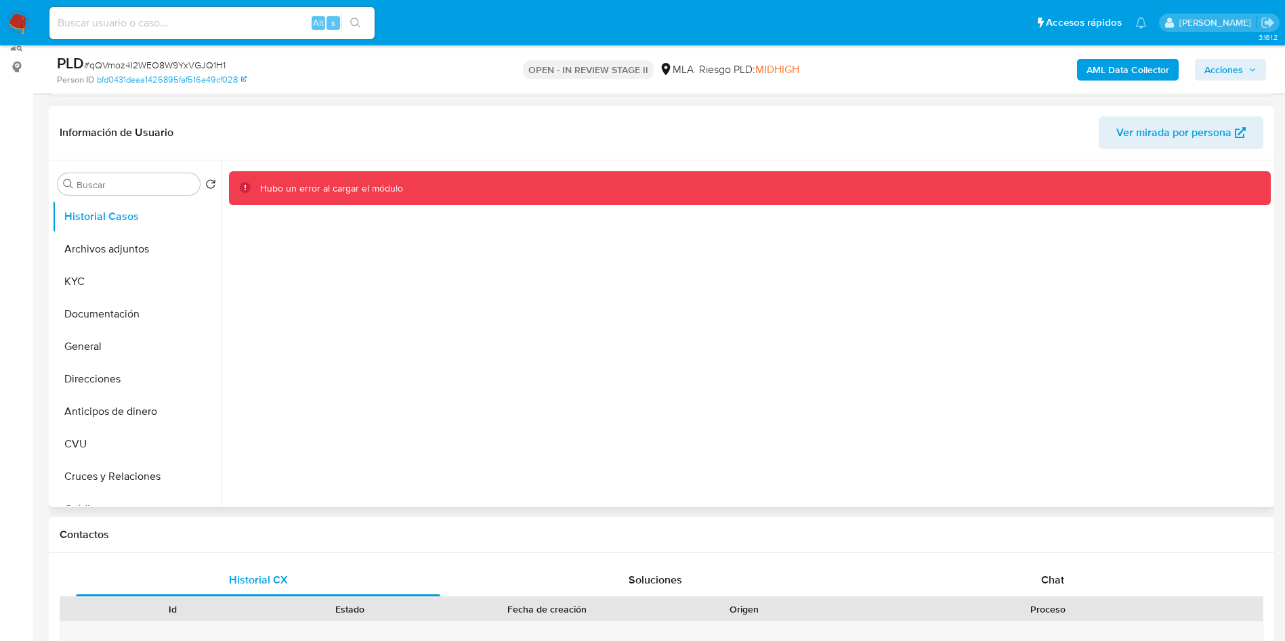
click at [796, 459] on div at bounding box center [745, 334] width 1049 height 347
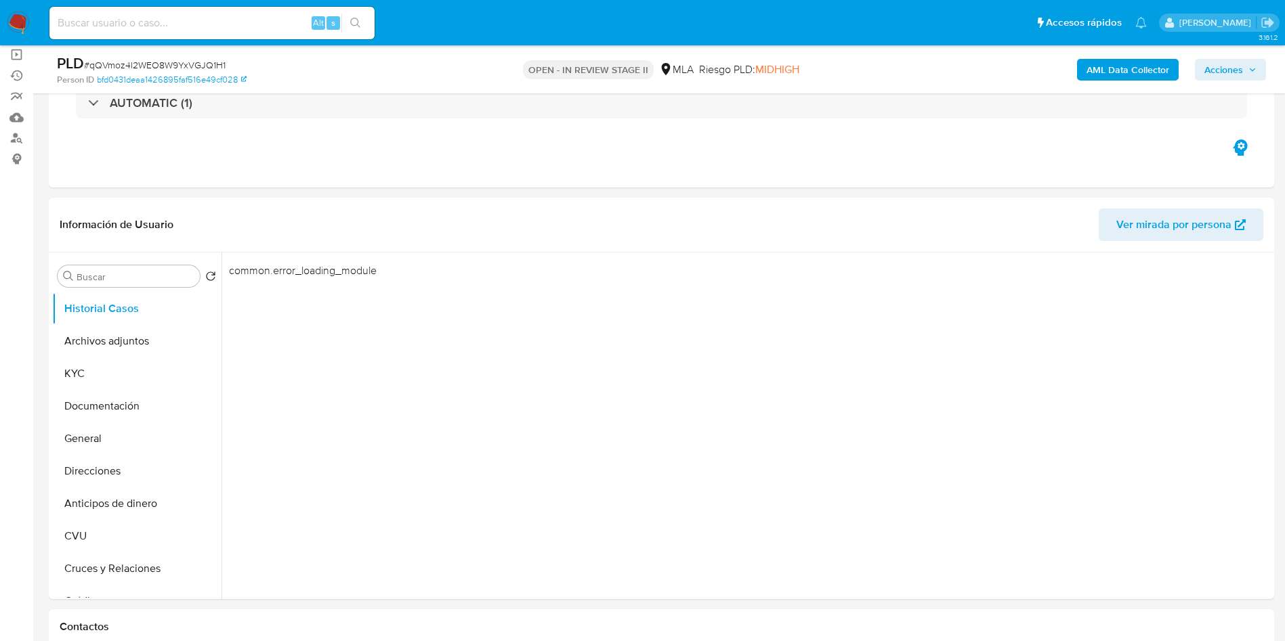
scroll to position [147, 0]
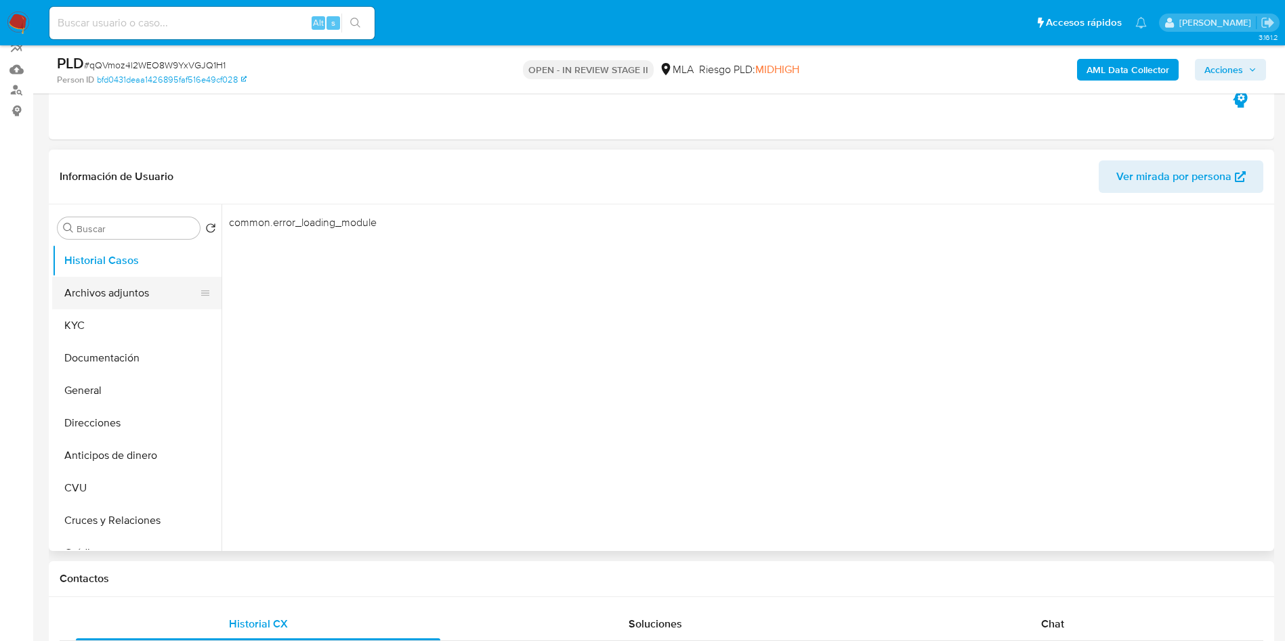
click at [135, 291] on button "Archivos adjuntos" at bounding box center [131, 293] width 158 height 33
click at [137, 255] on button "Historial Casos" at bounding box center [131, 260] width 158 height 33
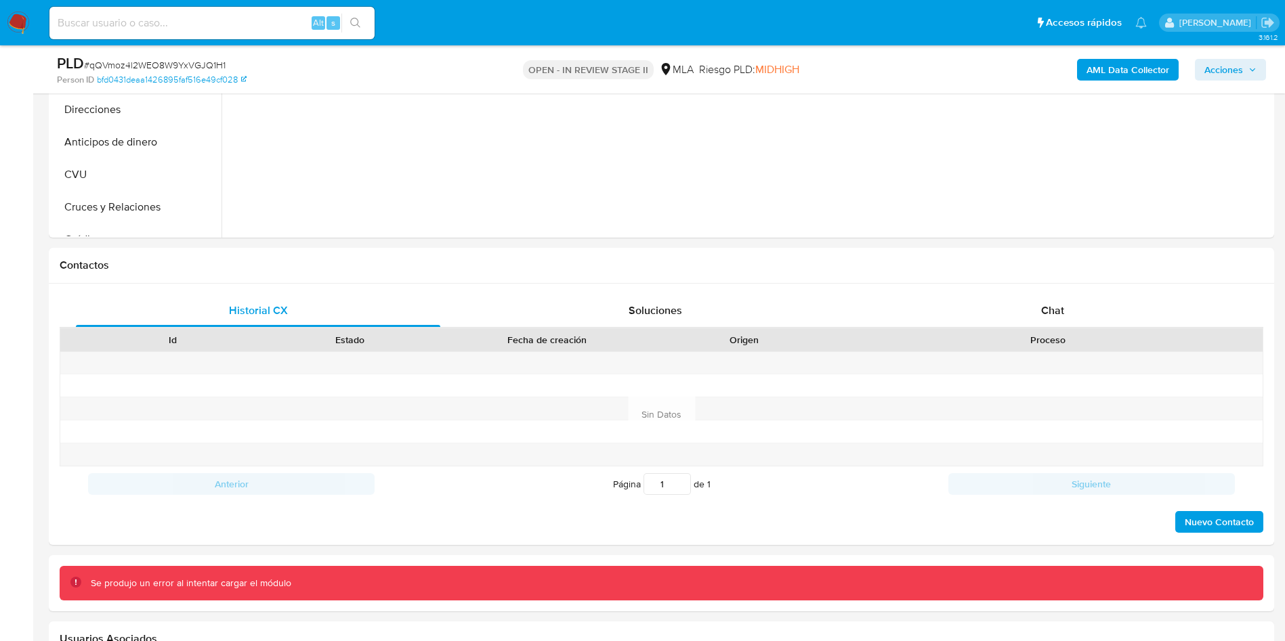
scroll to position [480, 0]
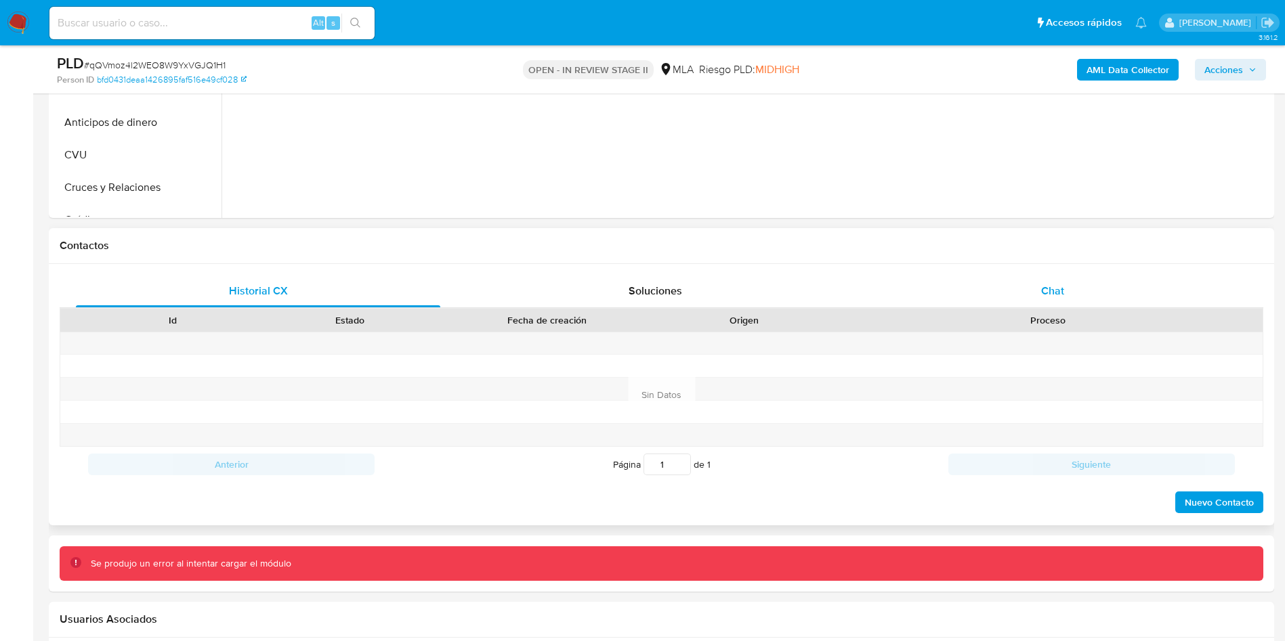
click at [1059, 289] on span "Chat" at bounding box center [1052, 291] width 23 height 16
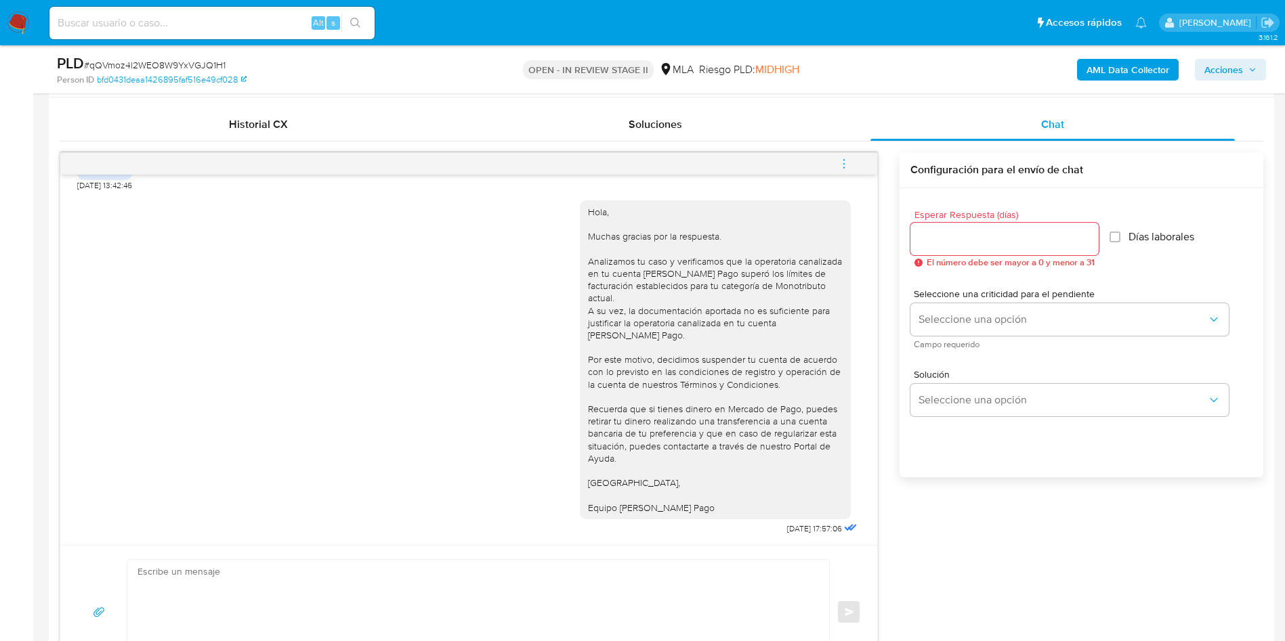
scroll to position [641, 0]
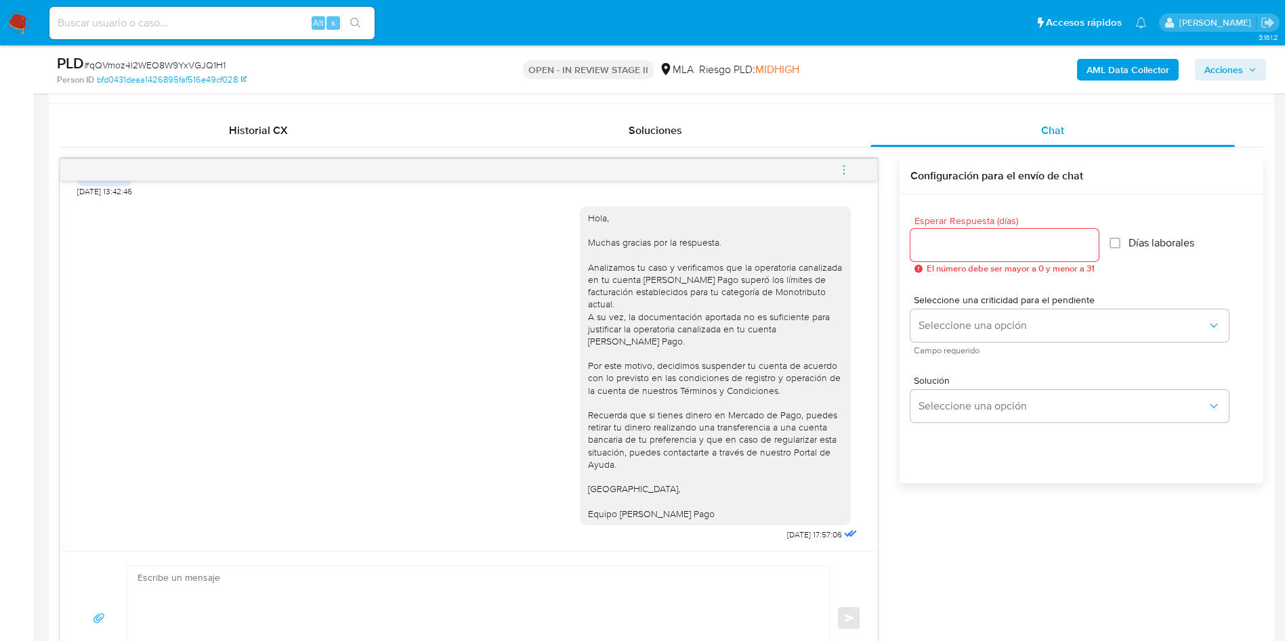
click at [844, 166] on icon "menu-action" at bounding box center [843, 165] width 1 height 1
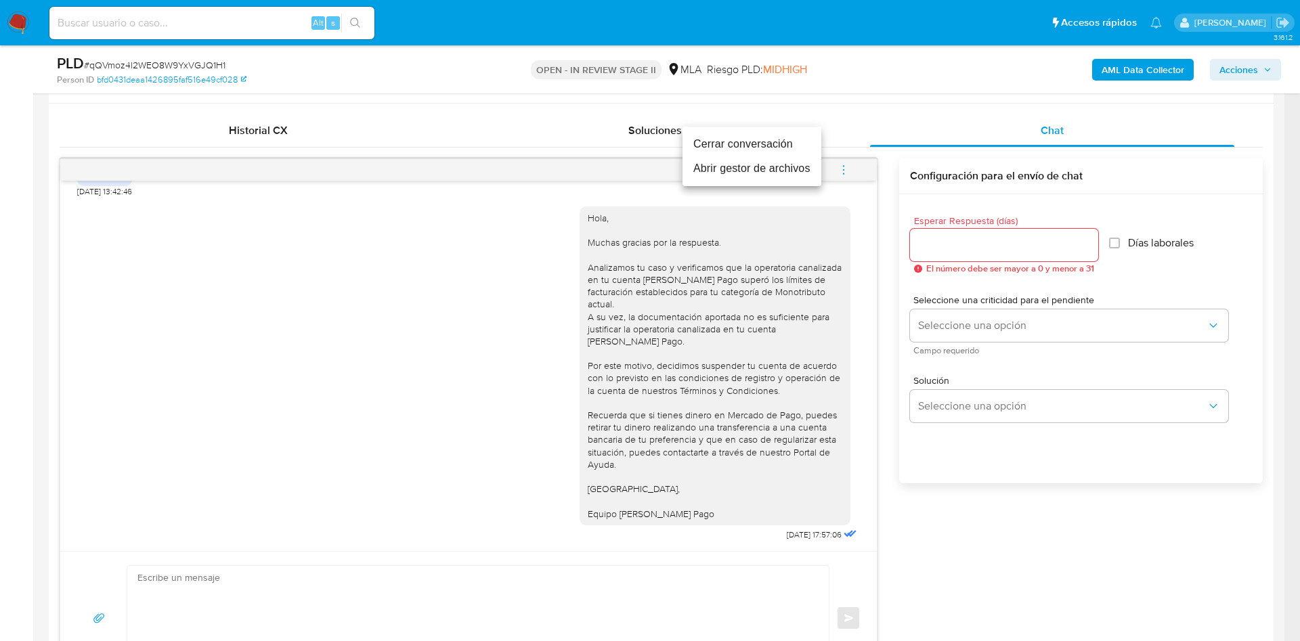
click at [759, 136] on li "Cerrar conversación" at bounding box center [752, 144] width 139 height 24
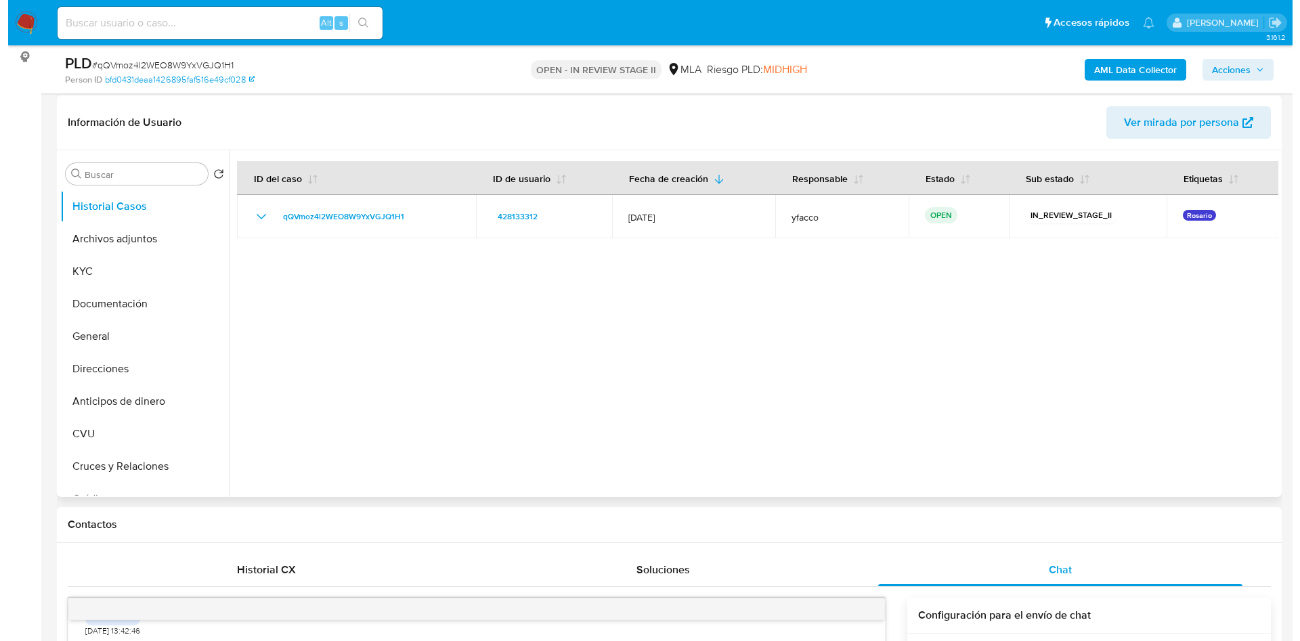
scroll to position [198, 0]
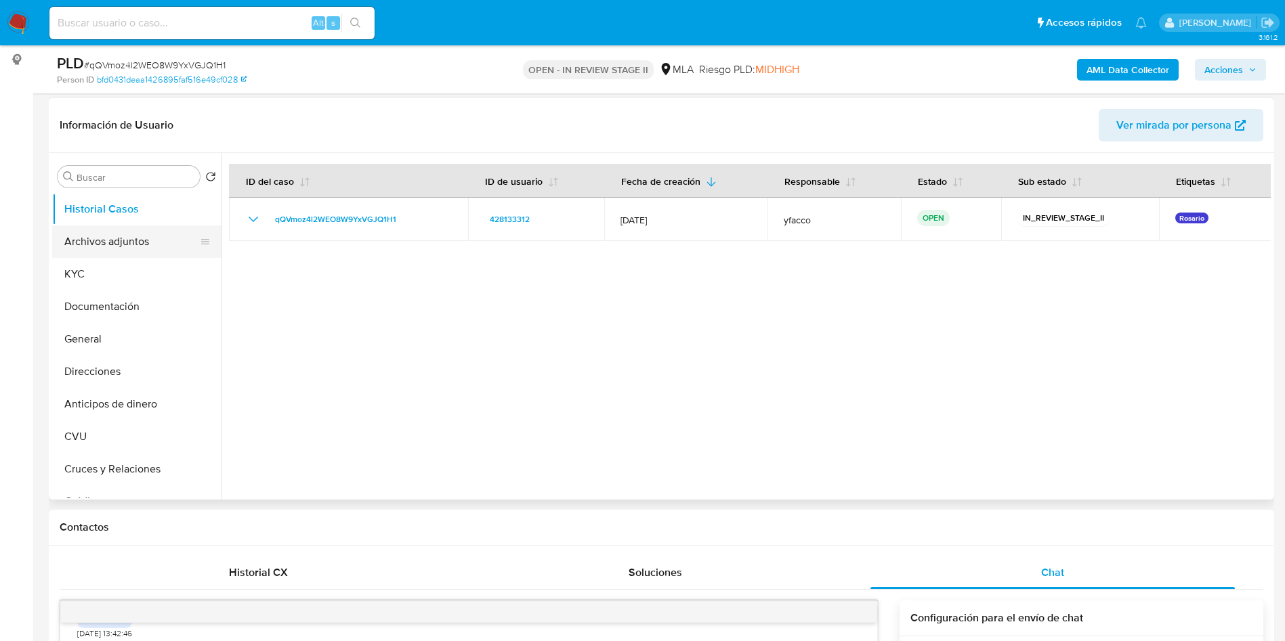
click at [133, 234] on button "Archivos adjuntos" at bounding box center [131, 242] width 158 height 33
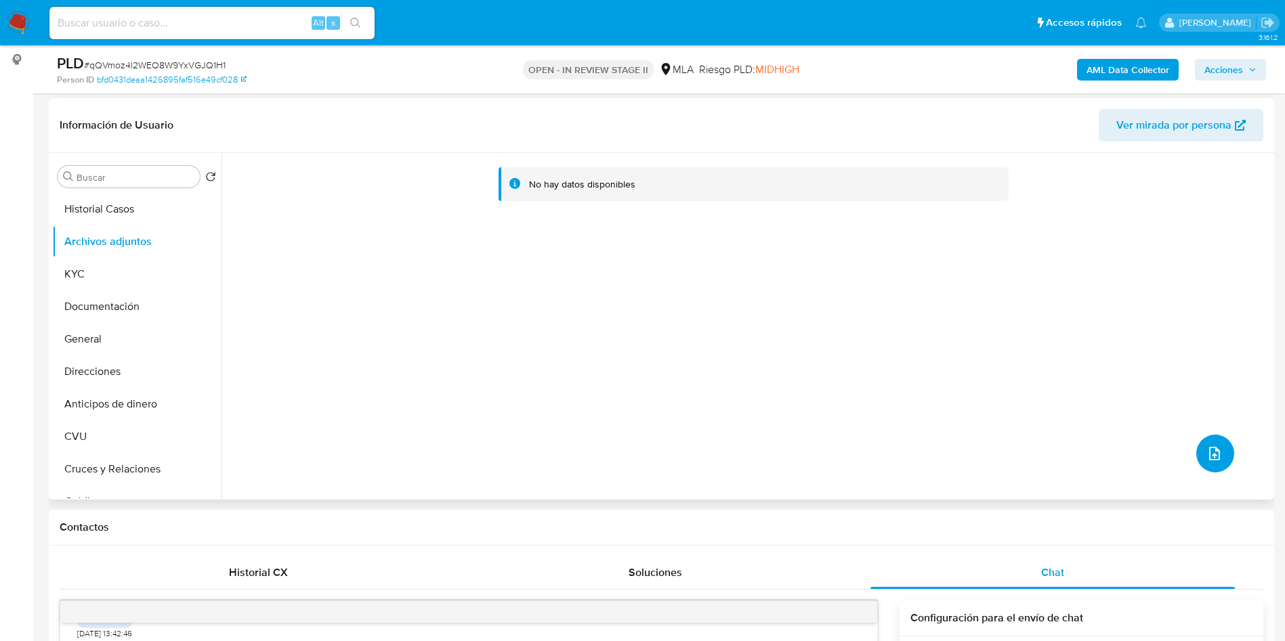
click at [1206, 451] on icon "upload-file" at bounding box center [1214, 454] width 16 height 16
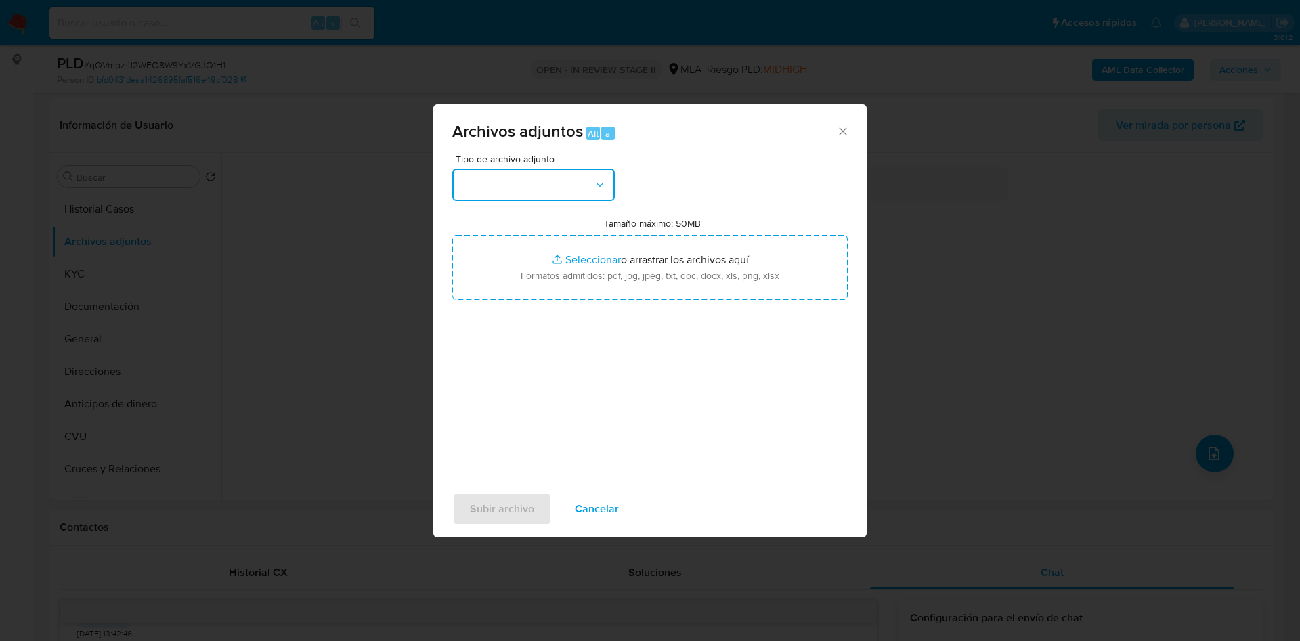
click at [564, 194] on button "button" at bounding box center [533, 185] width 163 height 33
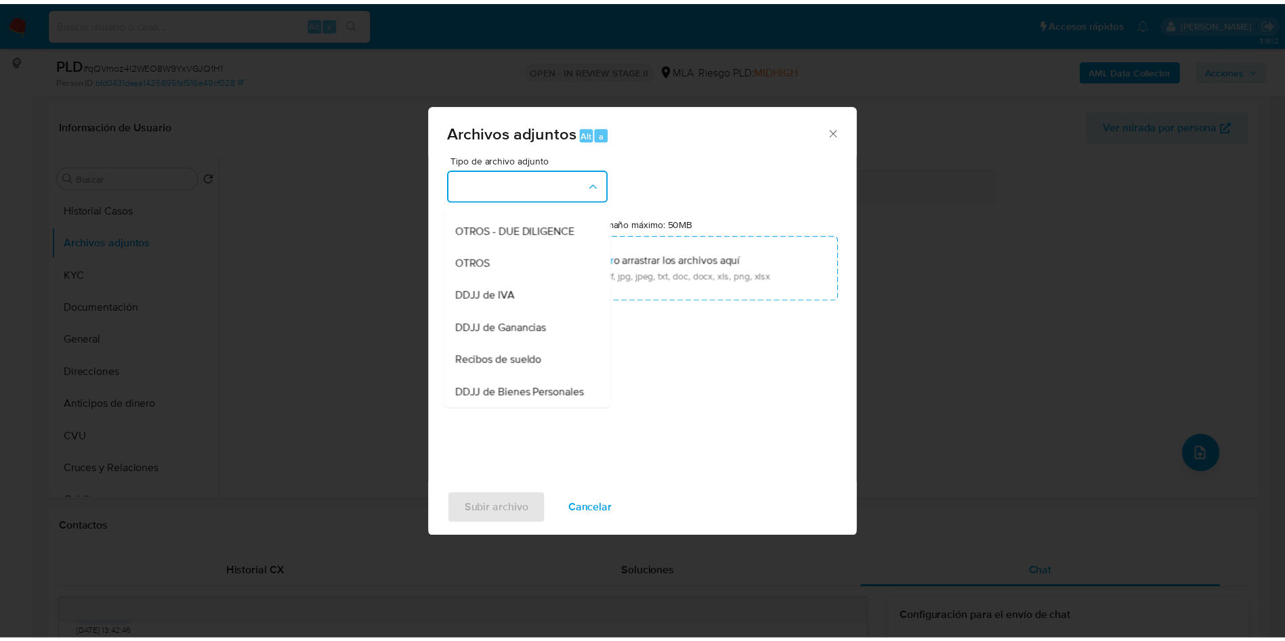
scroll to position [235, 0]
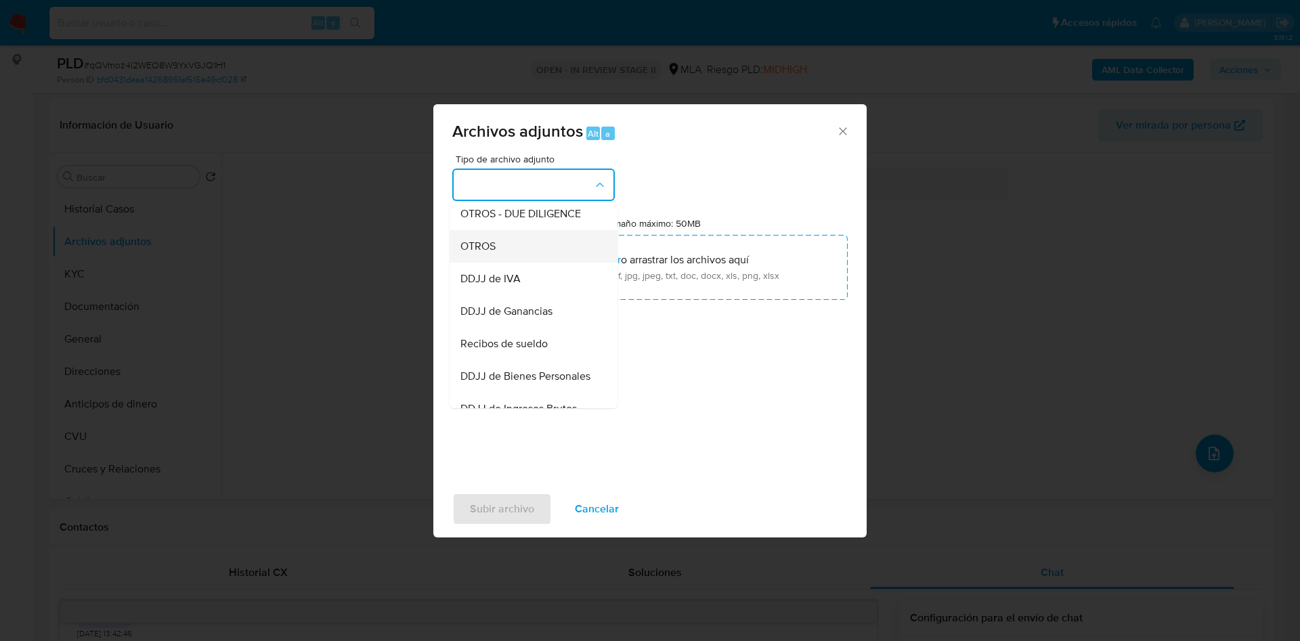
click at [504, 259] on div "OTROS" at bounding box center [530, 246] width 138 height 33
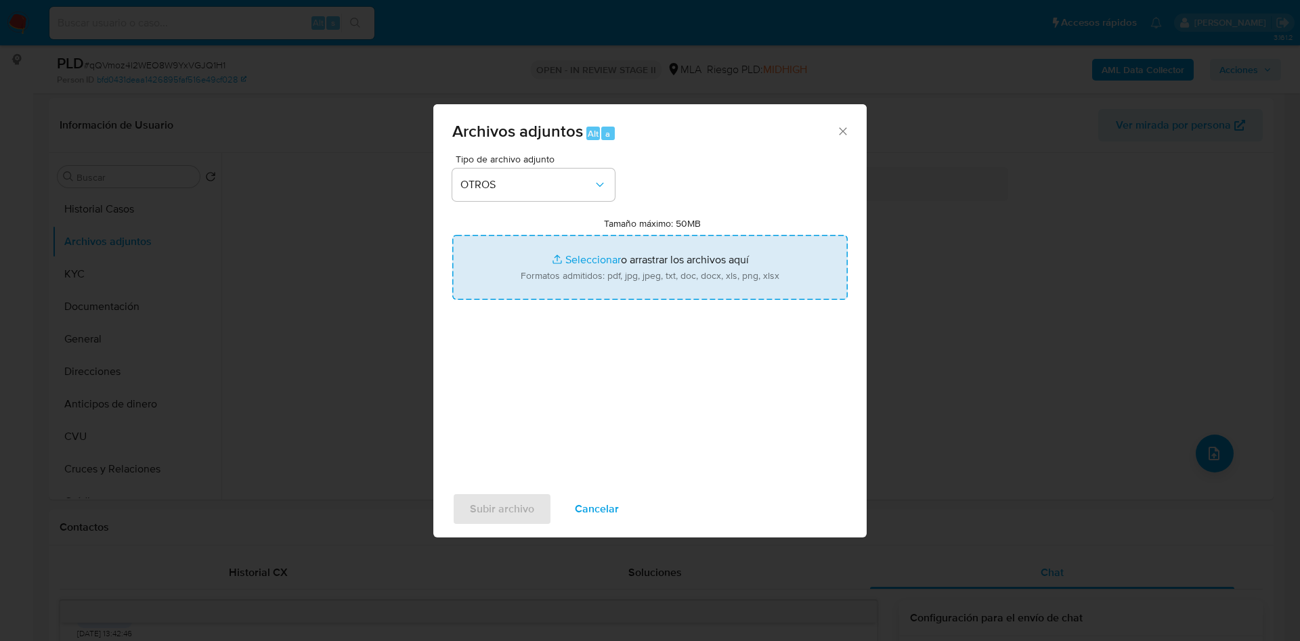
click at [582, 259] on input "Tamaño máximo: 50MB Seleccionar archivos" at bounding box center [650, 267] width 396 height 65
type input "C:\fakepath\Caselog qQVmoz4l2WEO8W9YxVGJQ1H1_2025_09_18_15_31_04.docx"
click at [581, 257] on input "Tamaño máximo: 50MB Seleccionar archivos" at bounding box center [650, 267] width 396 height 65
type input "C:\fakepath\Movimientos 428133312.xlsx"
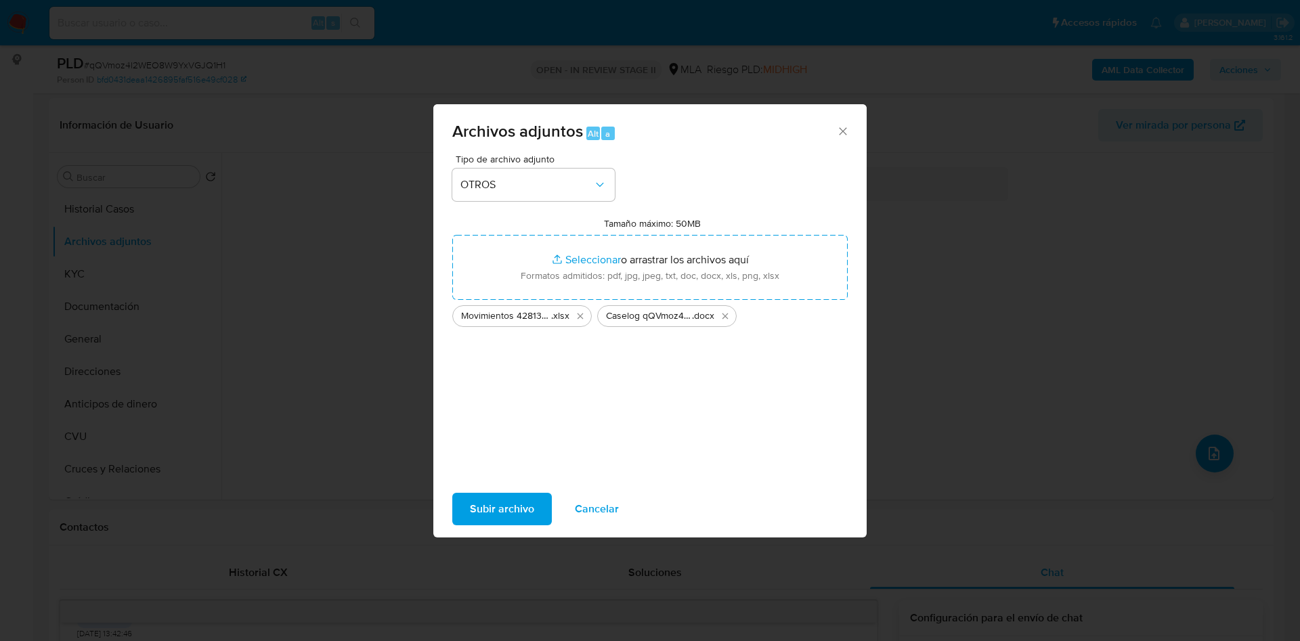
click at [500, 509] on span "Subir archivo" at bounding box center [502, 509] width 64 height 30
click at [498, 507] on span "Subir archivo" at bounding box center [502, 509] width 64 height 30
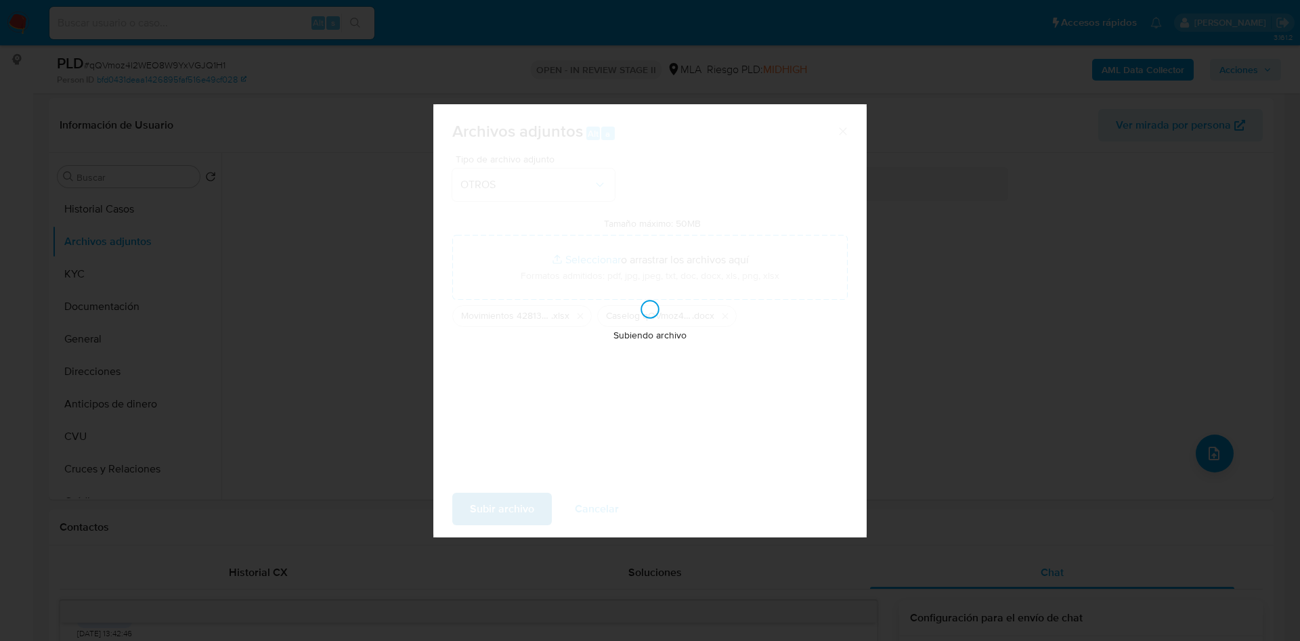
click at [498, 507] on div "Subiendo archivo" at bounding box center [649, 320] width 433 height 433
drag, startPoint x: 522, startPoint y: 404, endPoint x: 503, endPoint y: 429, distance: 32.0
click at [503, 429] on div "Subiendo archivo" at bounding box center [649, 320] width 433 height 433
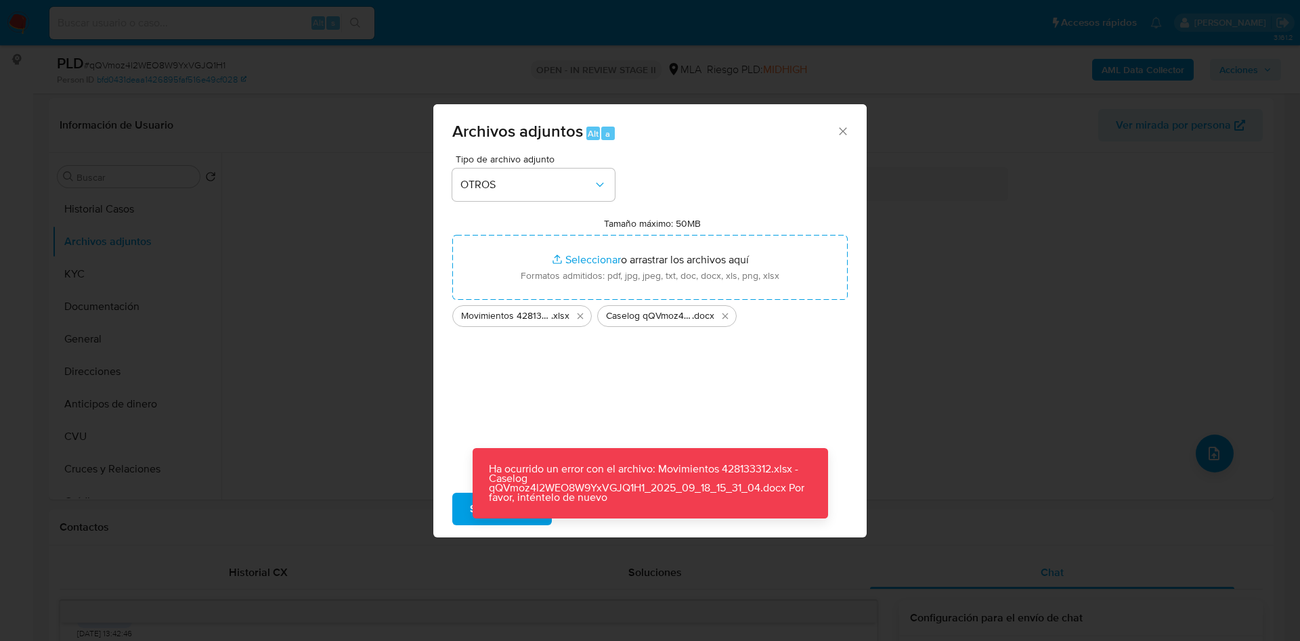
click at [924, 351] on div "Archivos adjuntos Alt a Tipo de archivo adjunto OTROS Tamaño máximo: 50MB Selec…" at bounding box center [650, 320] width 1300 height 641
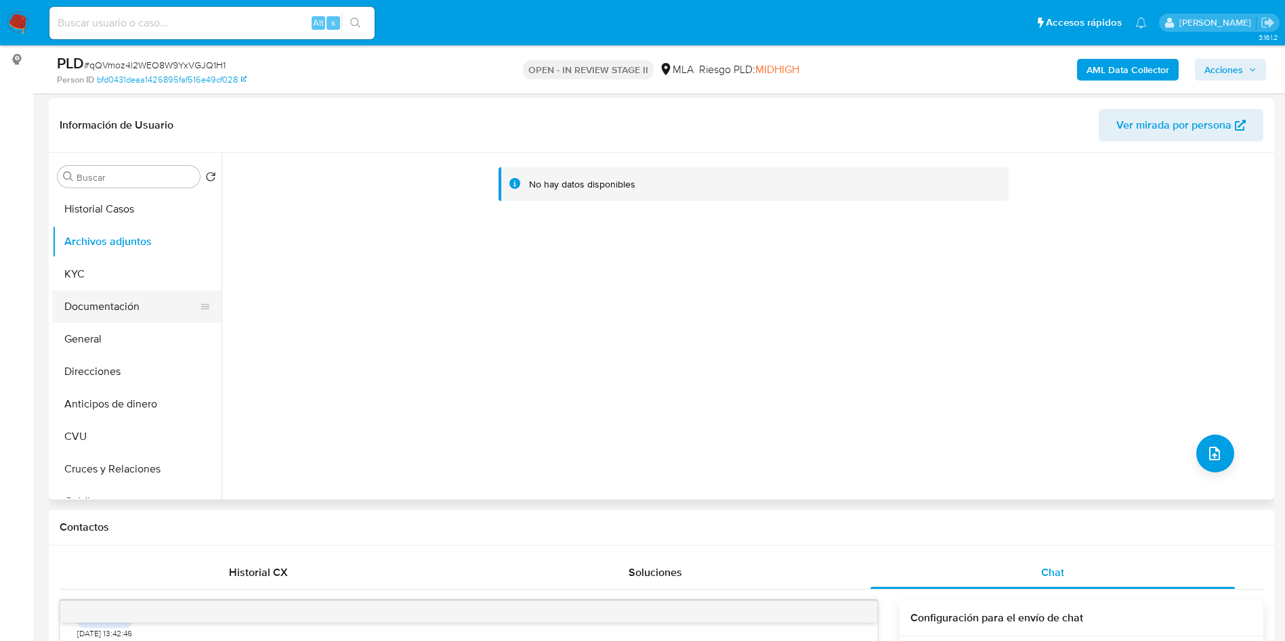
click at [69, 291] on button "Documentación" at bounding box center [131, 307] width 158 height 33
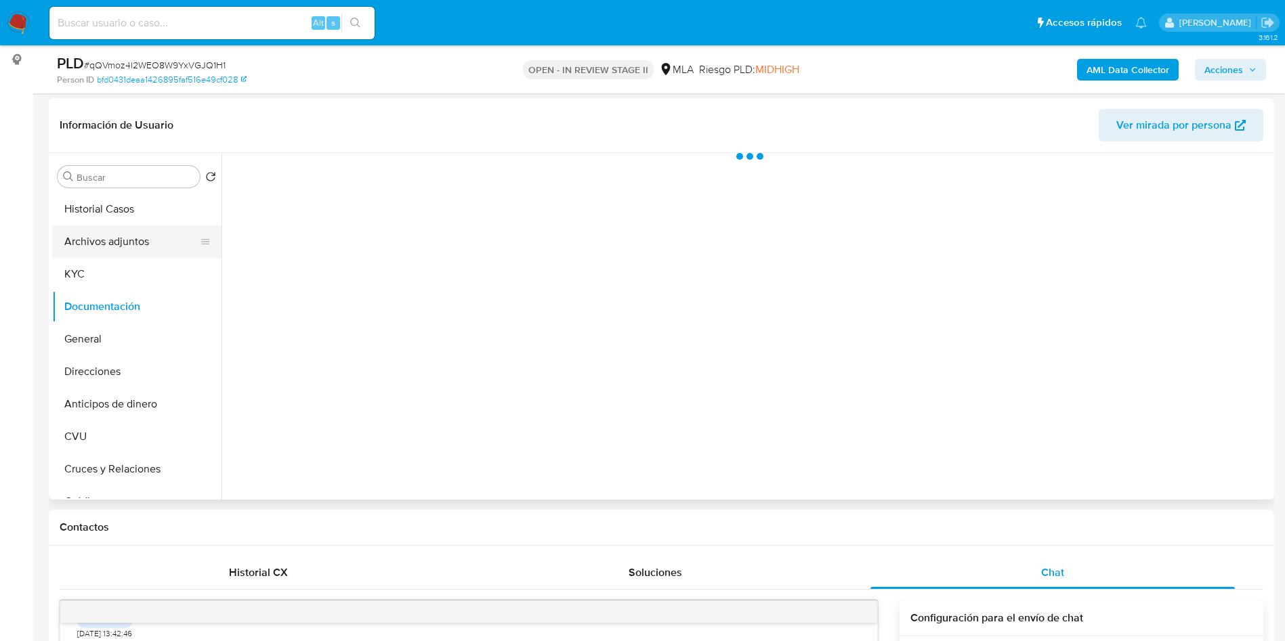
click at [123, 251] on button "Archivos adjuntos" at bounding box center [131, 242] width 158 height 33
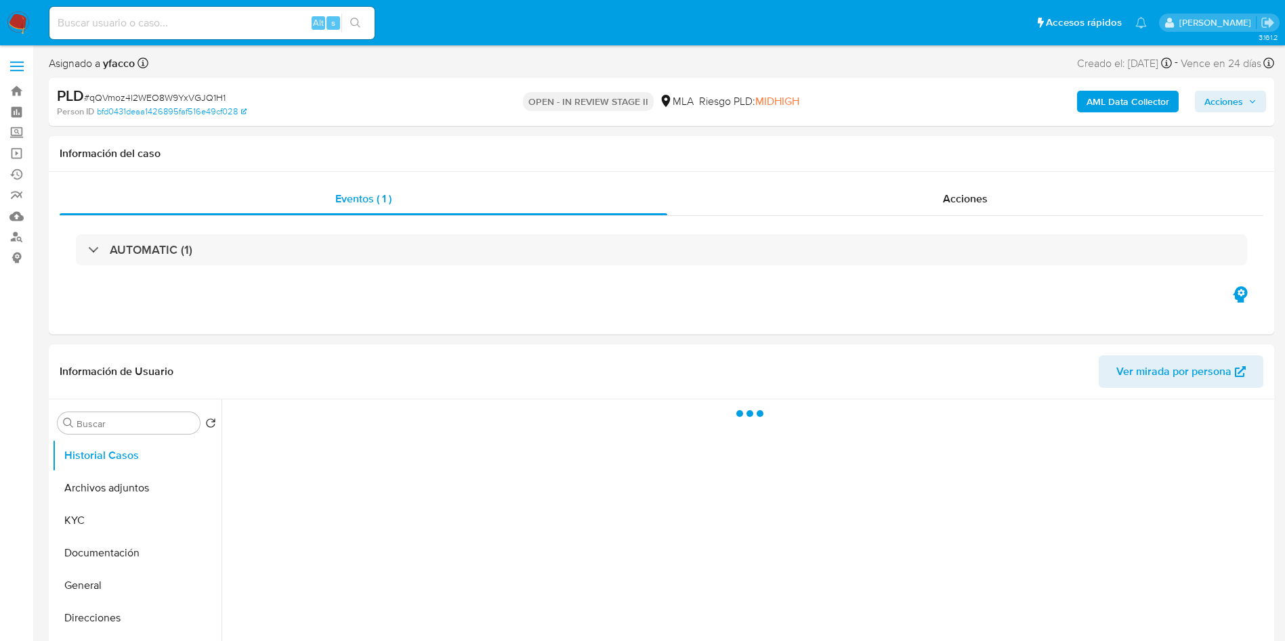
select select "10"
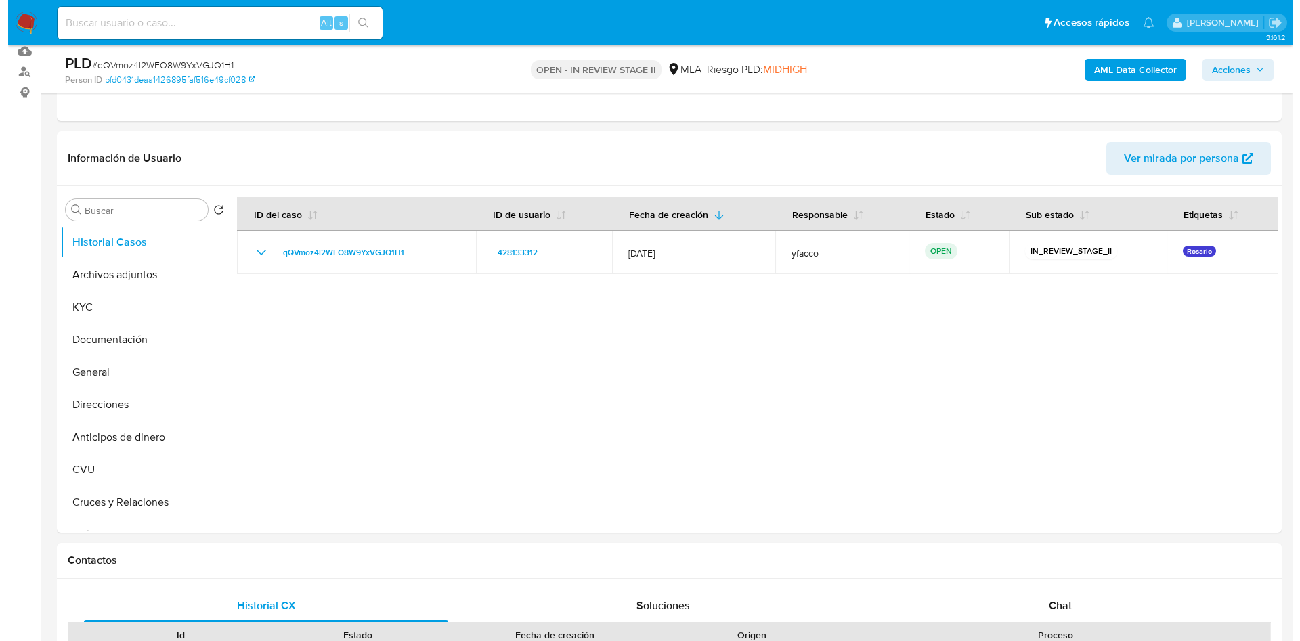
scroll to position [171, 0]
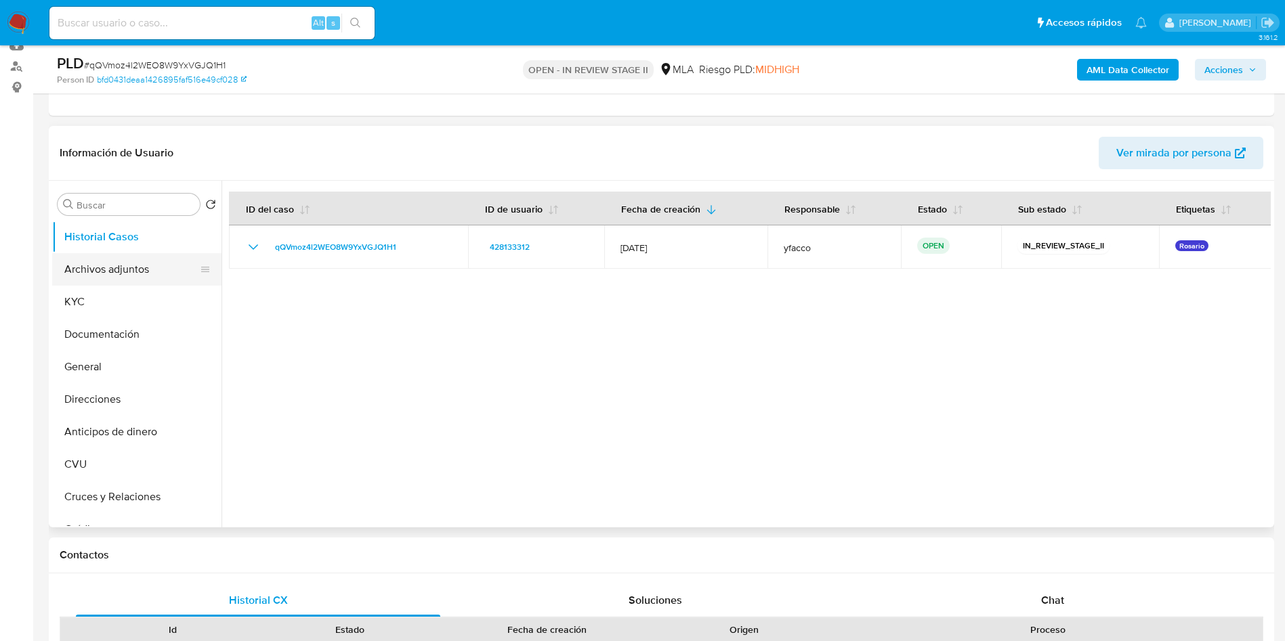
click at [93, 265] on button "Archivos adjuntos" at bounding box center [131, 269] width 158 height 33
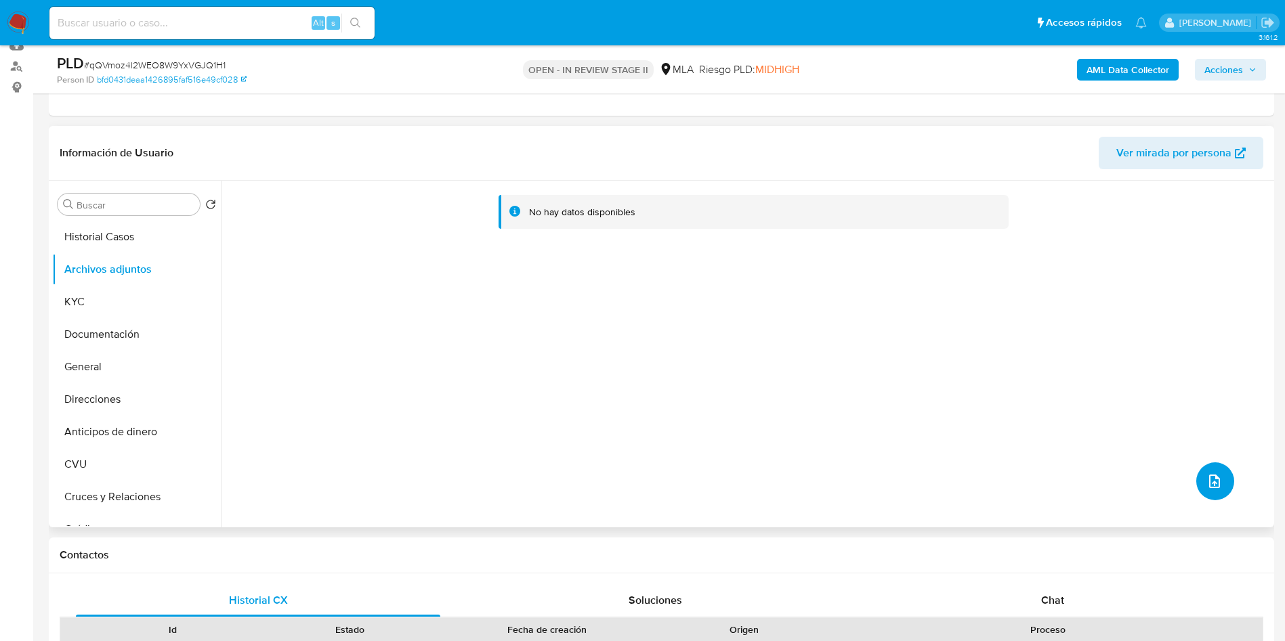
click at [1224, 484] on button "upload-file" at bounding box center [1215, 482] width 38 height 38
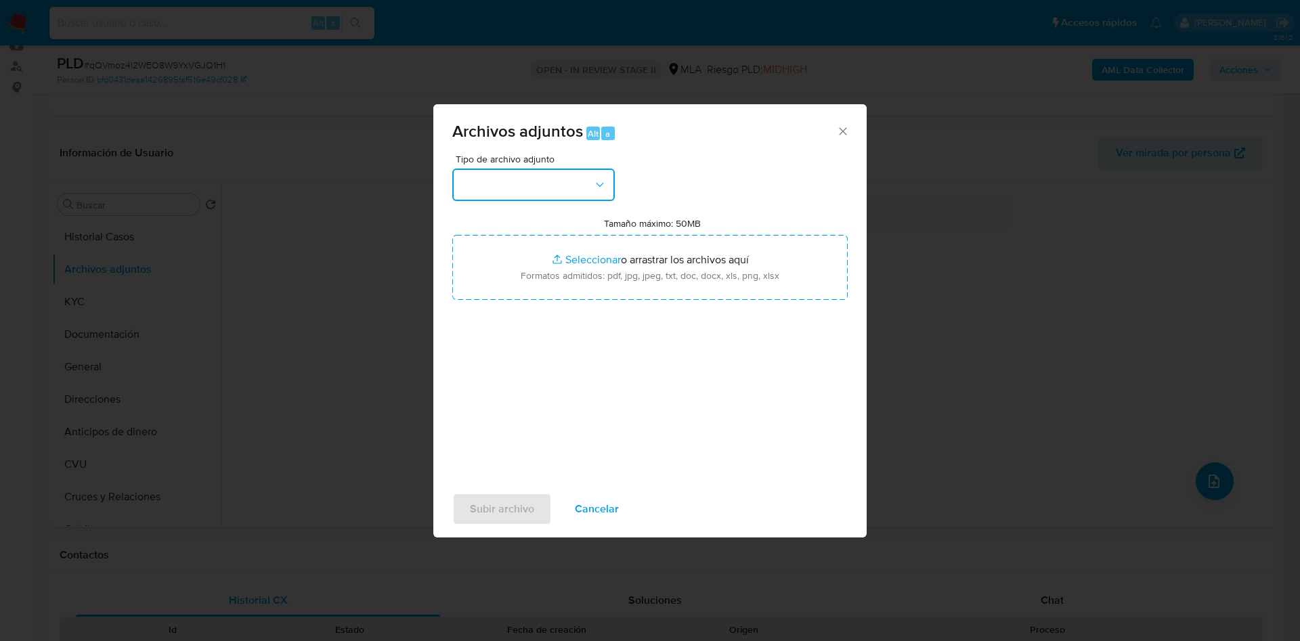
click at [567, 178] on button "button" at bounding box center [533, 185] width 163 height 33
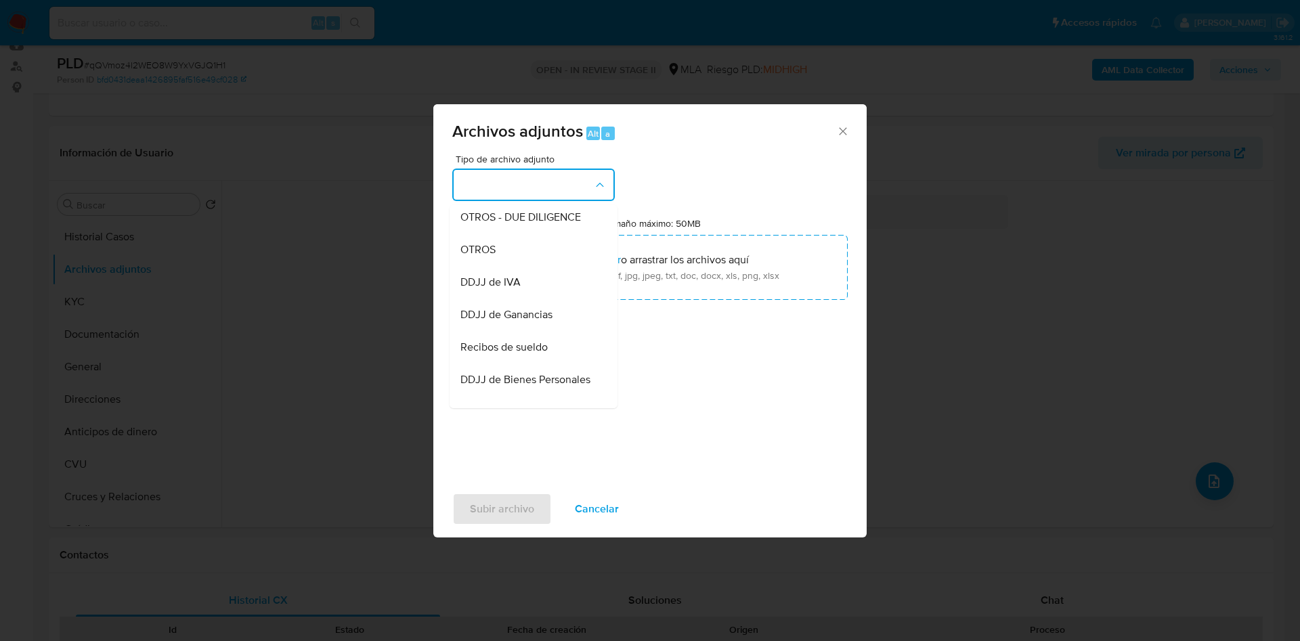
scroll to position [219, 0]
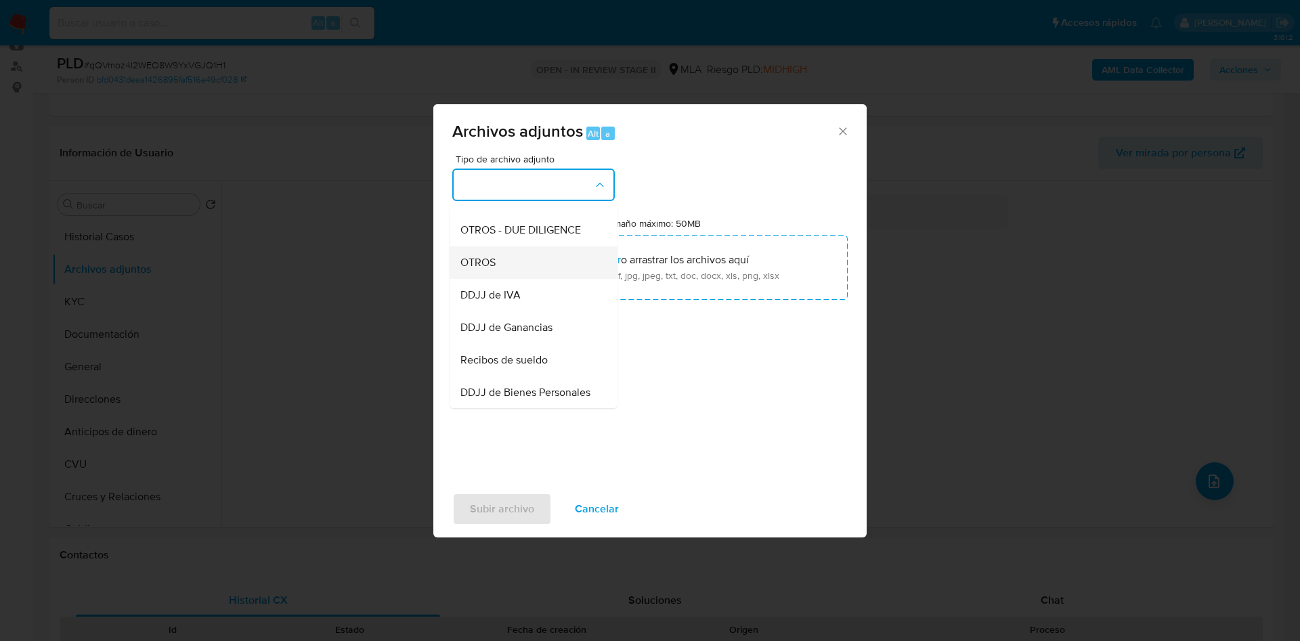
click at [542, 268] on div "OTROS" at bounding box center [530, 263] width 138 height 33
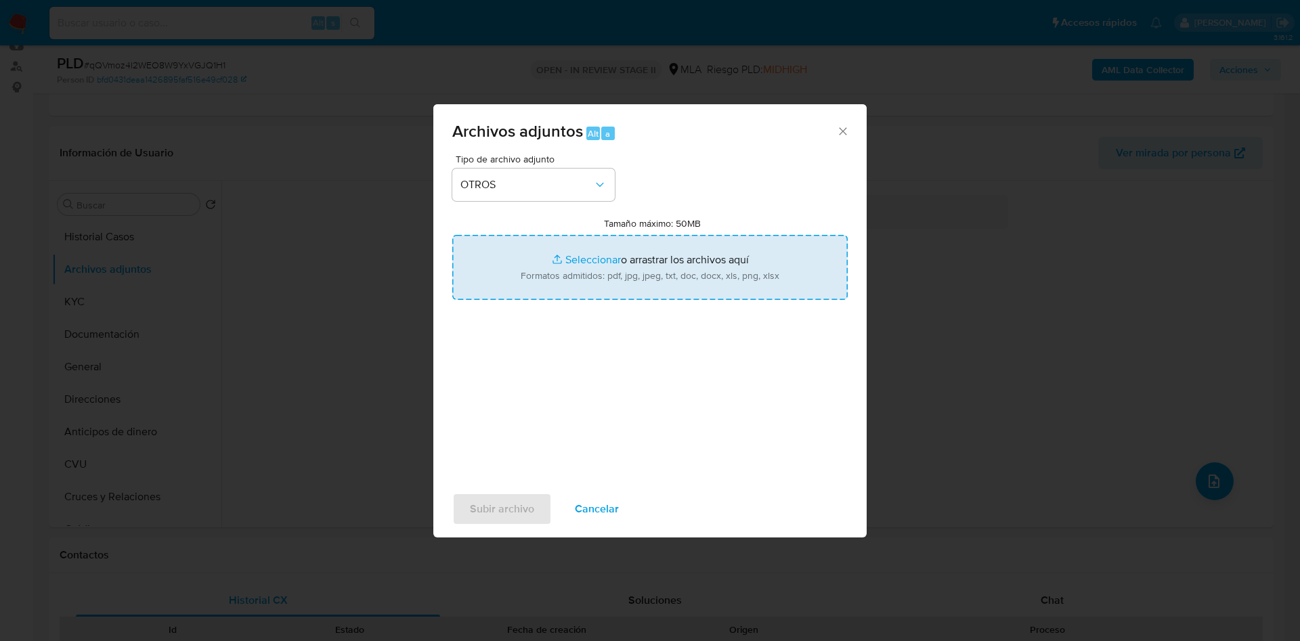
click at [586, 258] on input "Tamaño máximo: 50MB Seleccionar archivos" at bounding box center [650, 267] width 396 height 65
type input "C:\fakepath\Caselog qQVmoz4l2WEO8W9YxVGJQ1H1_2025_09_18_15_31_04.docx"
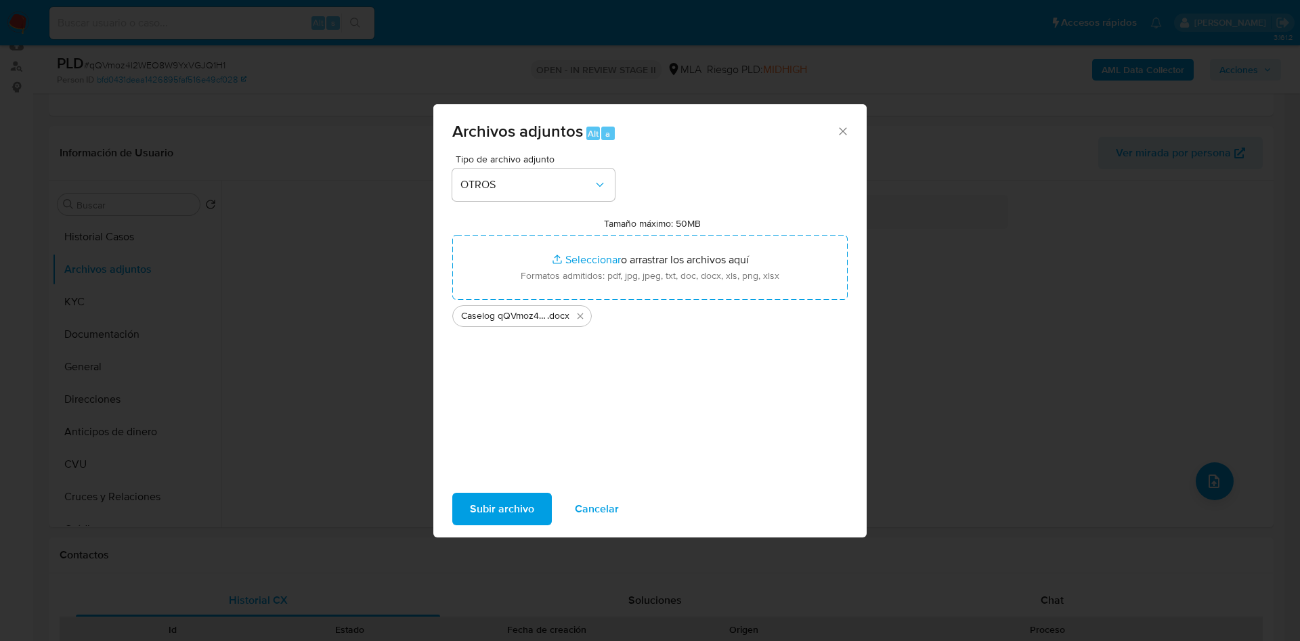
click at [503, 511] on span "Subir archivo" at bounding box center [502, 509] width 64 height 30
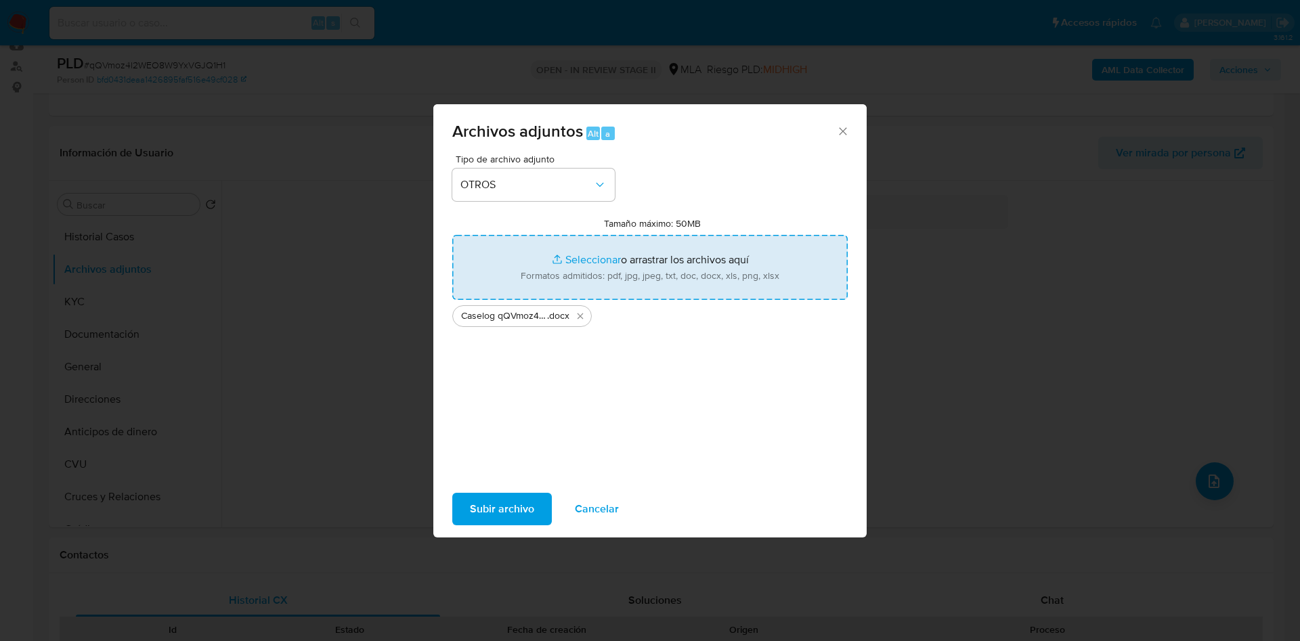
click at [586, 257] on input "Tamaño máximo: 50MB Seleccionar archivos" at bounding box center [650, 267] width 396 height 65
type input "C:\fakepath\Movimientos 428133312.xlsx"
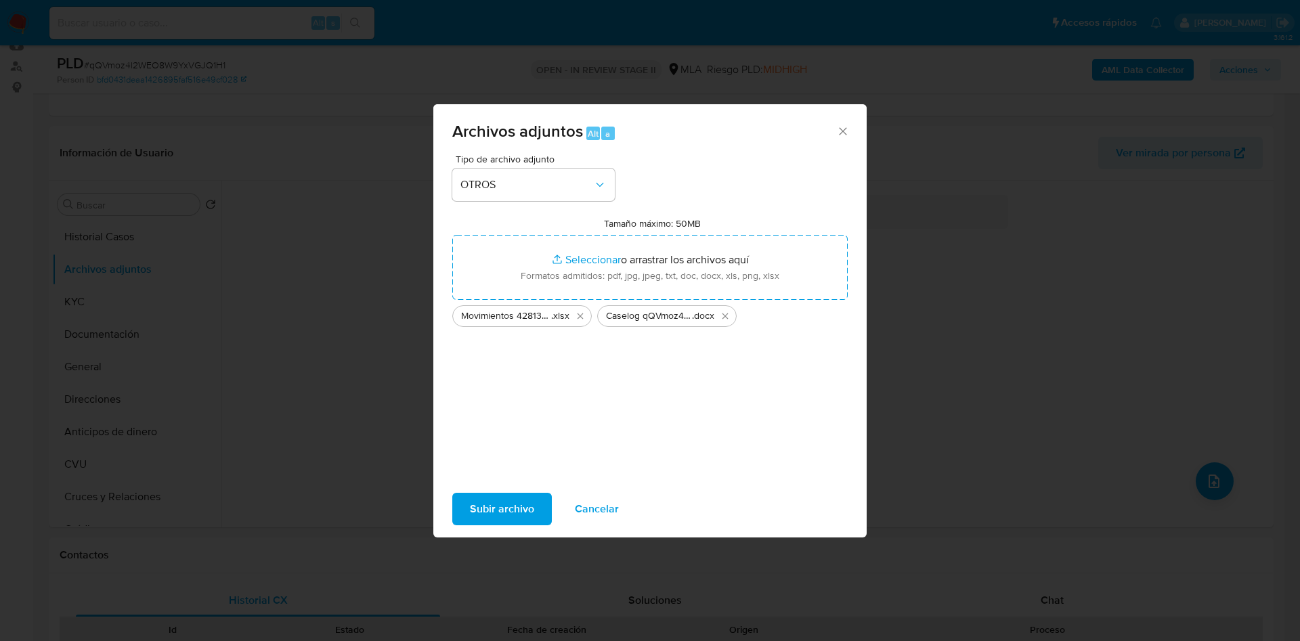
click at [491, 507] on span "Subir archivo" at bounding box center [502, 509] width 64 height 30
click at [598, 498] on span "Cancelar" at bounding box center [597, 509] width 44 height 30
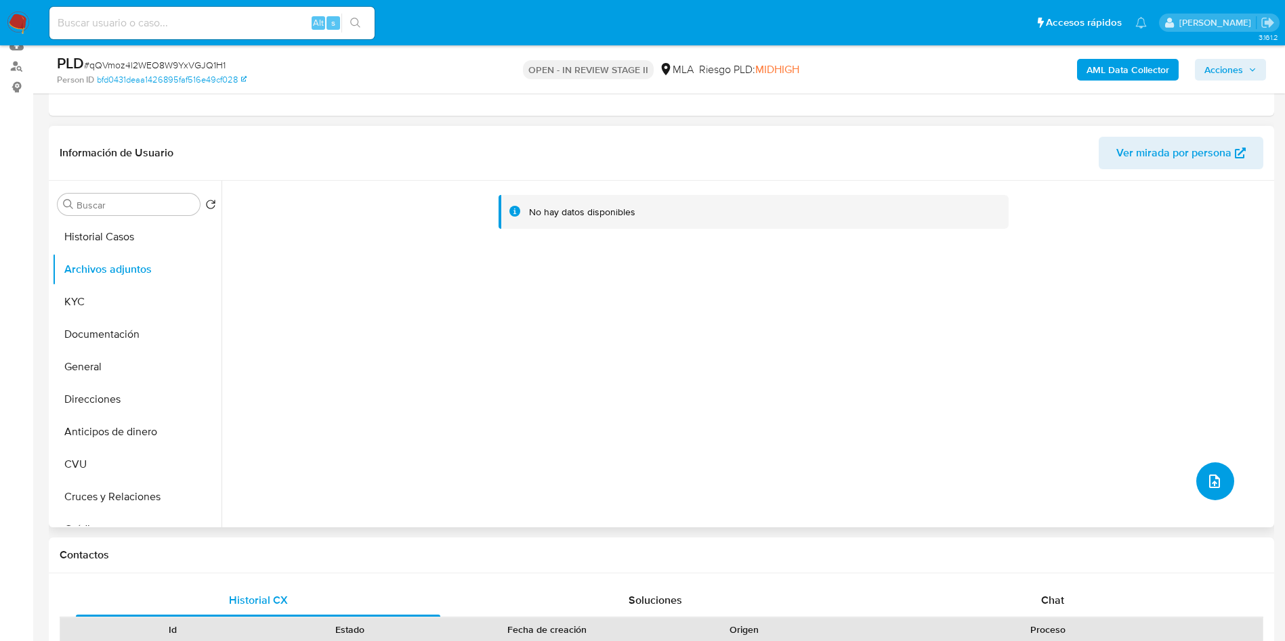
click at [1196, 482] on button "upload-file" at bounding box center [1215, 482] width 38 height 38
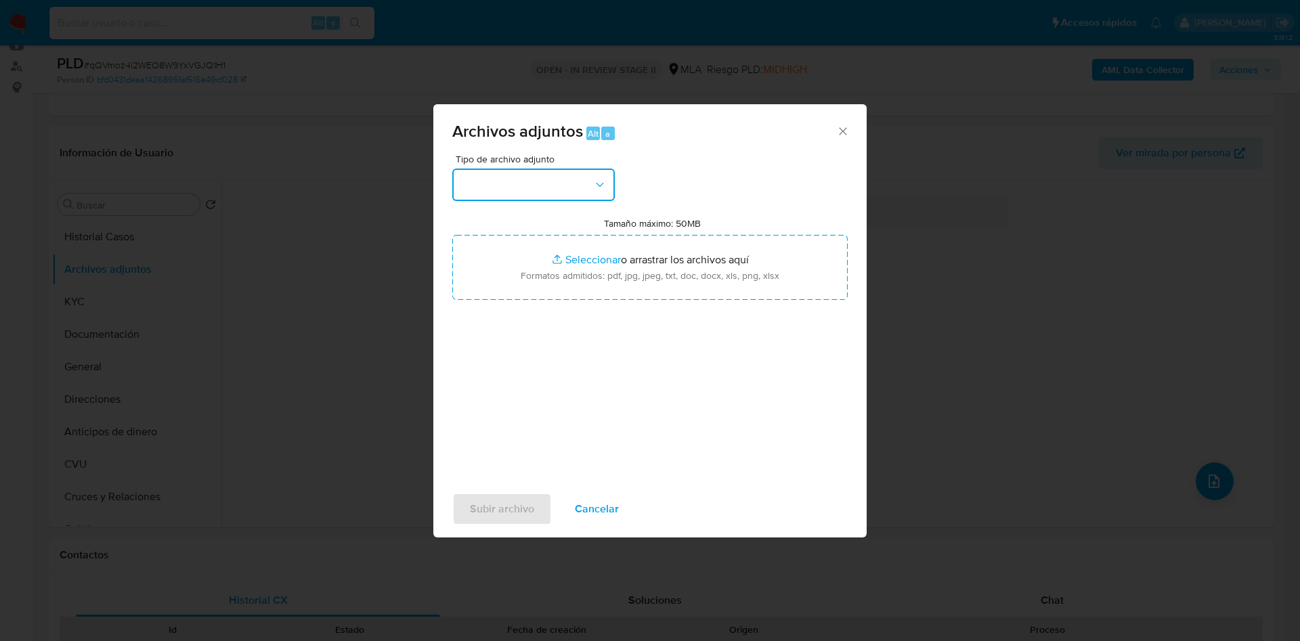
click at [550, 176] on button "button" at bounding box center [533, 185] width 163 height 33
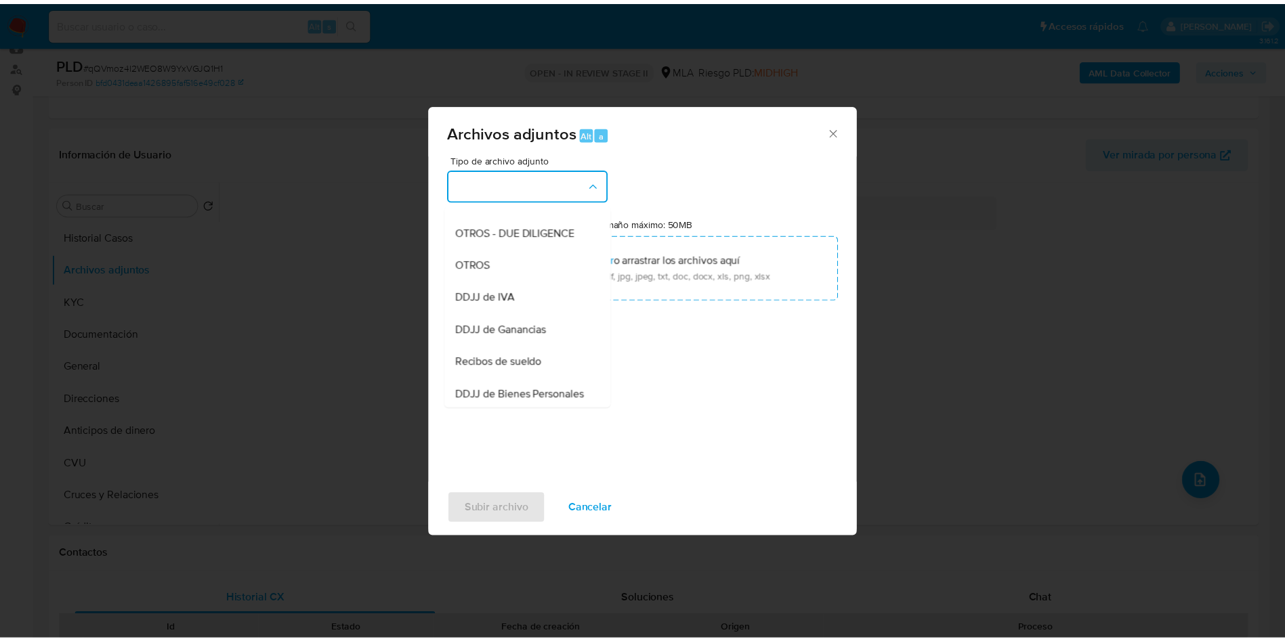
scroll to position [213, 0]
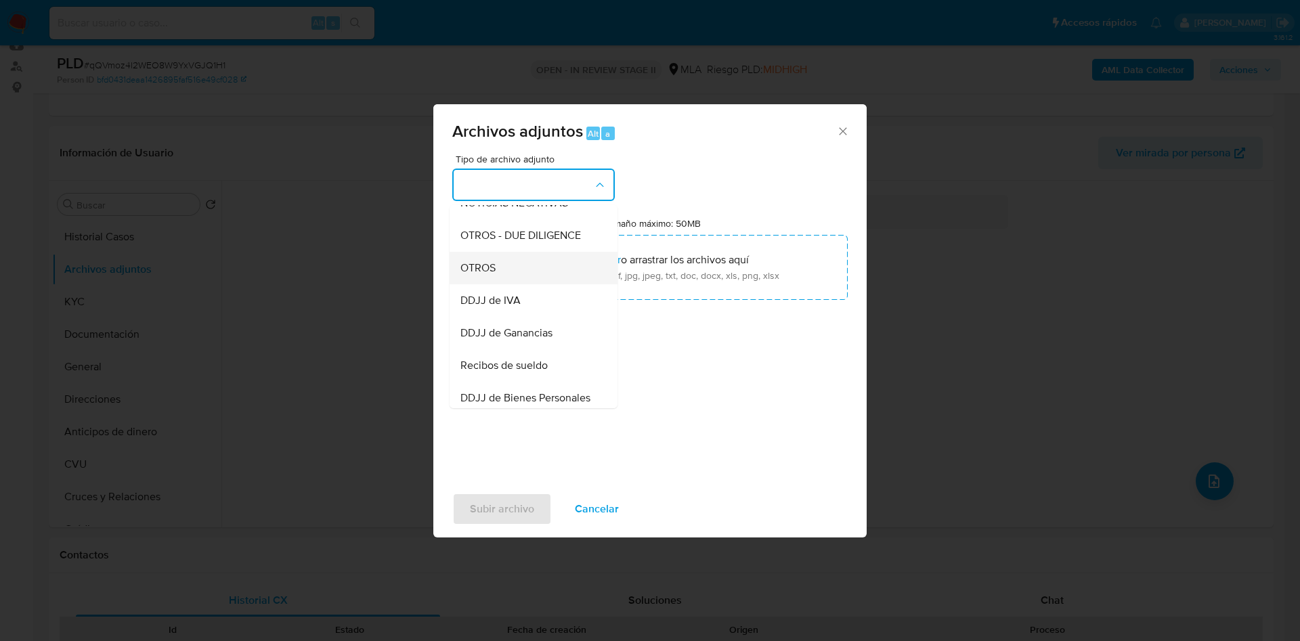
click at [536, 282] on div "OTROS" at bounding box center [530, 268] width 138 height 33
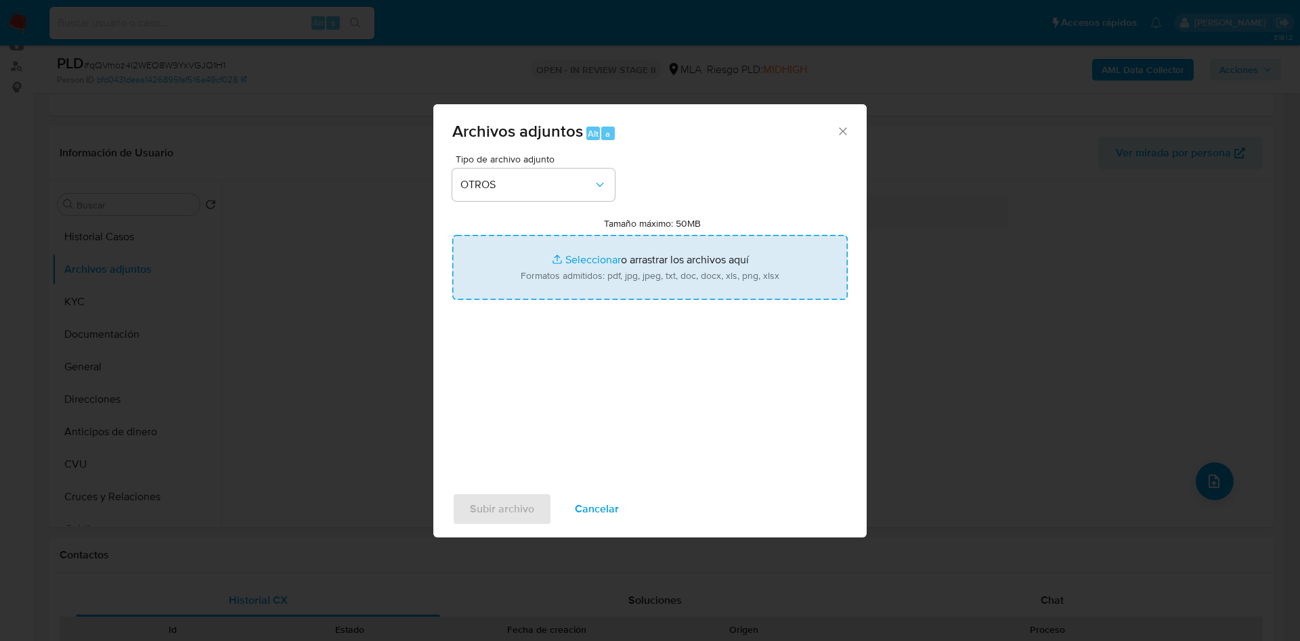
click at [591, 262] on input "Tamaño máximo: 50MB Seleccionar archivos" at bounding box center [650, 267] width 396 height 65
type input "C:\fakepath\Caselog qQVmoz4l2WEO8W9YxVGJQ1H1_2025_09_18_15_31_04.docx"
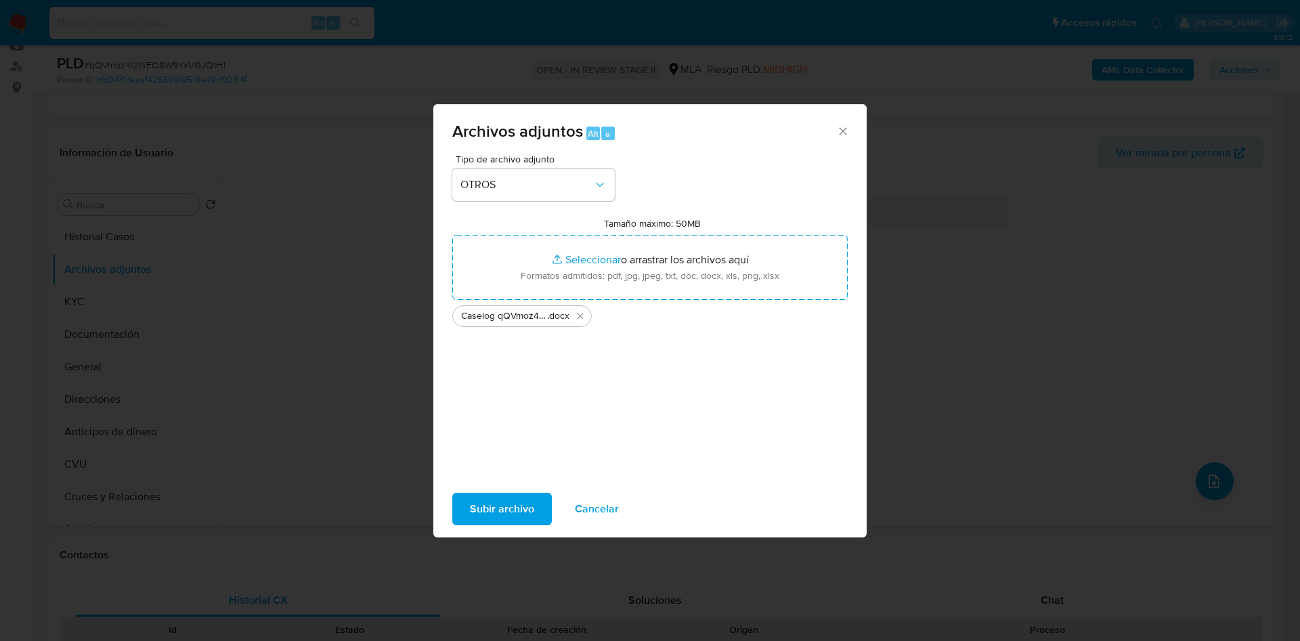
click at [523, 511] on span "Subir archivo" at bounding box center [502, 509] width 64 height 30
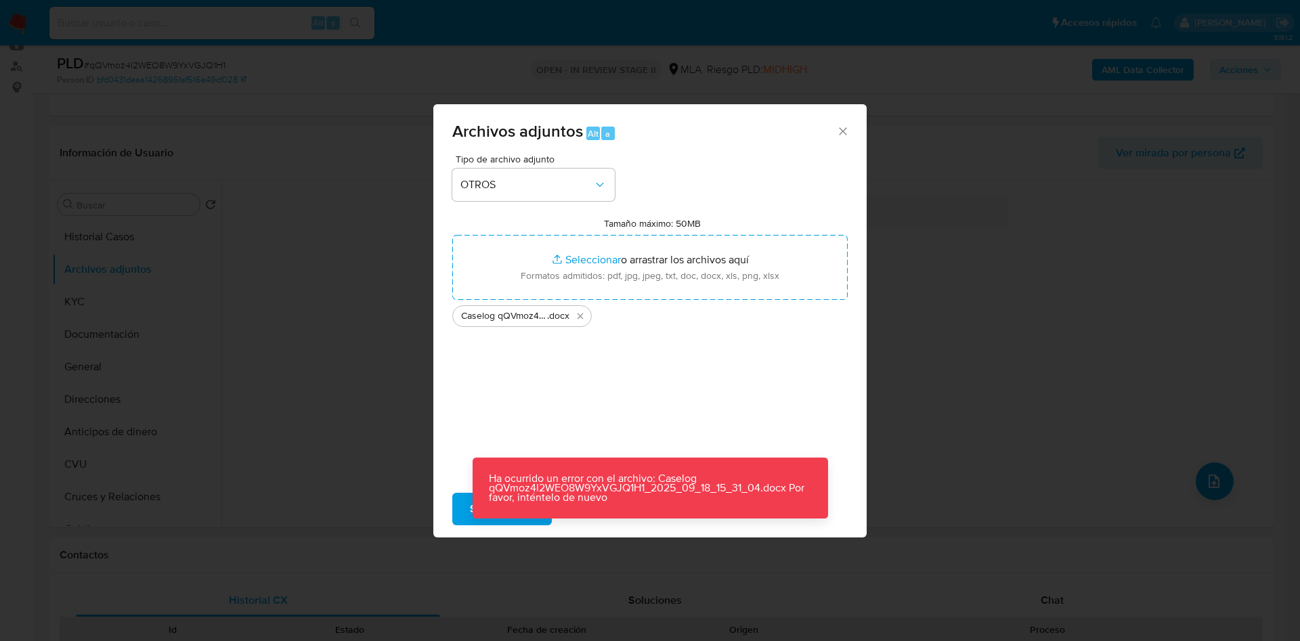
click at [353, 182] on div "Archivos adjuntos Alt a Tipo de archivo adjunto OTROS Tamaño máximo: 50MB Selec…" at bounding box center [650, 320] width 1300 height 641
